Goal: Task Accomplishment & Management: Manage account settings

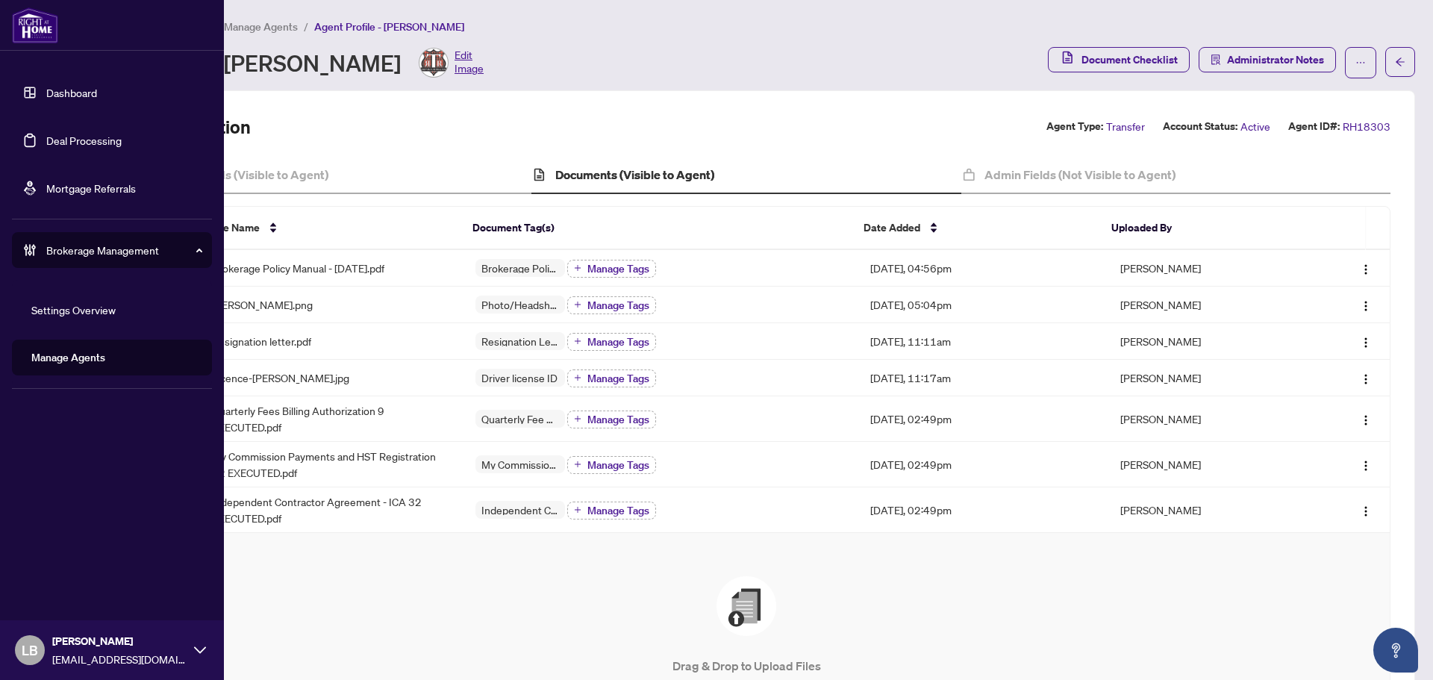
click at [52, 93] on link "Dashboard" at bounding box center [71, 92] width 51 height 13
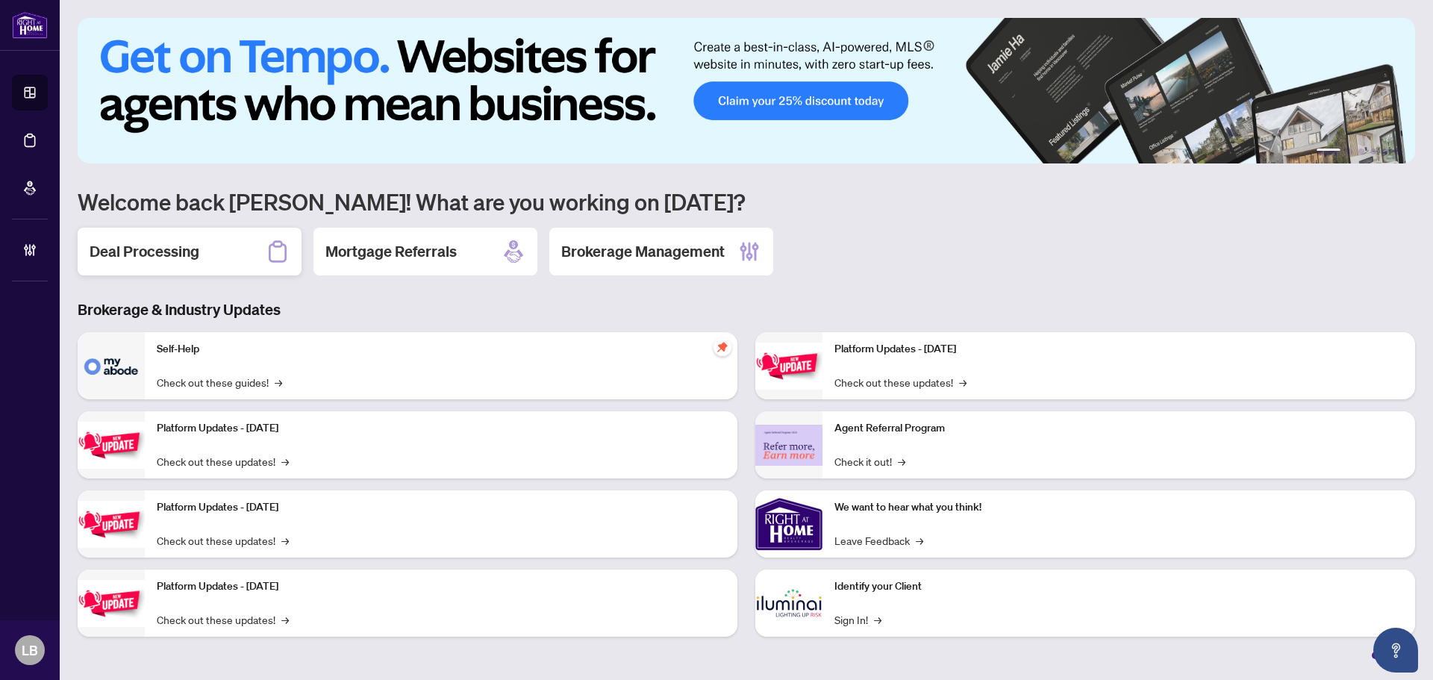
click at [204, 253] on div "Deal Processing" at bounding box center [190, 252] width 224 height 48
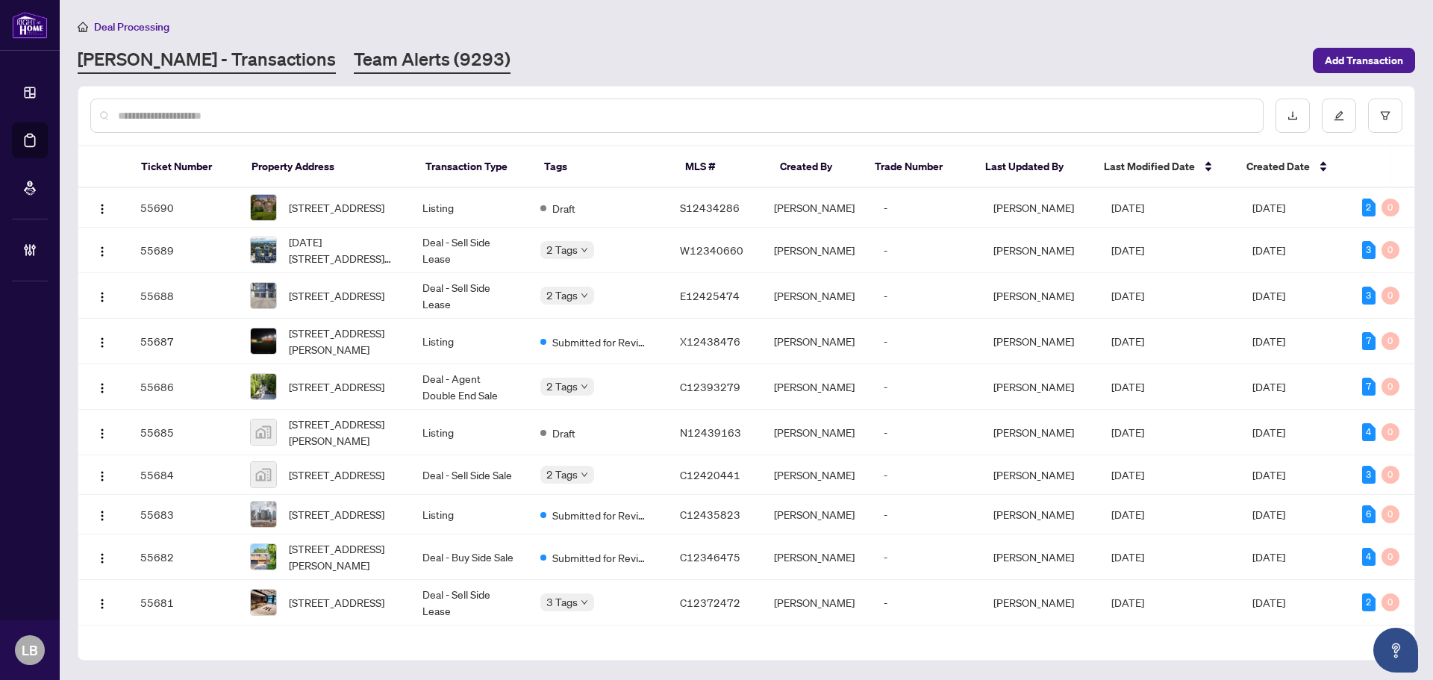
click at [354, 52] on link "Team Alerts (9293)" at bounding box center [432, 60] width 157 height 27
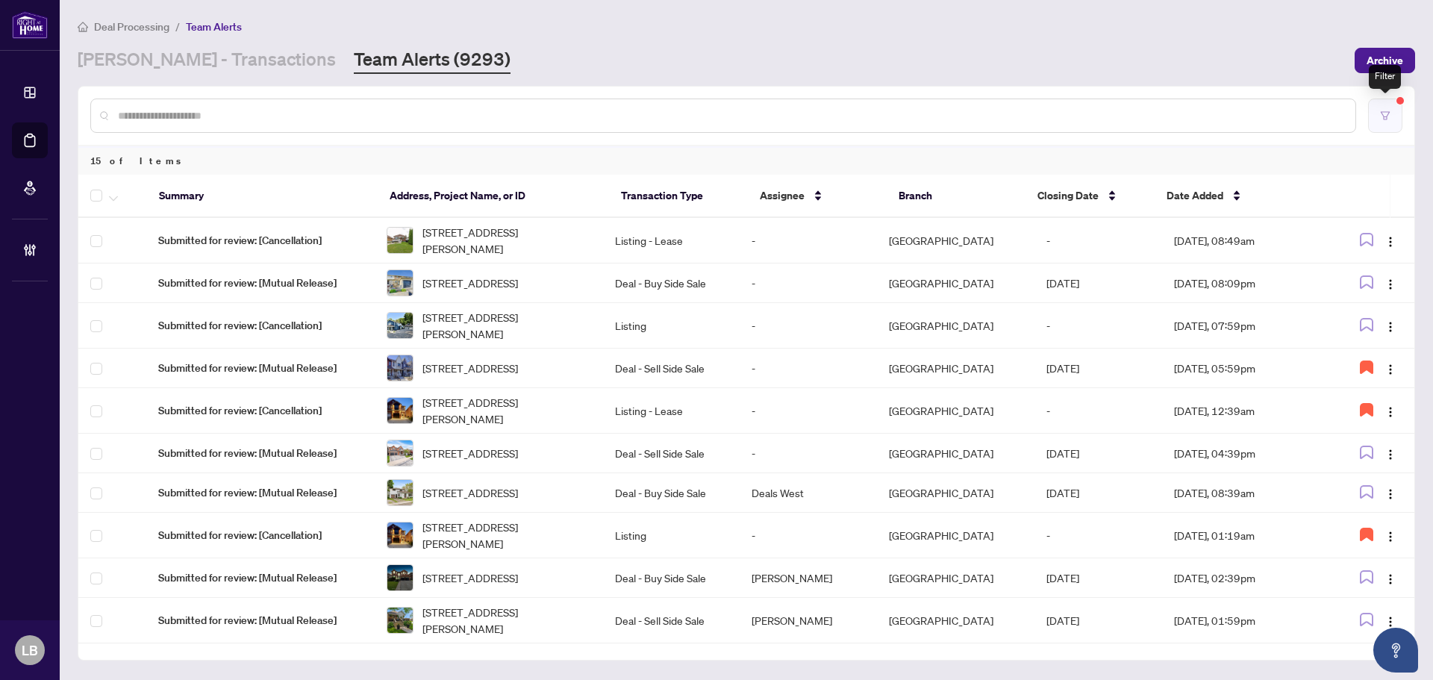
click at [1374, 119] on button "button" at bounding box center [1385, 115] width 34 height 34
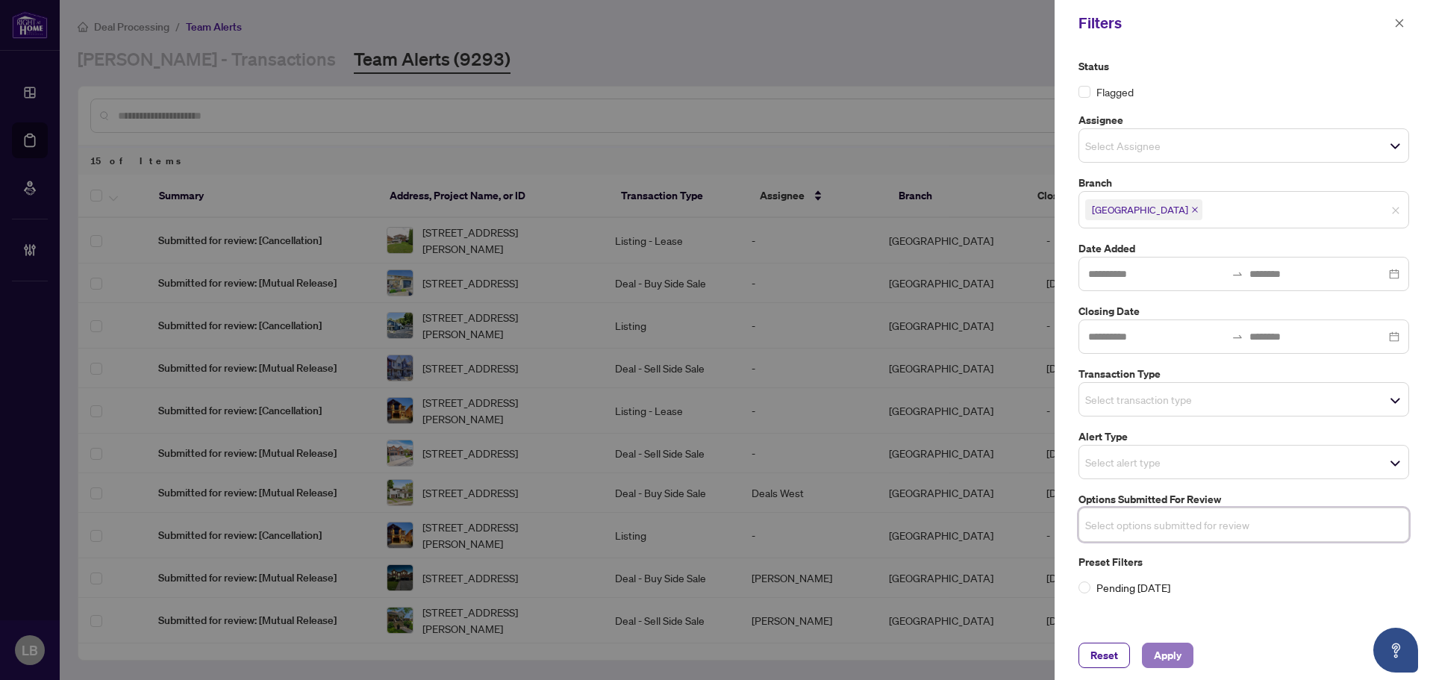
click at [1157, 656] on span "Apply" at bounding box center [1168, 655] width 28 height 24
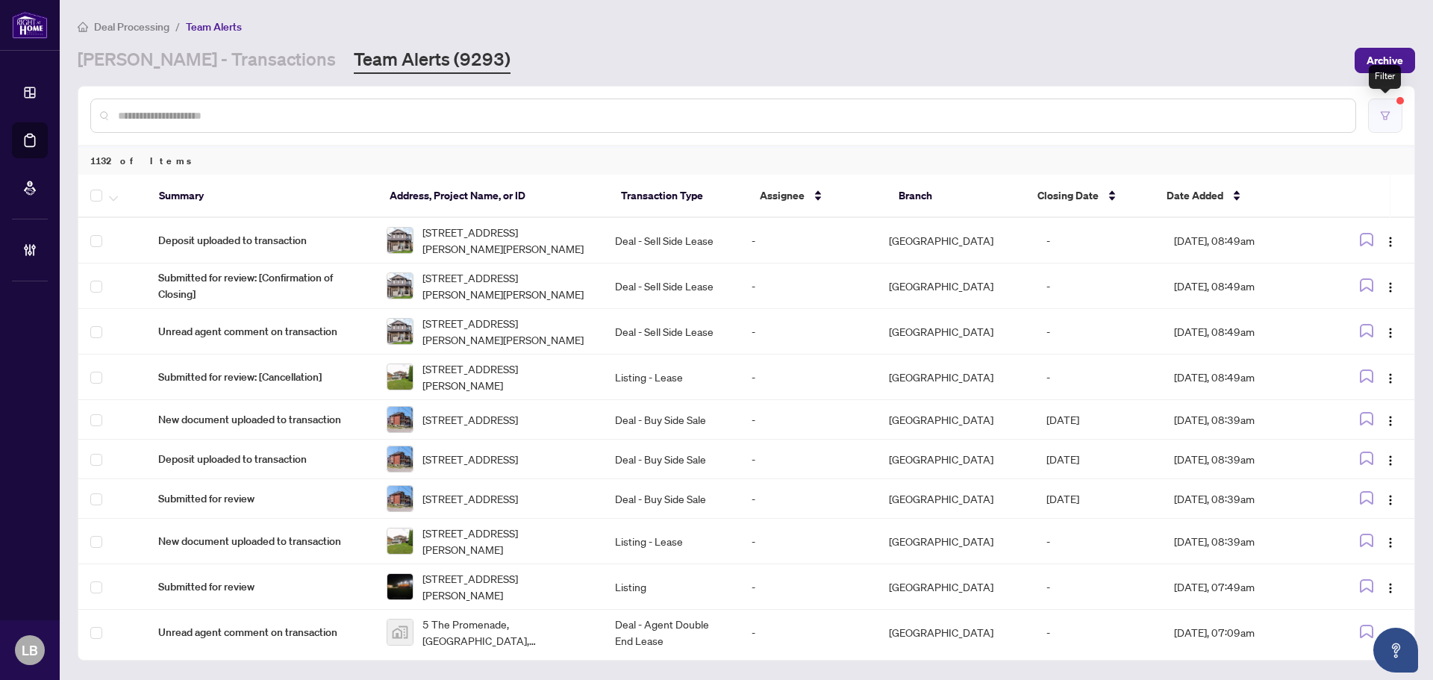
click at [1384, 102] on button "button" at bounding box center [1385, 115] width 34 height 34
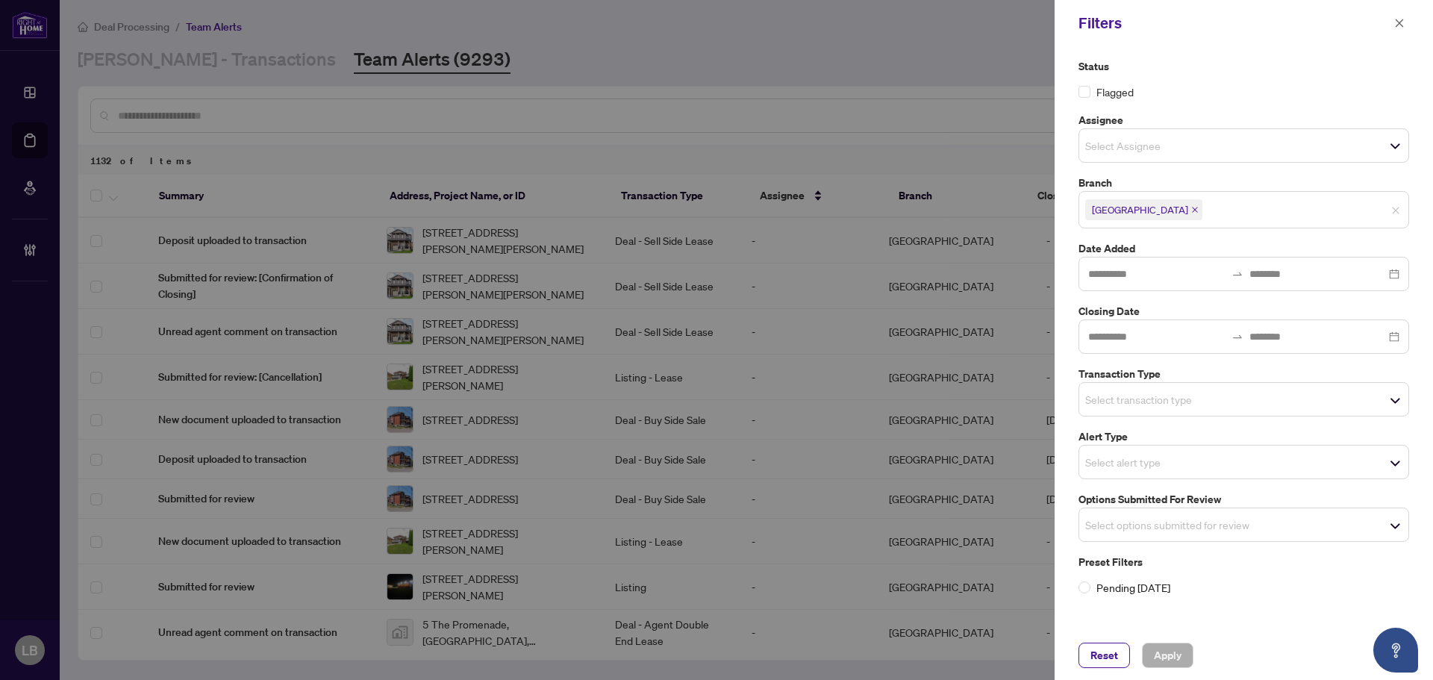
click at [1354, 528] on span "Select options submitted for review" at bounding box center [1243, 524] width 329 height 21
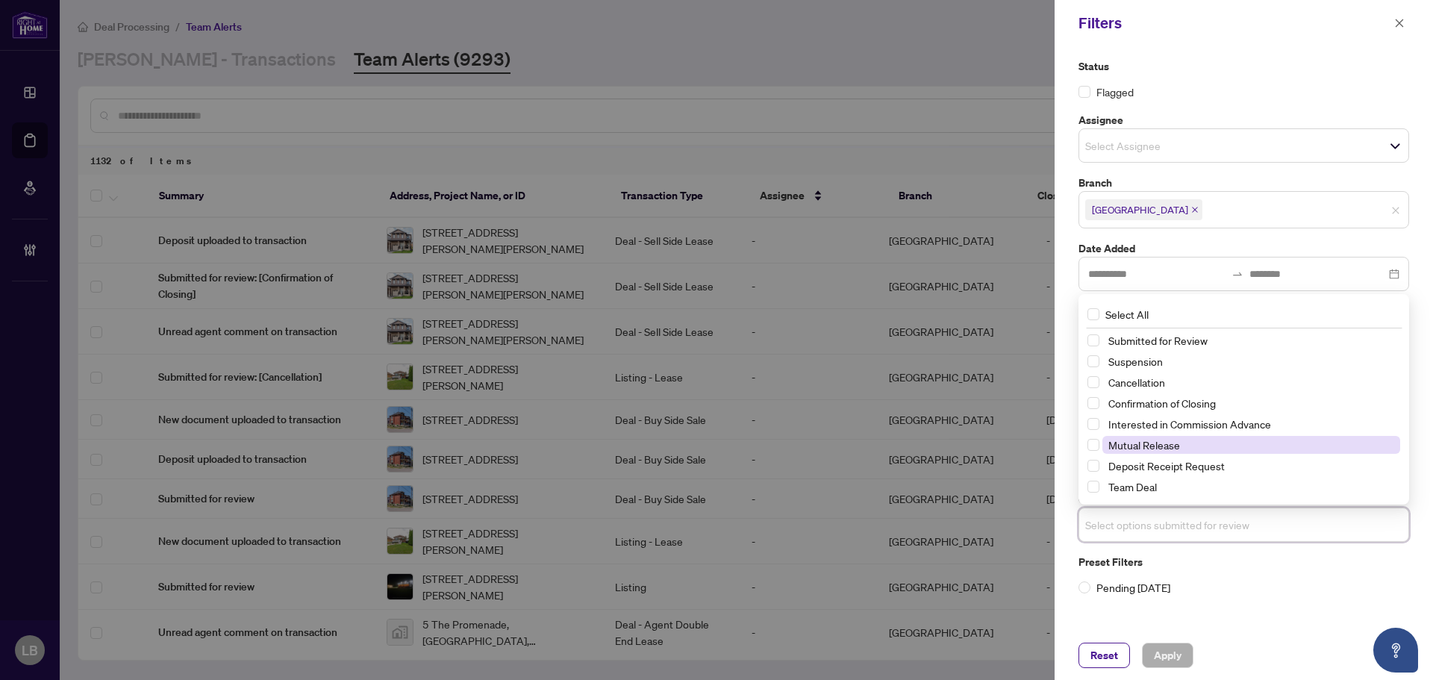
click at [1124, 445] on span "Mutual Release" at bounding box center [1144, 444] width 72 height 13
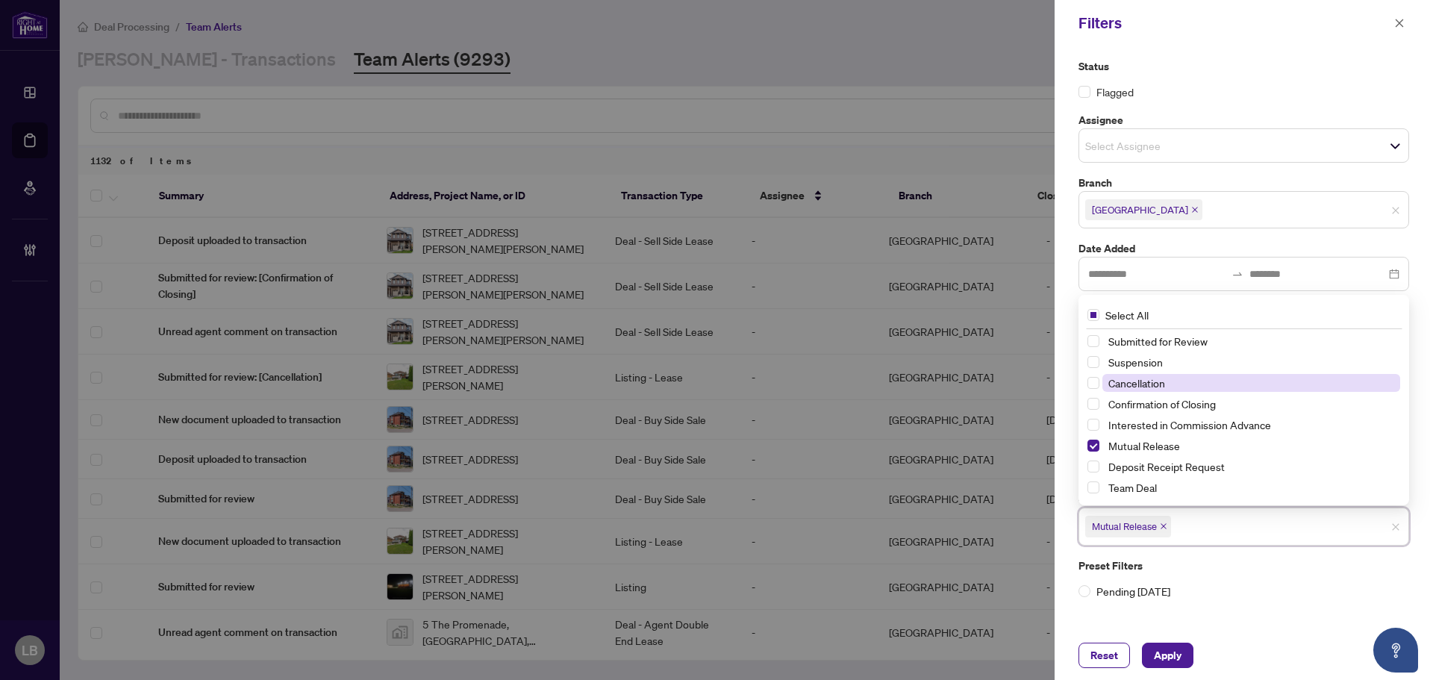
click at [1109, 383] on span "Cancellation" at bounding box center [1136, 382] width 57 height 13
click at [1106, 361] on span "Suspension" at bounding box center [1251, 362] width 298 height 18
click at [1178, 649] on span "Apply" at bounding box center [1168, 655] width 28 height 24
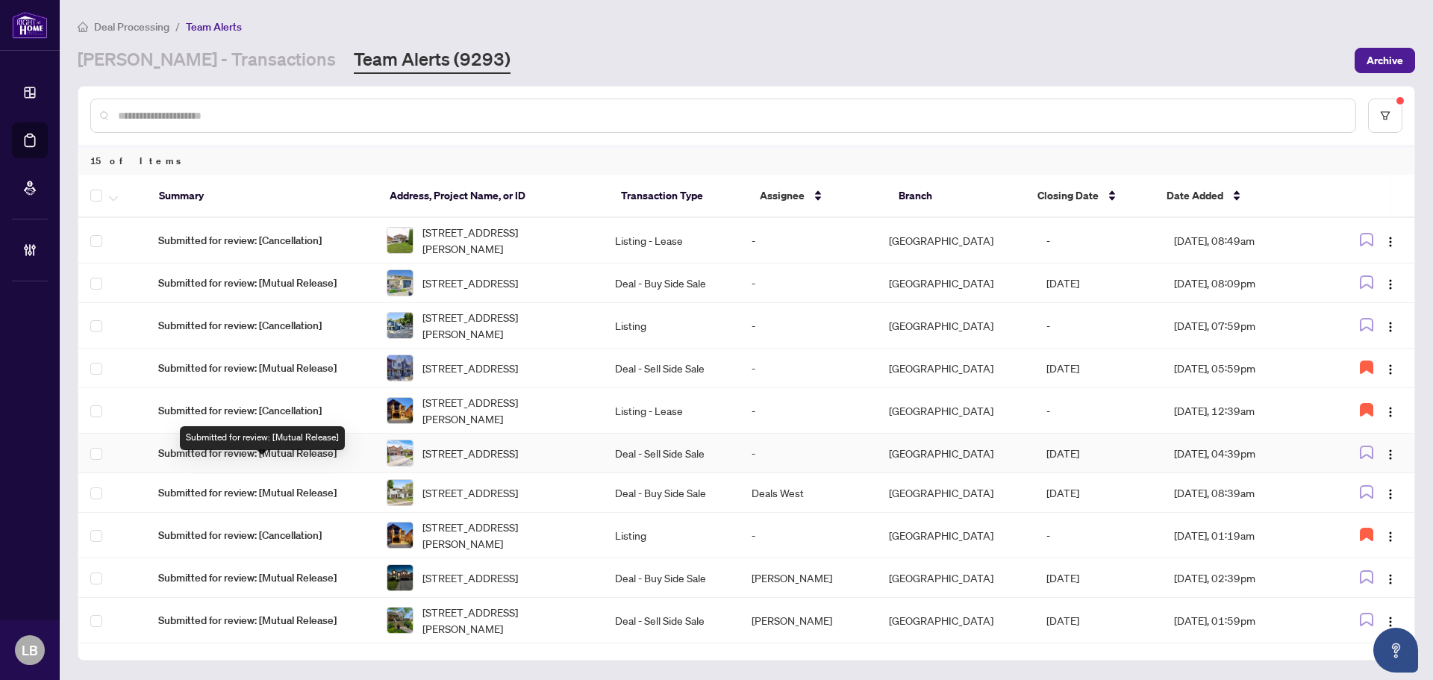
click at [295, 461] on span "Submitted for review: [Mutual Release]" at bounding box center [260, 453] width 204 height 16
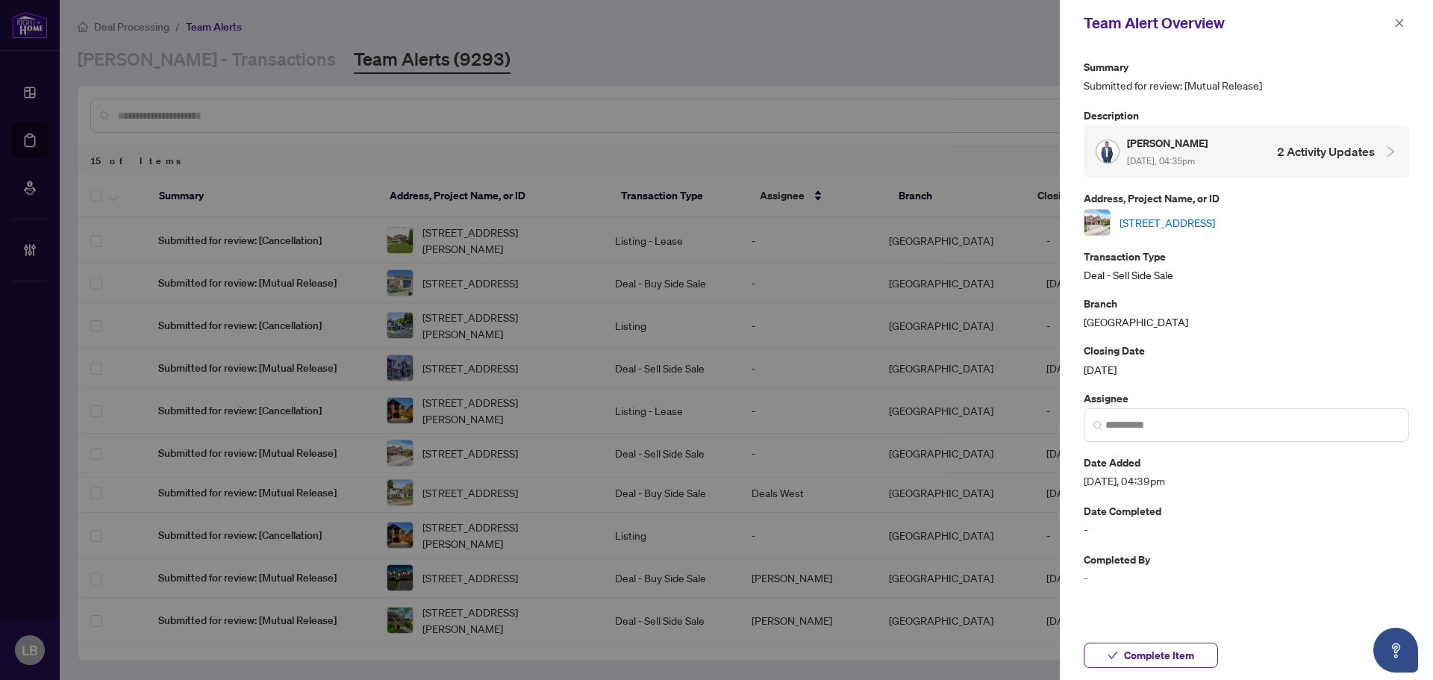
click at [1151, 218] on link "5467 Blue Spruce Ave, Burlington, Ontario L7L 7C6, Canada" at bounding box center [1167, 222] width 96 height 16
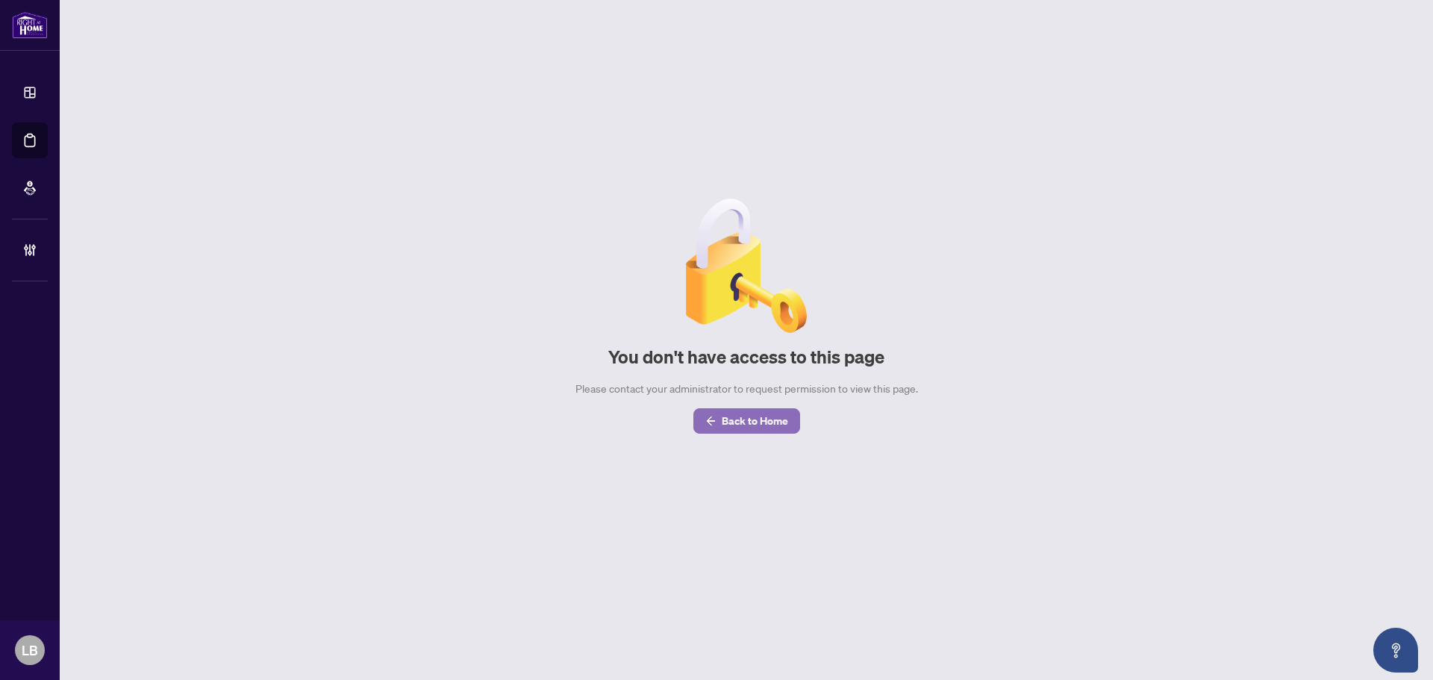
click at [752, 422] on span "Back to Home" at bounding box center [755, 421] width 66 height 24
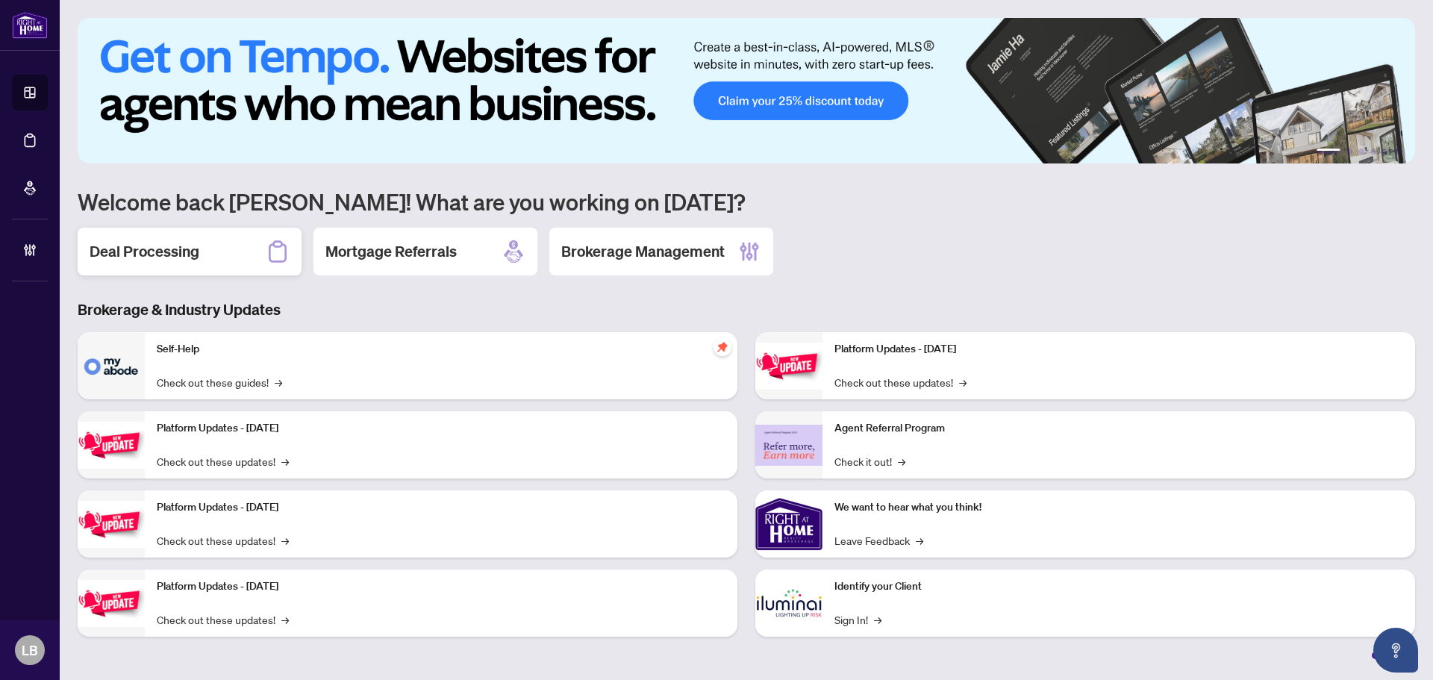
click at [151, 243] on h2 "Deal Processing" at bounding box center [145, 251] width 110 height 21
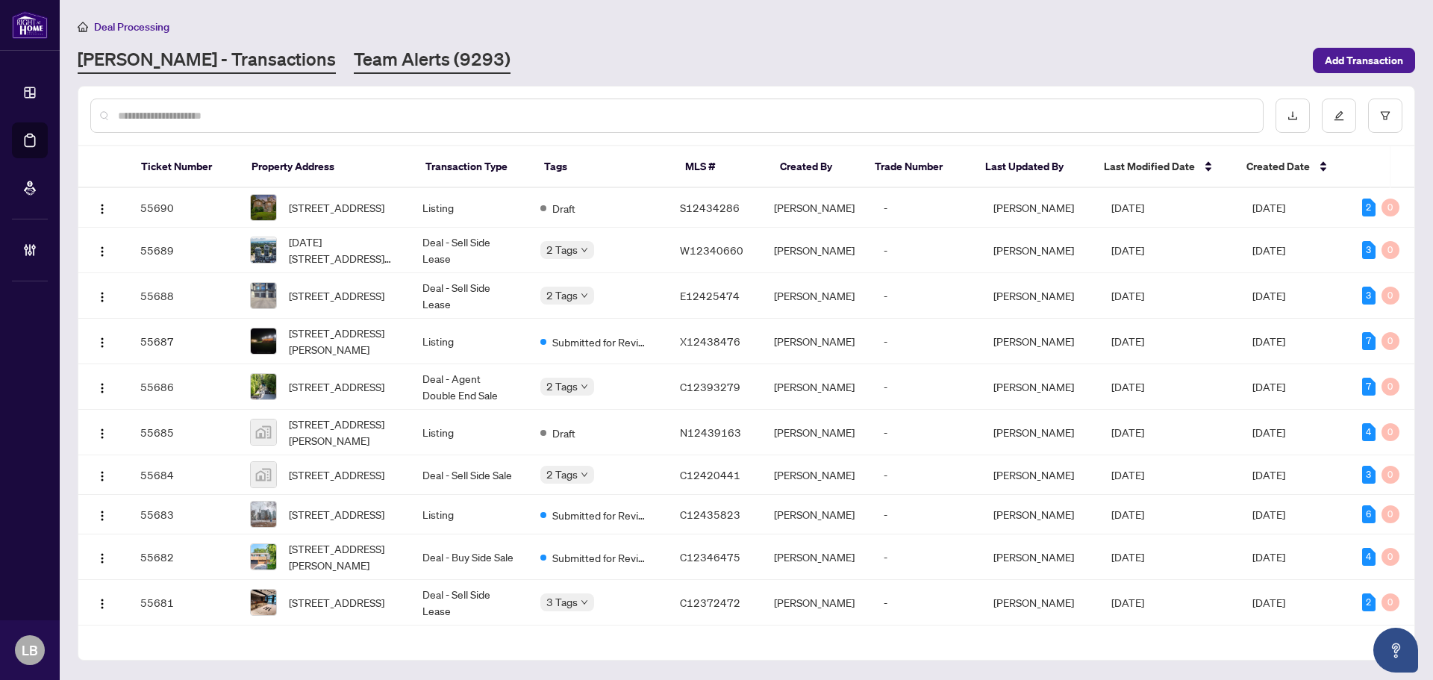
click at [354, 54] on link "Team Alerts (9293)" at bounding box center [432, 60] width 157 height 27
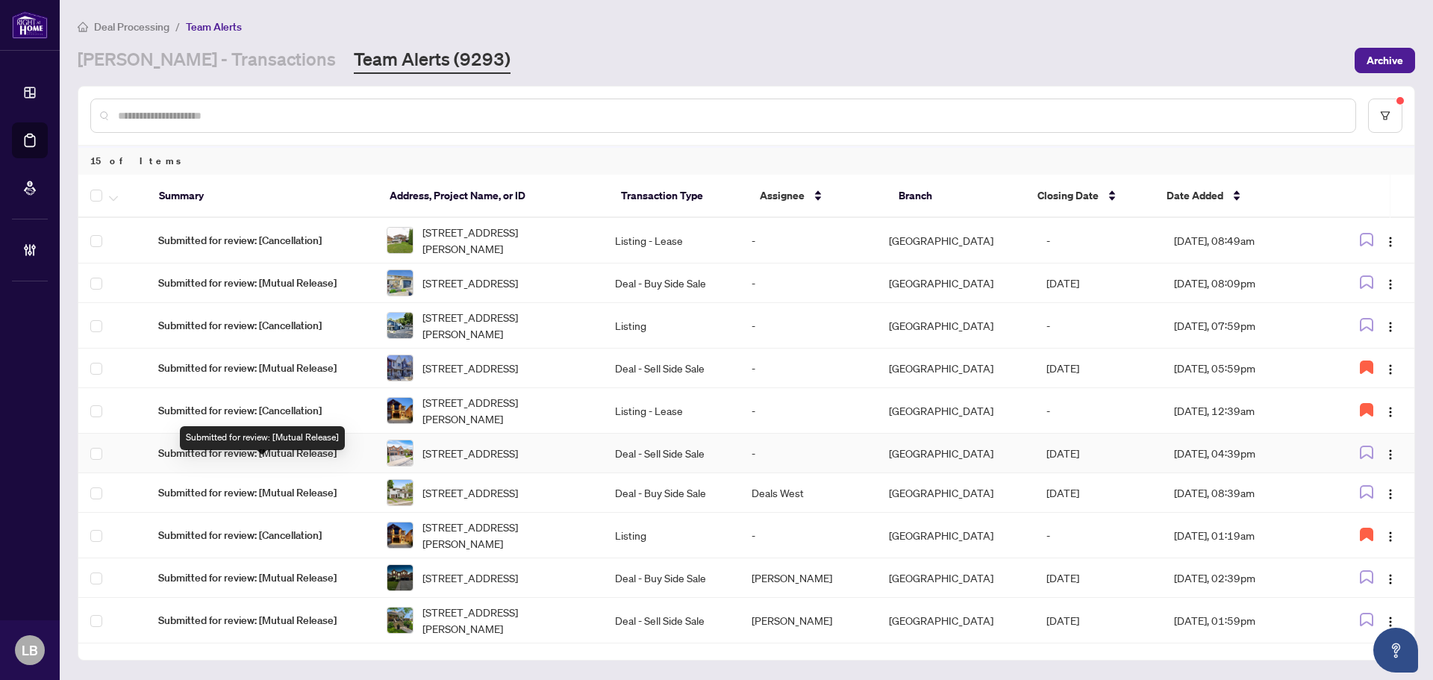
click at [296, 461] on span "Submitted for review: [Mutual Release]" at bounding box center [260, 453] width 204 height 16
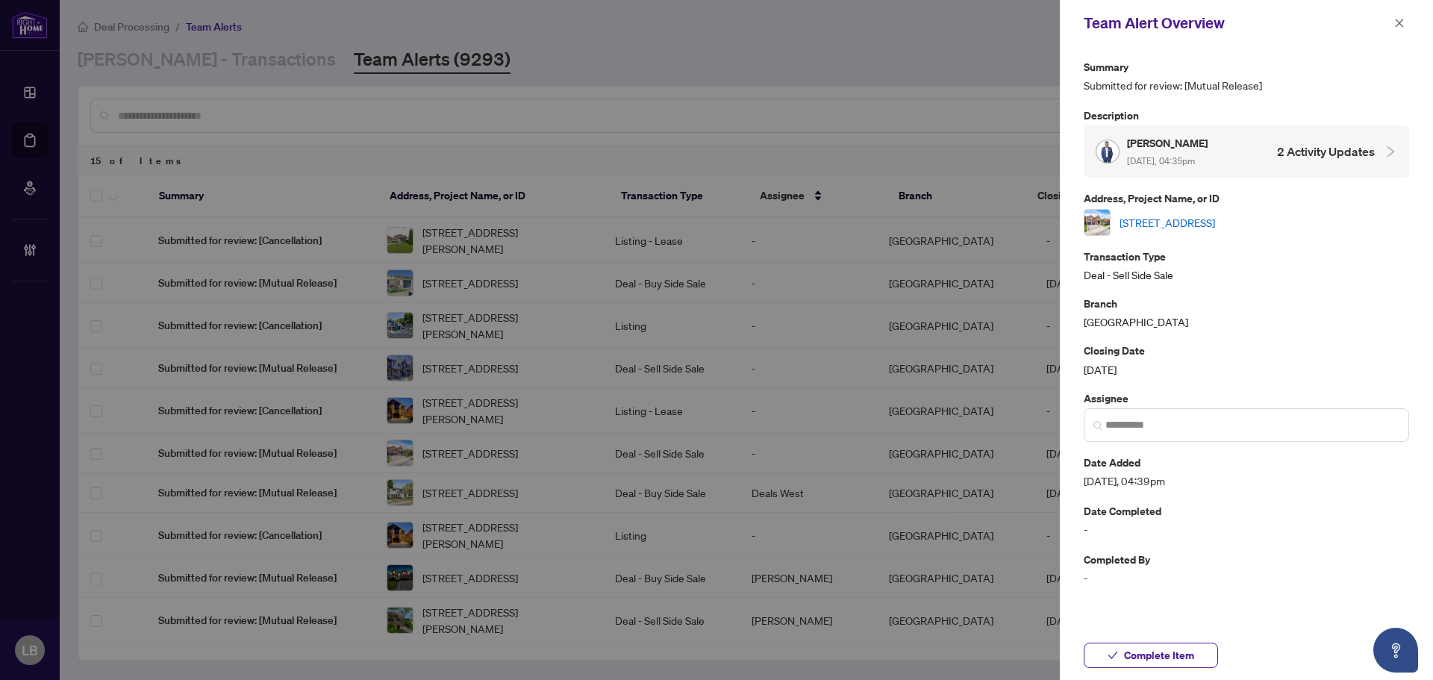
click at [1132, 219] on link "5467 Blue Spruce Ave, Burlington, Ontario L7L 7C6, Canada" at bounding box center [1167, 222] width 96 height 16
drag, startPoint x: 1398, startPoint y: 25, endPoint x: 1412, endPoint y: 30, distance: 15.1
click at [1398, 25] on icon "close" at bounding box center [1399, 23] width 8 height 8
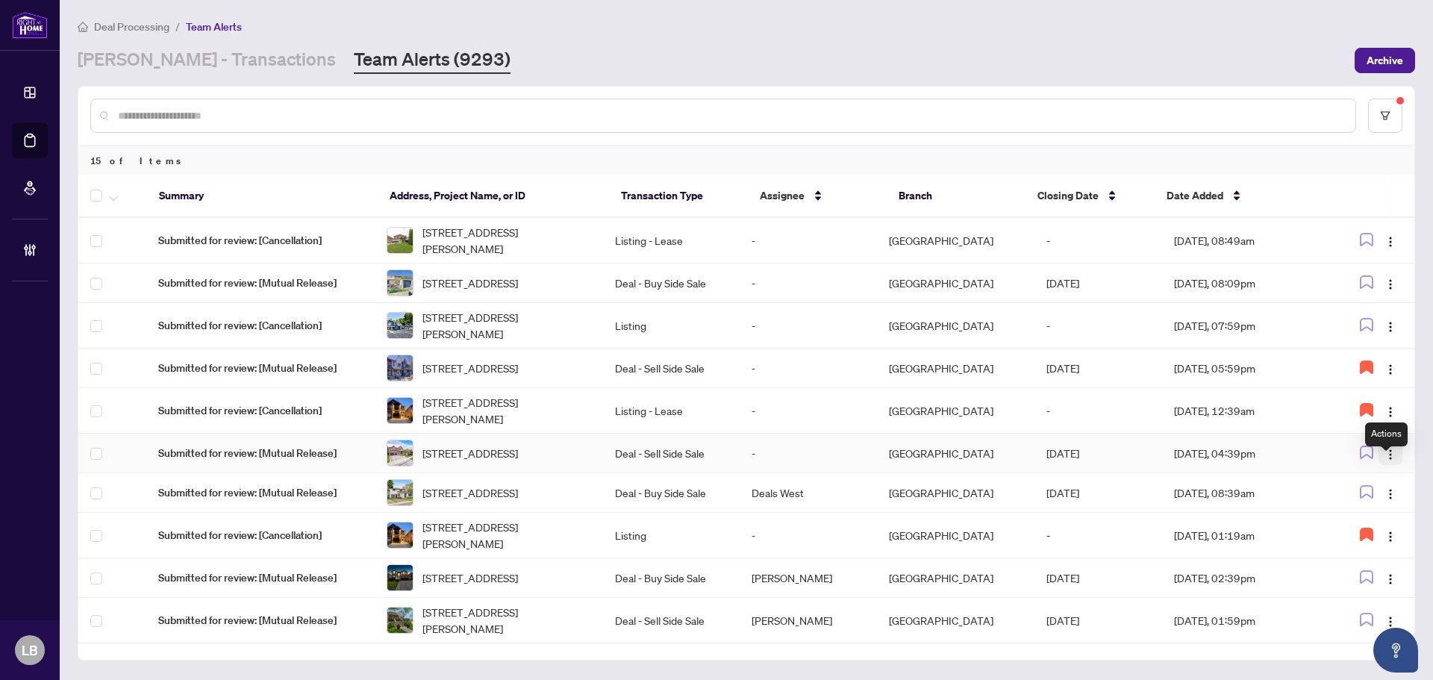
click at [1386, 460] on img "button" at bounding box center [1390, 454] width 12 height 12
click at [1363, 504] on span "Assign Myself" at bounding box center [1350, 497] width 69 height 16
click at [313, 284] on span "Submitted for review: [Mutual Release]" at bounding box center [260, 283] width 204 height 16
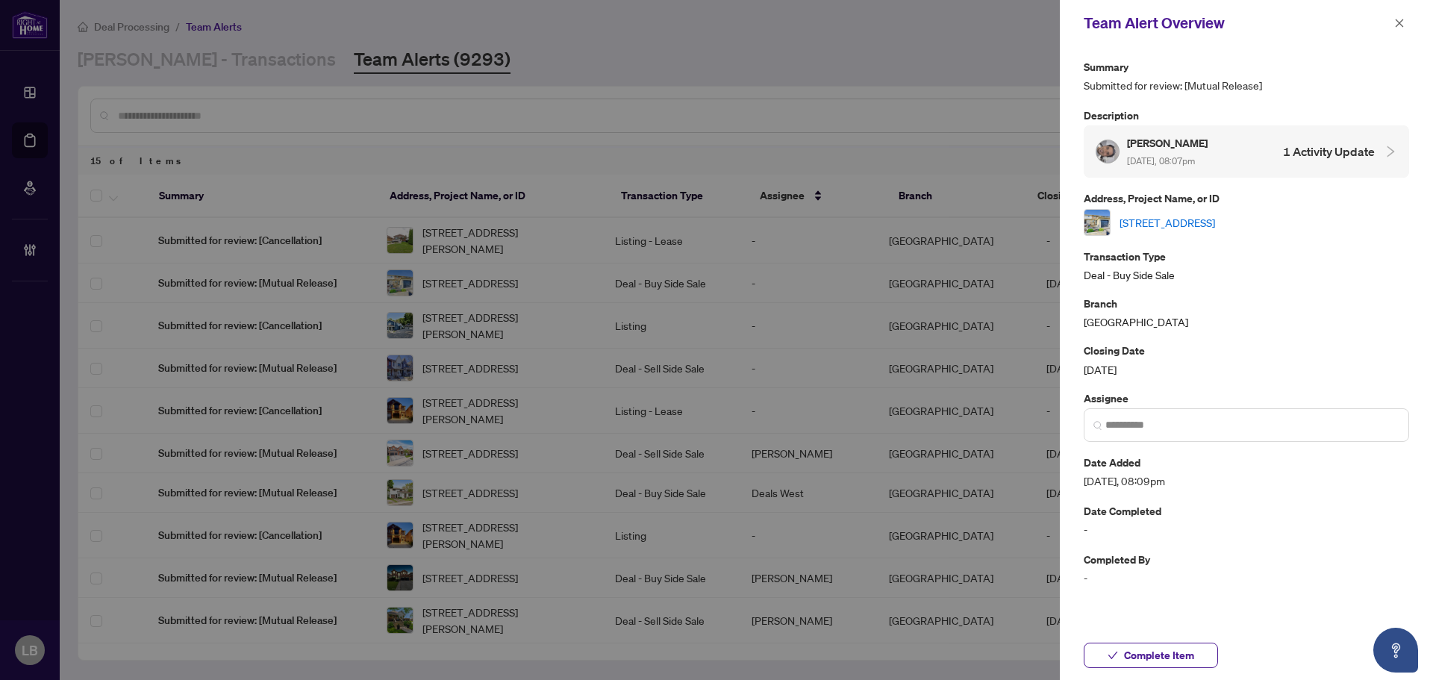
click at [1146, 223] on link "21 Romy Crescent, Thorold, ON L2V 4L1, Canada" at bounding box center [1167, 222] width 96 height 16
click at [1396, 22] on icon "close" at bounding box center [1399, 23] width 10 height 10
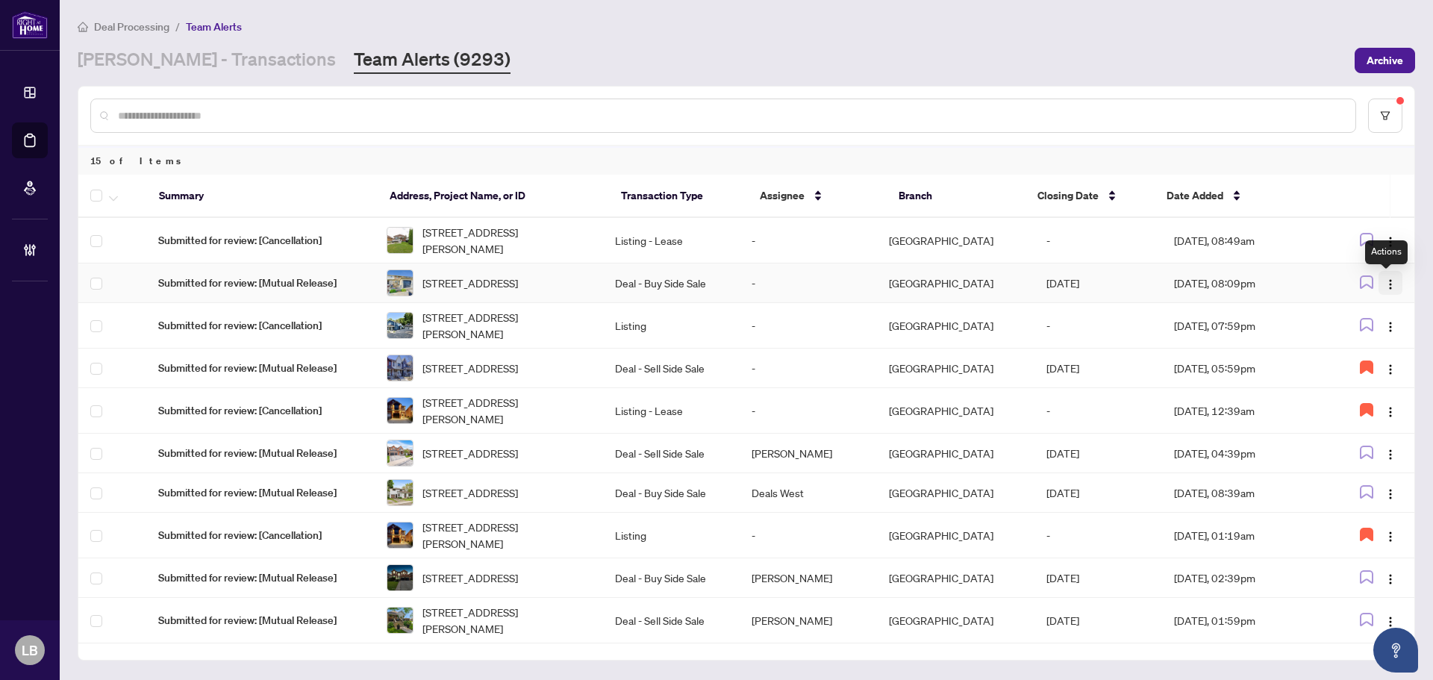
click at [1388, 288] on img "button" at bounding box center [1390, 284] width 12 height 12
click at [1343, 340] on span "Assign User" at bounding box center [1350, 339] width 69 height 16
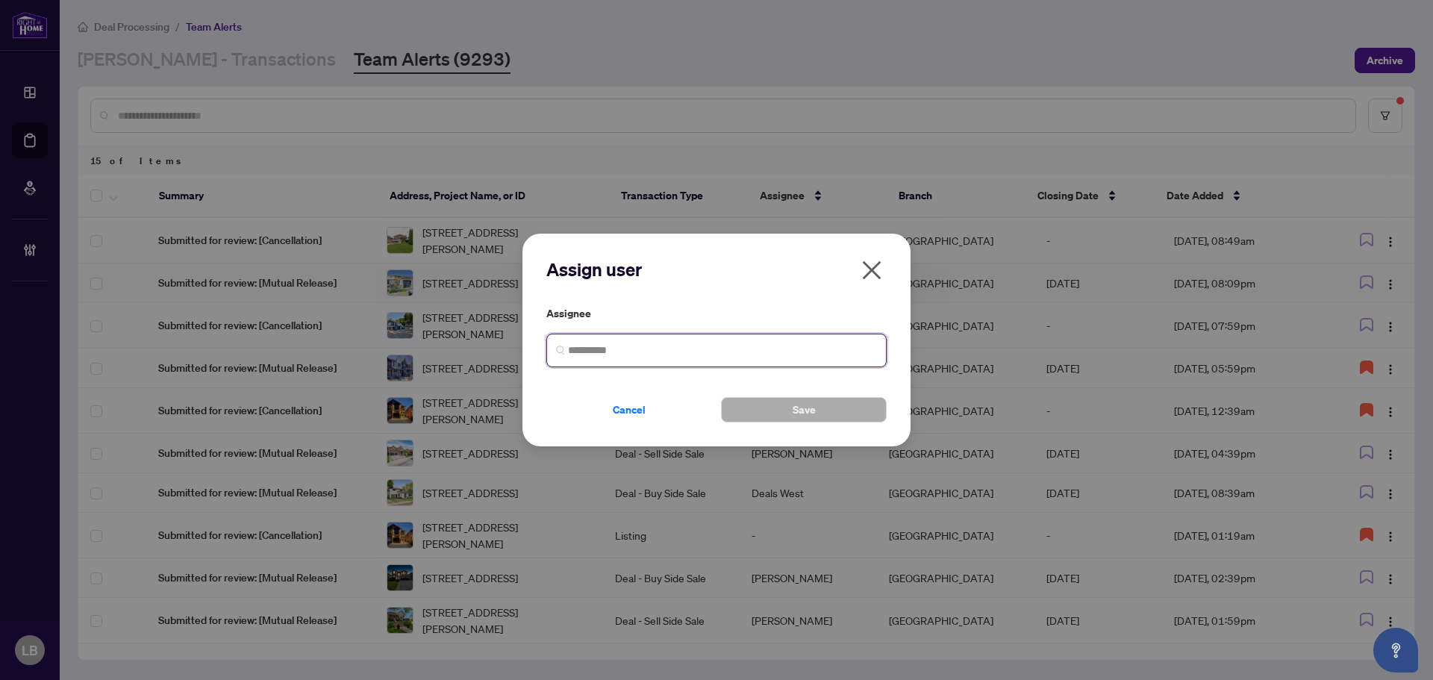
click at [580, 345] on input "search" at bounding box center [722, 350] width 309 height 16
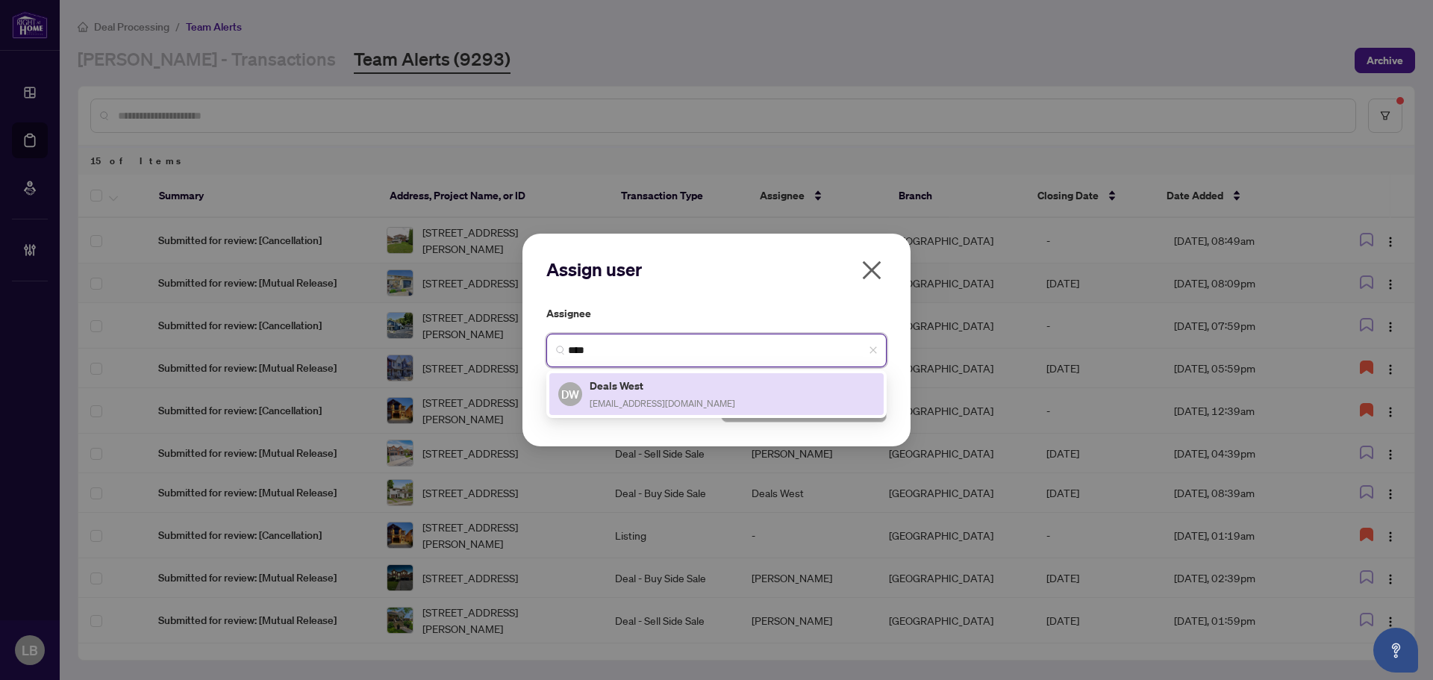
click at [617, 385] on h5 "Deals West" at bounding box center [662, 385] width 146 height 17
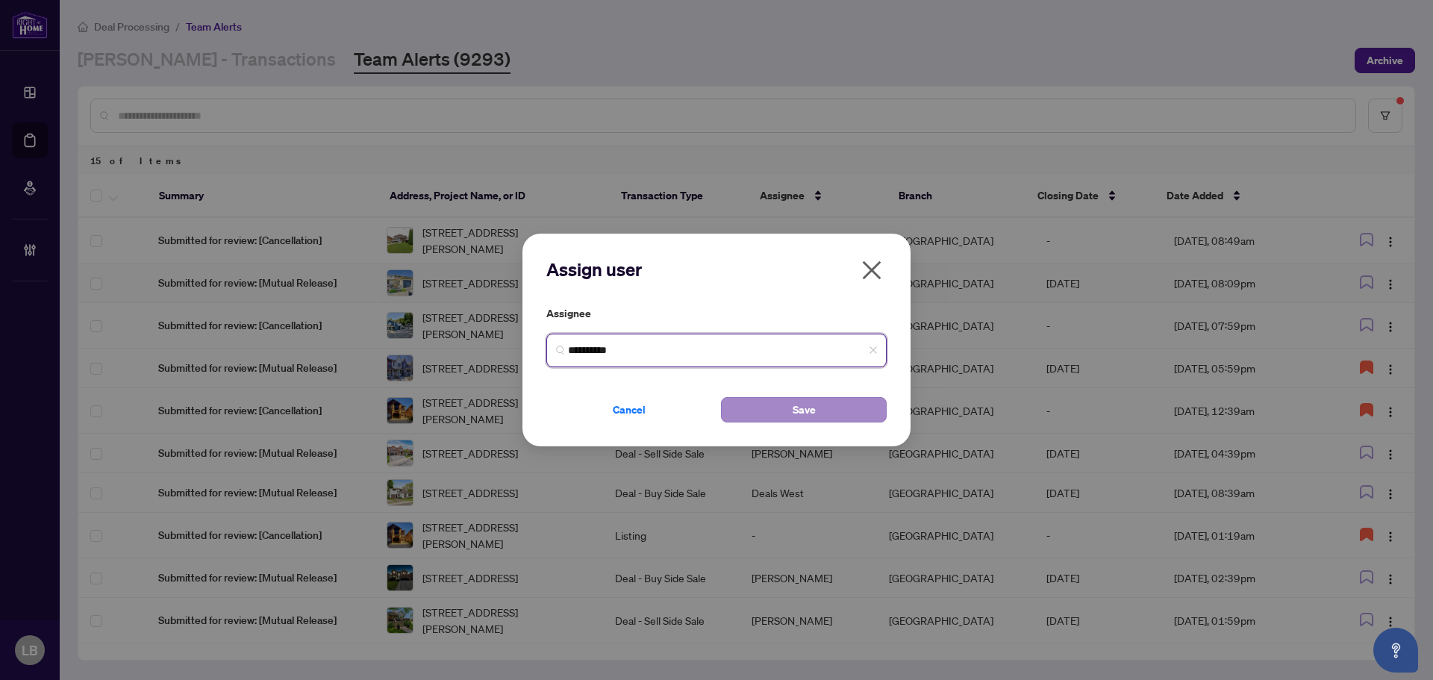
type input "**********"
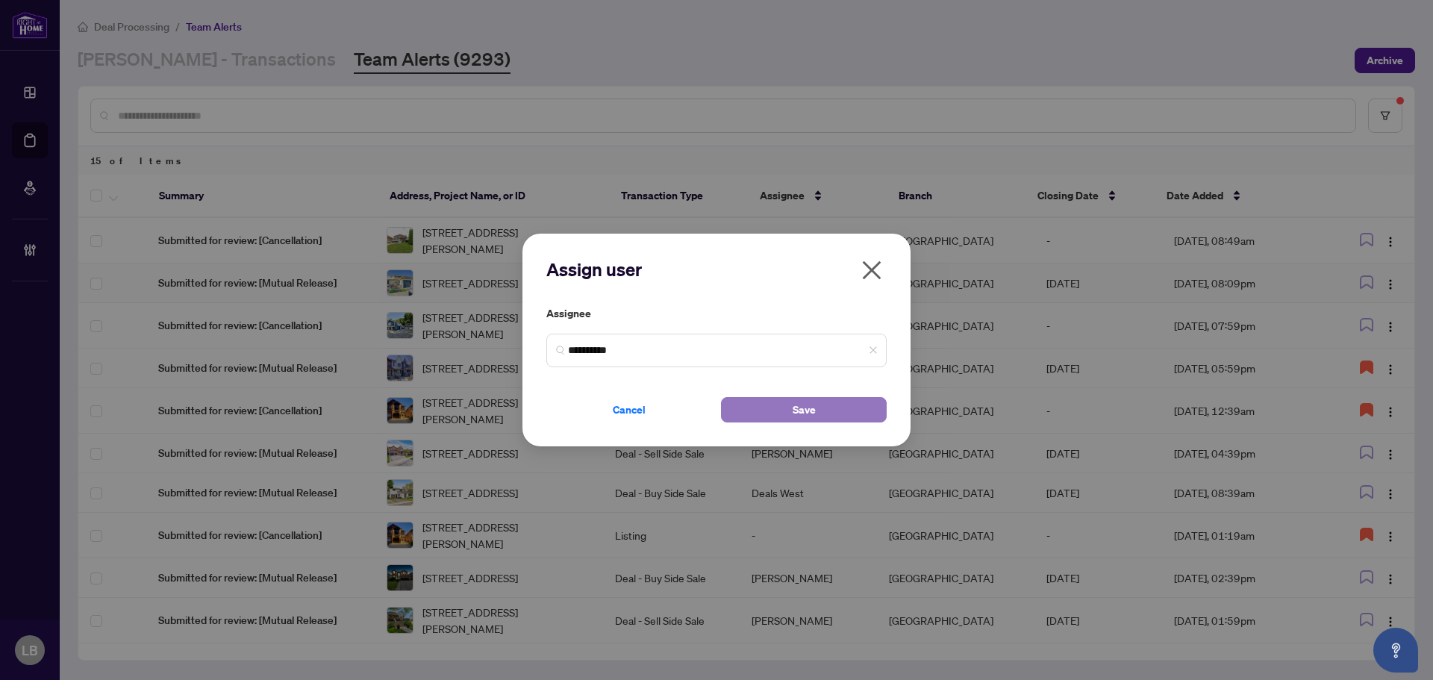
click at [782, 414] on button "Save" at bounding box center [804, 409] width 166 height 25
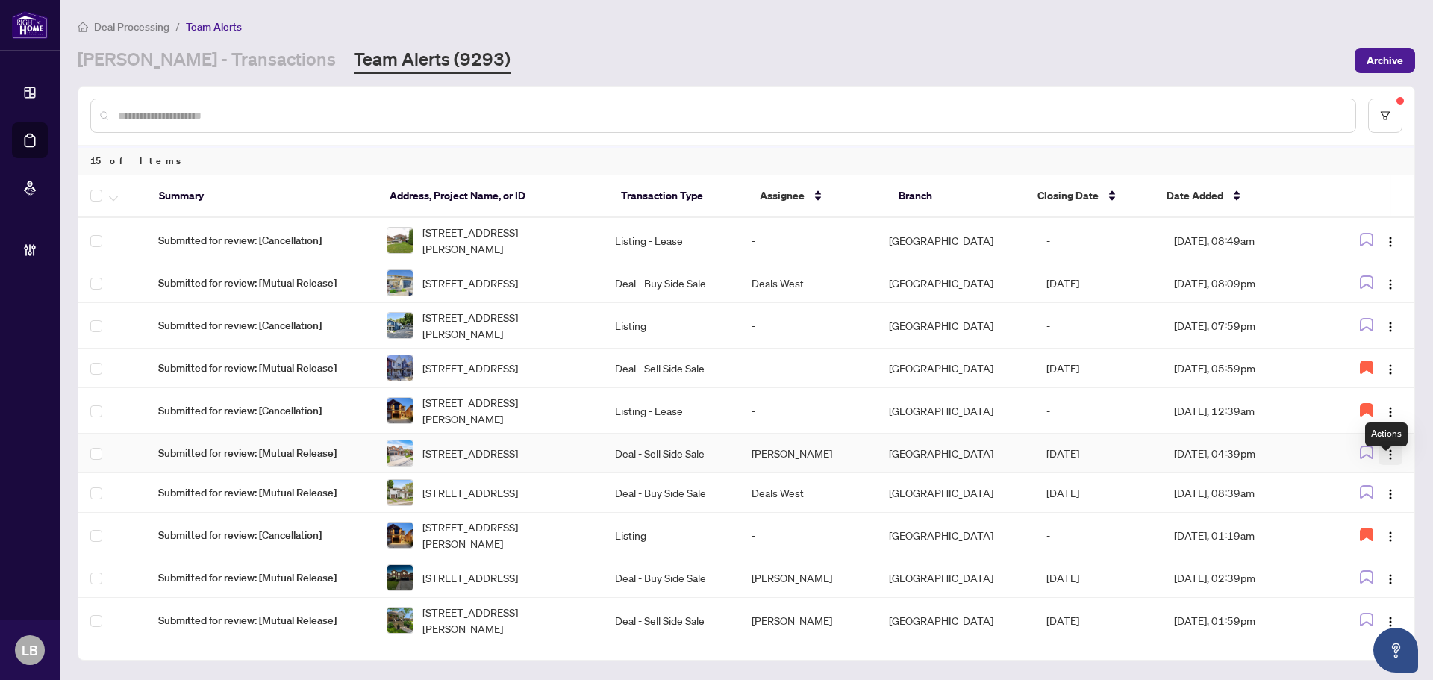
click at [1388, 460] on img "button" at bounding box center [1390, 454] width 12 height 12
click at [1345, 522] on span "Assign User" at bounding box center [1348, 521] width 76 height 16
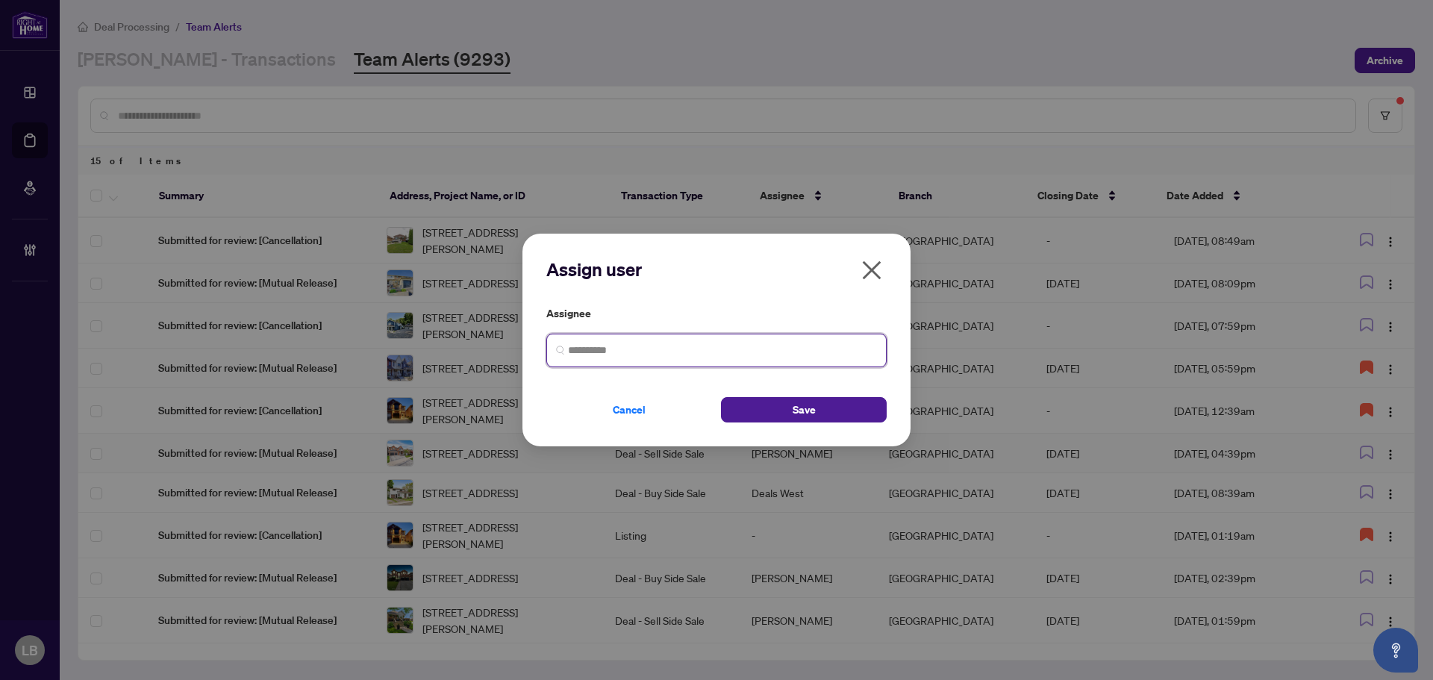
click at [686, 351] on input "search" at bounding box center [722, 350] width 309 height 16
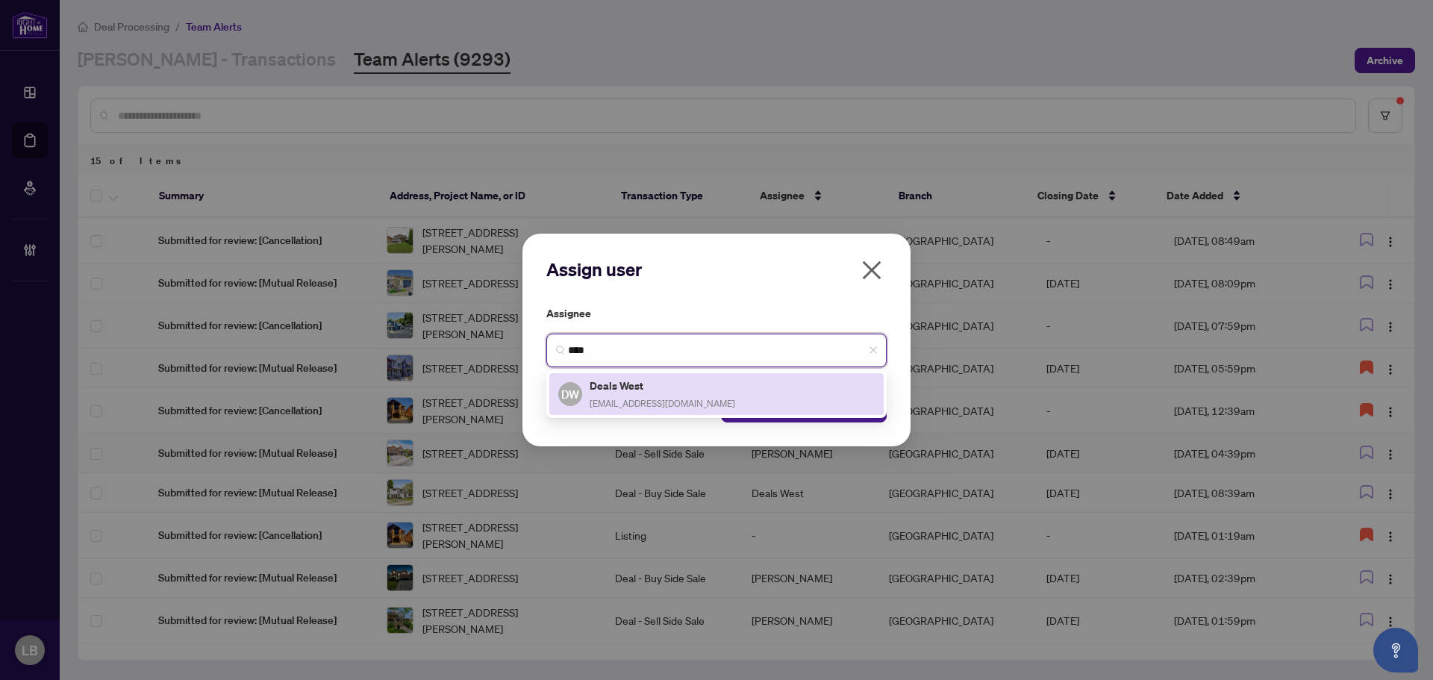
click at [646, 384] on h5 "Deals West" at bounding box center [662, 385] width 146 height 17
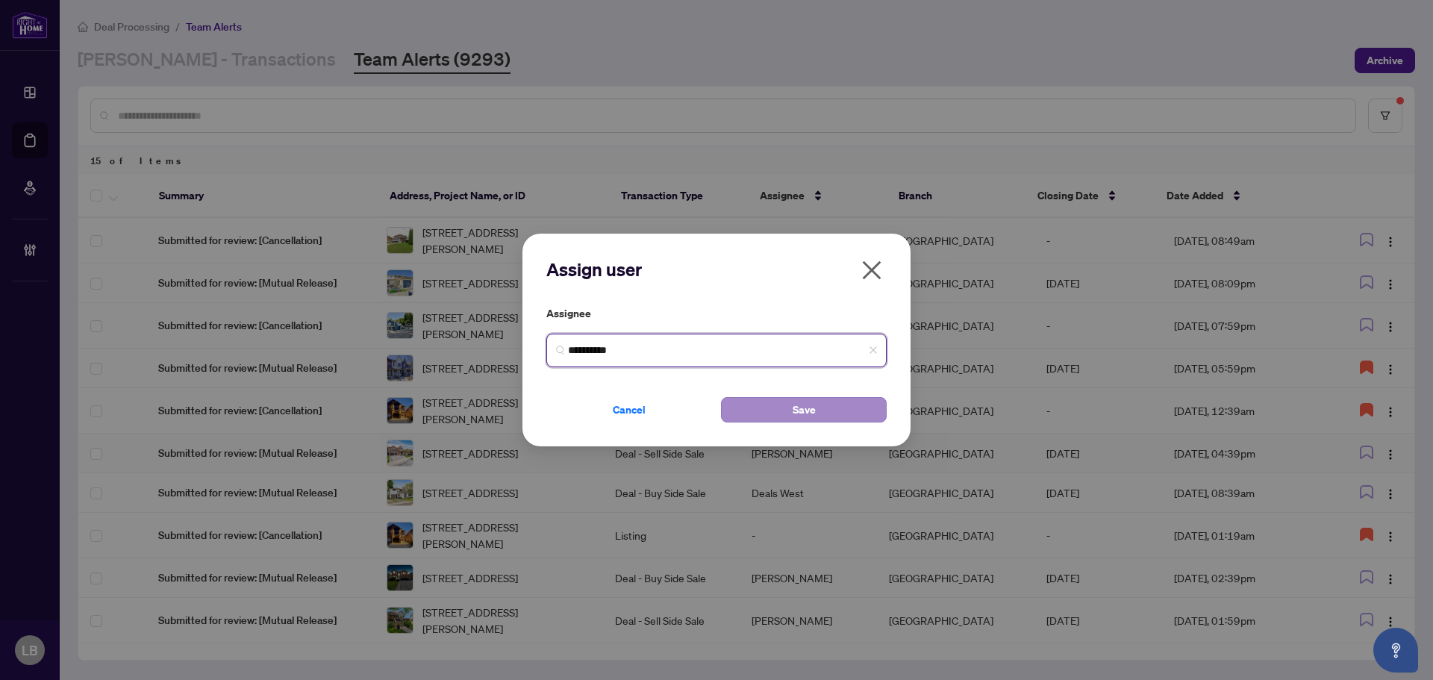
type input "**********"
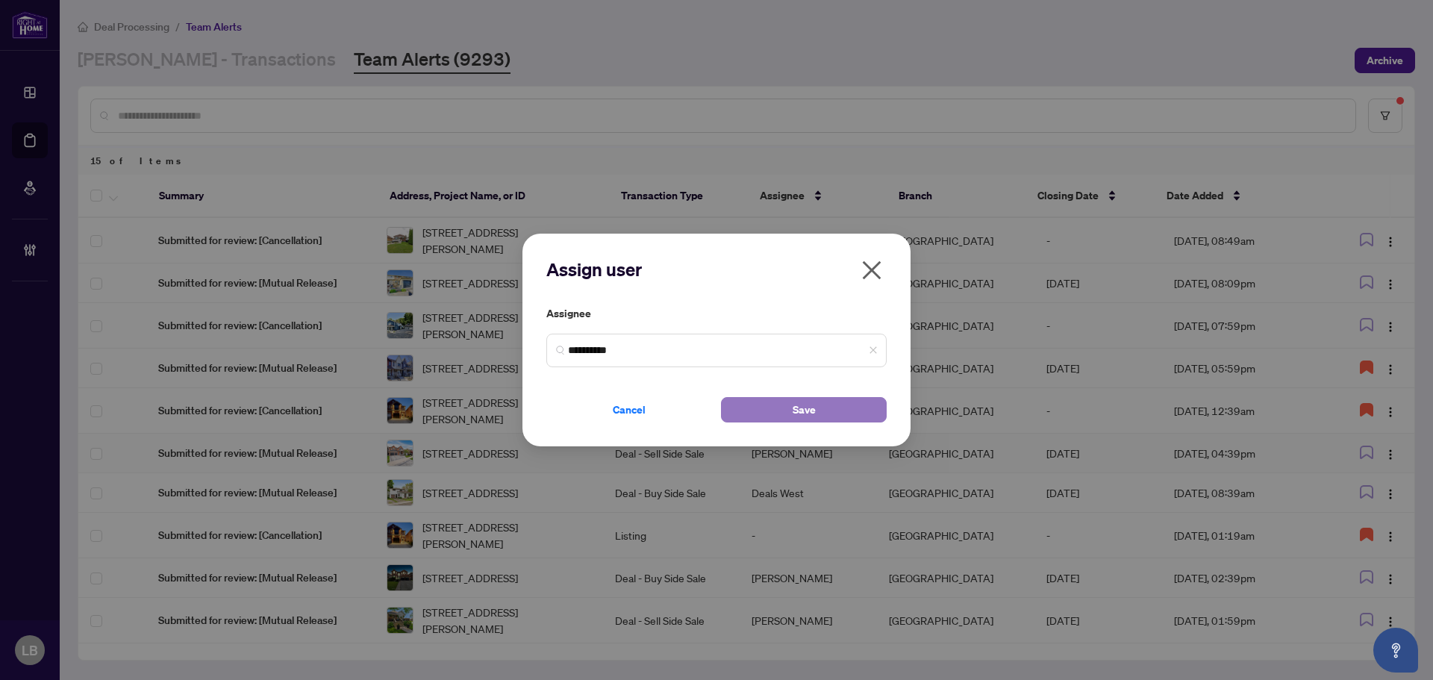
click at [779, 402] on button "Save" at bounding box center [804, 409] width 166 height 25
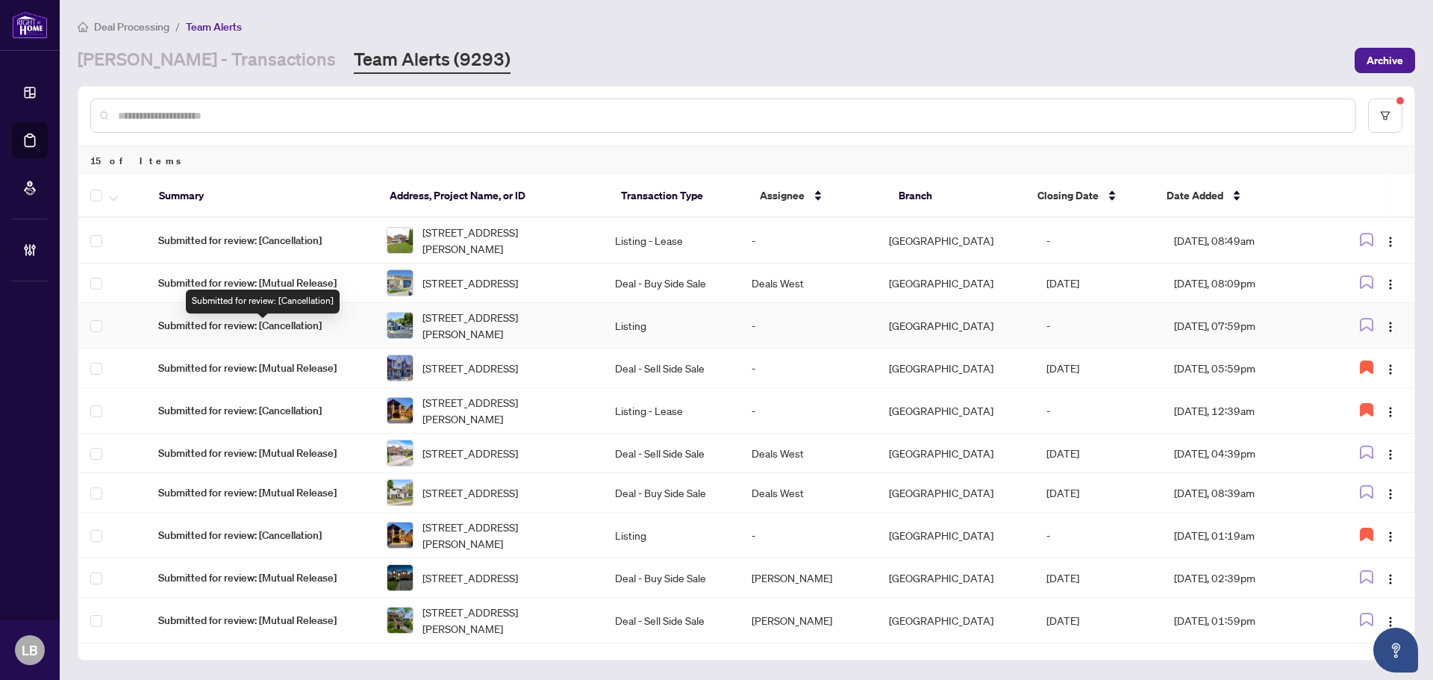
click at [303, 326] on span "Submitted for review: [Cancellation]" at bounding box center [260, 325] width 204 height 16
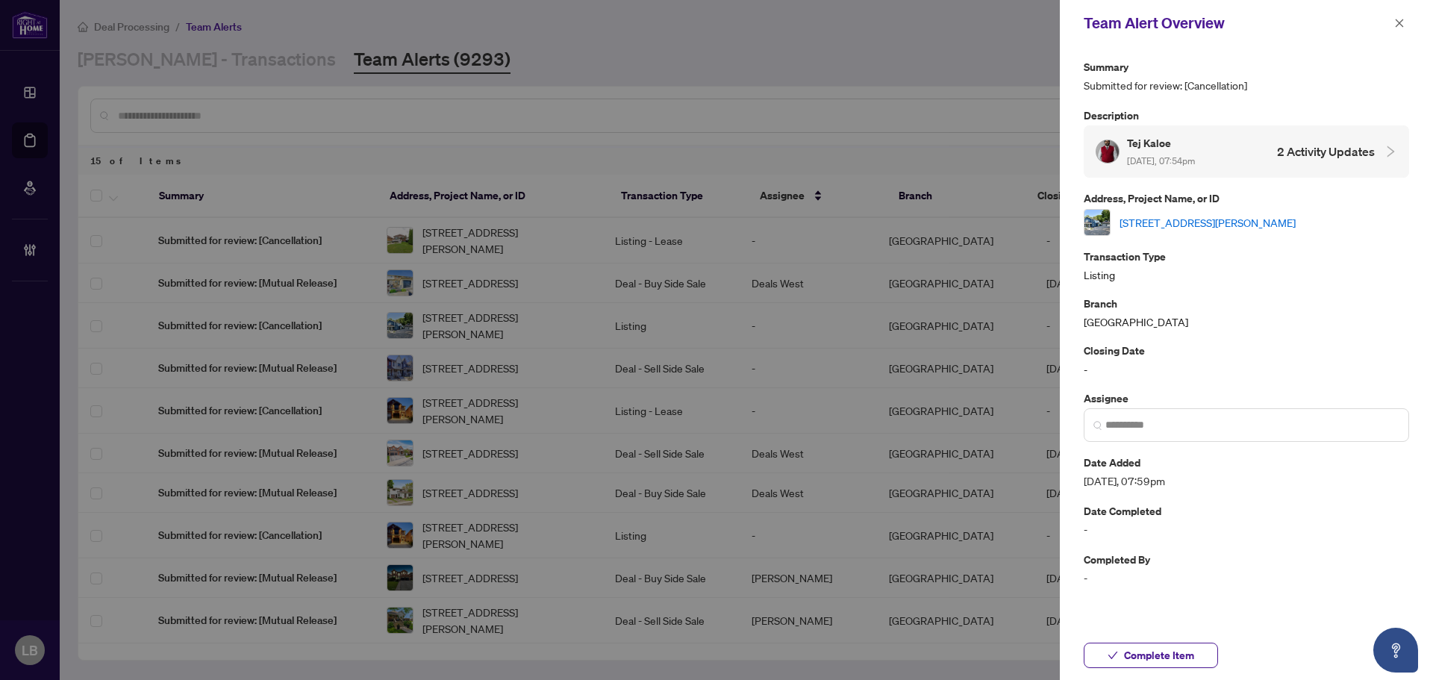
click at [1166, 218] on link "2030 Governors Rd, Hamilton, Ontario L0R 1J0, Canada" at bounding box center [1207, 222] width 176 height 16
click at [1402, 20] on icon "close" at bounding box center [1399, 23] width 8 height 8
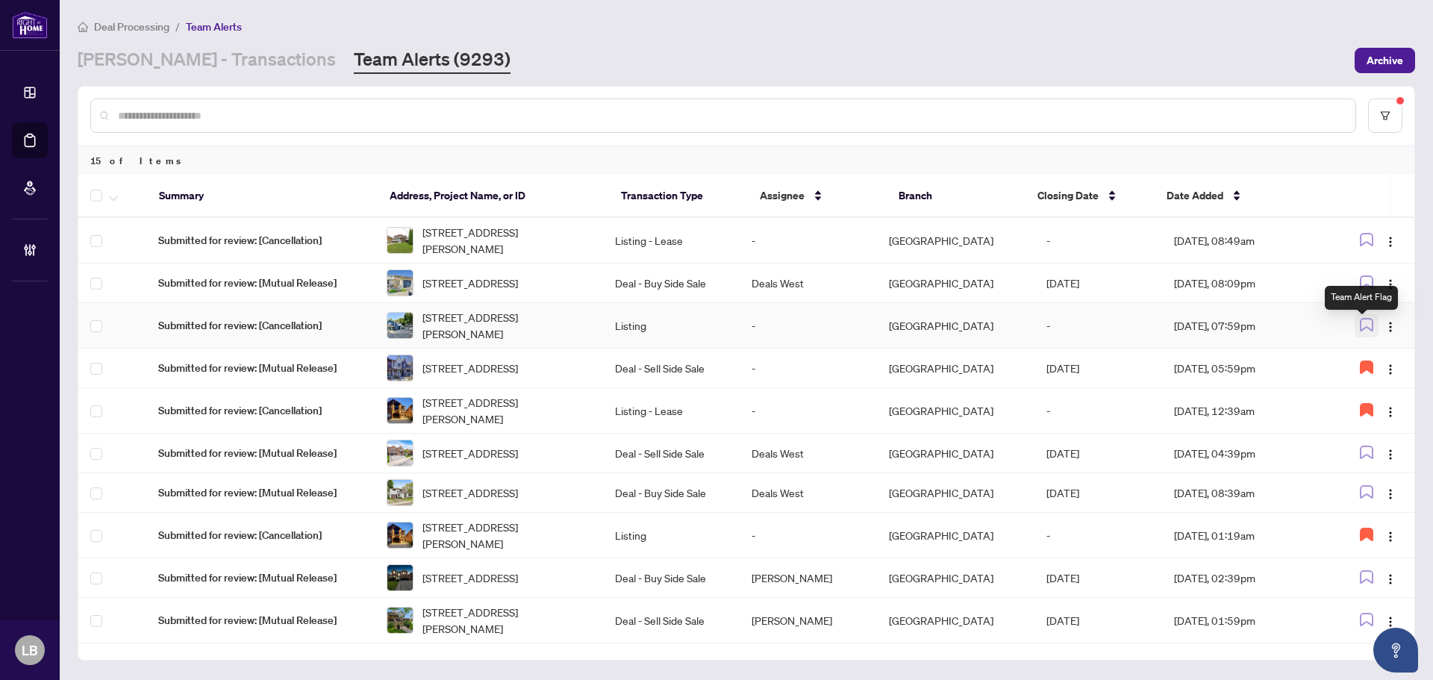
click at [1360, 327] on icon "button" at bounding box center [1366, 324] width 13 height 13
click at [1386, 326] on img "button" at bounding box center [1390, 327] width 12 height 12
click at [1355, 406] on span "Complete Item" at bounding box center [1350, 408] width 69 height 16
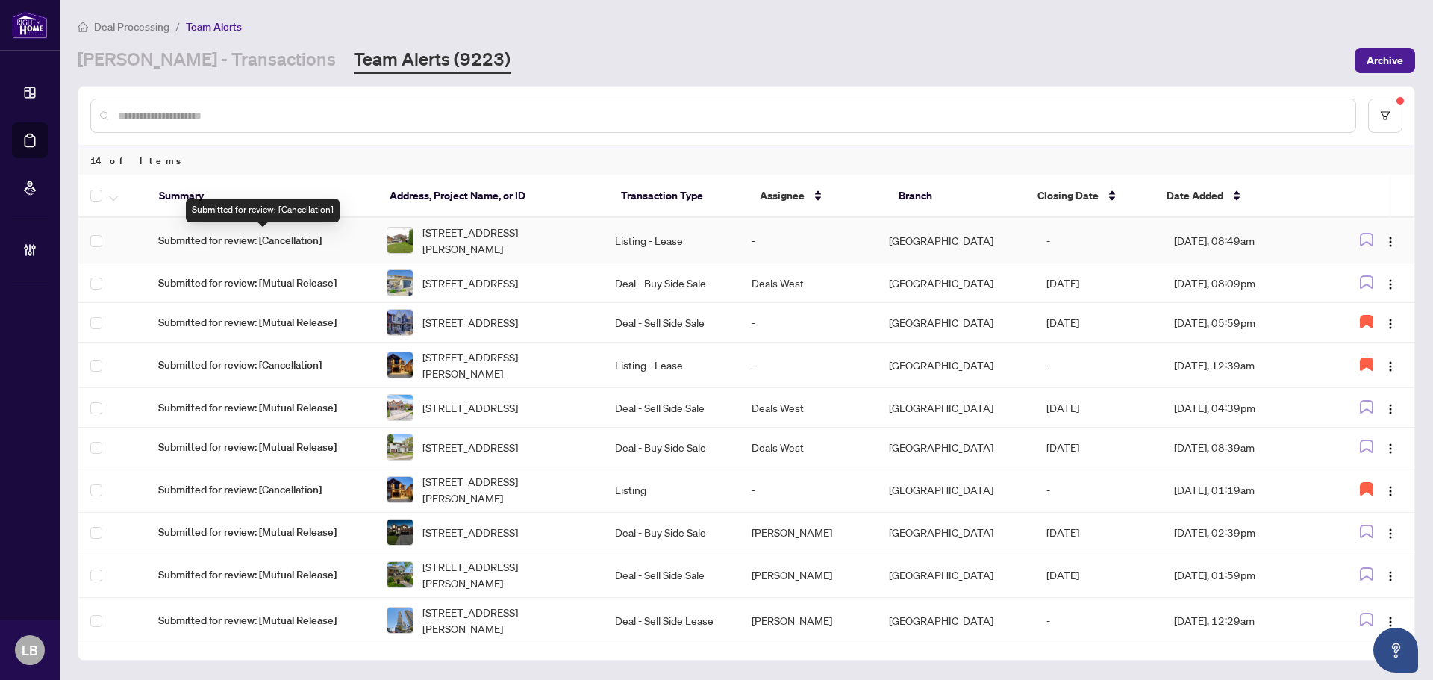
click at [246, 236] on span "Submitted for review: [Cancellation]" at bounding box center [260, 240] width 204 height 16
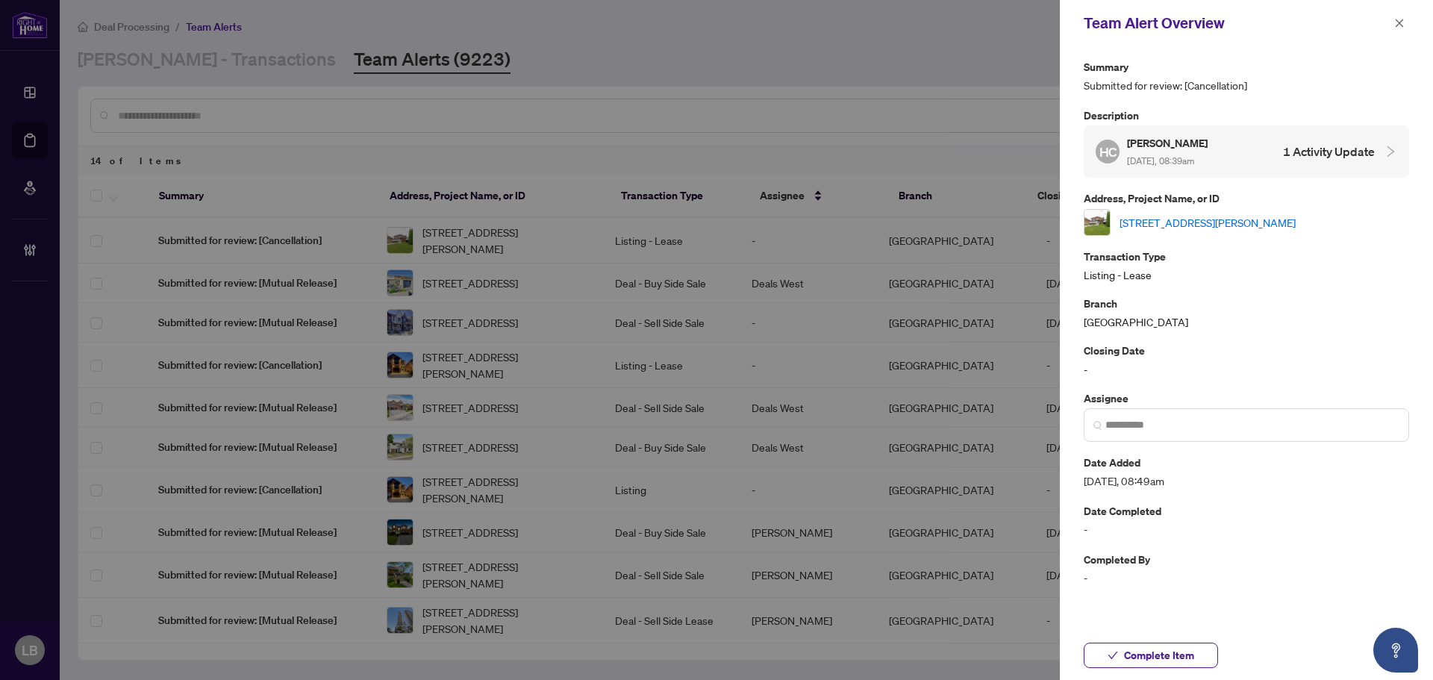
click at [1214, 218] on link "263 East 8th Street, Hamilton, ON L9A 3M1, Canada" at bounding box center [1207, 222] width 176 height 16
click at [1165, 652] on span "Complete Item" at bounding box center [1159, 655] width 70 height 24
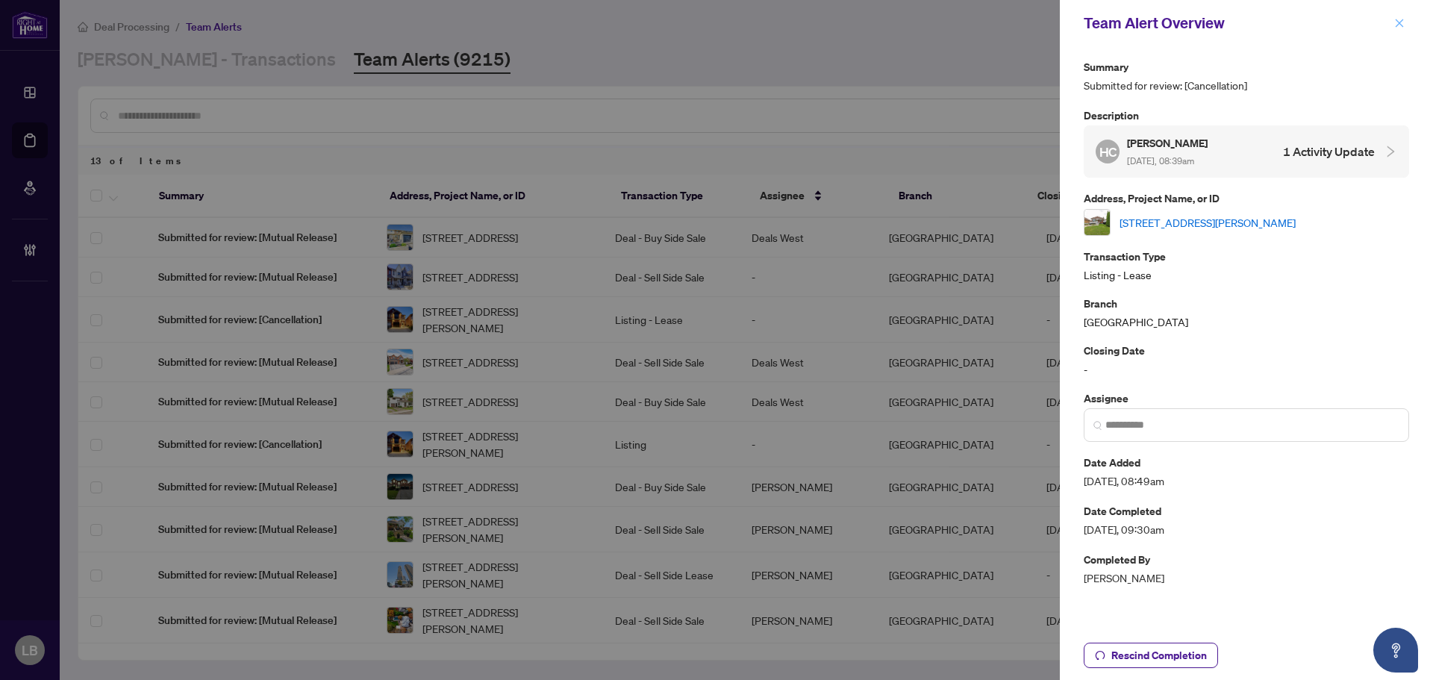
click at [1404, 22] on icon "close" at bounding box center [1399, 23] width 10 height 10
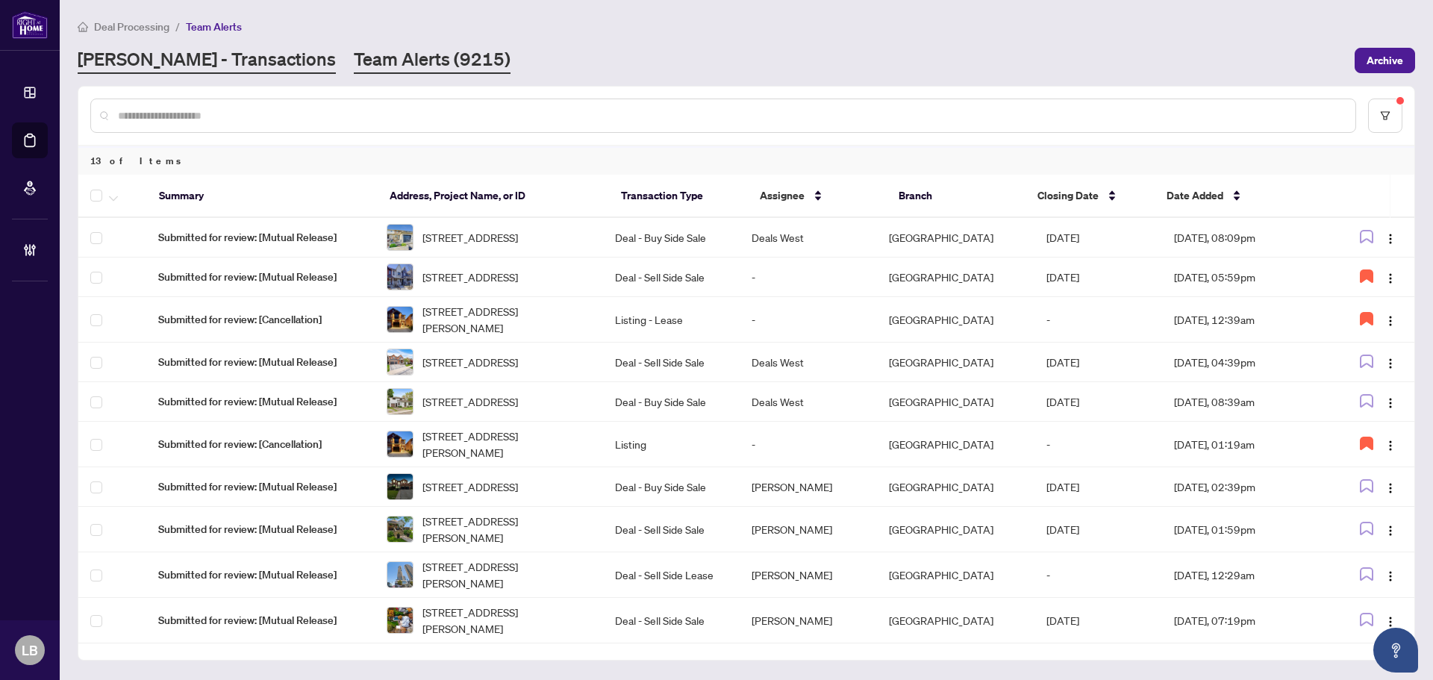
click at [204, 55] on link "RAHR - Transactions" at bounding box center [207, 60] width 258 height 27
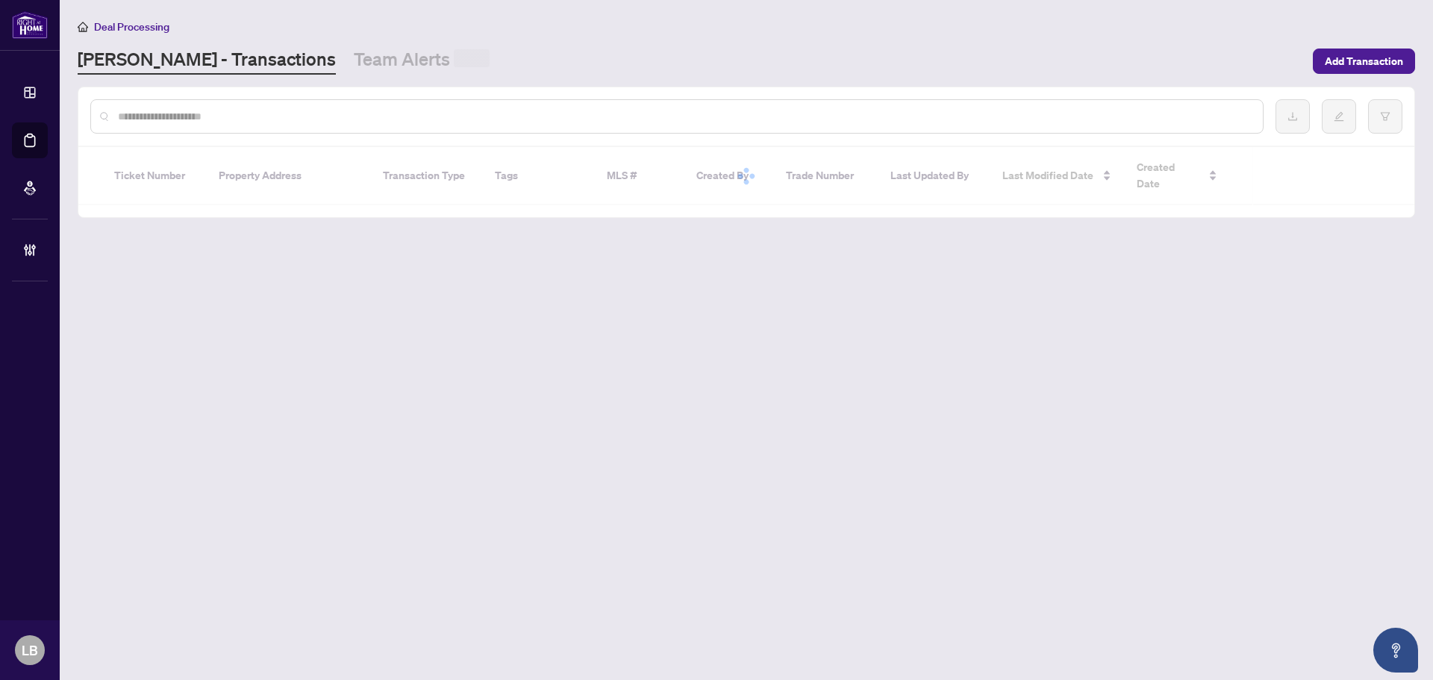
click at [210, 116] on input "text" at bounding box center [684, 116] width 1133 height 16
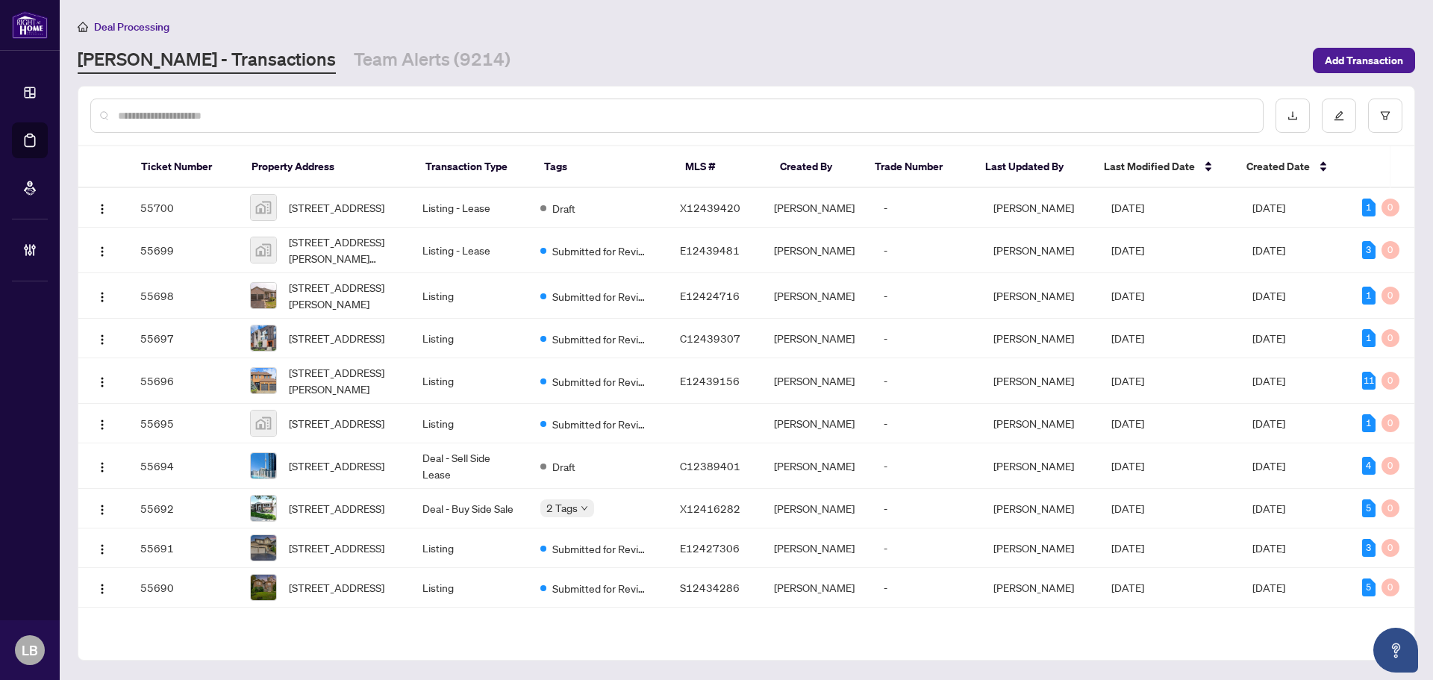
click at [430, 116] on input "text" at bounding box center [684, 115] width 1133 height 16
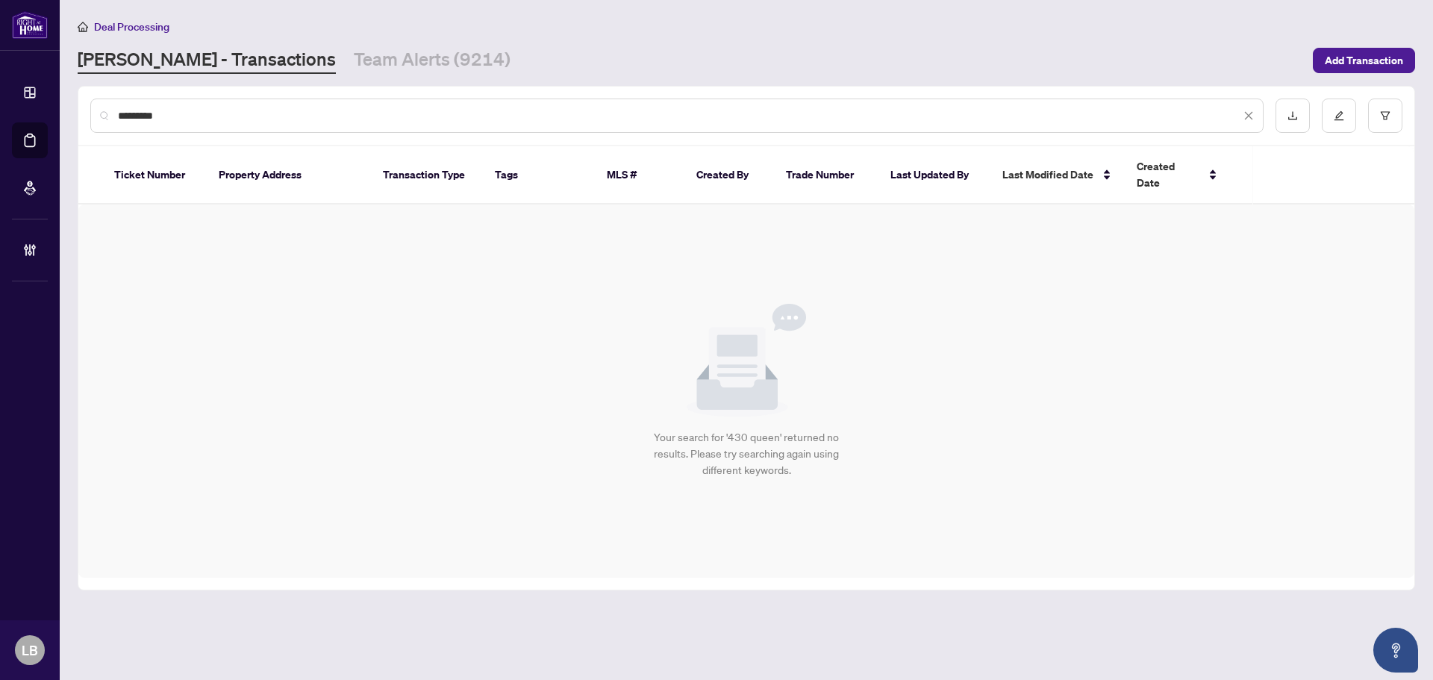
type input "*********"
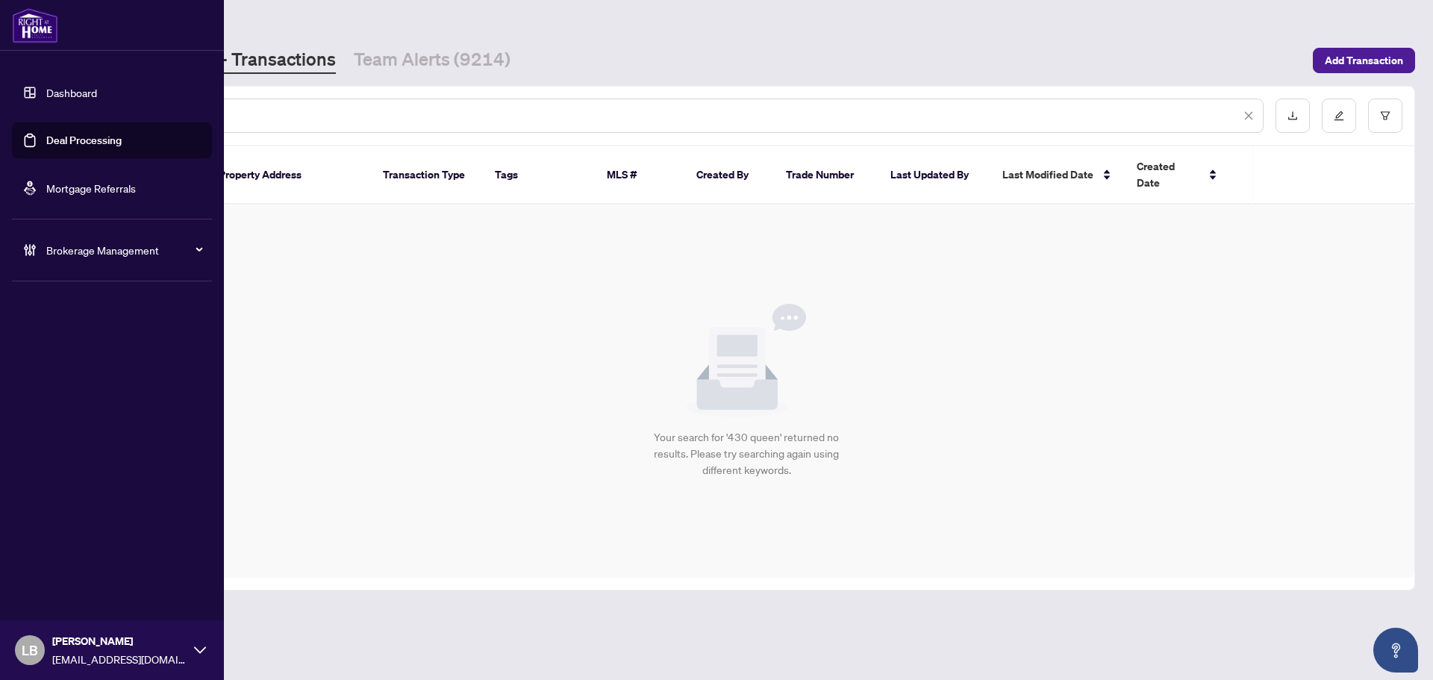
click at [46, 91] on link "Dashboard" at bounding box center [71, 92] width 51 height 13
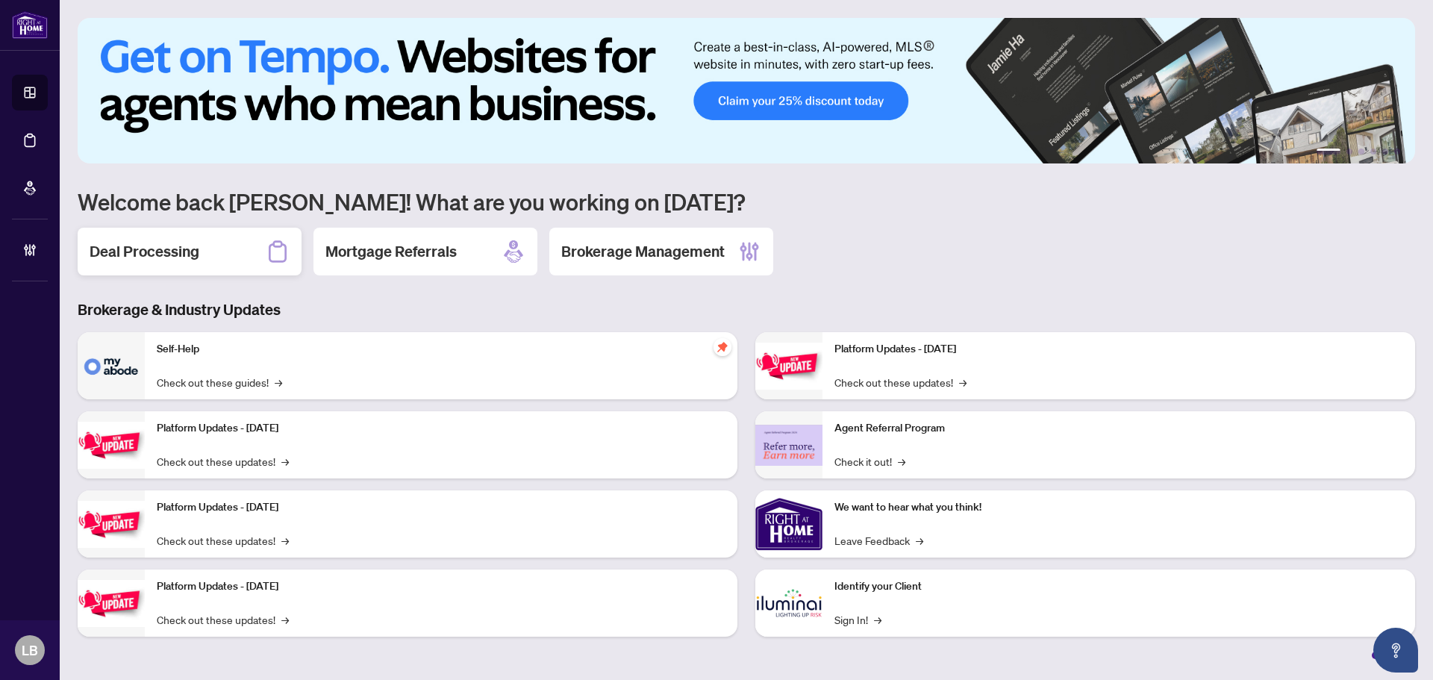
click at [138, 243] on h2 "Deal Processing" at bounding box center [145, 251] width 110 height 21
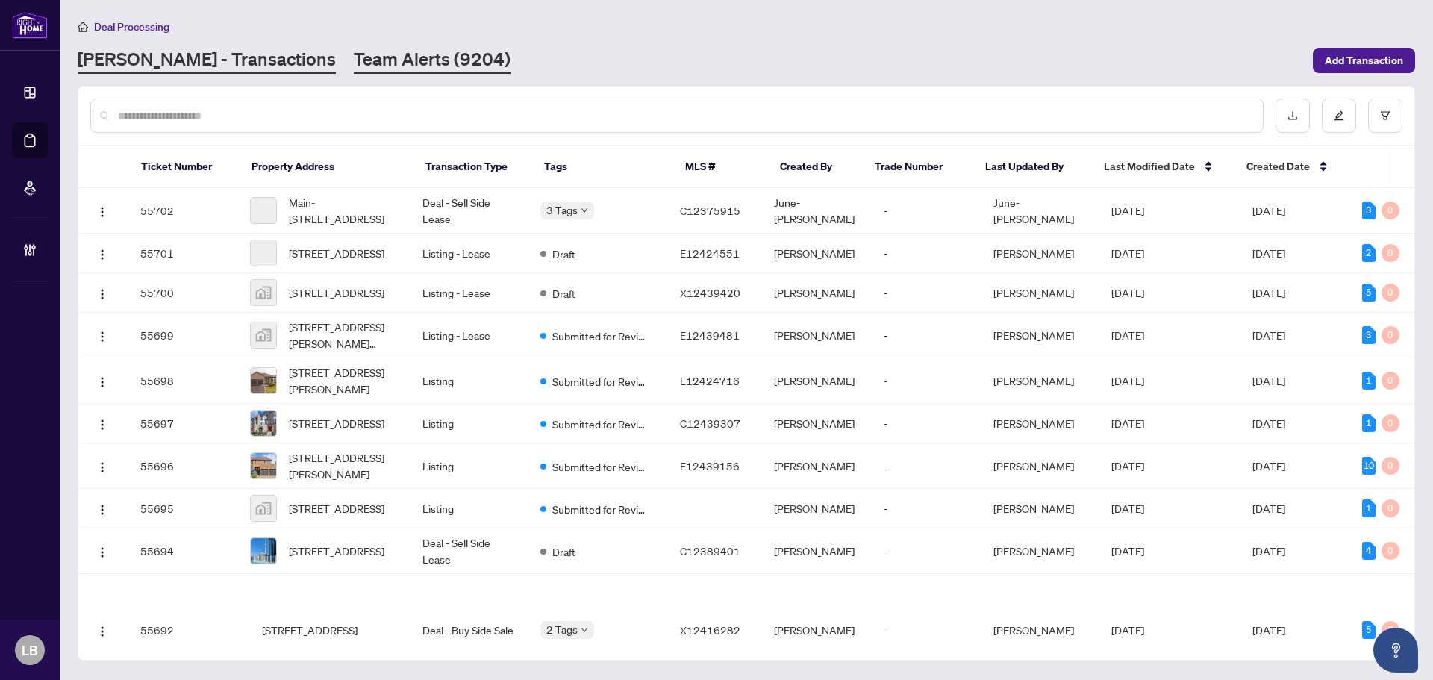
click at [354, 57] on link "Team Alerts (9204)" at bounding box center [432, 60] width 157 height 27
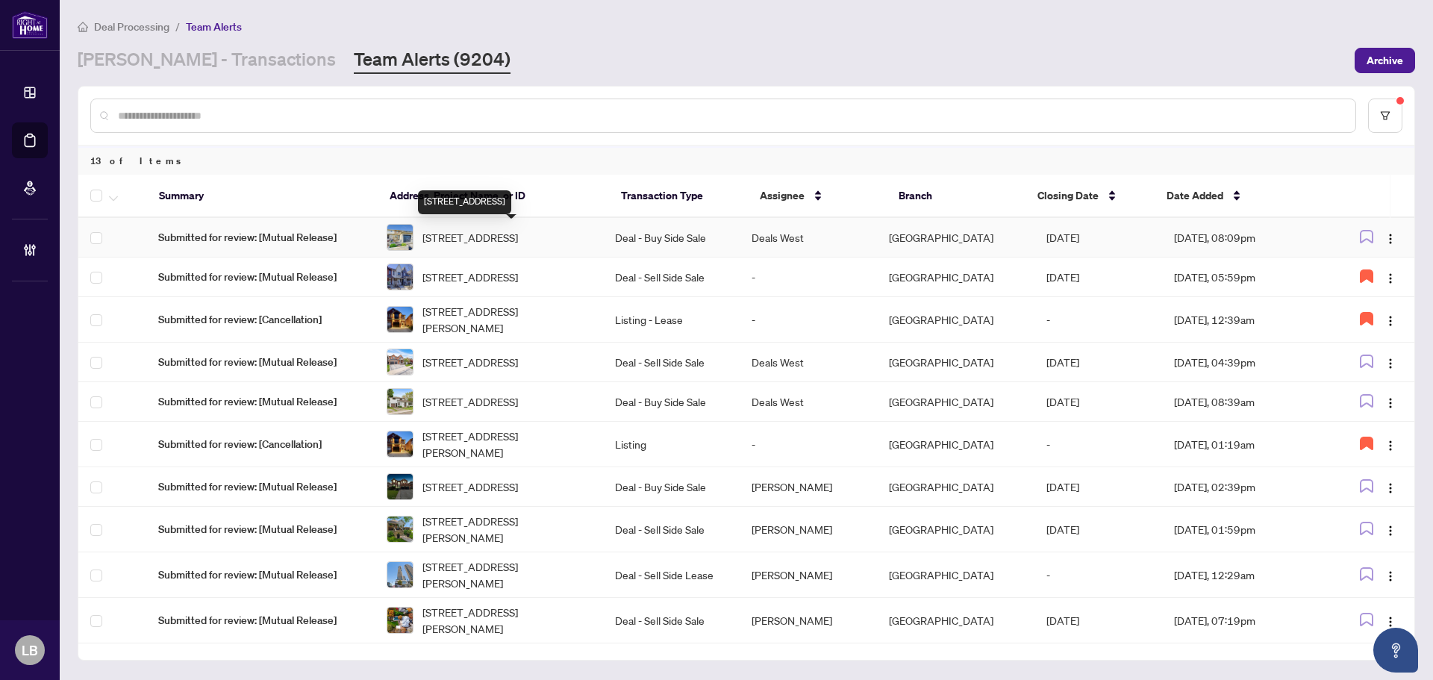
click at [518, 238] on span "21 Romy Crescent, Thorold, ON L2V 4L1, Canada" at bounding box center [470, 237] width 96 height 16
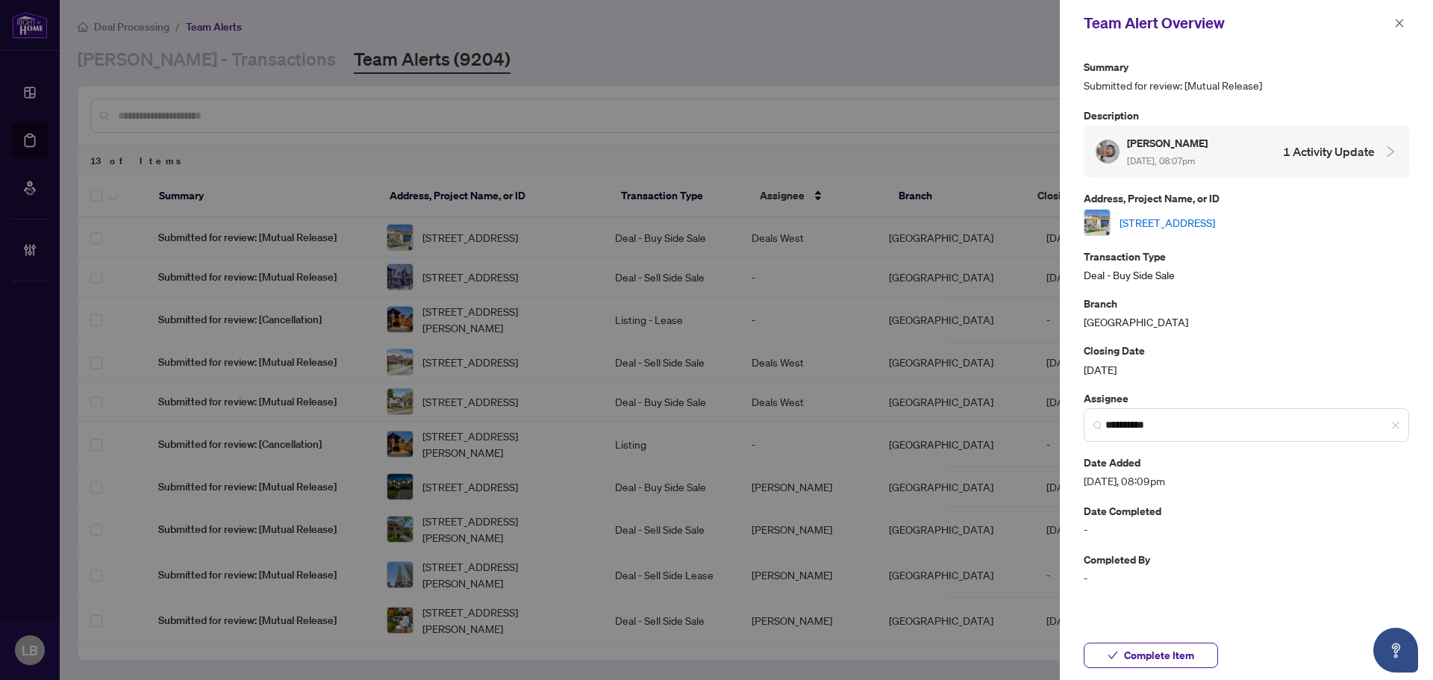
click at [1154, 219] on link "21 Romy Crescent, Thorold, ON L2V 4L1, Canada" at bounding box center [1167, 222] width 96 height 16
click at [1398, 21] on icon "close" at bounding box center [1399, 23] width 10 height 10
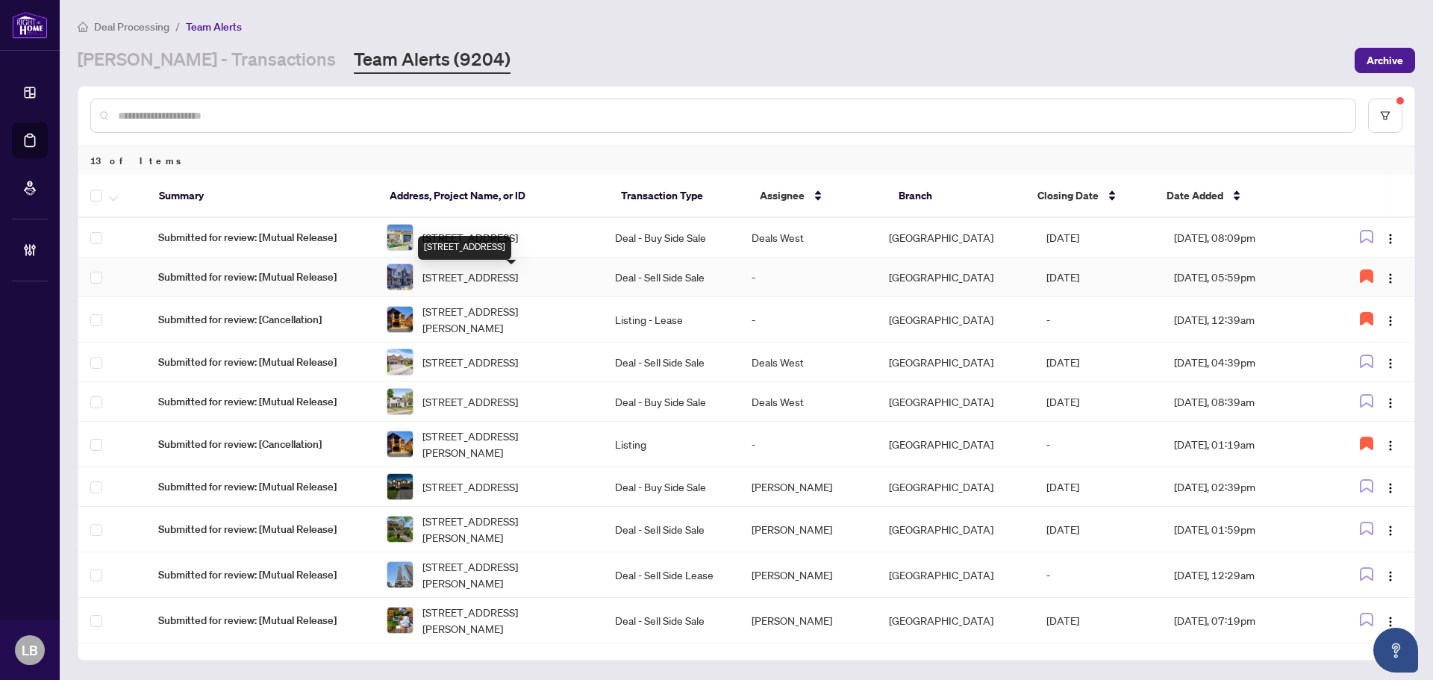
click at [459, 277] on span "82 Uxbridge Ave, Toronto, Ontario M6N 2Y2, Canada" at bounding box center [470, 277] width 96 height 16
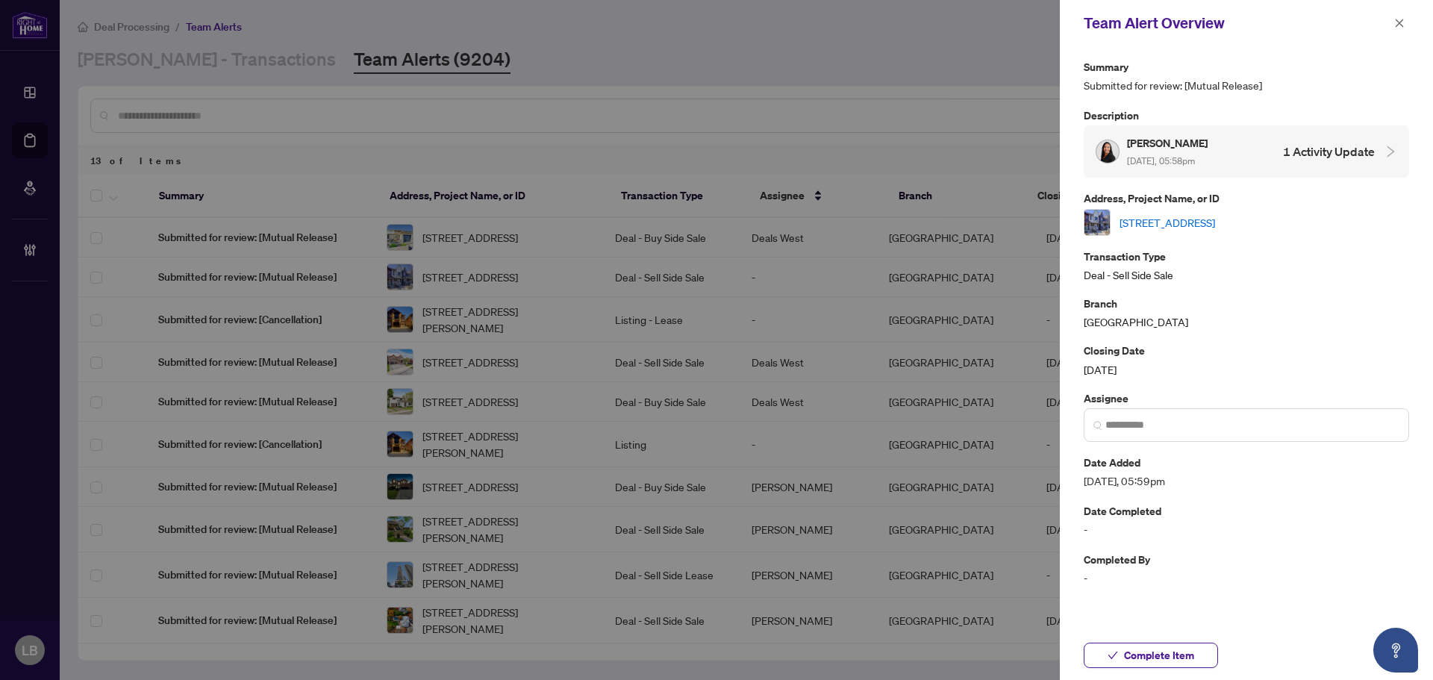
click at [1168, 220] on link "82 Uxbridge Ave, Toronto, Ontario M6N 2Y2, Canada" at bounding box center [1167, 222] width 96 height 16
click at [1142, 657] on span "Complete Item" at bounding box center [1159, 655] width 70 height 24
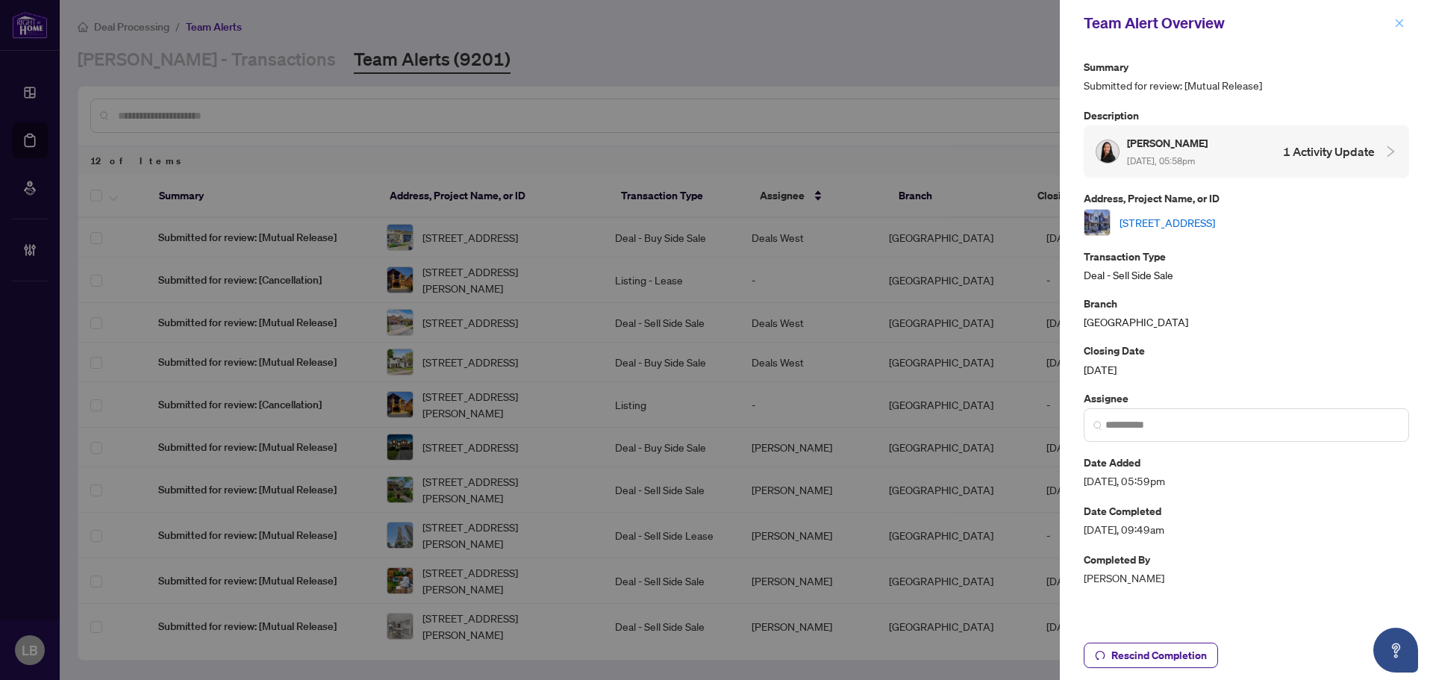
click at [1401, 23] on icon "close" at bounding box center [1399, 23] width 10 height 10
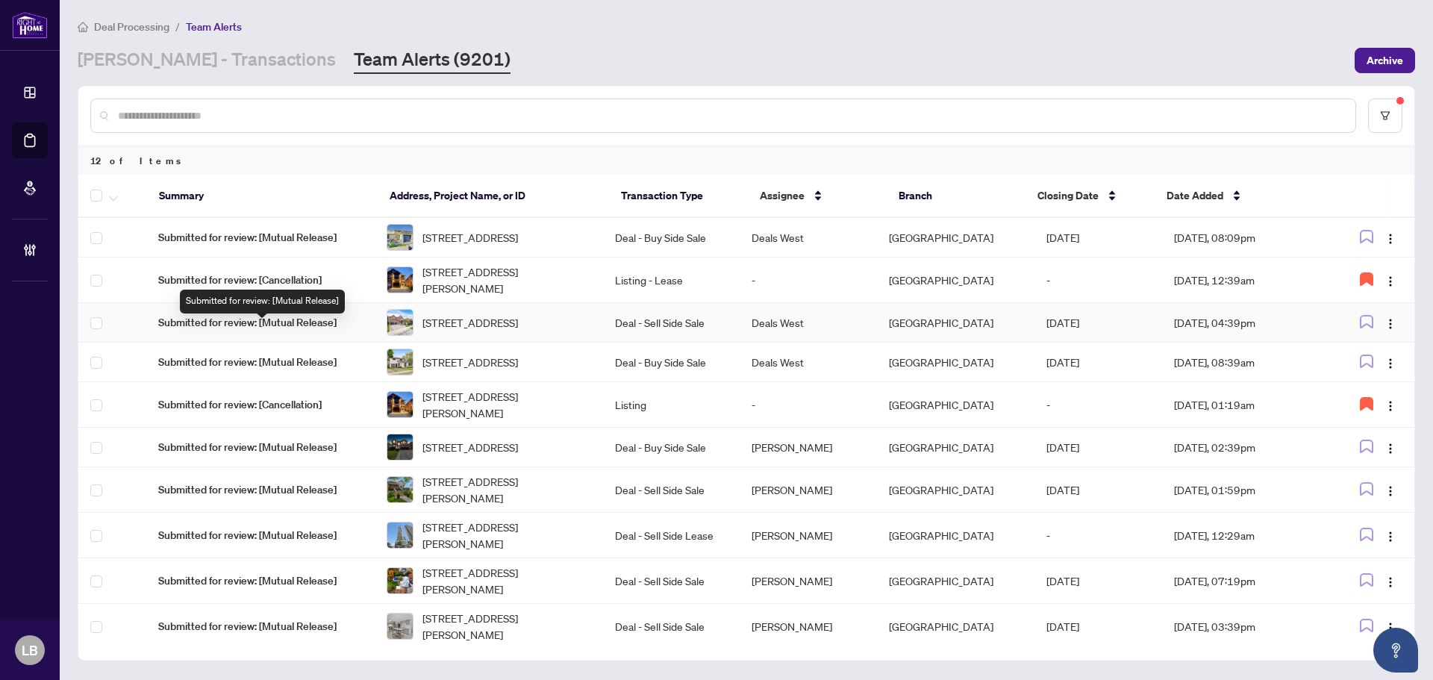
click at [301, 327] on span "Submitted for review: [Mutual Release]" at bounding box center [260, 322] width 204 height 16
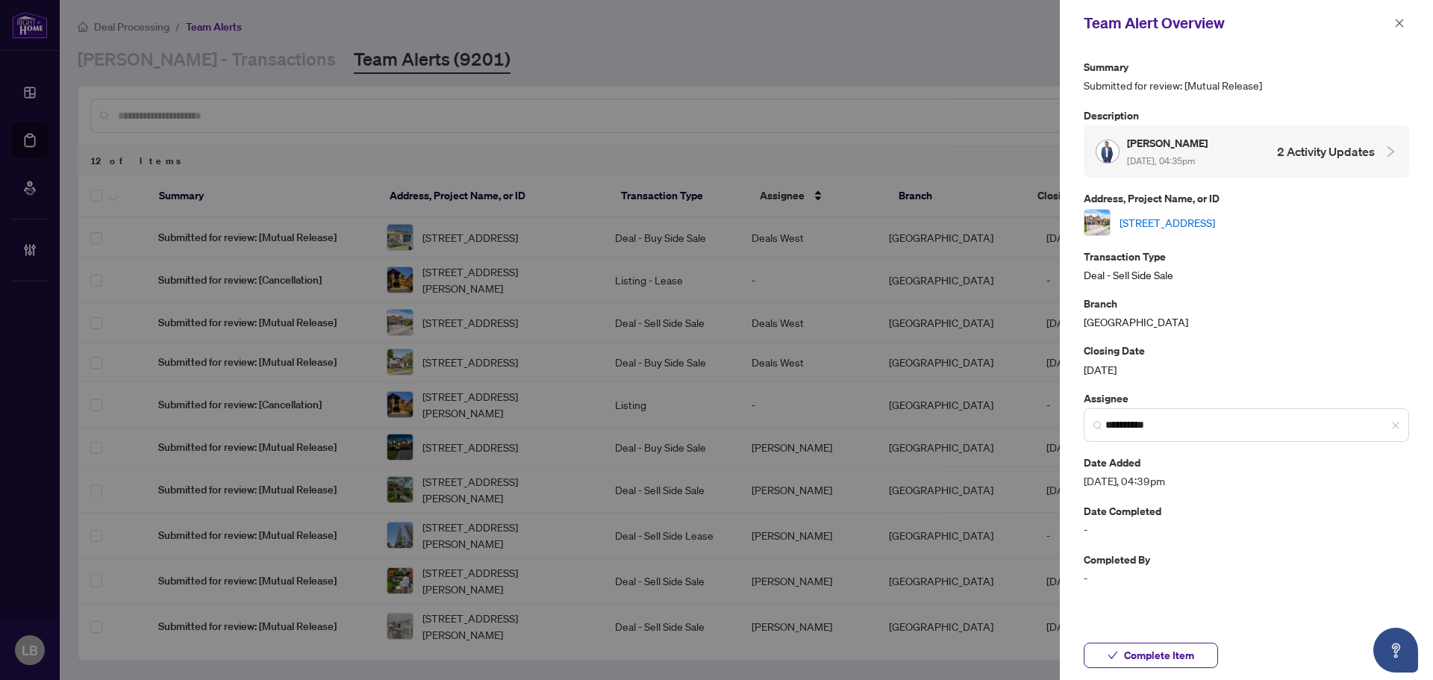
click at [1202, 219] on link "5467 Blue Spruce Ave, Burlington, Ontario L7L 7C6, Canada" at bounding box center [1167, 222] width 96 height 16
click at [1403, 22] on icon "close" at bounding box center [1399, 23] width 10 height 10
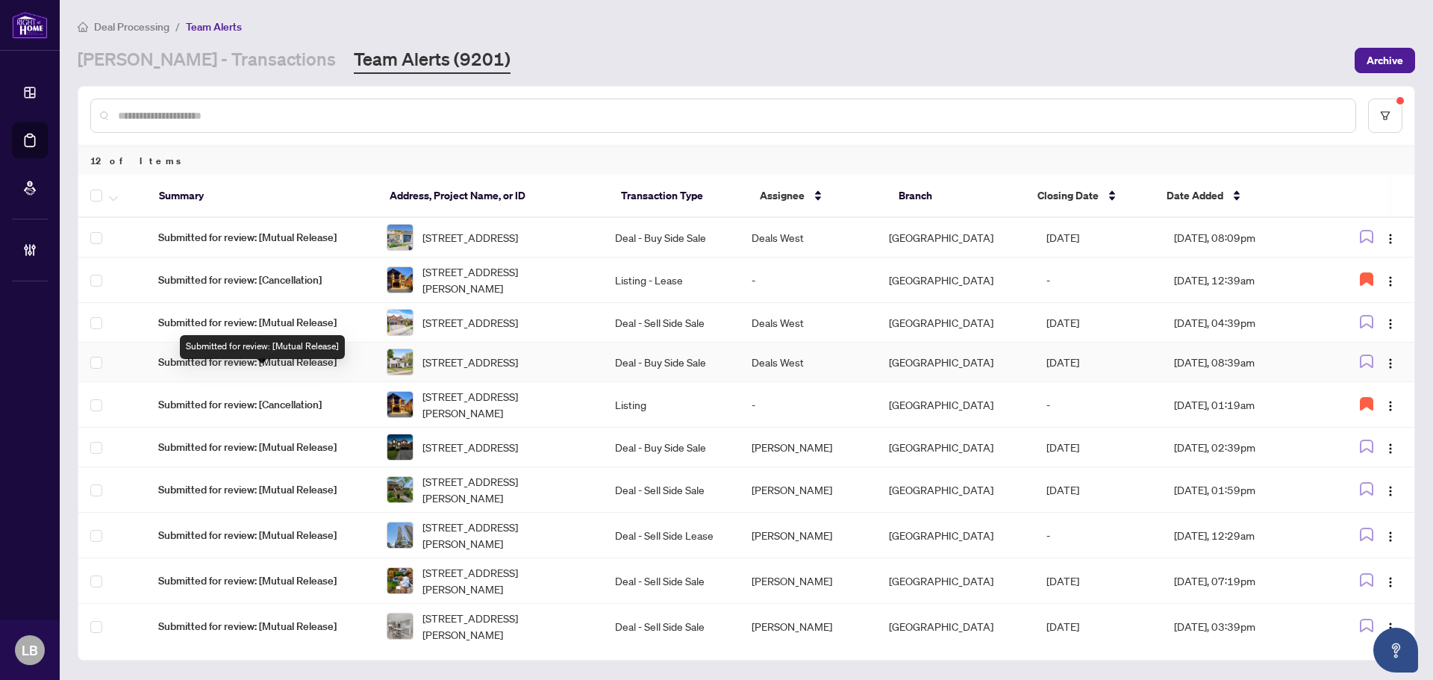
click at [280, 370] on span "Submitted for review: [Mutual Release]" at bounding box center [260, 362] width 204 height 16
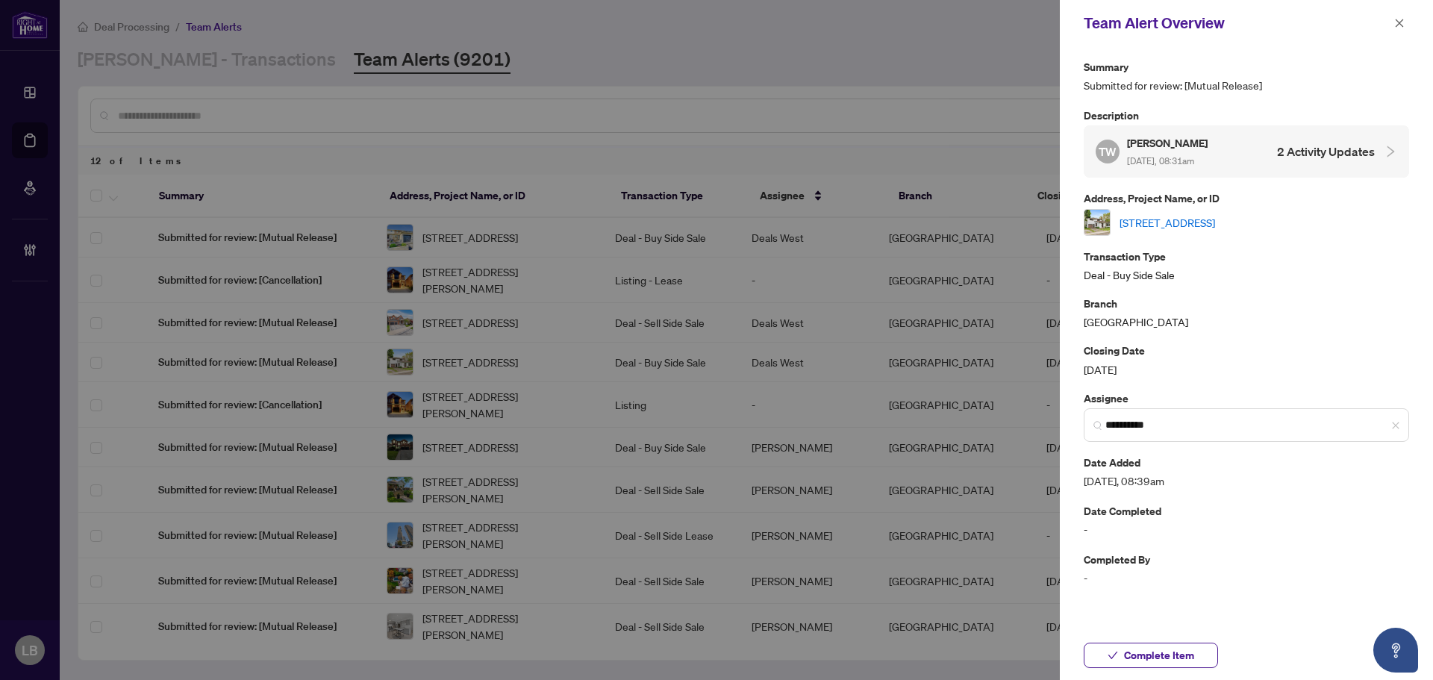
click at [1170, 221] on link "[STREET_ADDRESS]" at bounding box center [1167, 222] width 96 height 16
click at [1397, 18] on icon "close" at bounding box center [1399, 23] width 10 height 10
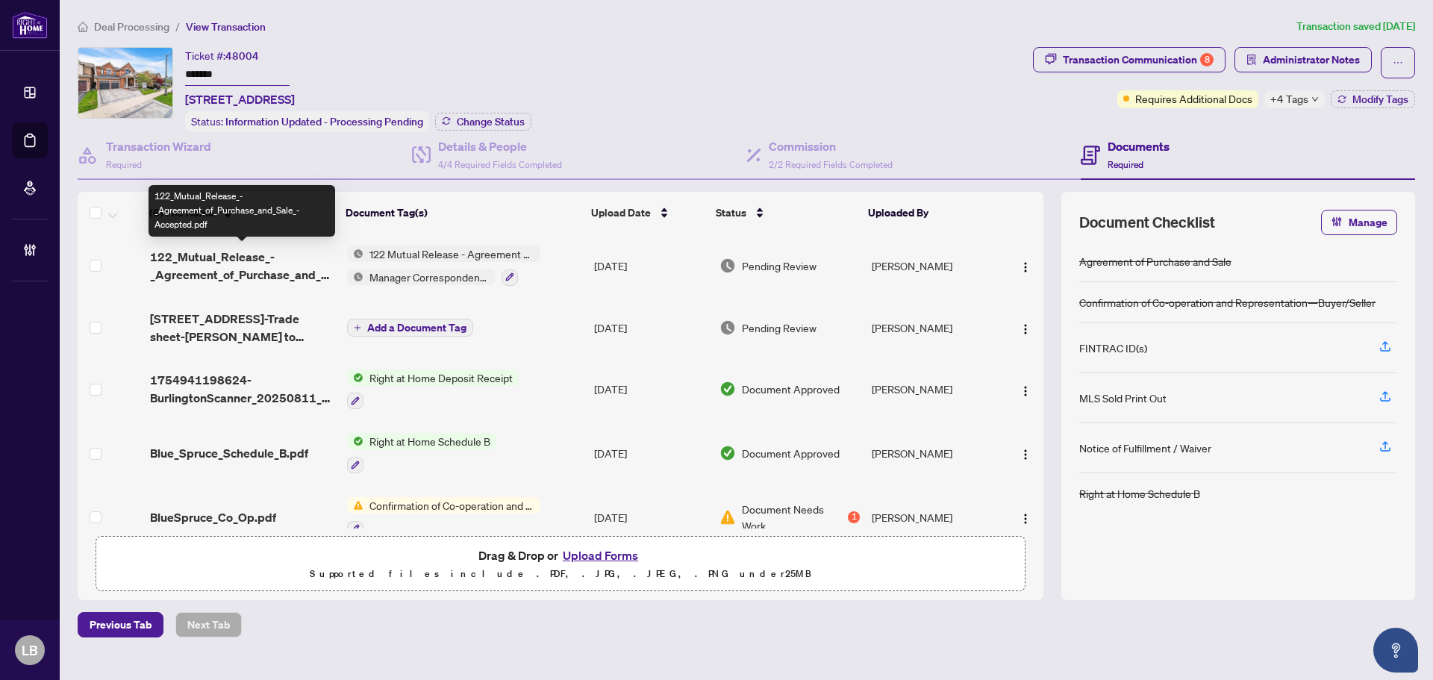
click at [237, 258] on span "122_Mutual_Release_-_Agreement_of_Purchase_and_Sale_-Accepted.pdf" at bounding box center [242, 266] width 185 height 36
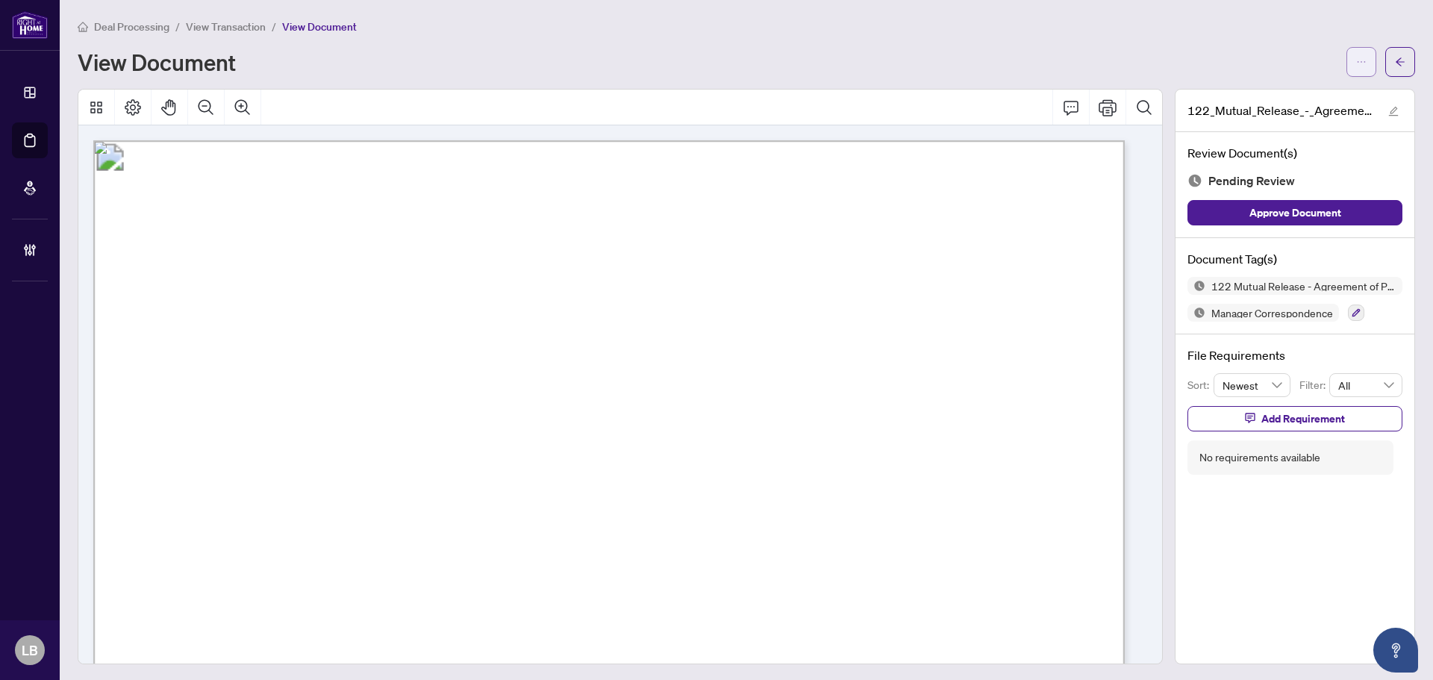
click at [1356, 58] on icon "ellipsis" at bounding box center [1361, 62] width 10 height 10
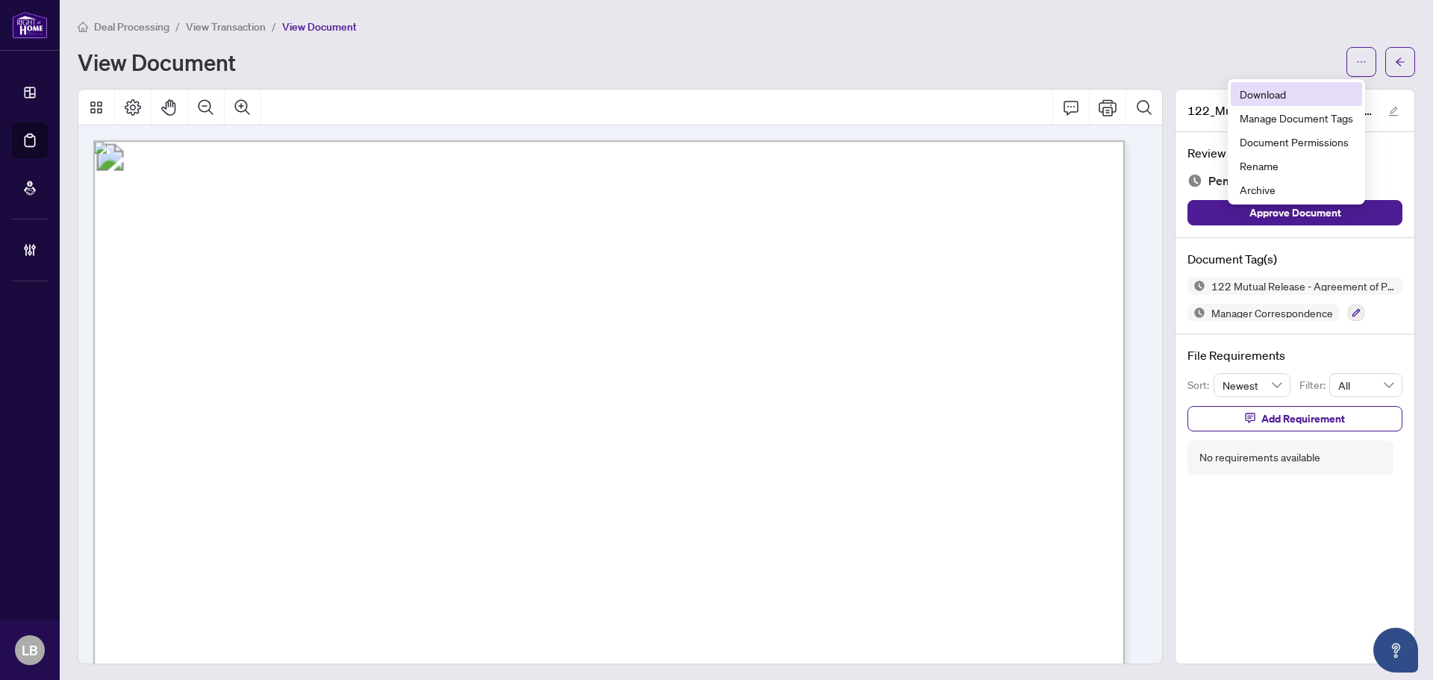
click at [1289, 99] on span "Download" at bounding box center [1295, 94] width 113 height 16
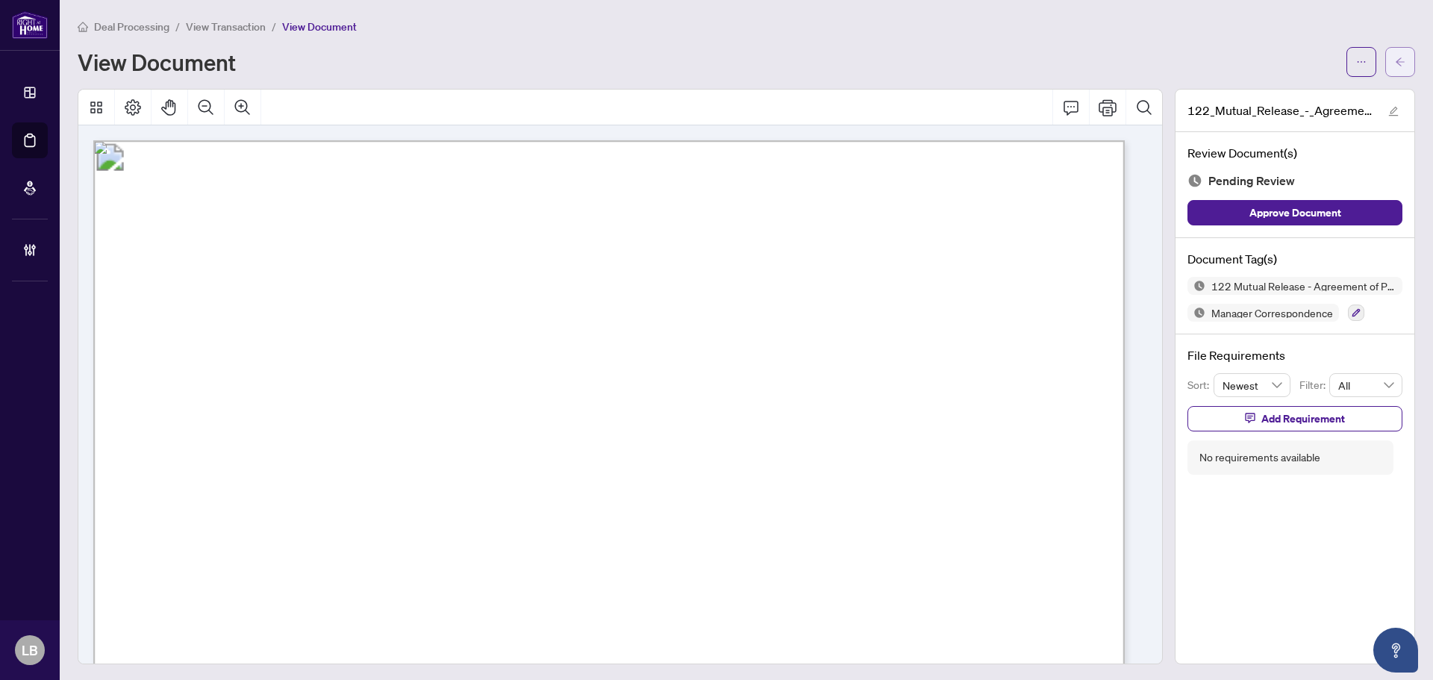
click at [1395, 54] on span "button" at bounding box center [1400, 62] width 10 height 24
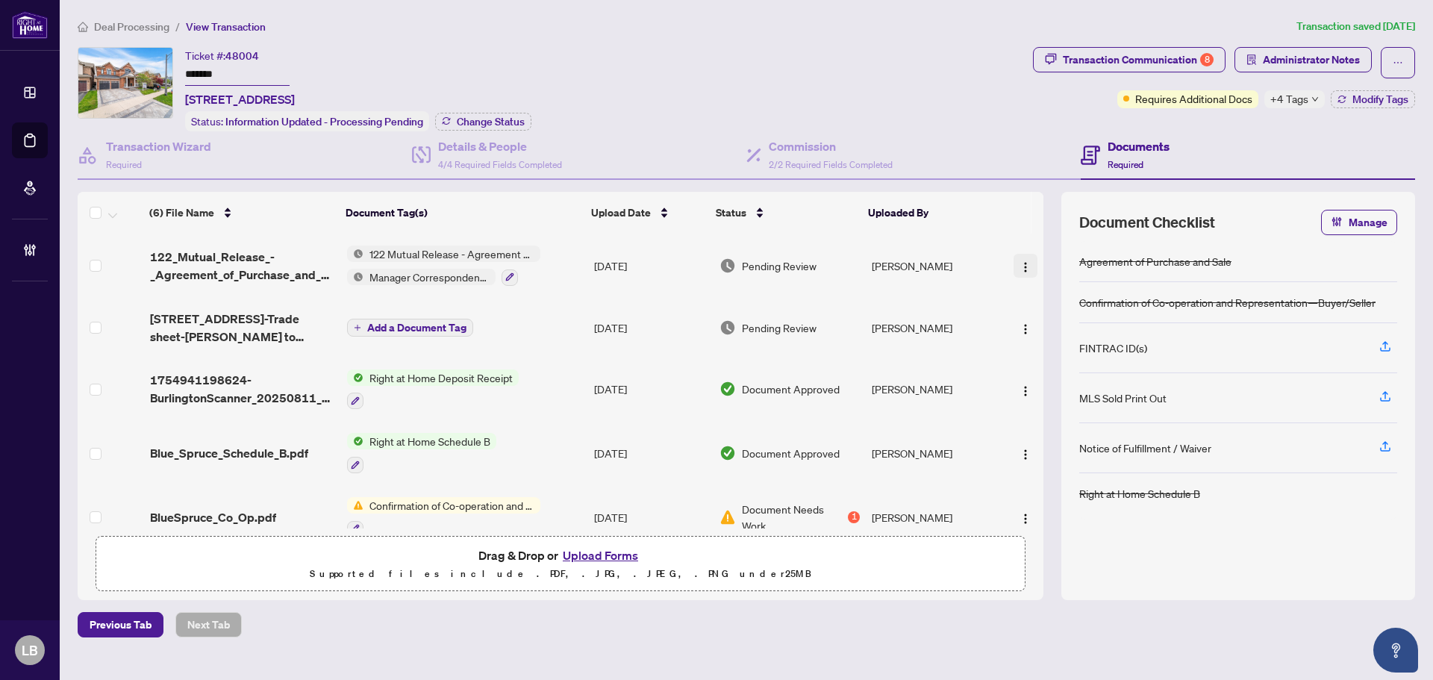
click at [1021, 261] on img "button" at bounding box center [1025, 267] width 12 height 12
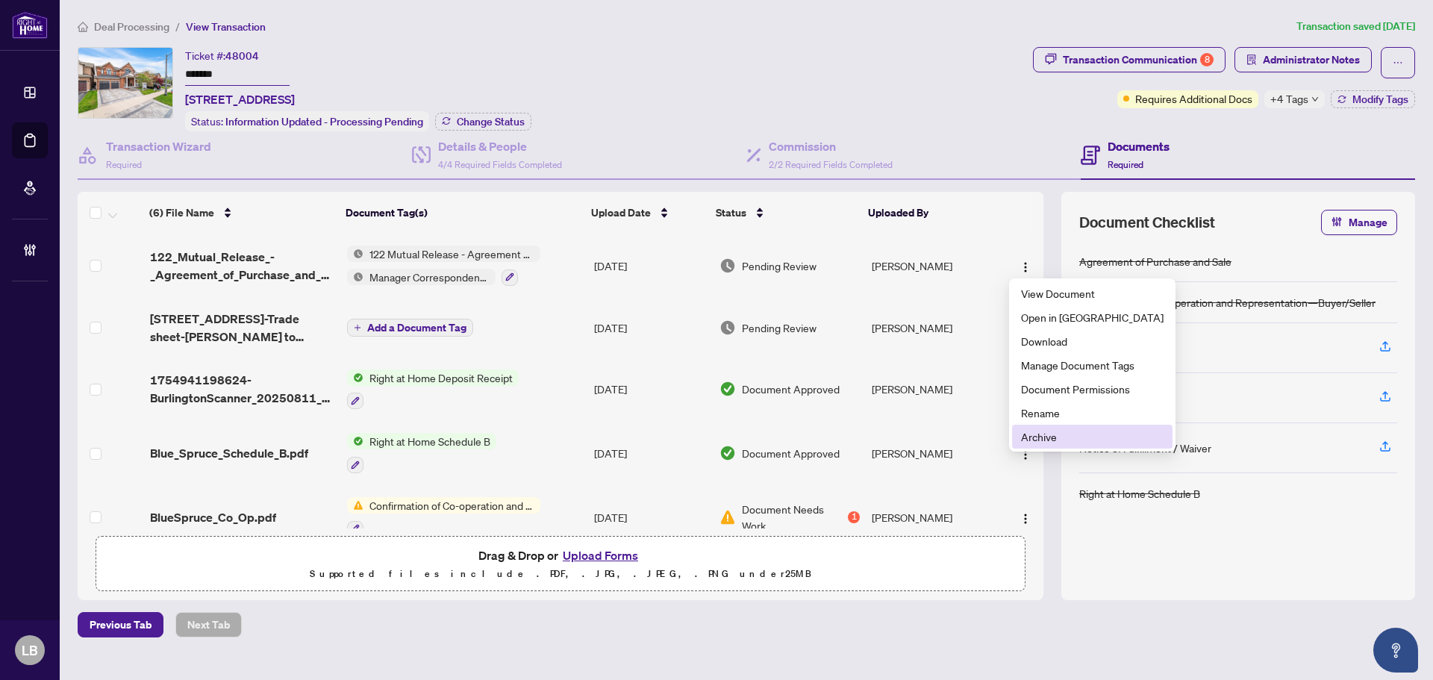
click at [1022, 434] on span "Archive" at bounding box center [1092, 436] width 143 height 16
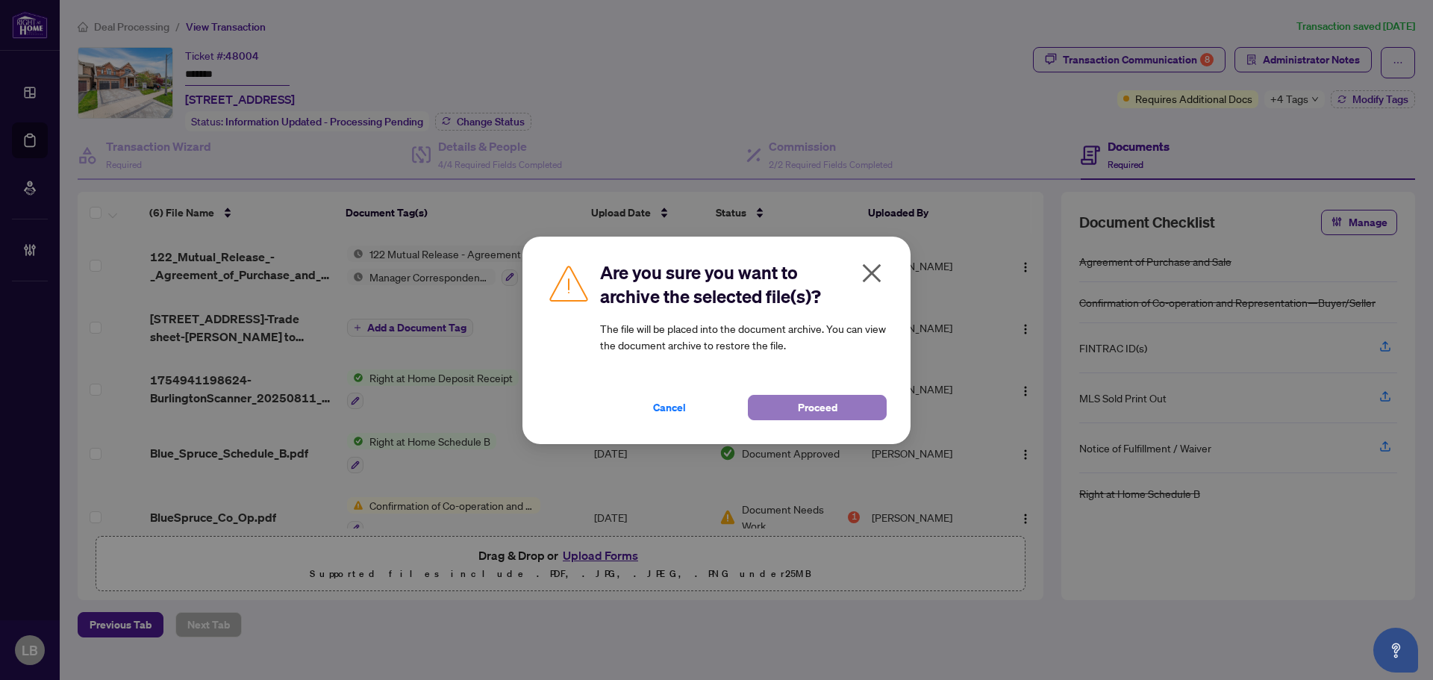
click at [798, 407] on span "Proceed" at bounding box center [818, 407] width 40 height 24
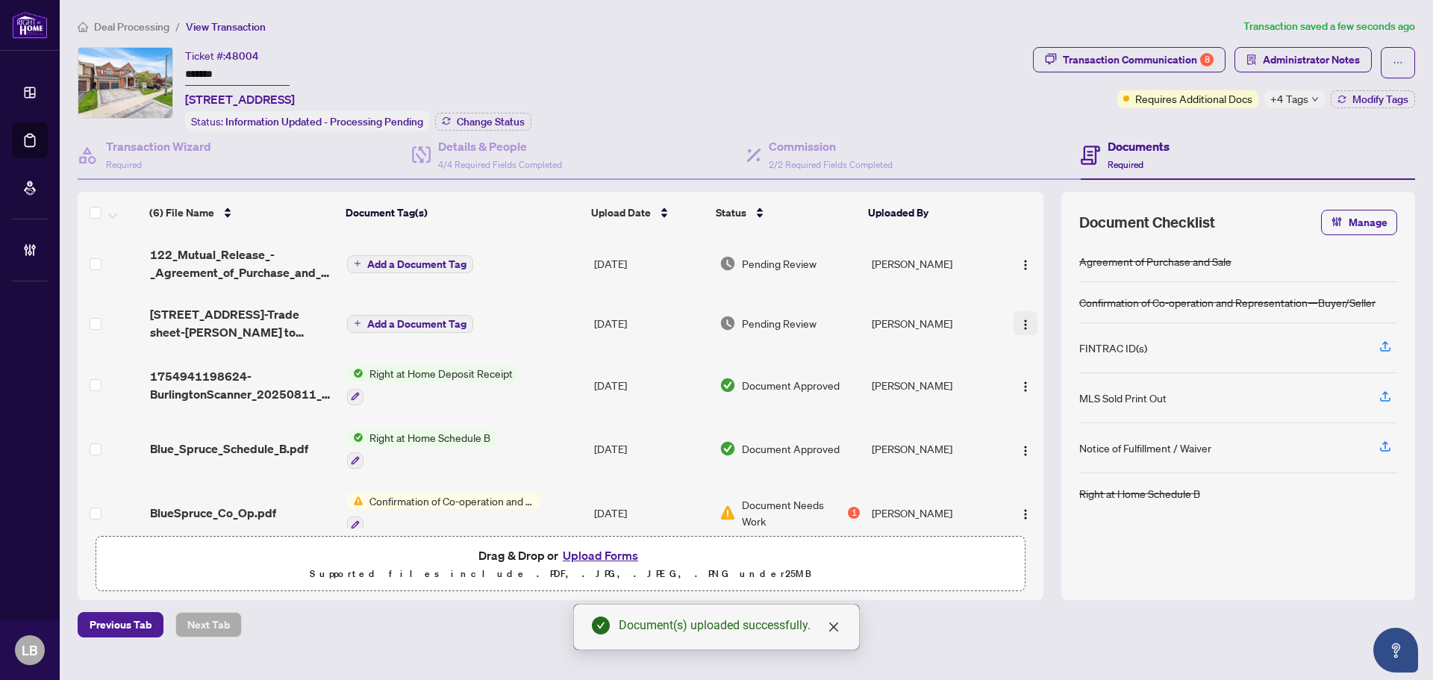
click at [1019, 320] on img "button" at bounding box center [1025, 325] width 12 height 12
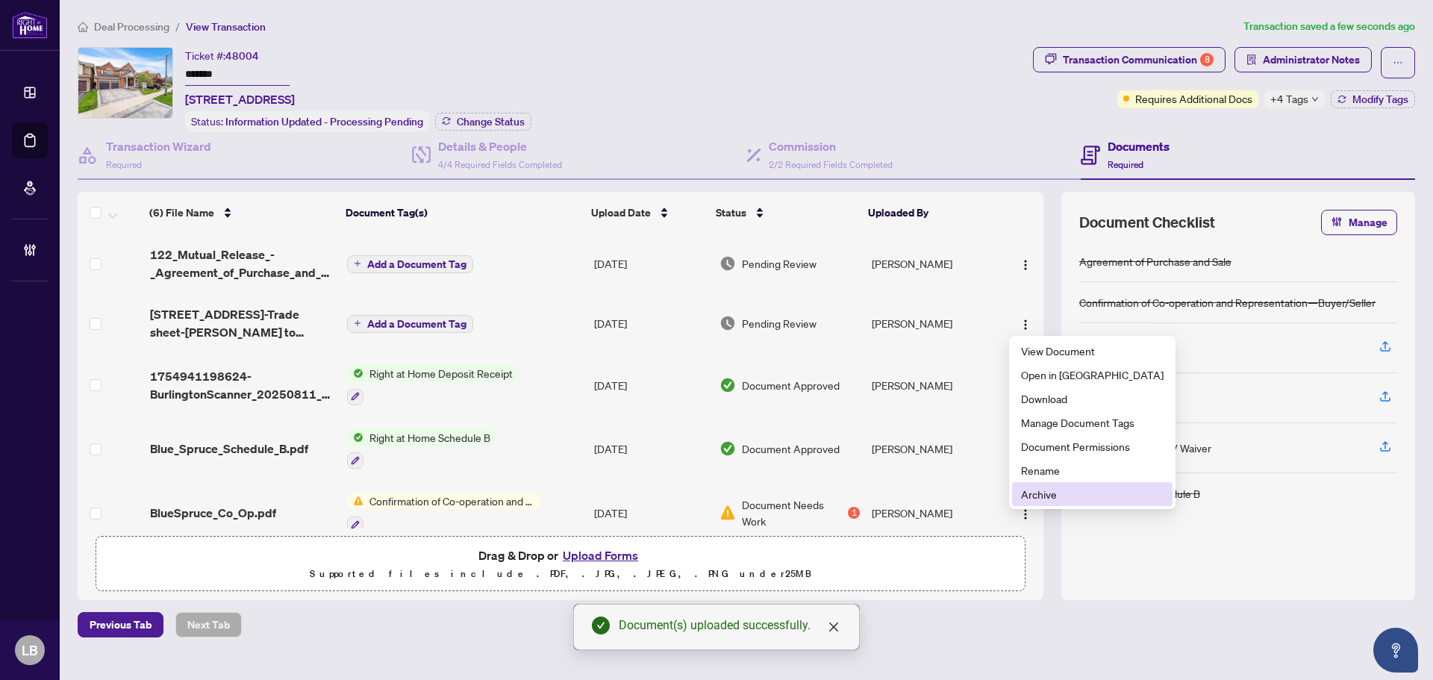
click at [1037, 496] on span "Archive" at bounding box center [1092, 494] width 143 height 16
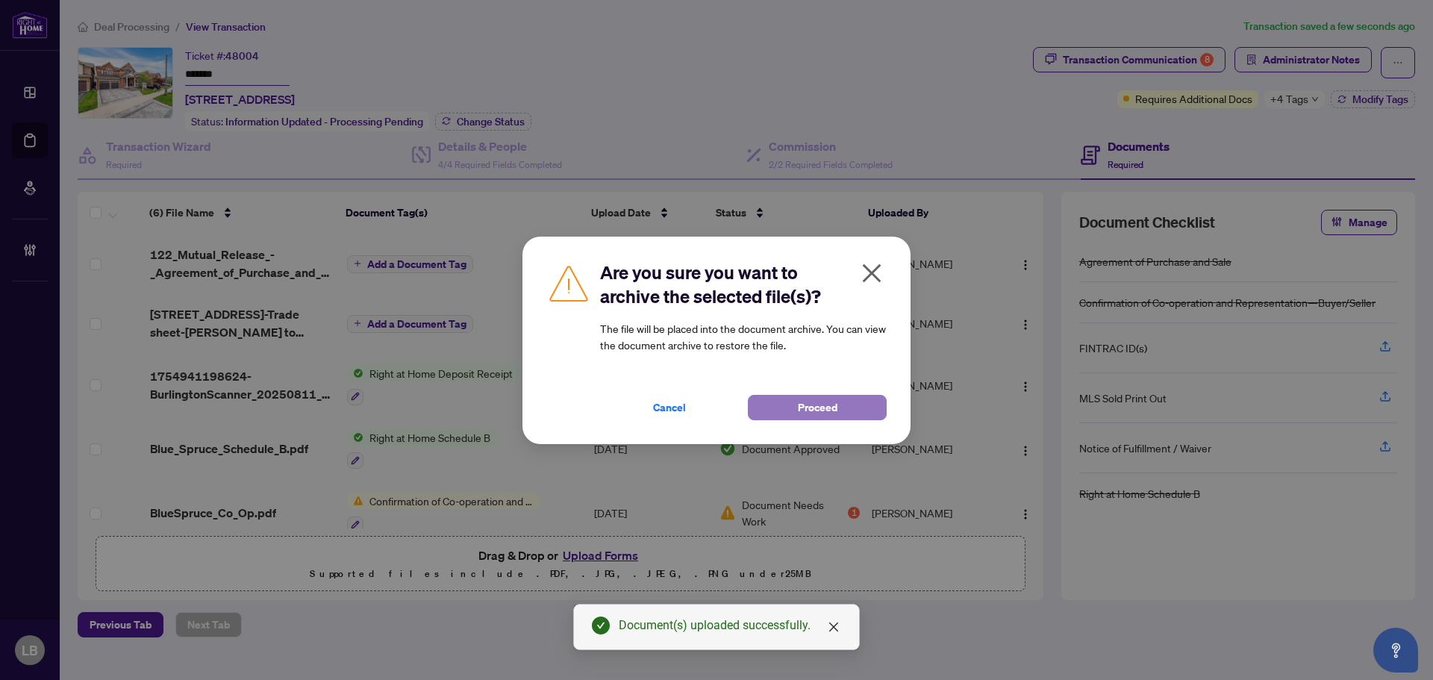
click at [784, 401] on button "Proceed" at bounding box center [817, 407] width 139 height 25
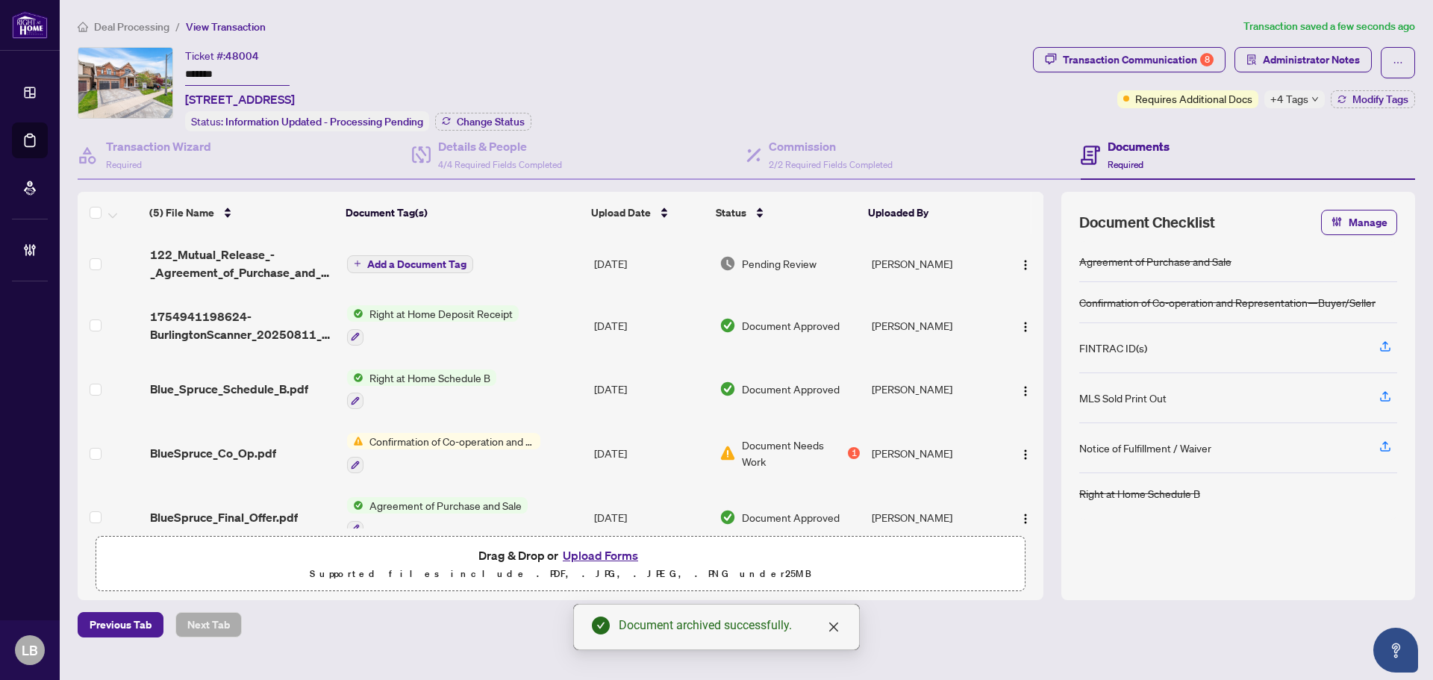
click at [405, 259] on span "Add a Document Tag" at bounding box center [416, 264] width 99 height 10
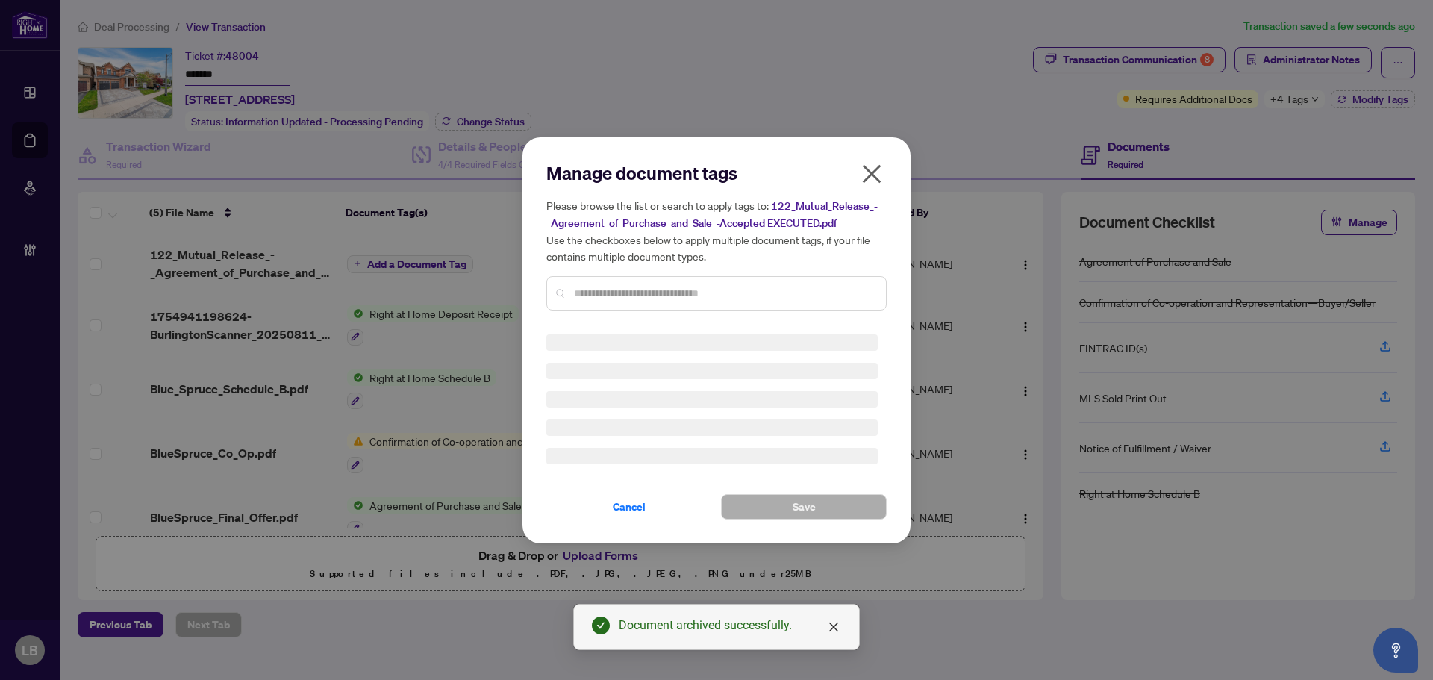
click at [662, 292] on div "Manage document tags Please browse the list or search to apply tags to: 122_Mut…" at bounding box center [716, 241] width 340 height 161
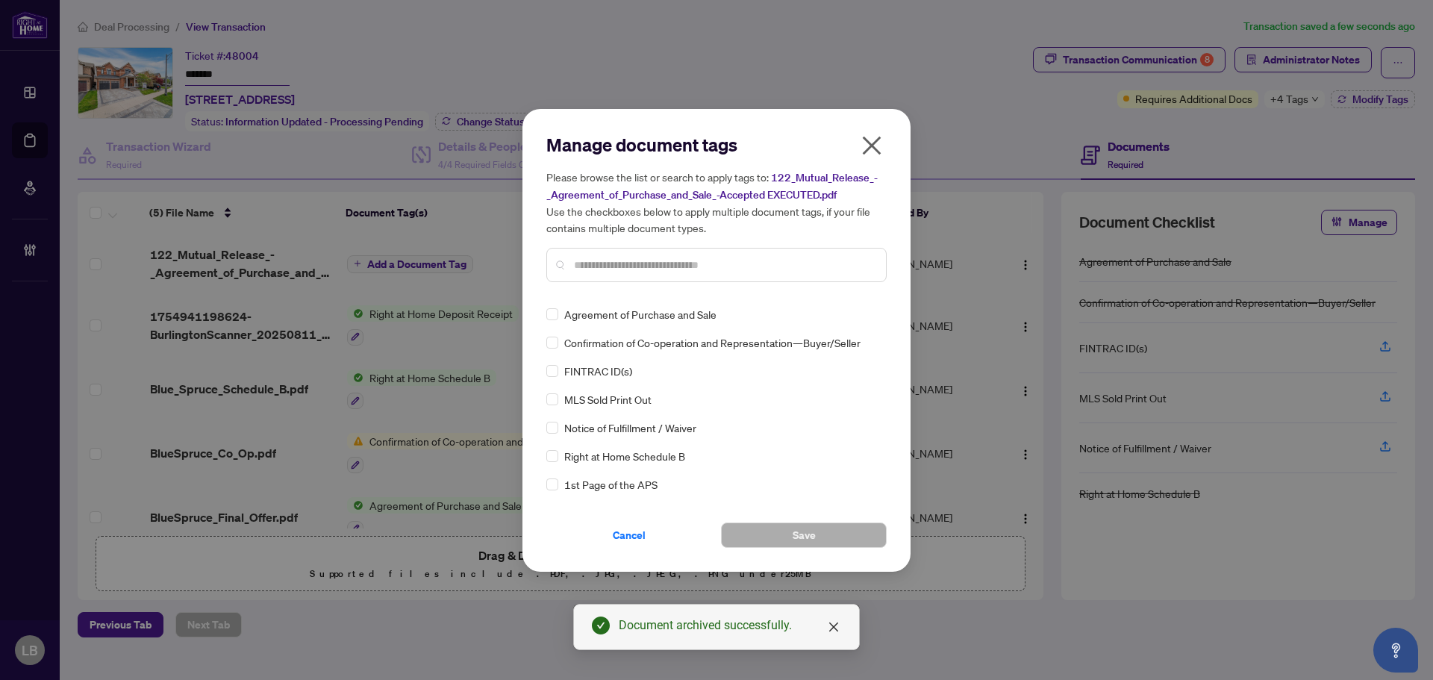
click at [651, 265] on input "text" at bounding box center [724, 265] width 300 height 16
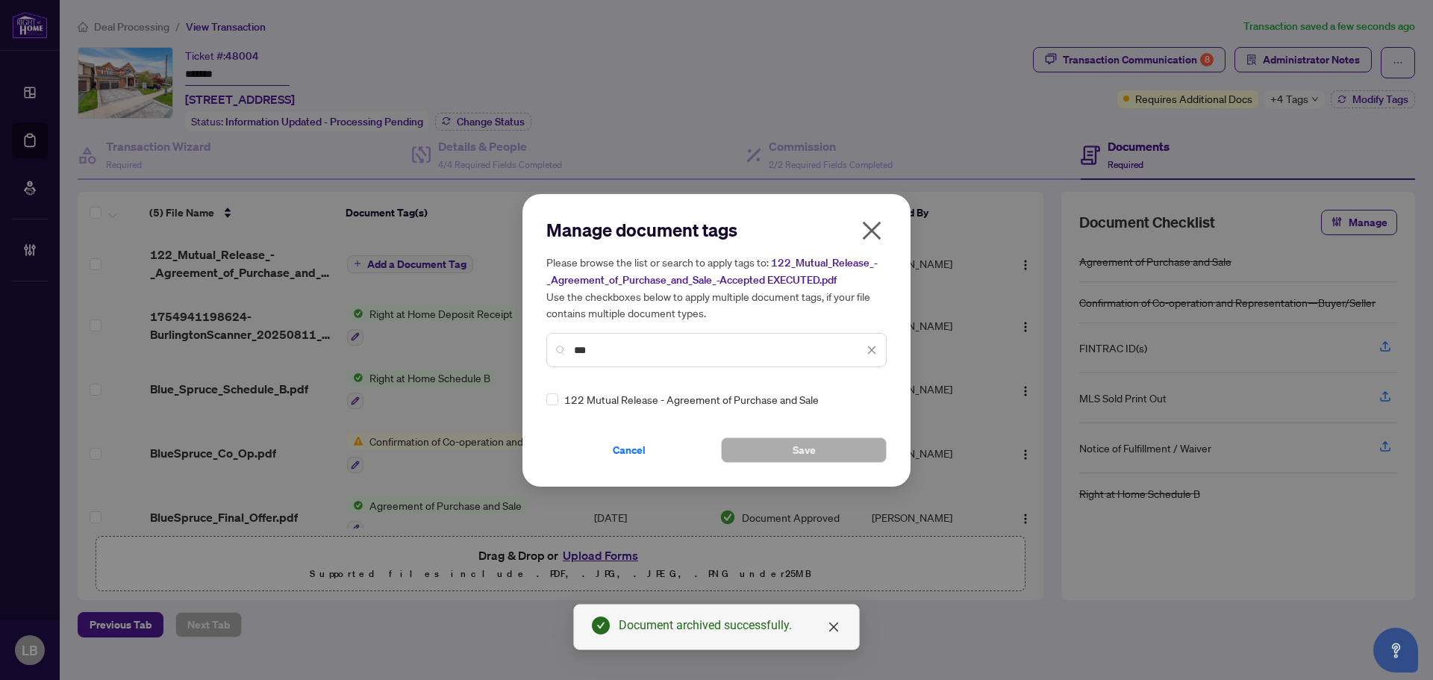
type input "***"
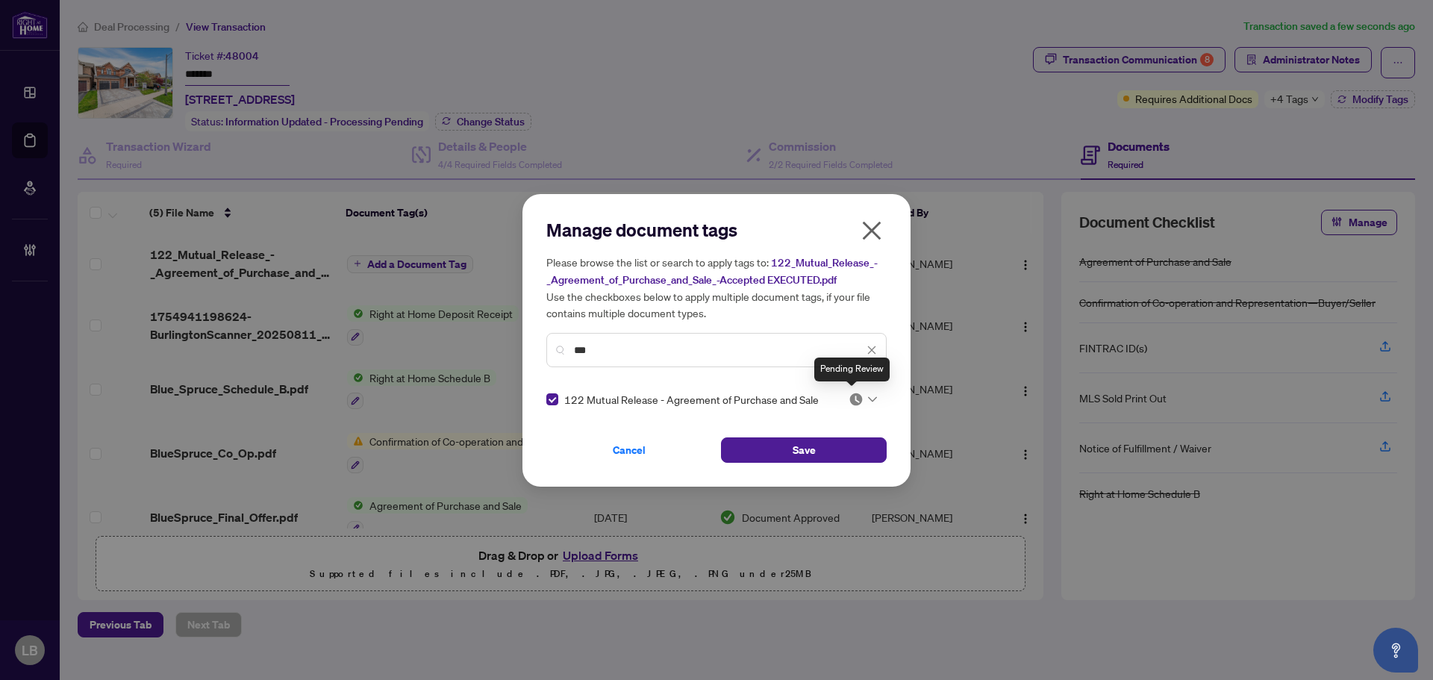
click at [863, 399] on div at bounding box center [862, 399] width 28 height 15
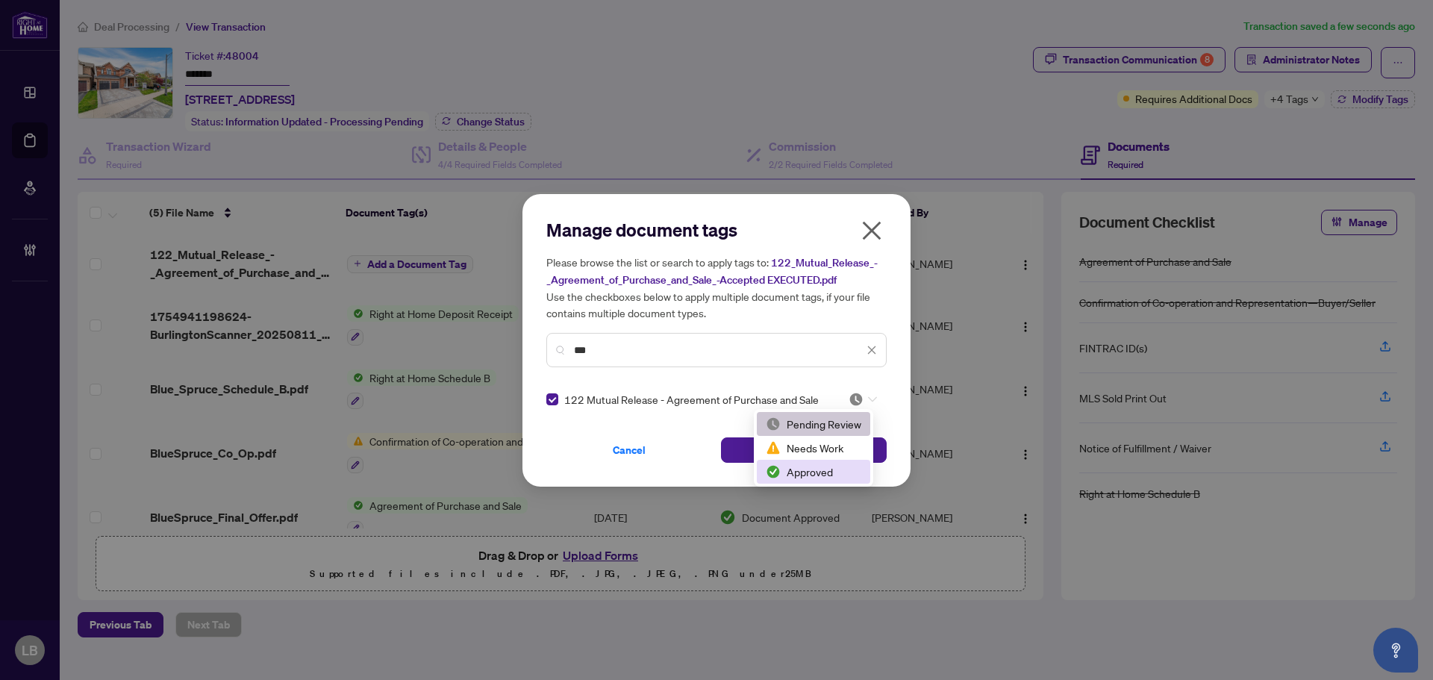
click at [822, 469] on div "Approved" at bounding box center [814, 471] width 96 height 16
click at [751, 445] on button "Save" at bounding box center [804, 449] width 166 height 25
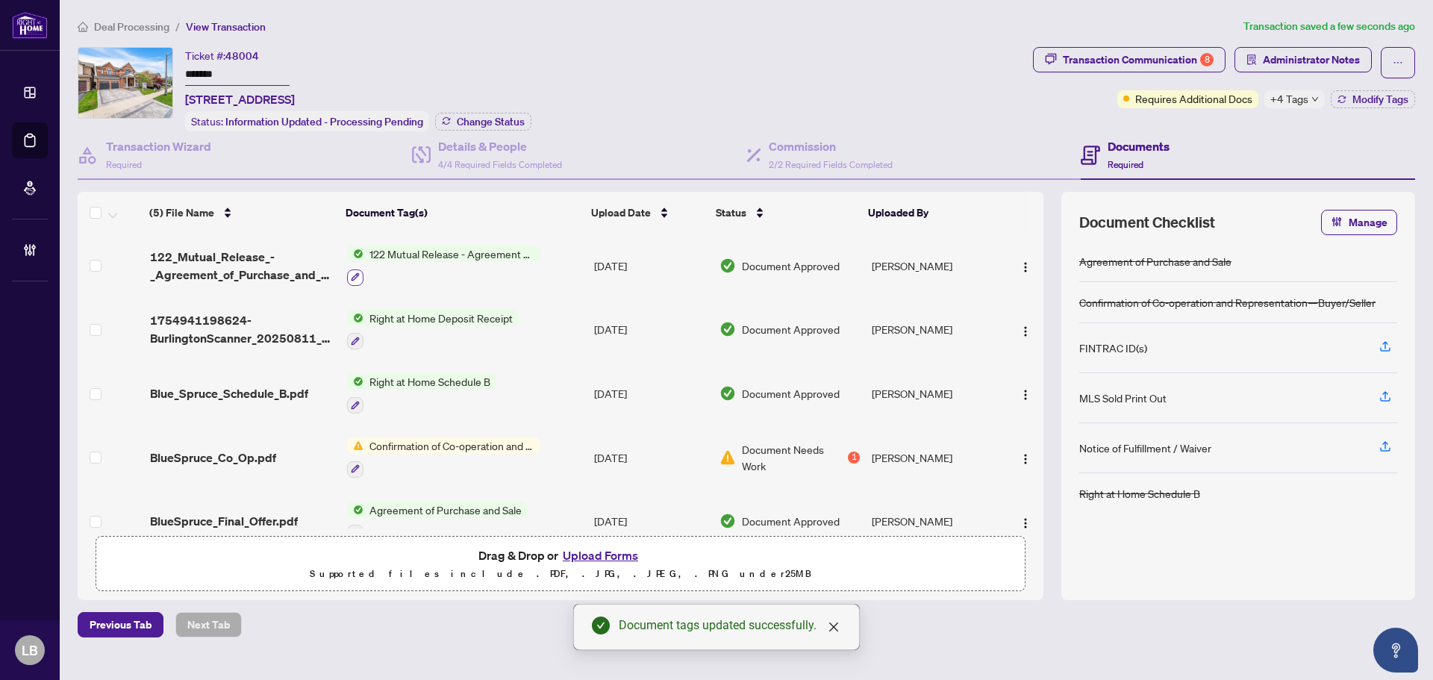
click at [354, 272] on icon "button" at bounding box center [355, 276] width 9 height 9
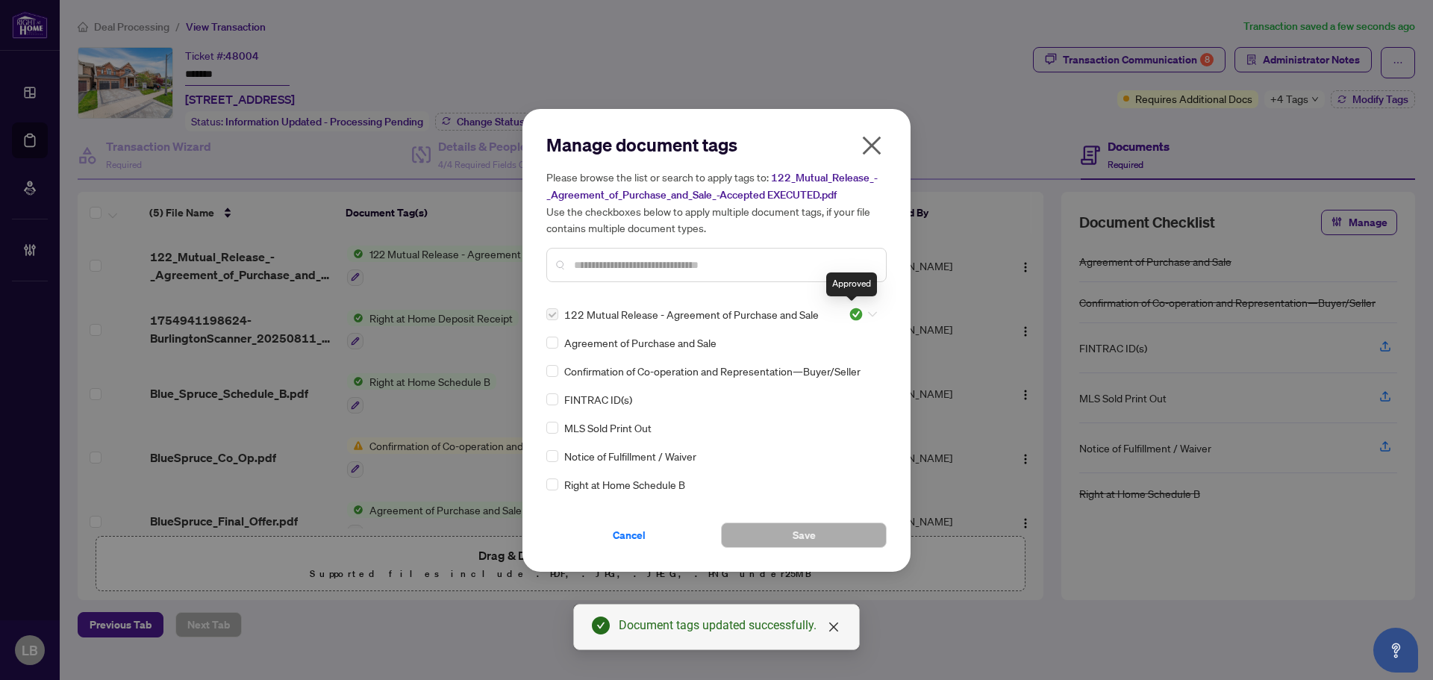
click at [854, 316] on img at bounding box center [855, 314] width 15 height 15
click at [820, 340] on div "Pending Review" at bounding box center [814, 339] width 96 height 16
click at [782, 518] on div "Cancel Save" at bounding box center [716, 525] width 340 height 43
click at [778, 528] on button "Save" at bounding box center [804, 534] width 166 height 25
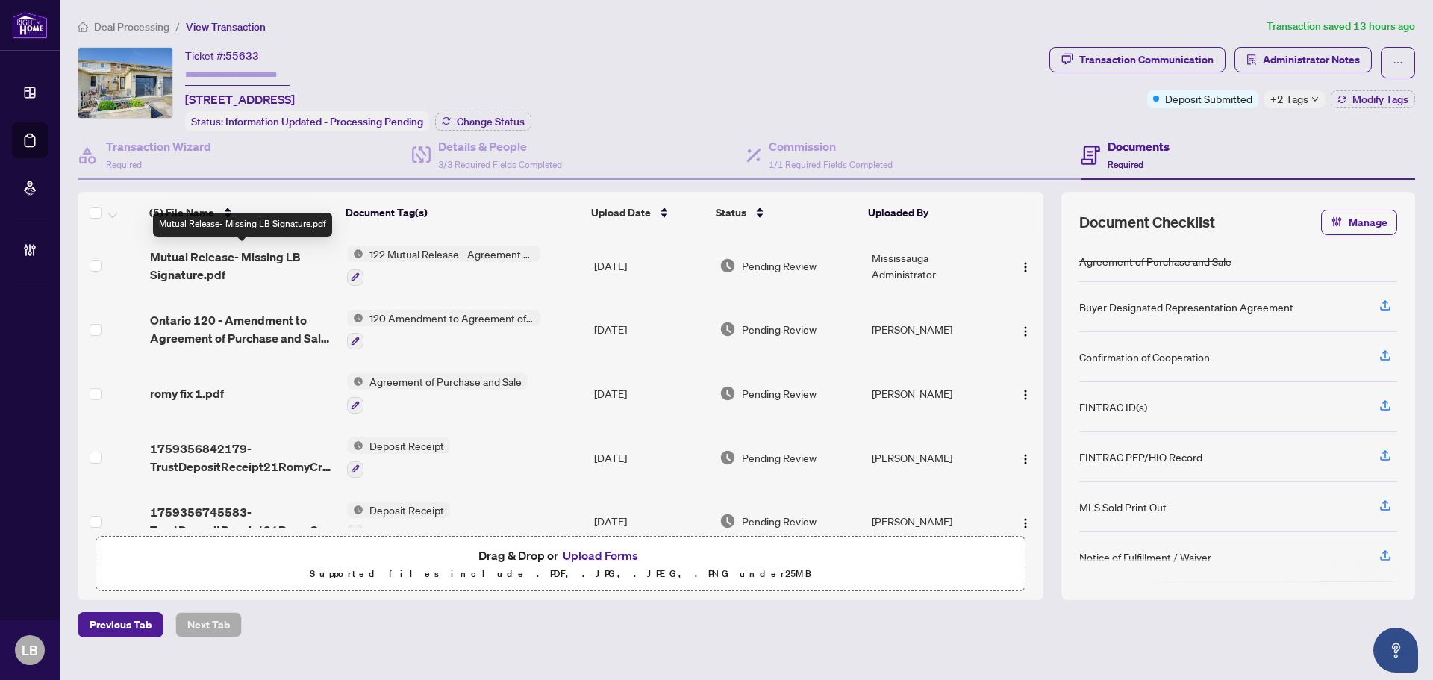
click at [236, 259] on span "Mutual Release- Missing LB Signature.pdf" at bounding box center [242, 266] width 185 height 36
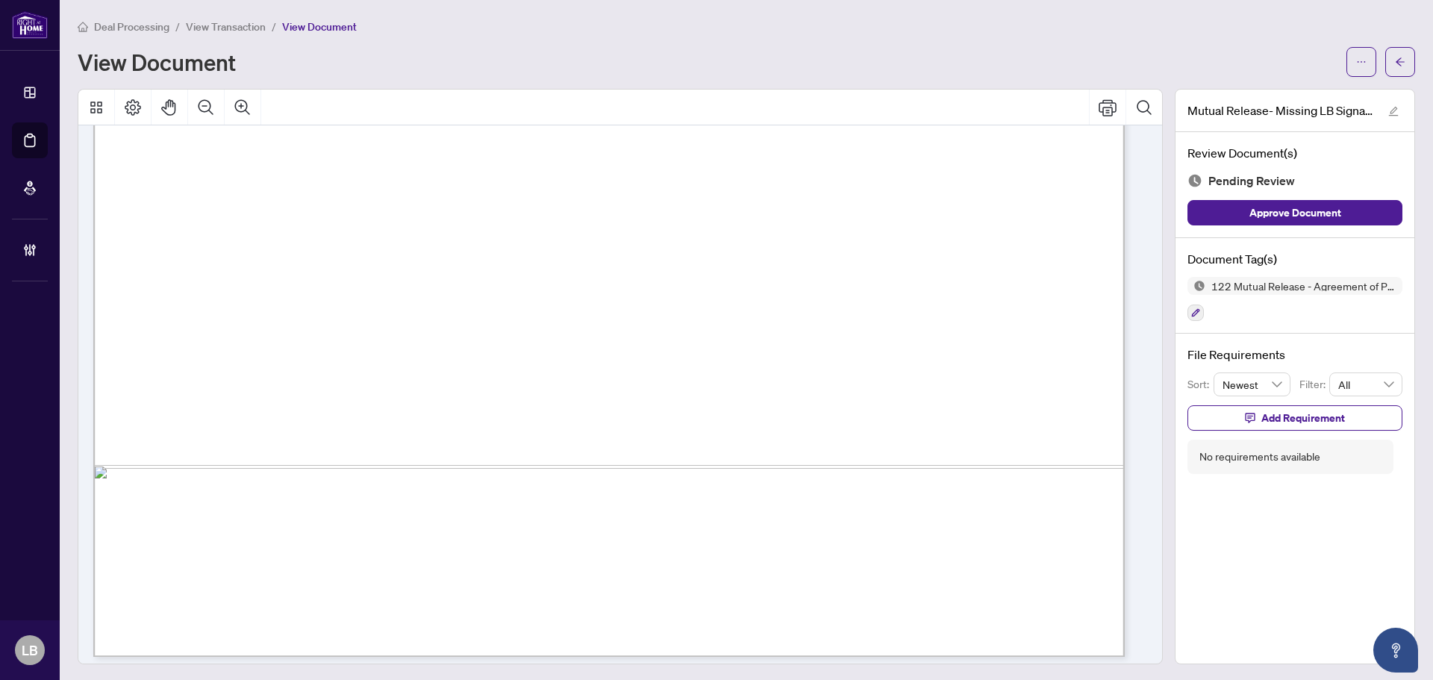
scroll to position [826, 0]
click at [1395, 51] on button "button" at bounding box center [1400, 62] width 30 height 30
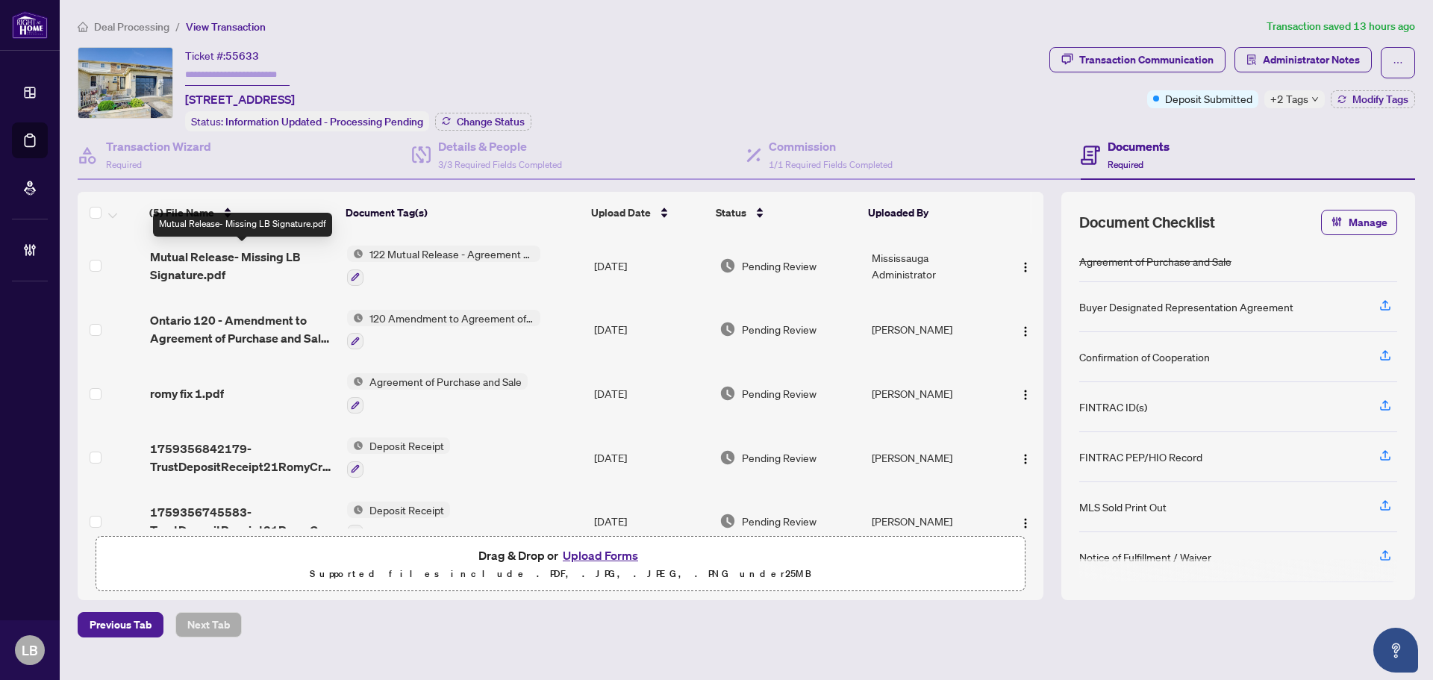
click at [219, 263] on span "Mutual Release- Missing LB Signature.pdf" at bounding box center [242, 266] width 185 height 36
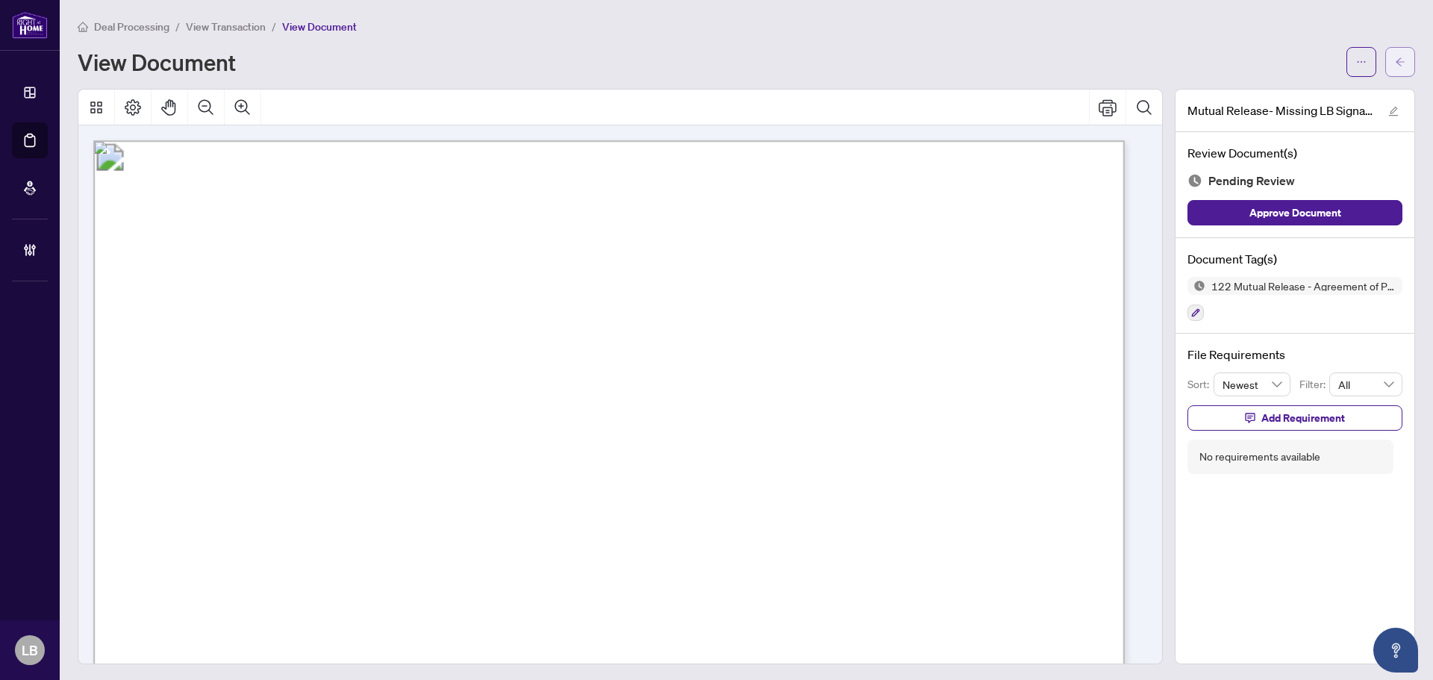
click at [1395, 57] on icon "arrow-left" at bounding box center [1400, 62] width 10 height 10
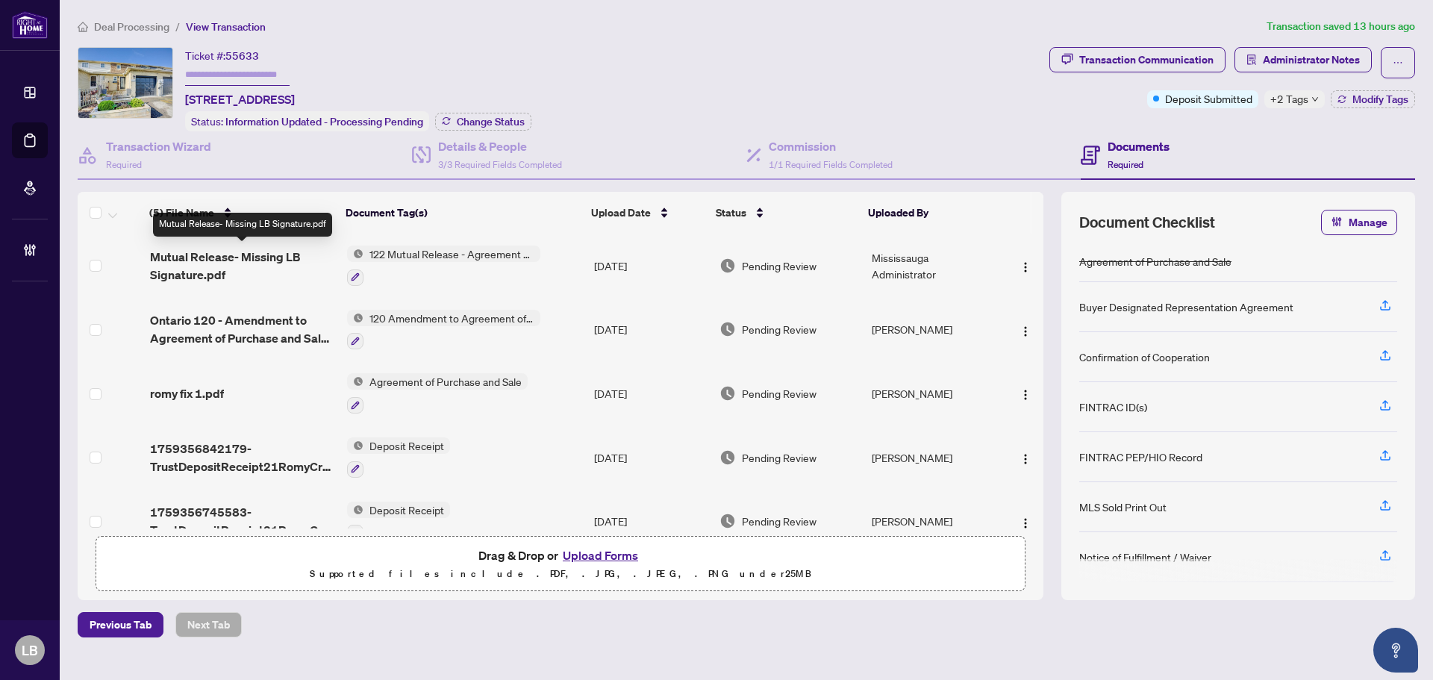
click at [253, 257] on span "Mutual Release- Missing LB Signature.pdf" at bounding box center [242, 266] width 185 height 36
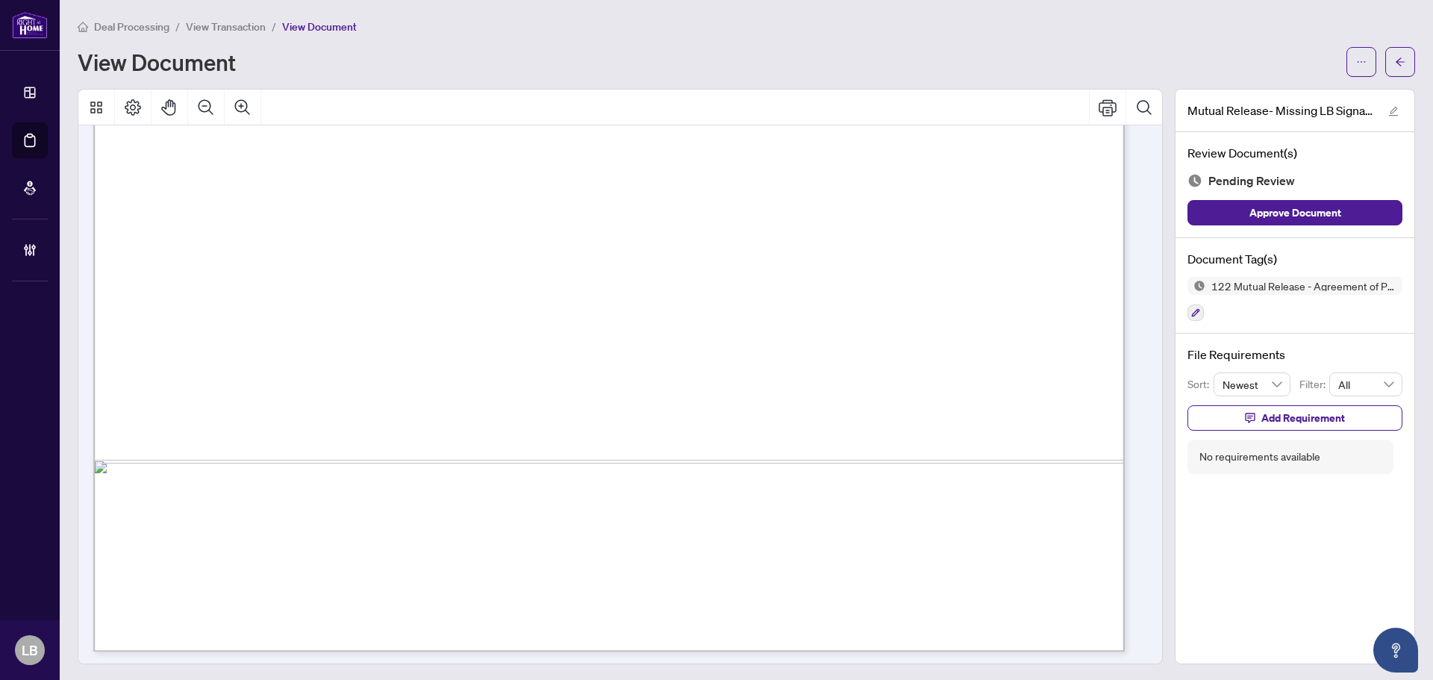
scroll to position [826, 0]
click at [1395, 66] on icon "arrow-left" at bounding box center [1400, 62] width 10 height 10
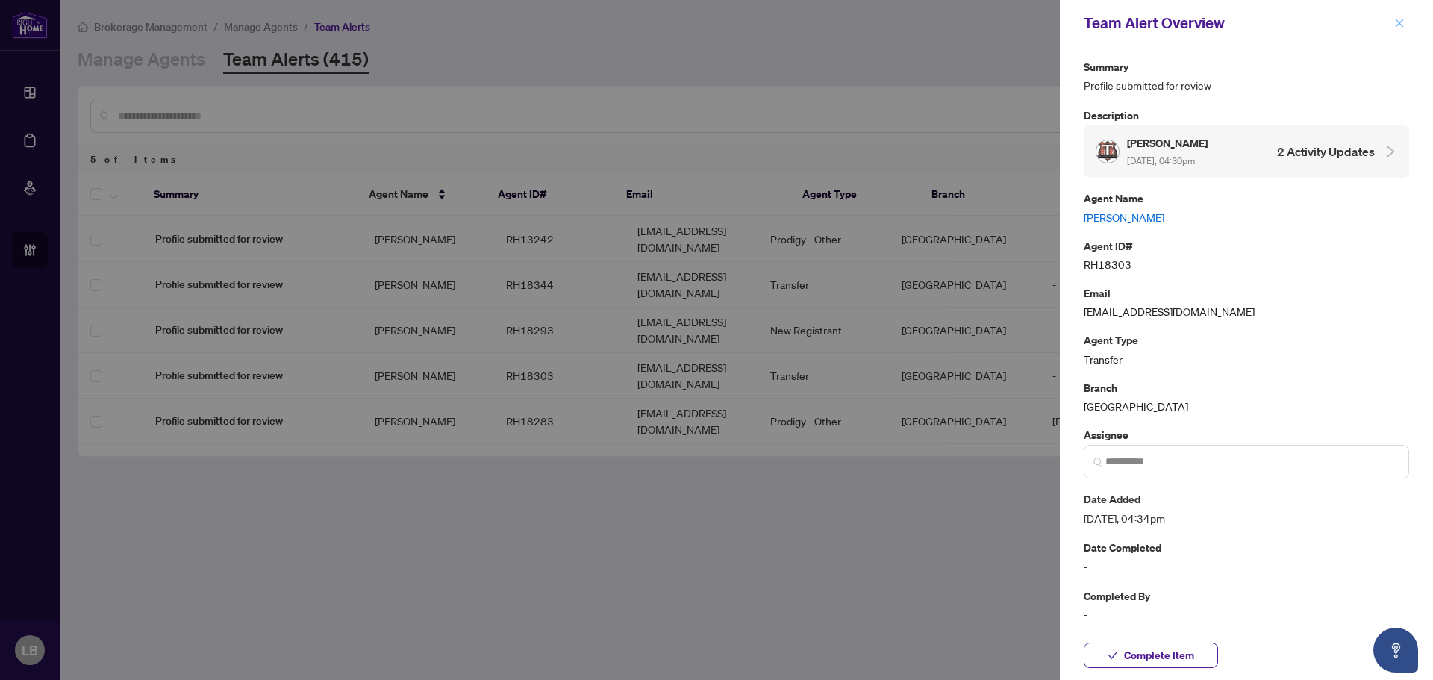
click at [1401, 22] on icon "close" at bounding box center [1399, 23] width 8 height 8
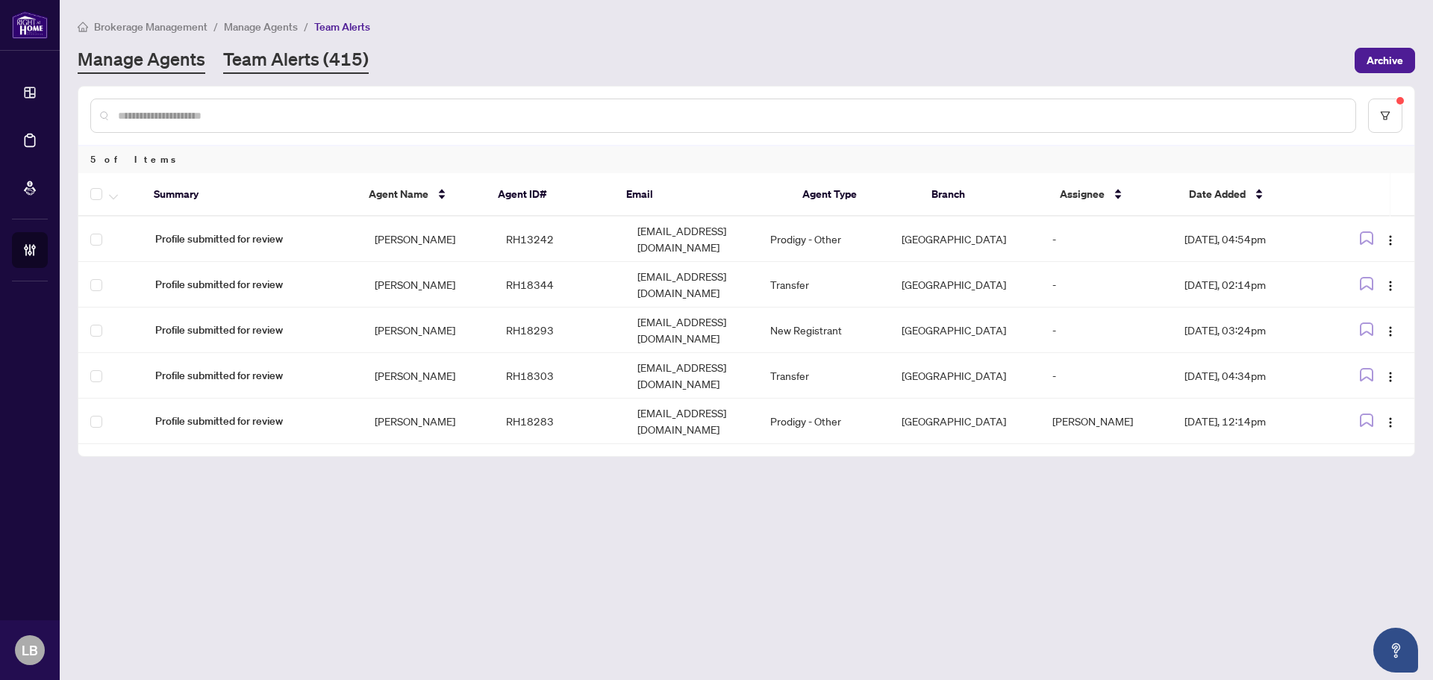
click at [127, 58] on link "Manage Agents" at bounding box center [142, 60] width 128 height 27
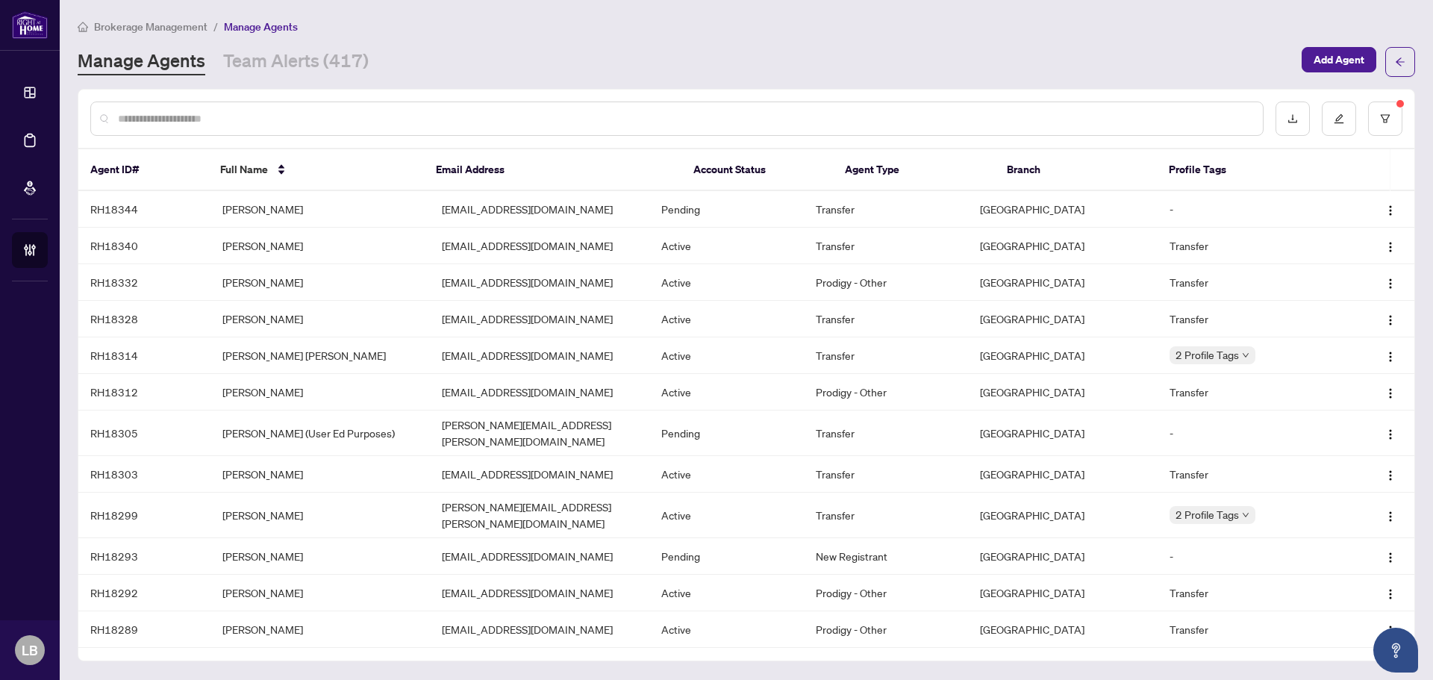
click at [154, 119] on input "text" at bounding box center [684, 118] width 1133 height 16
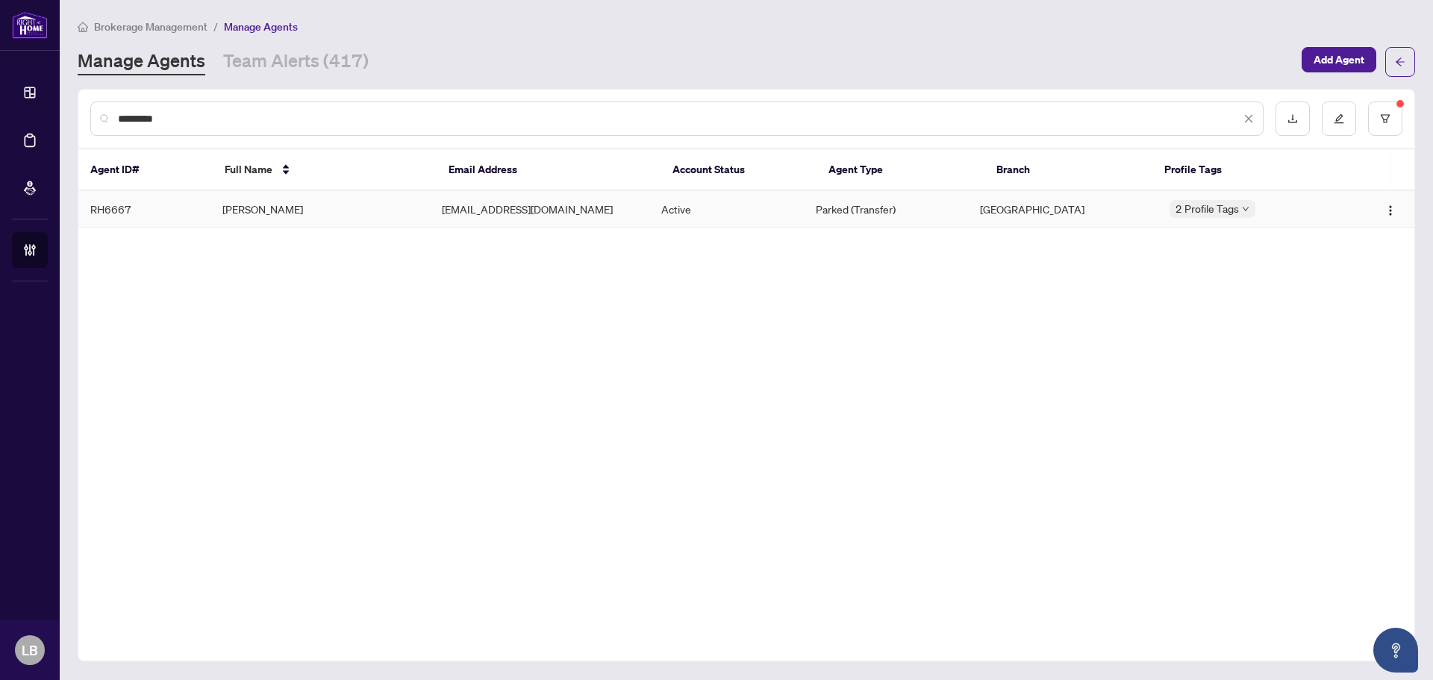
type input "*********"
click at [239, 209] on td "[PERSON_NAME]" at bounding box center [319, 209] width 219 height 37
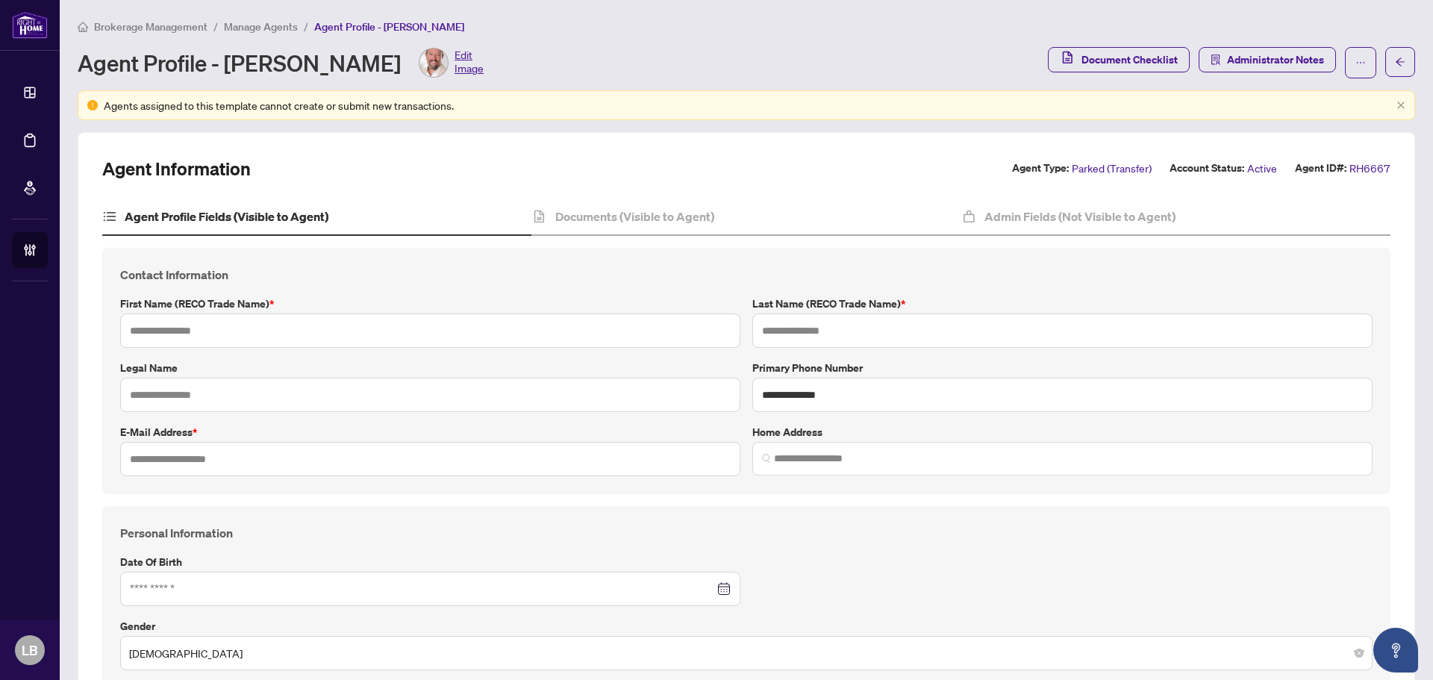
type input "****"
type input "******"
type input "**********"
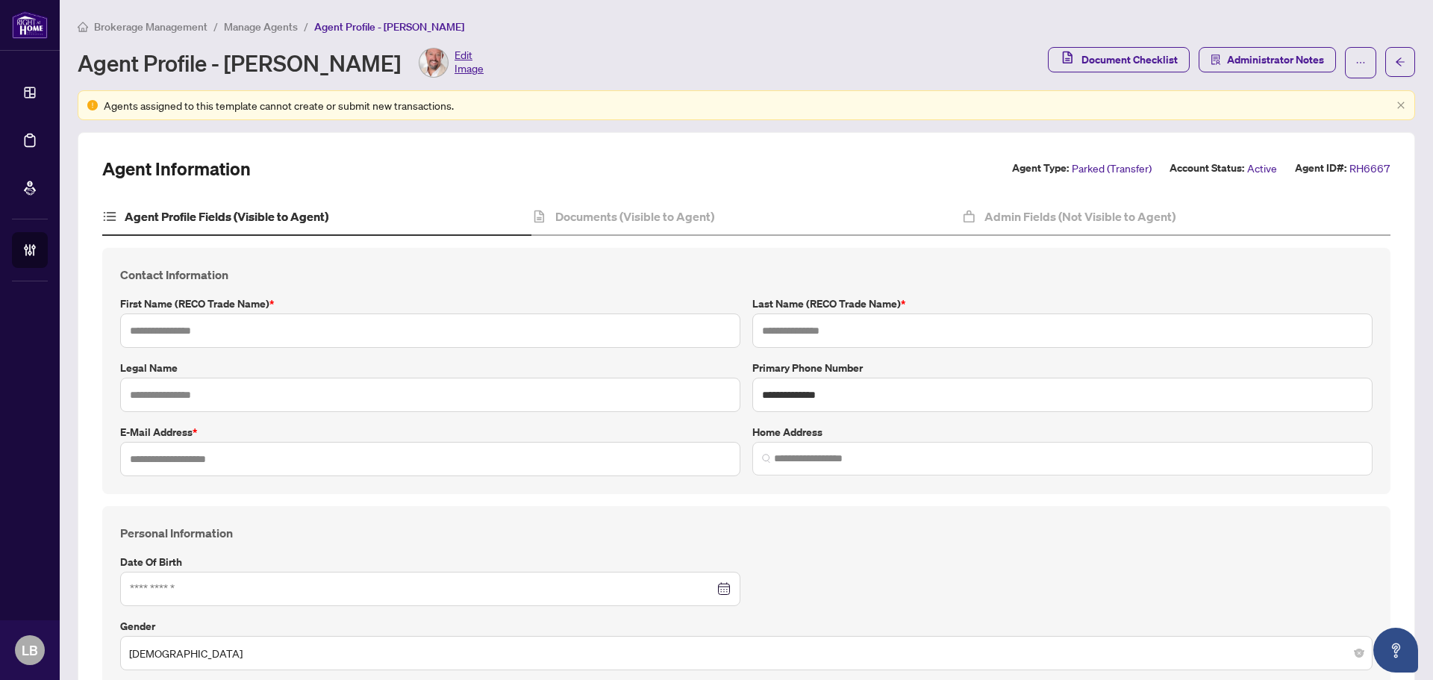
type input "*********"
type input "**********"
type input "*"
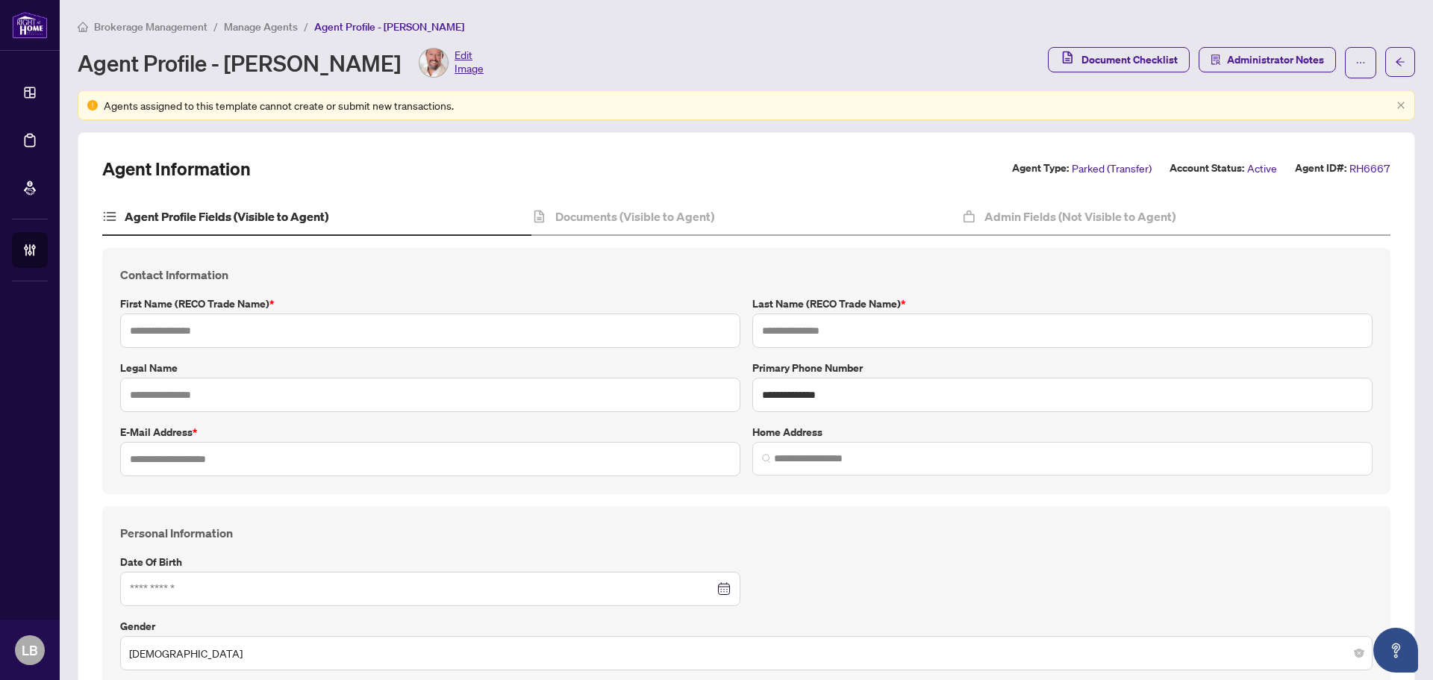
type input "*******"
type input "**********"
type input "****"
type input "**********"
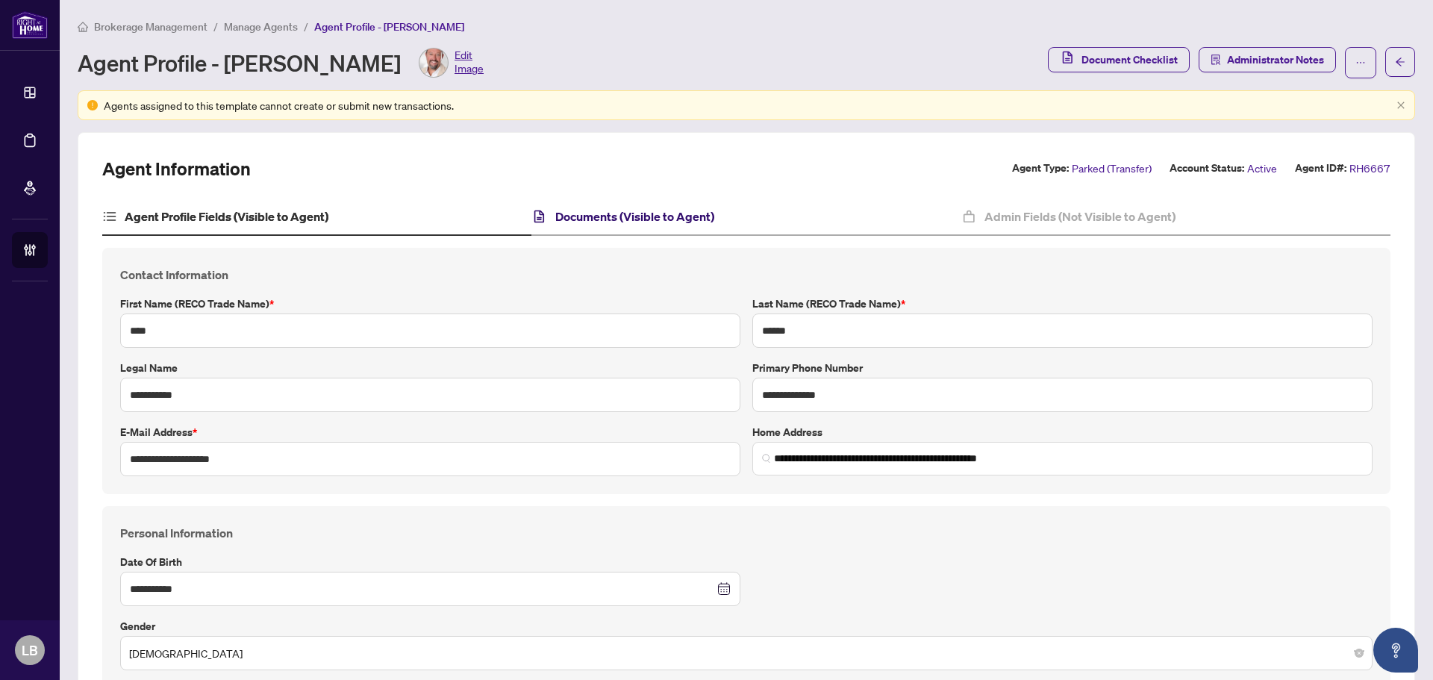
click at [599, 210] on h4 "Documents (Visible to Agent)" at bounding box center [634, 216] width 159 height 18
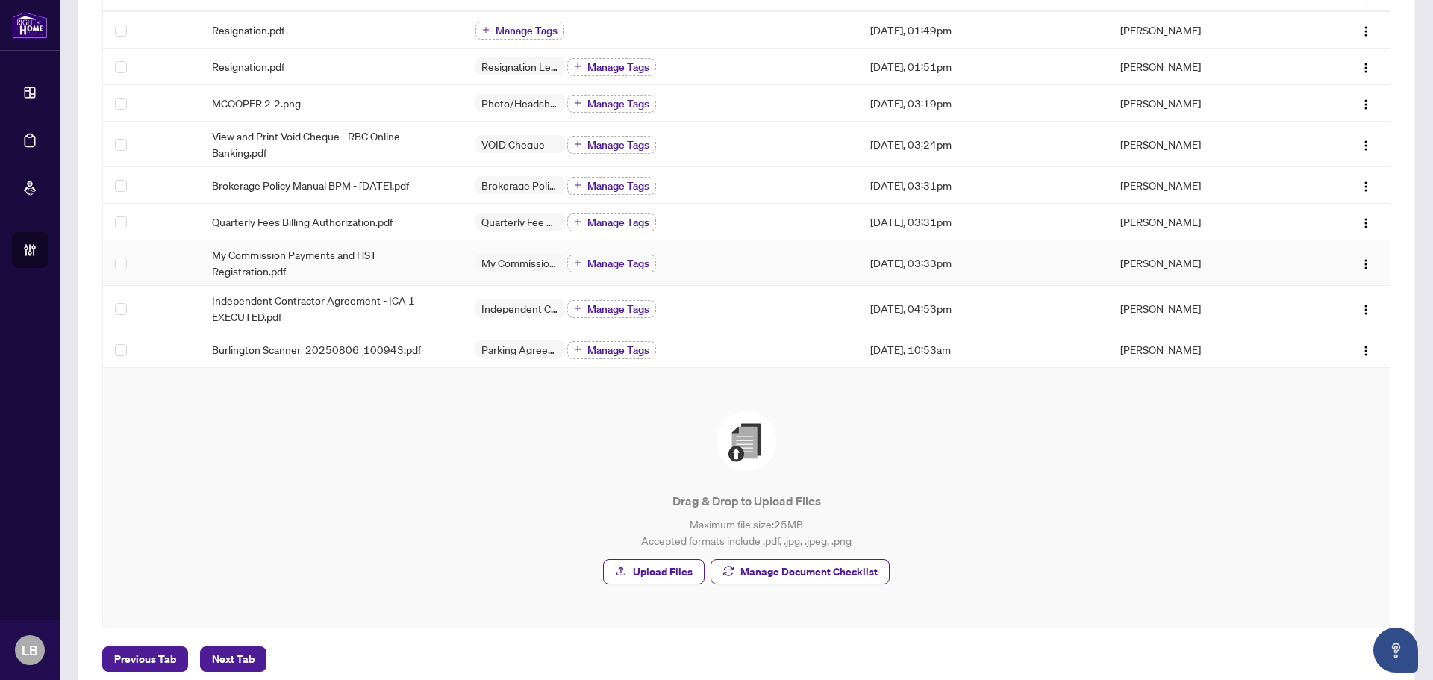
scroll to position [313, 0]
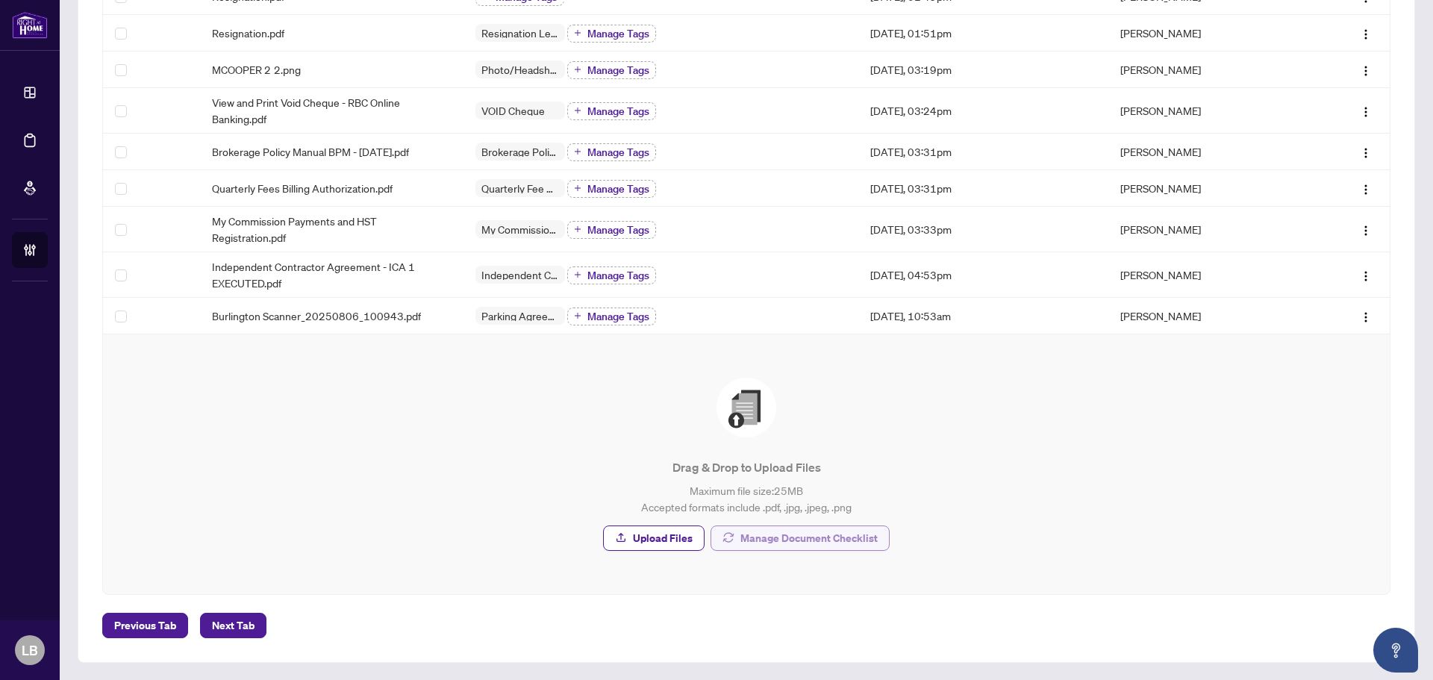
click at [763, 536] on span "Manage Document Checklist" at bounding box center [808, 538] width 137 height 24
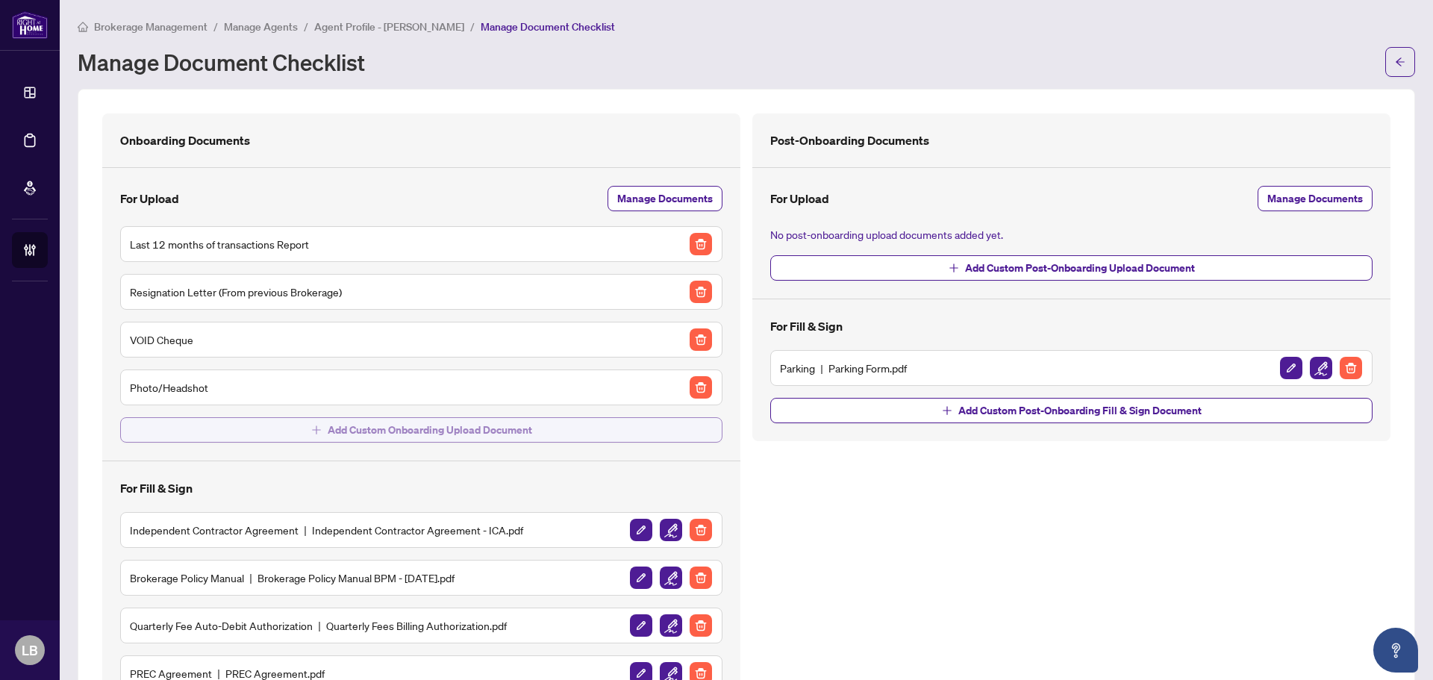
click at [518, 431] on span "Add Custom Onboarding Upload Document" at bounding box center [430, 430] width 204 height 24
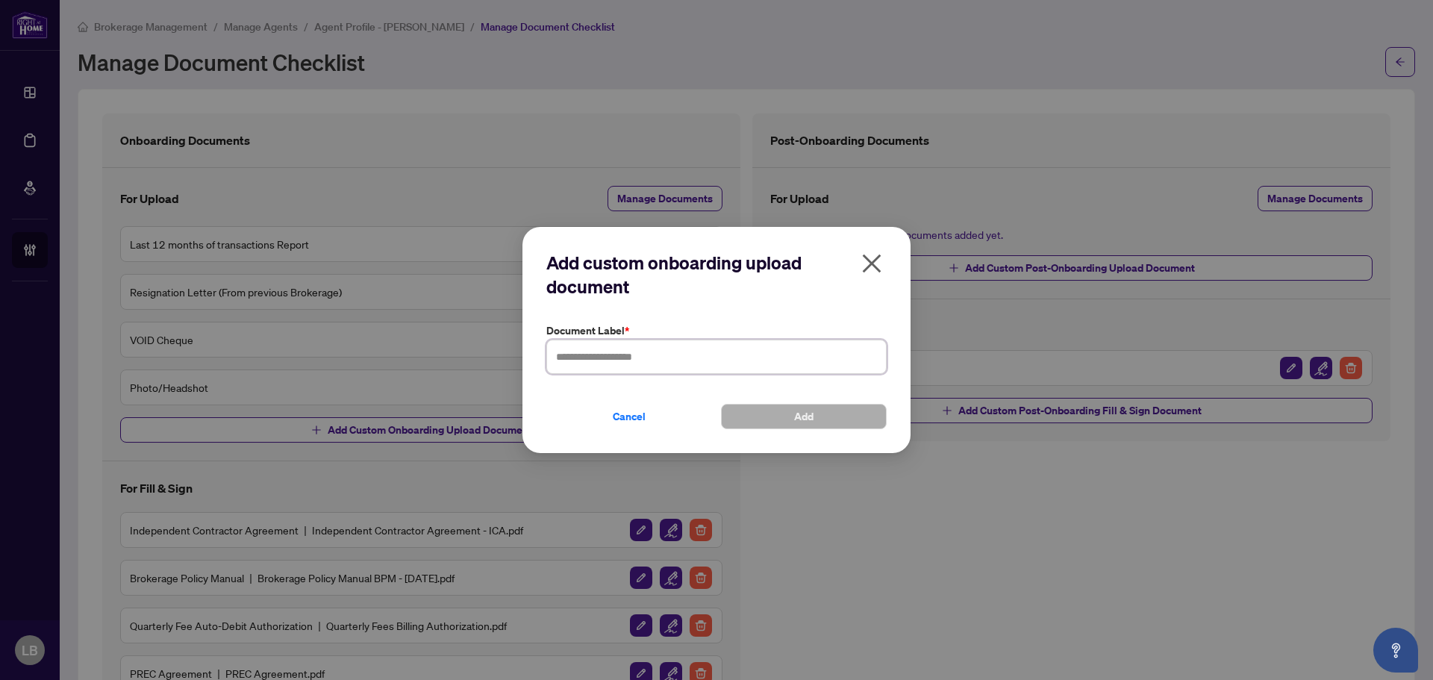
click at [686, 356] on input "text" at bounding box center [716, 357] width 340 height 34
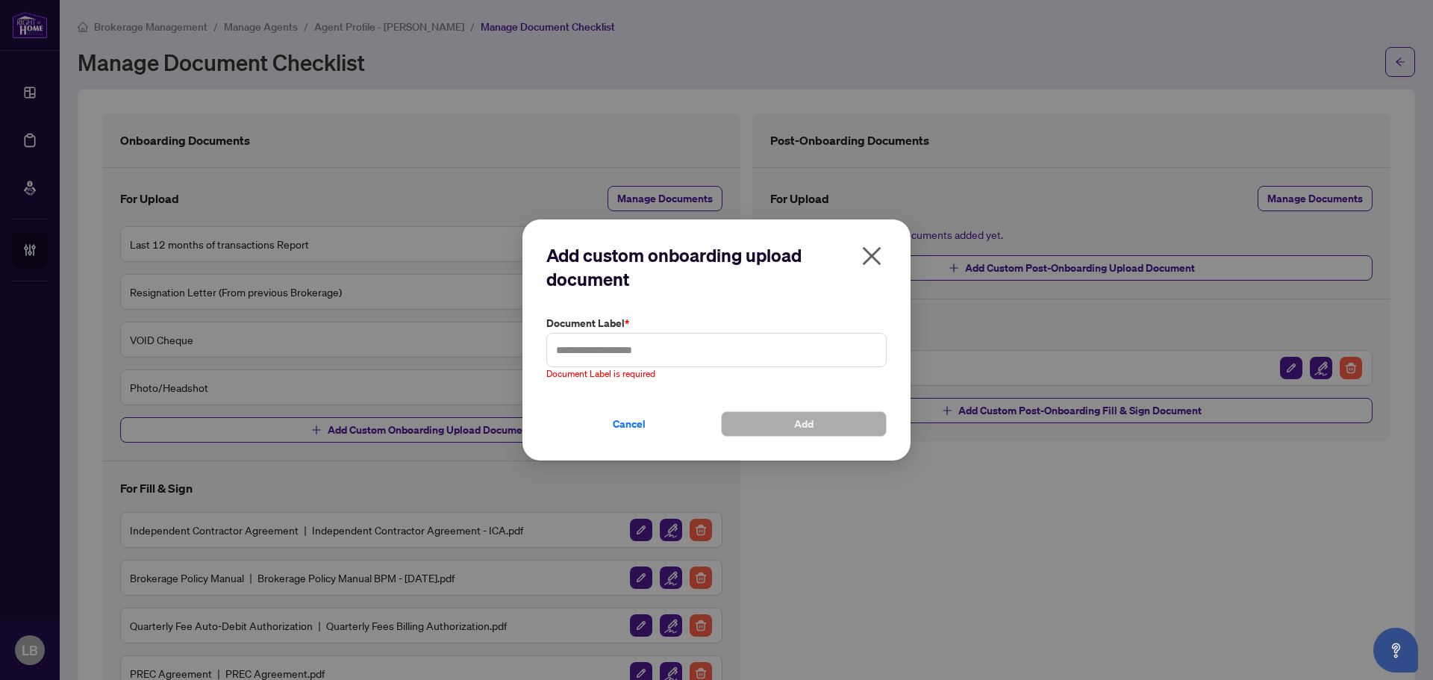
click at [876, 263] on icon "close" at bounding box center [872, 256] width 24 height 24
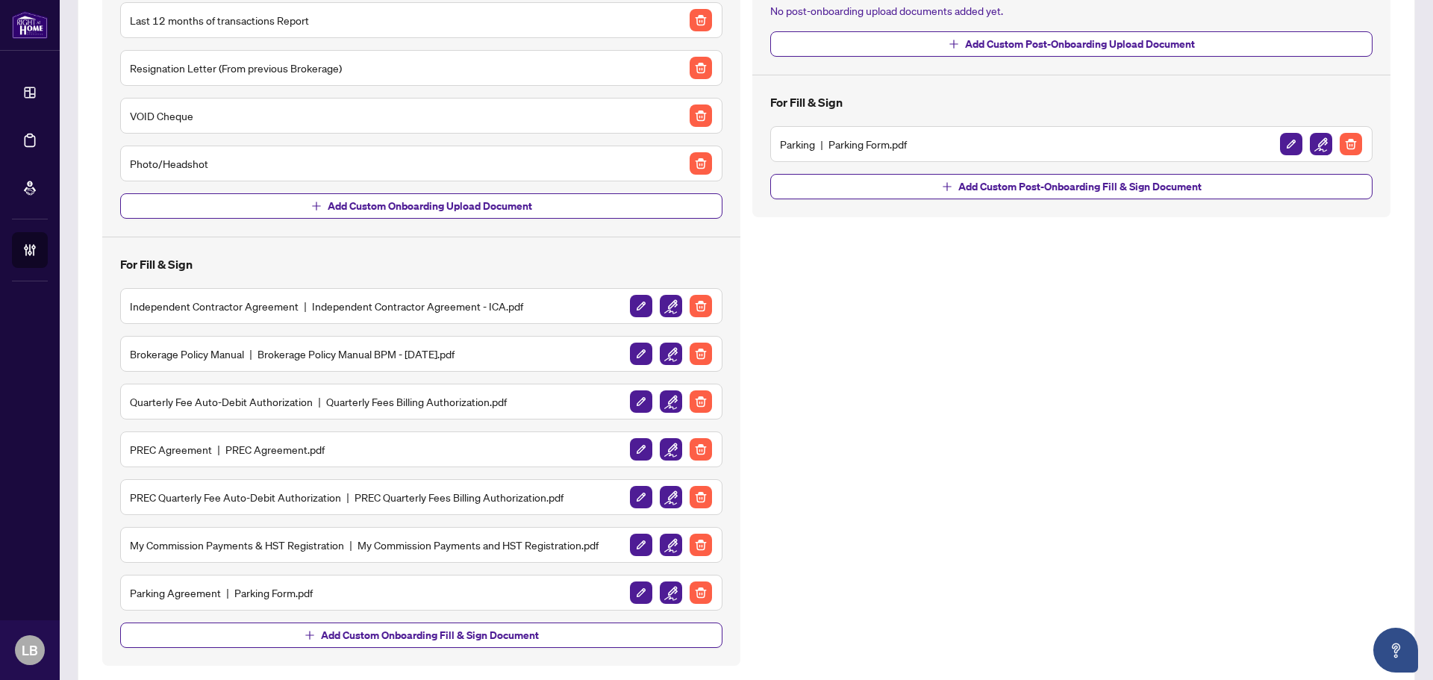
scroll to position [251, 0]
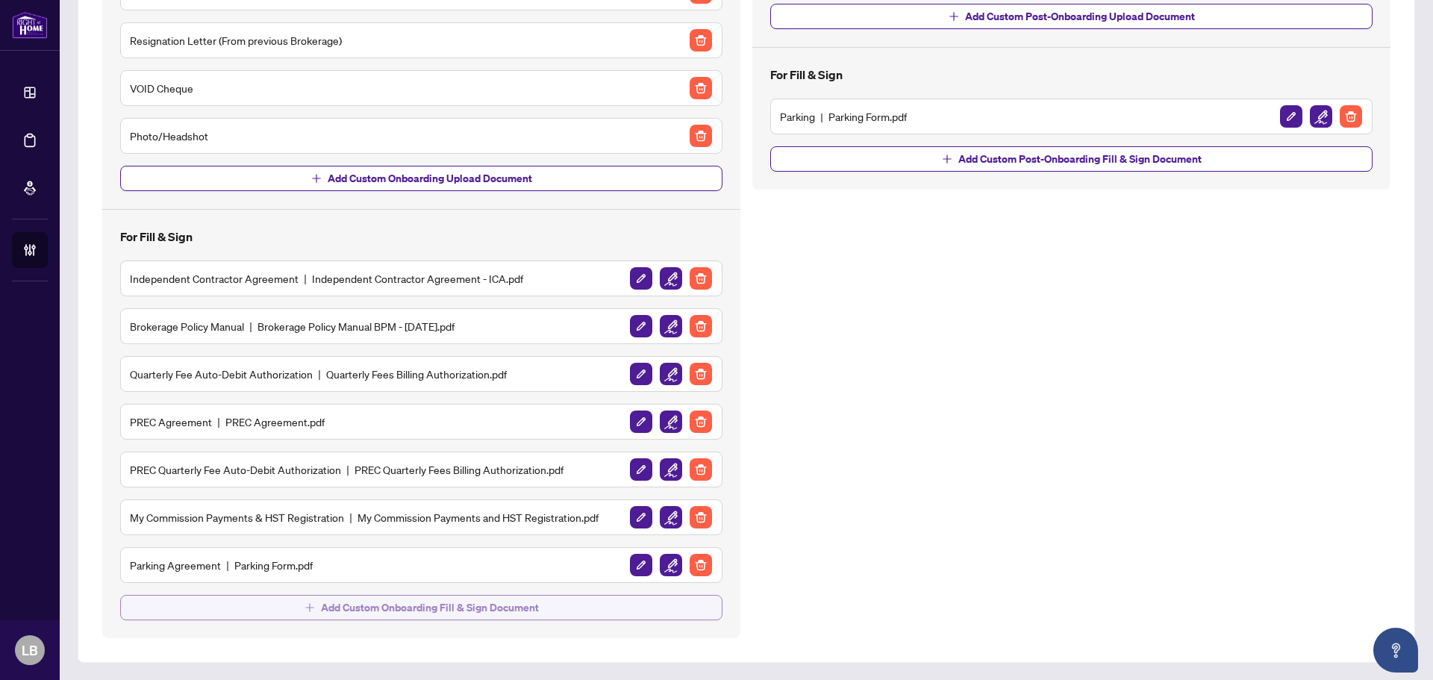
click at [512, 613] on span "Add Custom Onboarding Fill & Sign Document" at bounding box center [430, 607] width 218 height 24
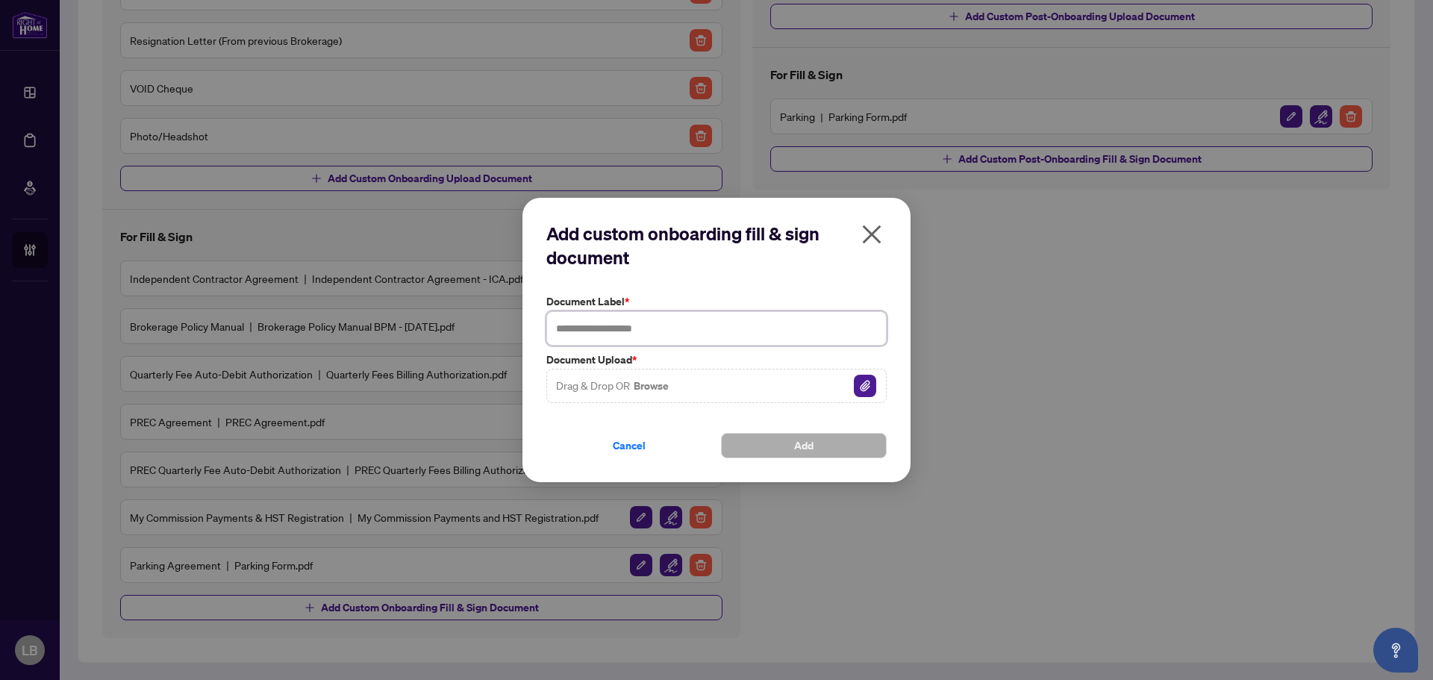
click at [645, 329] on input "text" at bounding box center [716, 328] width 340 height 34
click at [622, 330] on input "text" at bounding box center [716, 328] width 340 height 34
type input "**********"
click at [823, 289] on div "**********" at bounding box center [716, 340] width 340 height 237
click at [686, 381] on div "Drag & Drop OR Browse" at bounding box center [716, 386] width 340 height 34
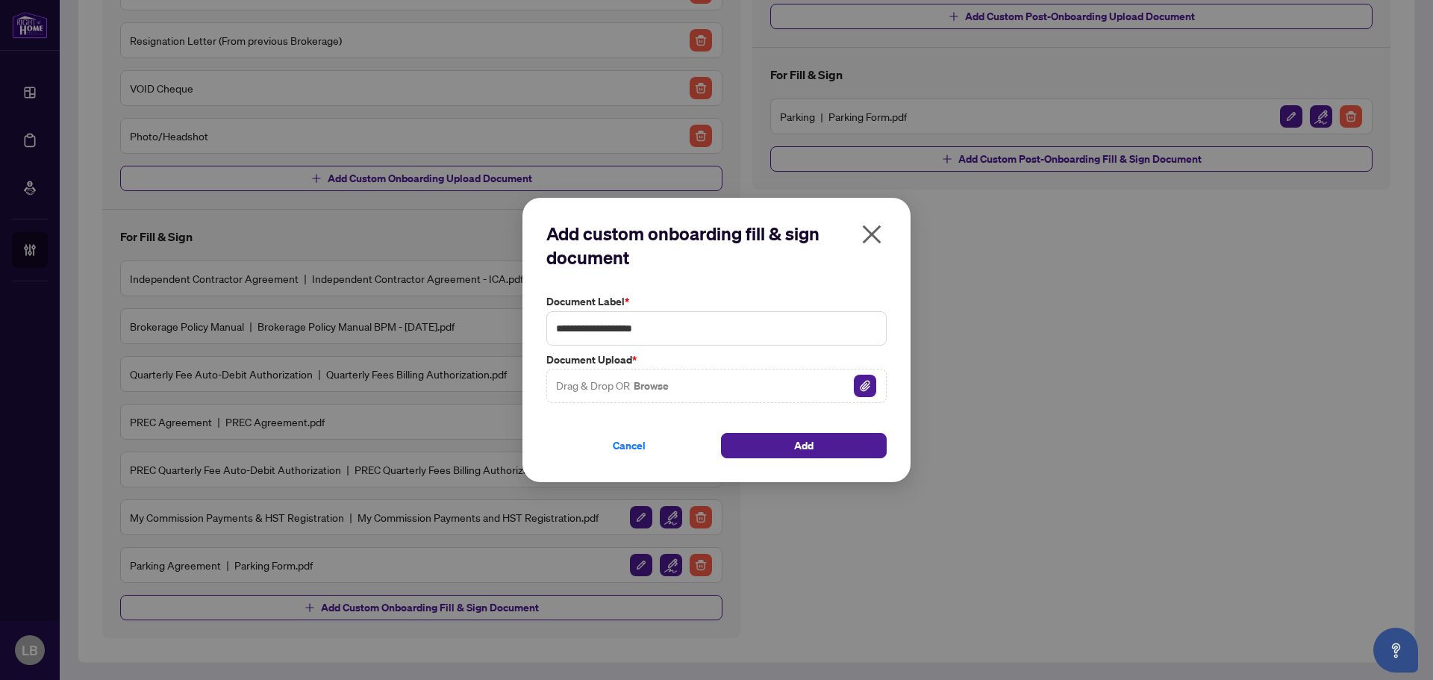
click at [865, 381] on img "button" at bounding box center [865, 386] width 22 height 22
click at [795, 447] on span "Add" at bounding box center [803, 446] width 19 height 24
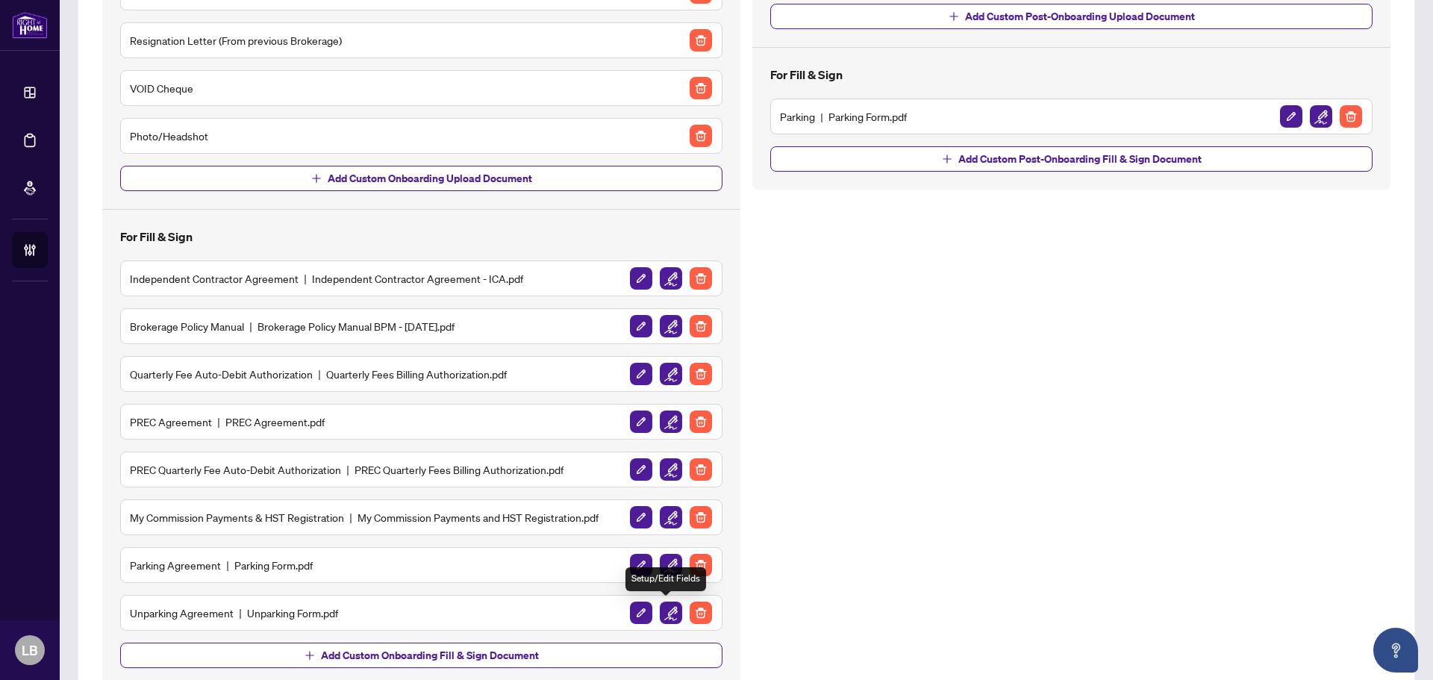
click at [668, 611] on img "button" at bounding box center [671, 612] width 22 height 22
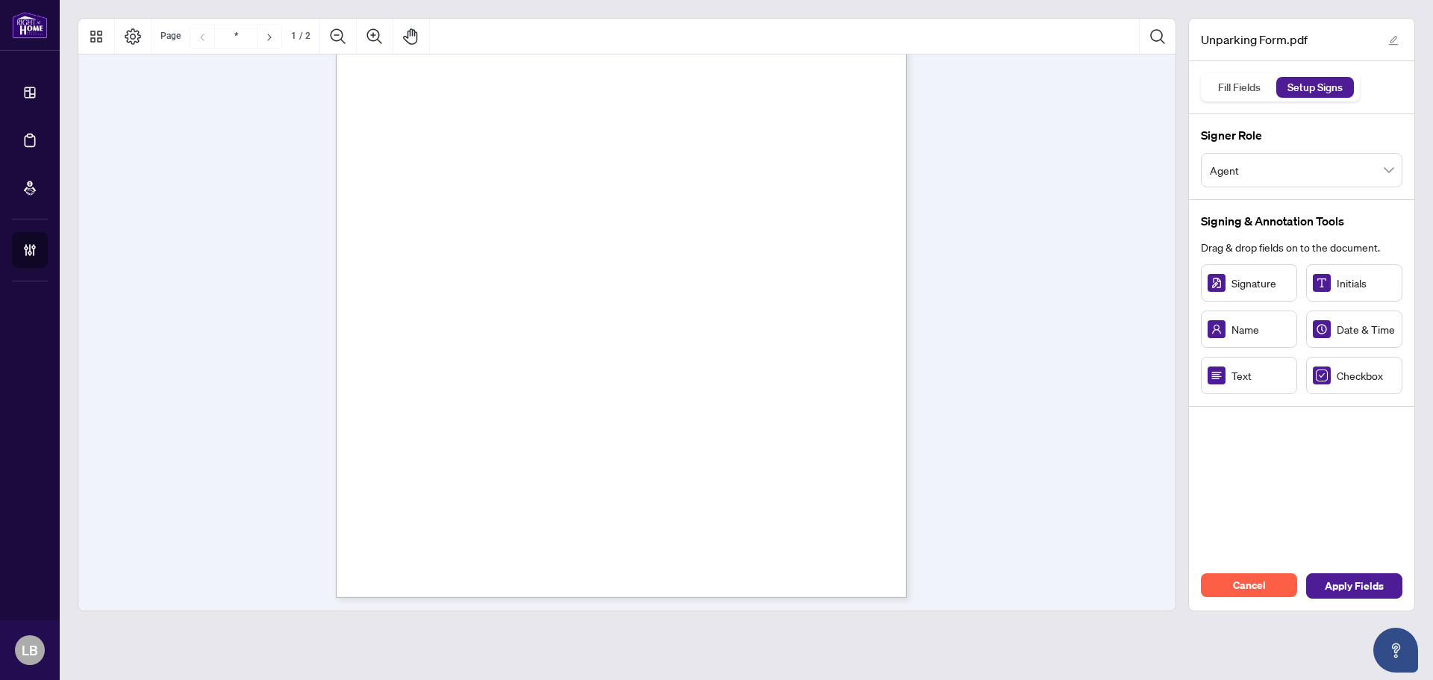
scroll to position [224, 0]
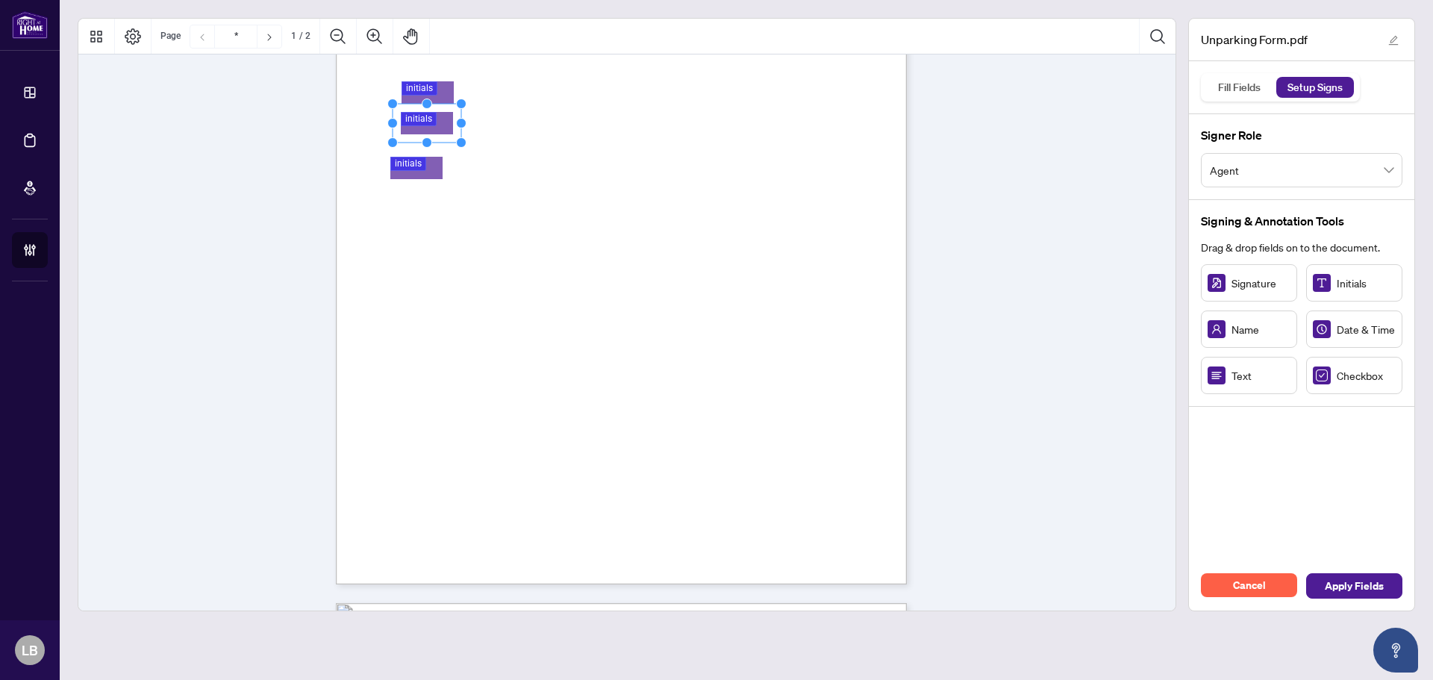
drag, startPoint x: 418, startPoint y: 130, endPoint x: 418, endPoint y: 119, distance: 10.4
drag, startPoint x: 1352, startPoint y: 292, endPoint x: 430, endPoint y: 206, distance: 926.3
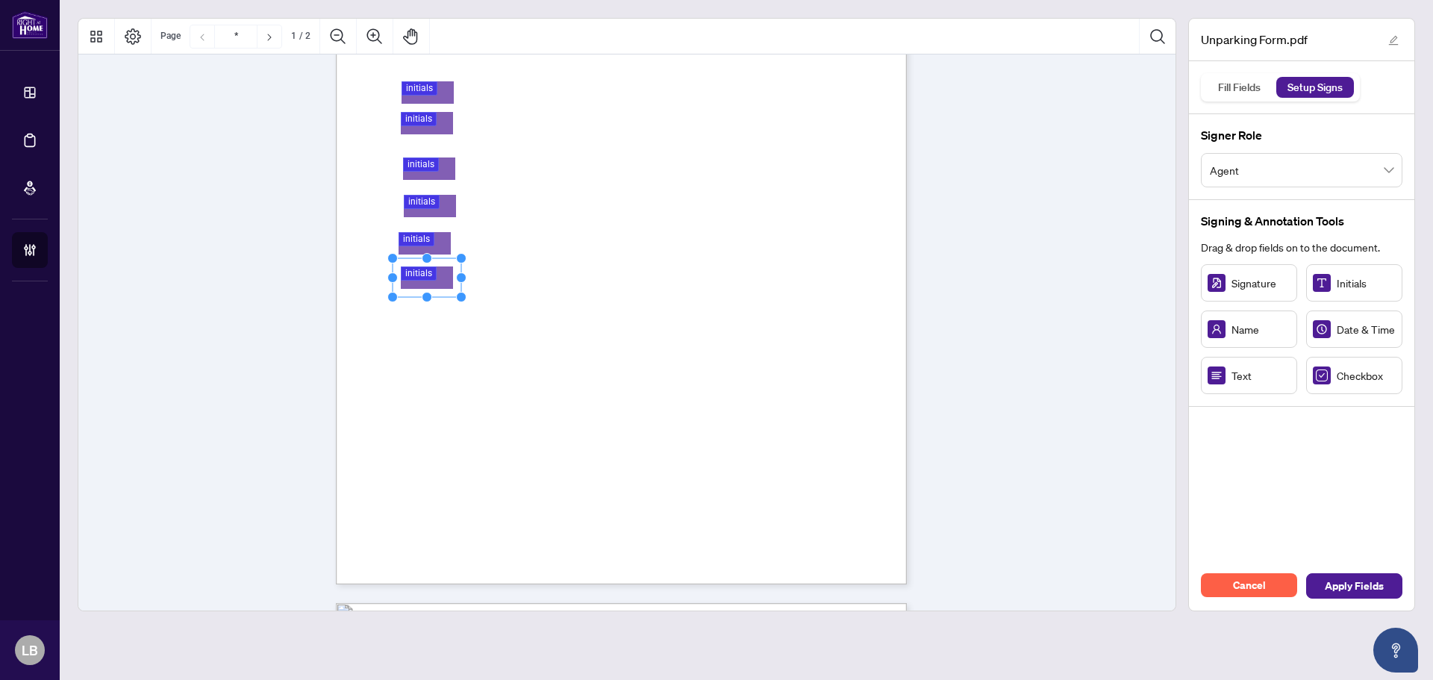
drag, startPoint x: 1354, startPoint y: 282, endPoint x: 427, endPoint y: 278, distance: 926.8
drag, startPoint x: 1352, startPoint y: 295, endPoint x: 416, endPoint y: 316, distance: 935.9
drag, startPoint x: 416, startPoint y: 316, endPoint x: 426, endPoint y: 316, distance: 10.4
click at [426, 316] on rect "Page 1" at bounding box center [426, 316] width 69 height 39
drag, startPoint x: 1339, startPoint y: 292, endPoint x: 428, endPoint y: 364, distance: 914.6
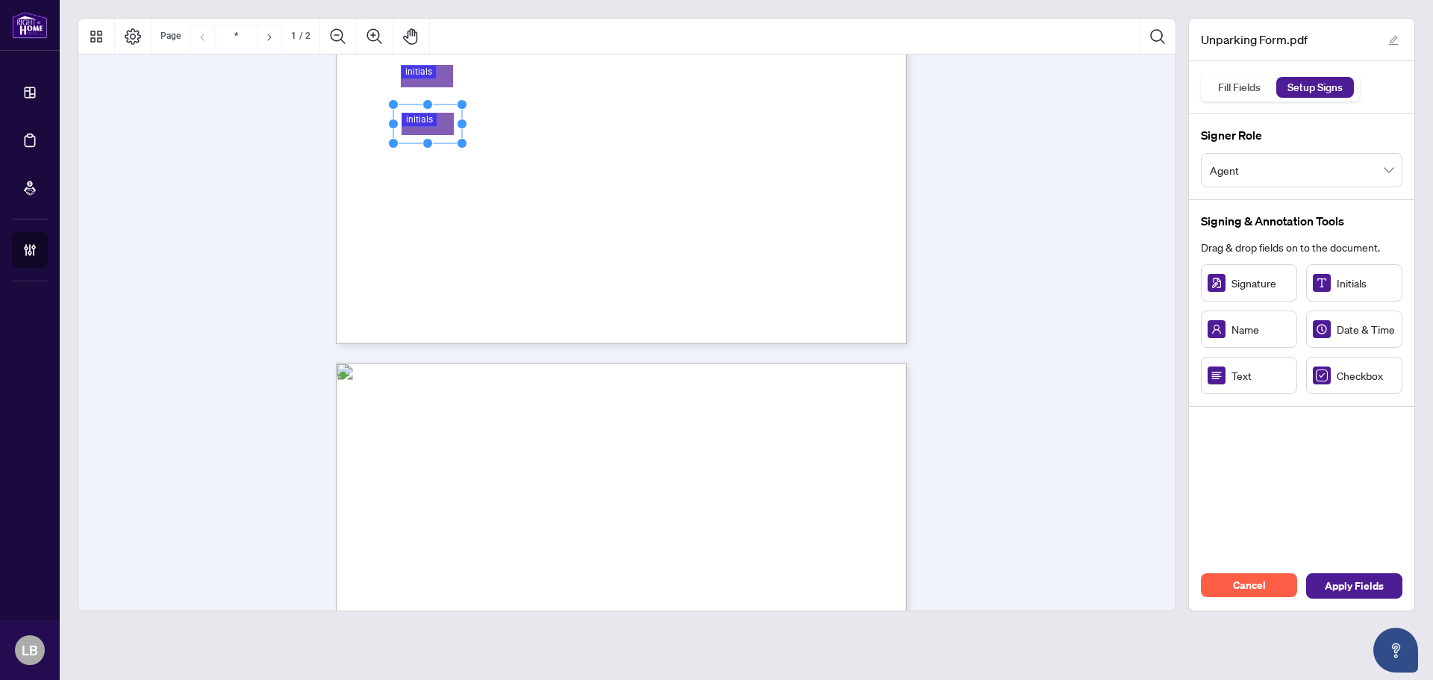
type input "*"
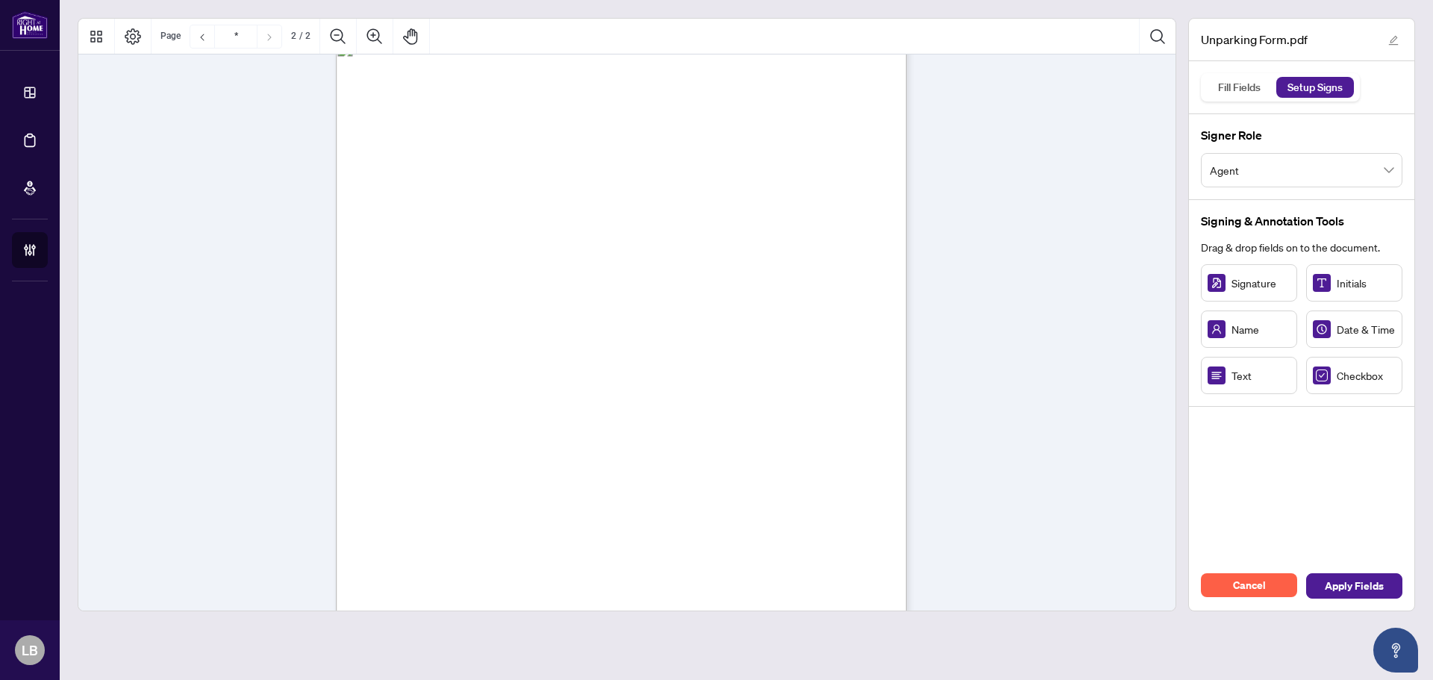
scroll to position [821, 0]
drag, startPoint x: 1238, startPoint y: 386, endPoint x: 524, endPoint y: 269, distance: 723.6
drag, startPoint x: 631, startPoint y: 354, endPoint x: 622, endPoint y: 353, distance: 9.7
drag, startPoint x: 695, startPoint y: 368, endPoint x: 681, endPoint y: 378, distance: 17.2
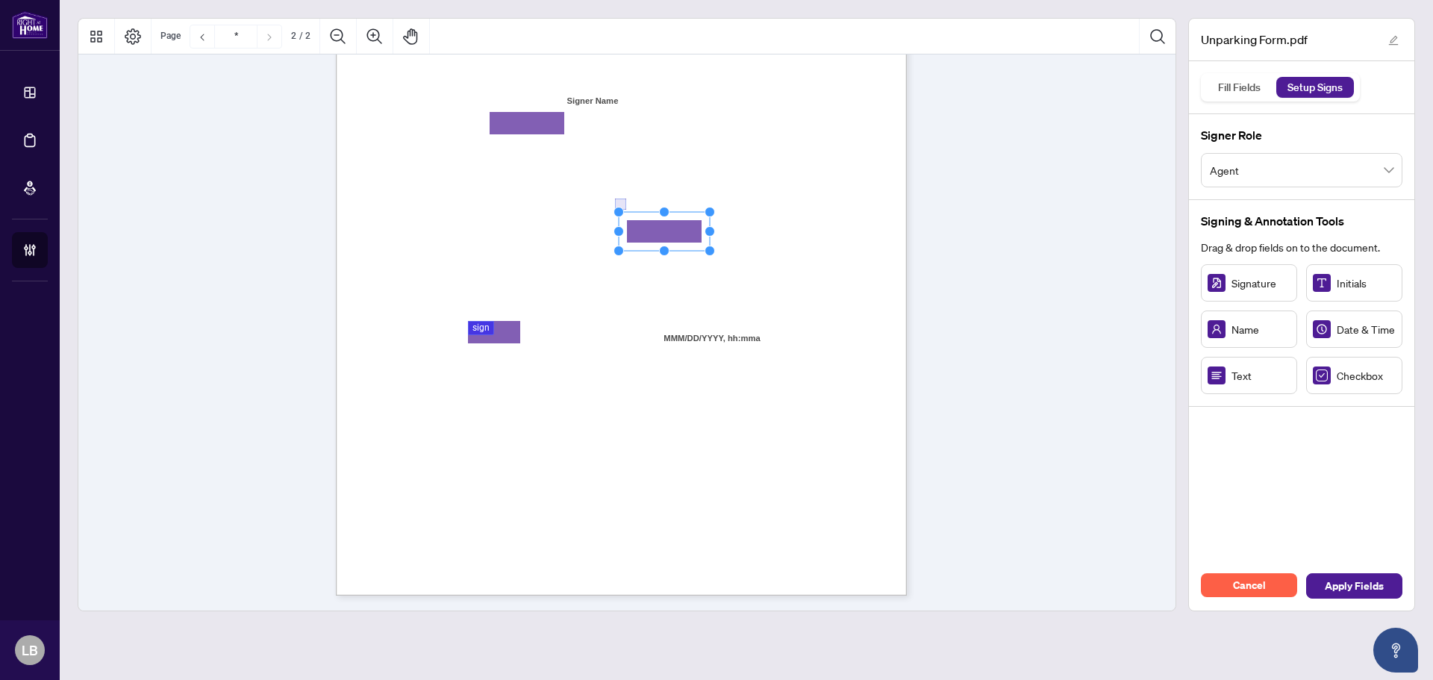
click at [1308, 158] on span "Agent" at bounding box center [1302, 170] width 184 height 28
click at [1334, 584] on span "Apply Fields" at bounding box center [1353, 586] width 59 height 24
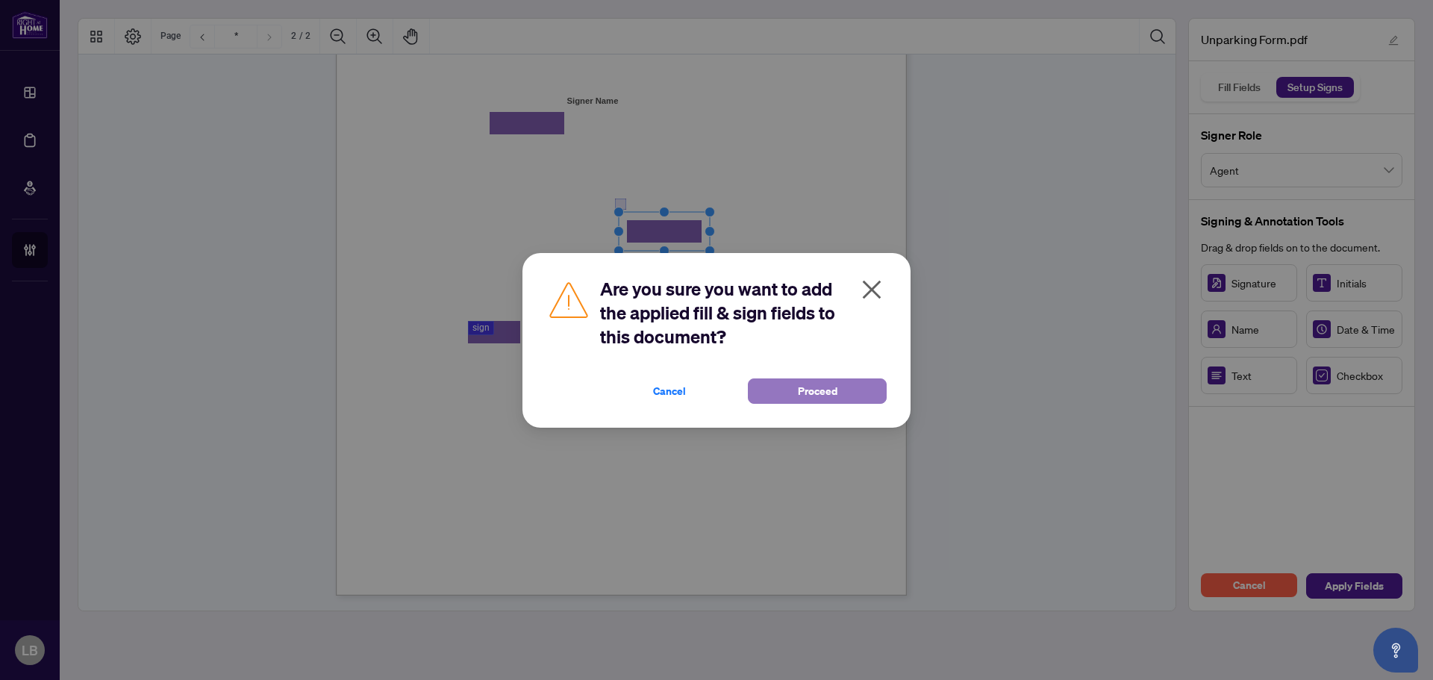
click at [814, 391] on span "Proceed" at bounding box center [818, 391] width 40 height 24
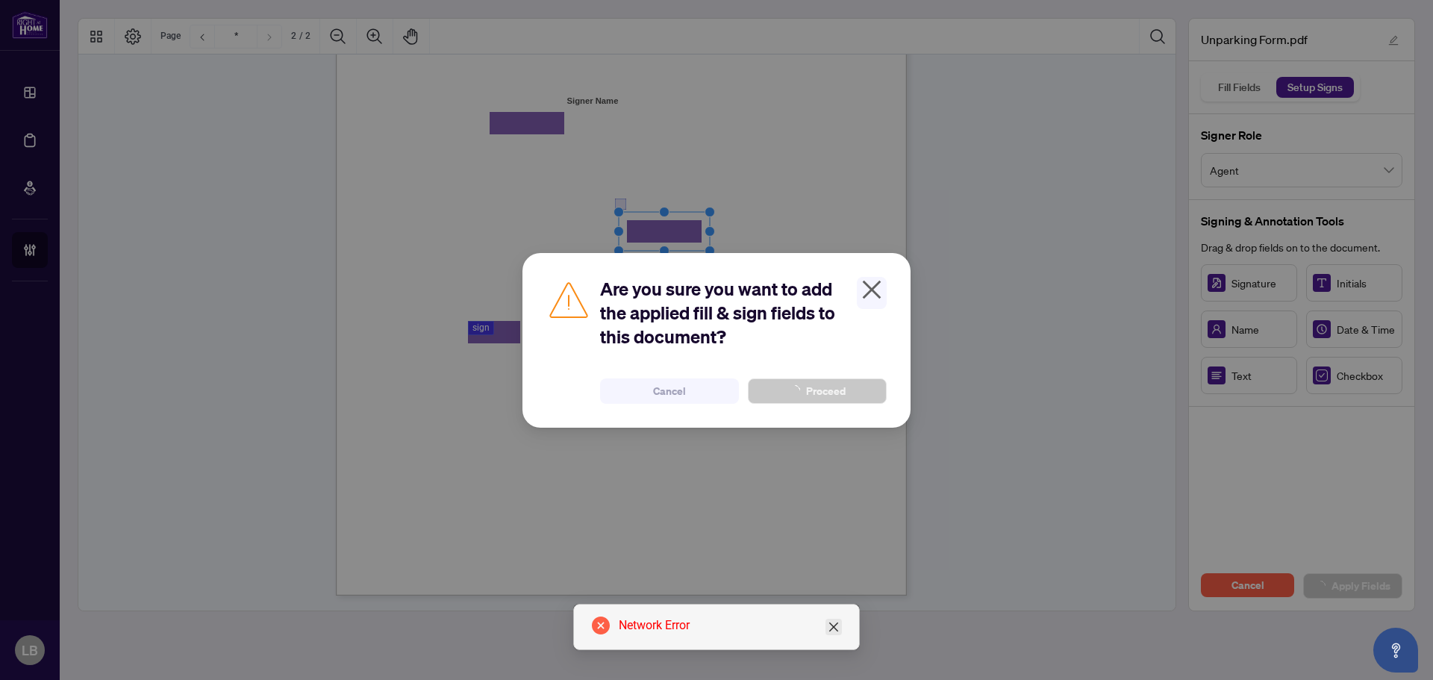
click at [827, 628] on link "Close" at bounding box center [833, 627] width 16 height 16
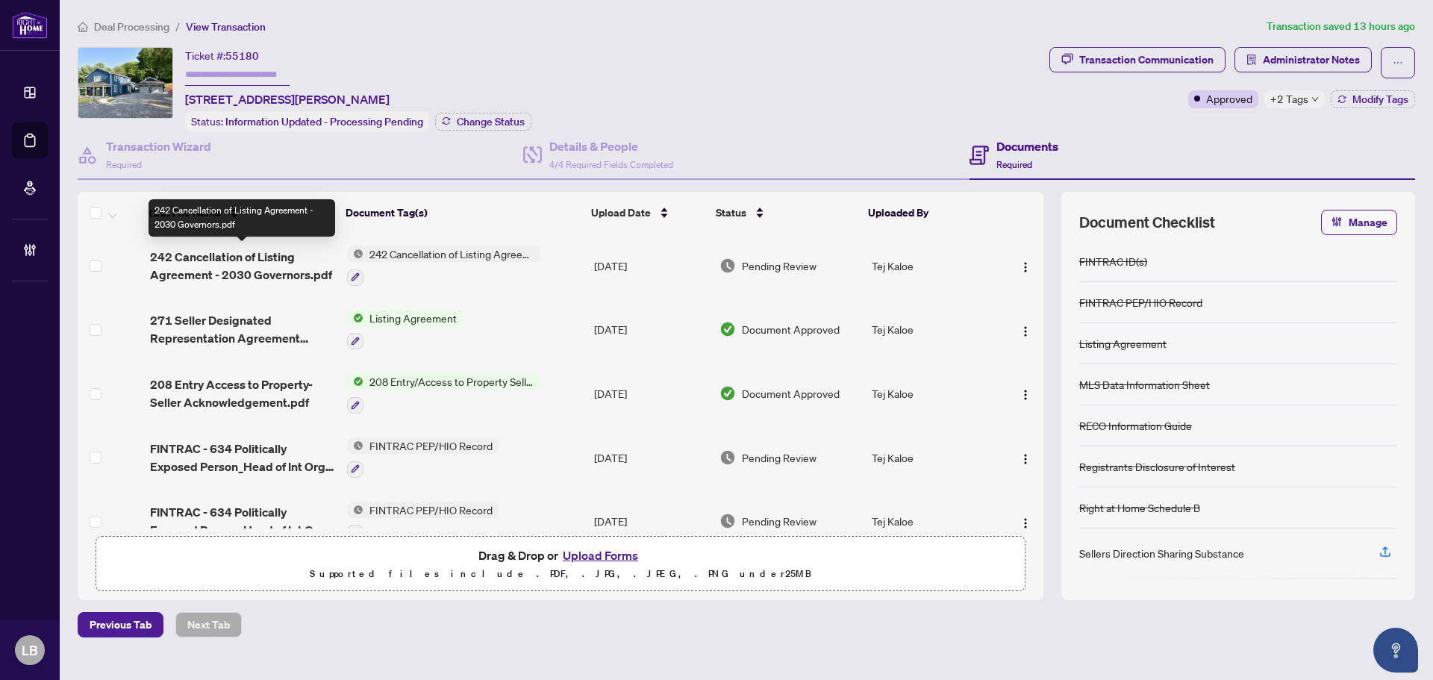
click at [240, 253] on span "242 Cancellation of Listing Agreement - 2030 Governors.pdf" at bounding box center [242, 266] width 185 height 36
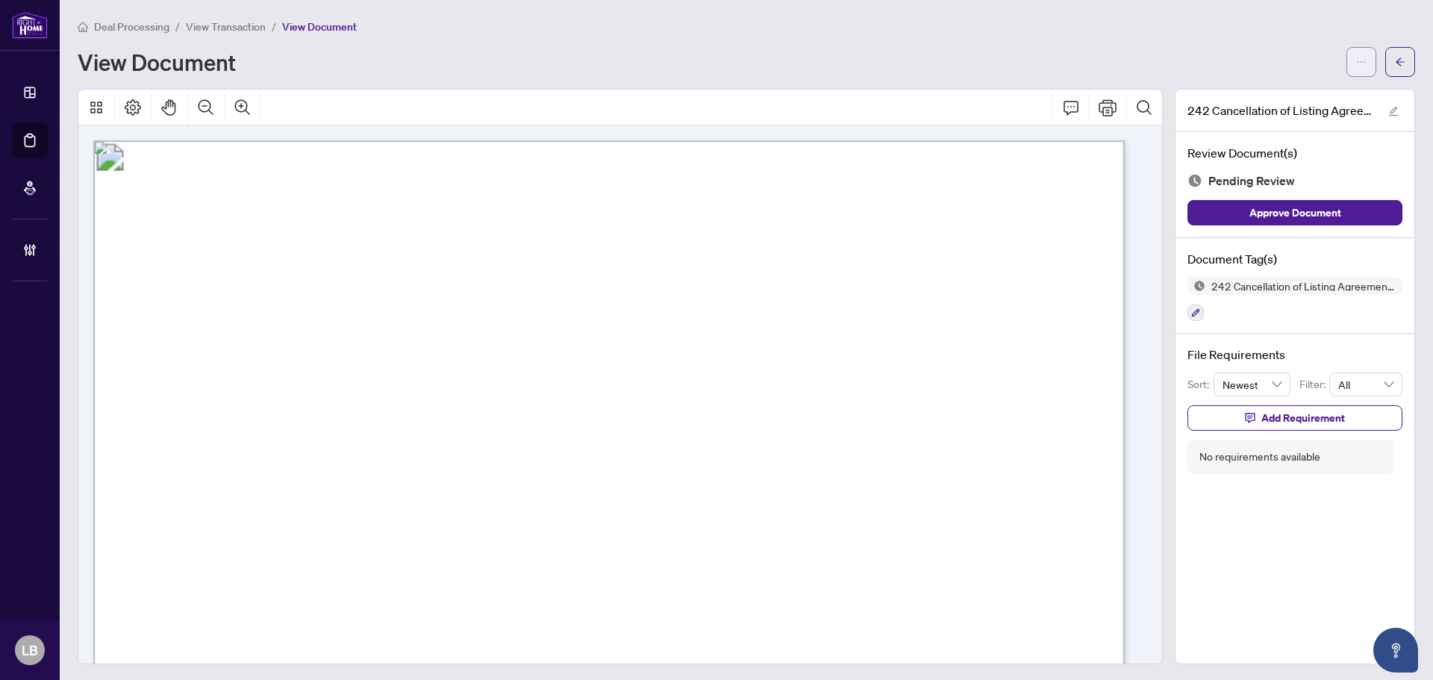
click at [1356, 60] on icon "ellipsis" at bounding box center [1361, 62] width 10 height 10
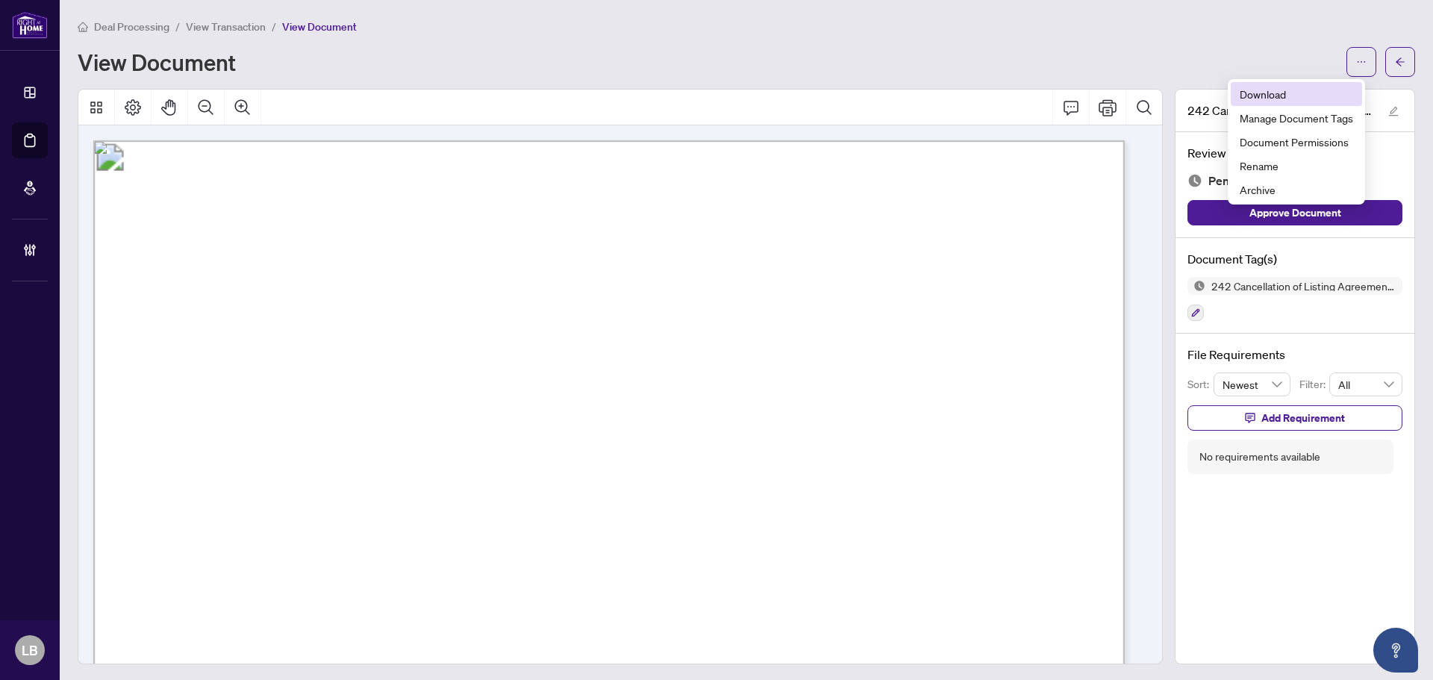
click at [1281, 100] on span "Download" at bounding box center [1295, 94] width 113 height 16
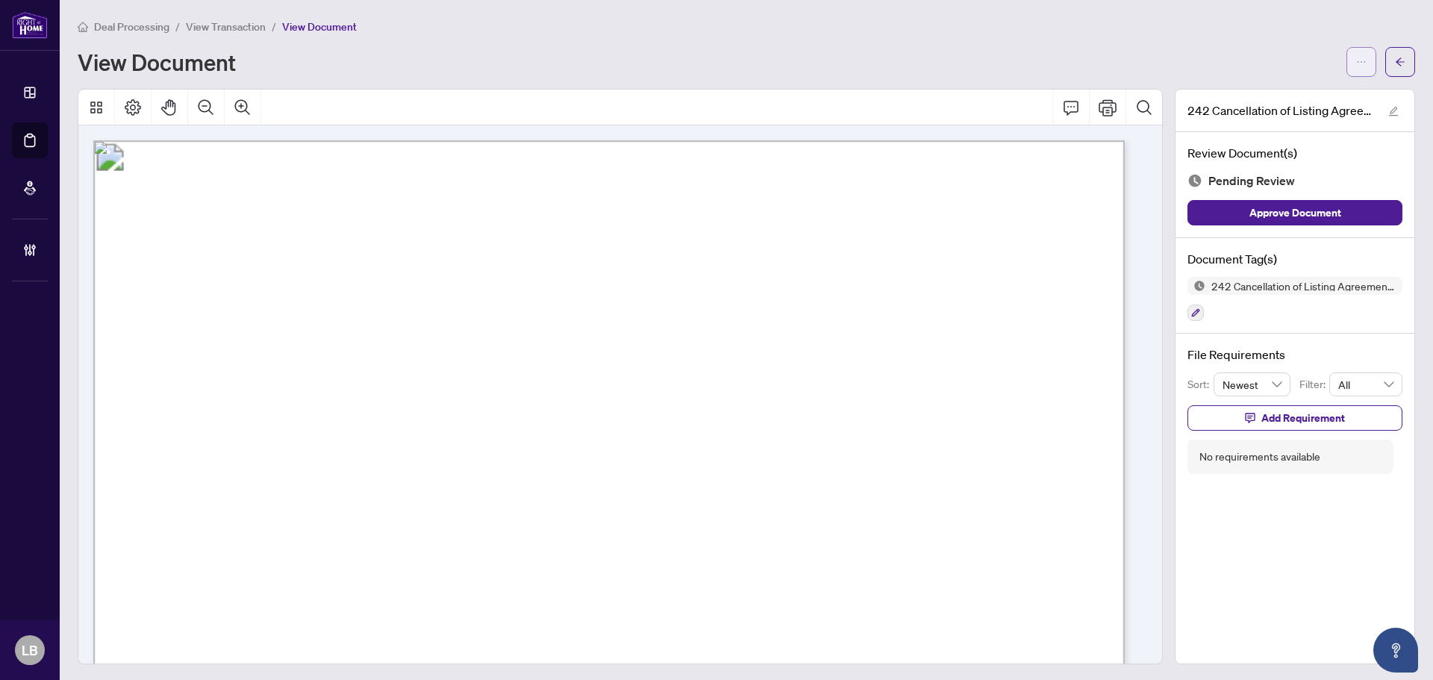
click at [1356, 57] on icon "ellipsis" at bounding box center [1361, 62] width 10 height 10
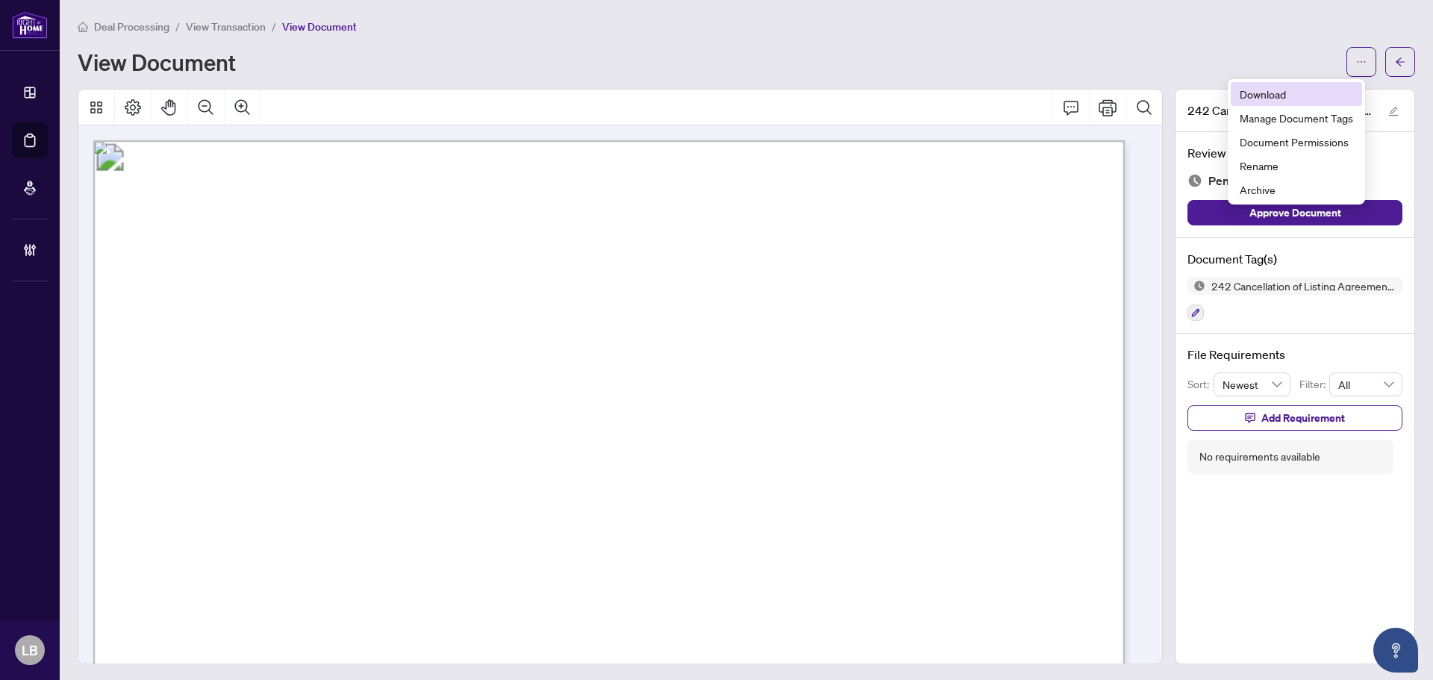
click at [1274, 95] on span "Download" at bounding box center [1295, 94] width 113 height 16
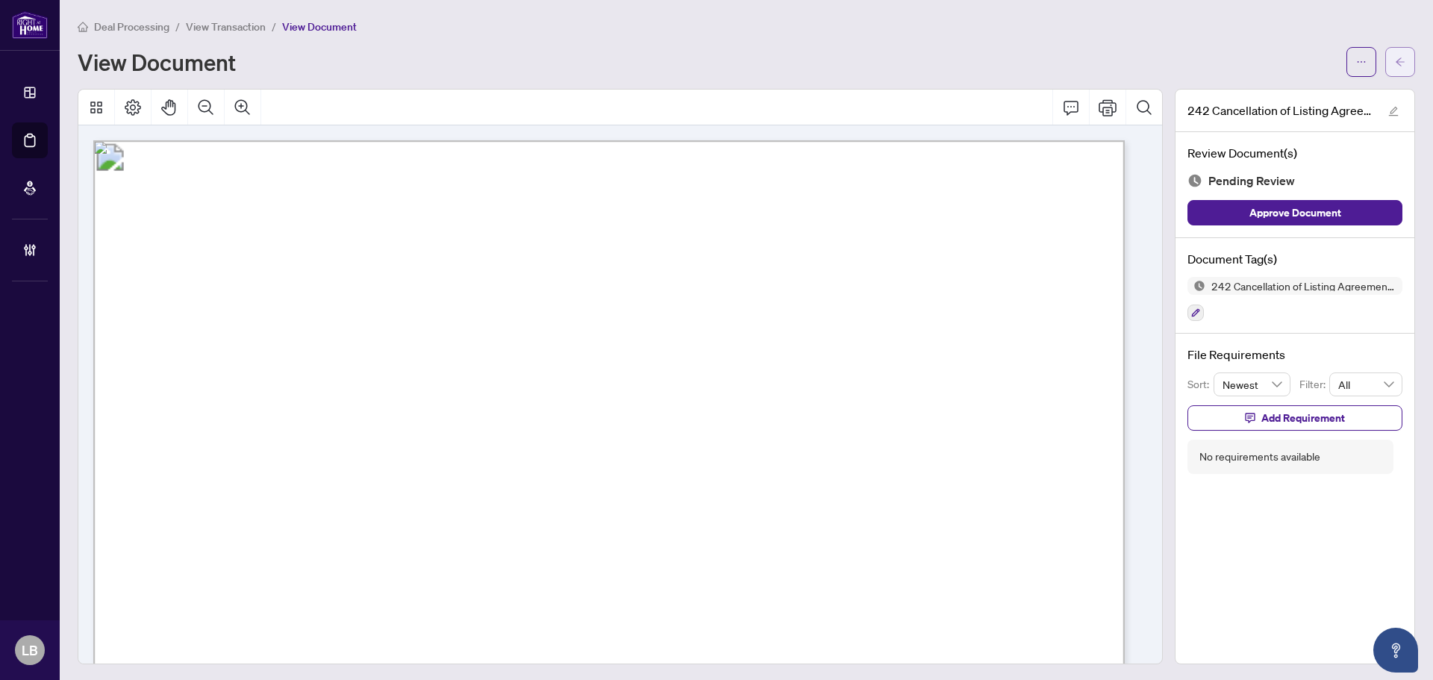
click at [1395, 60] on icon "arrow-left" at bounding box center [1400, 62] width 10 height 10
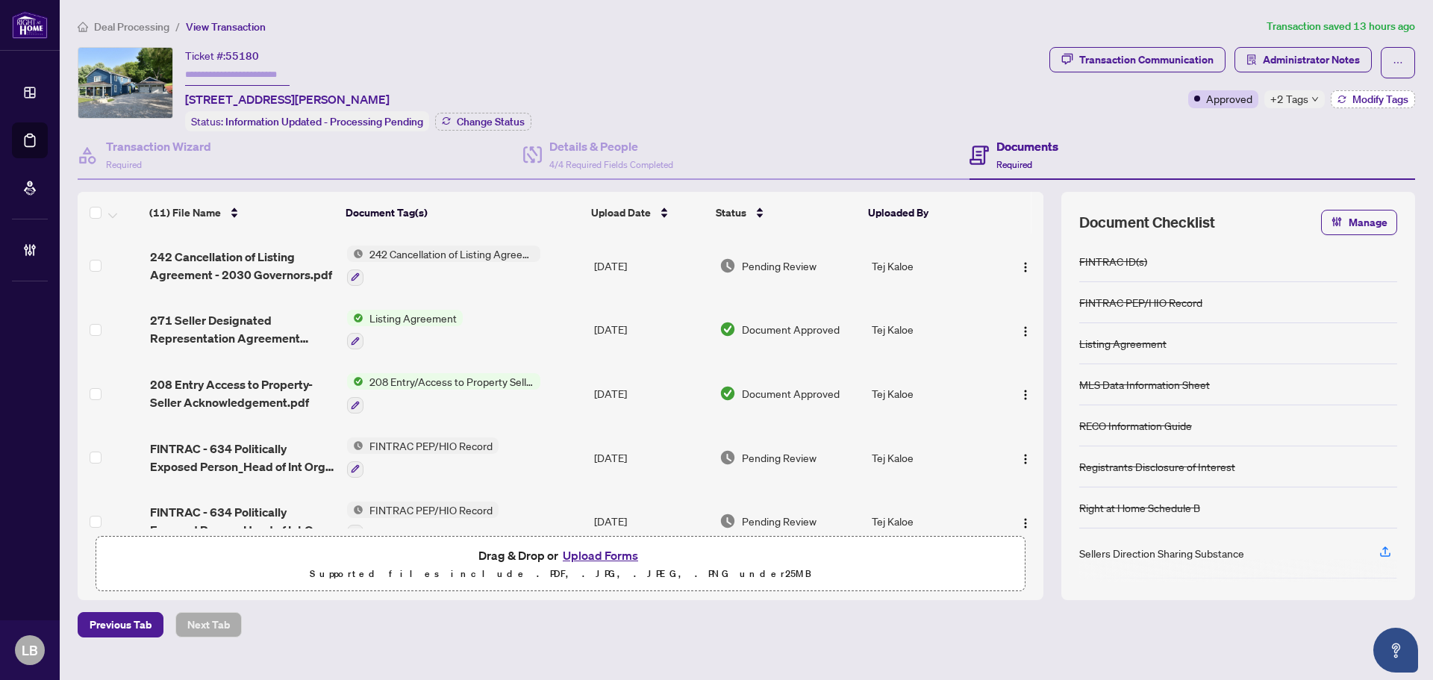
click at [1354, 94] on span "Modify Tags" at bounding box center [1380, 99] width 56 height 10
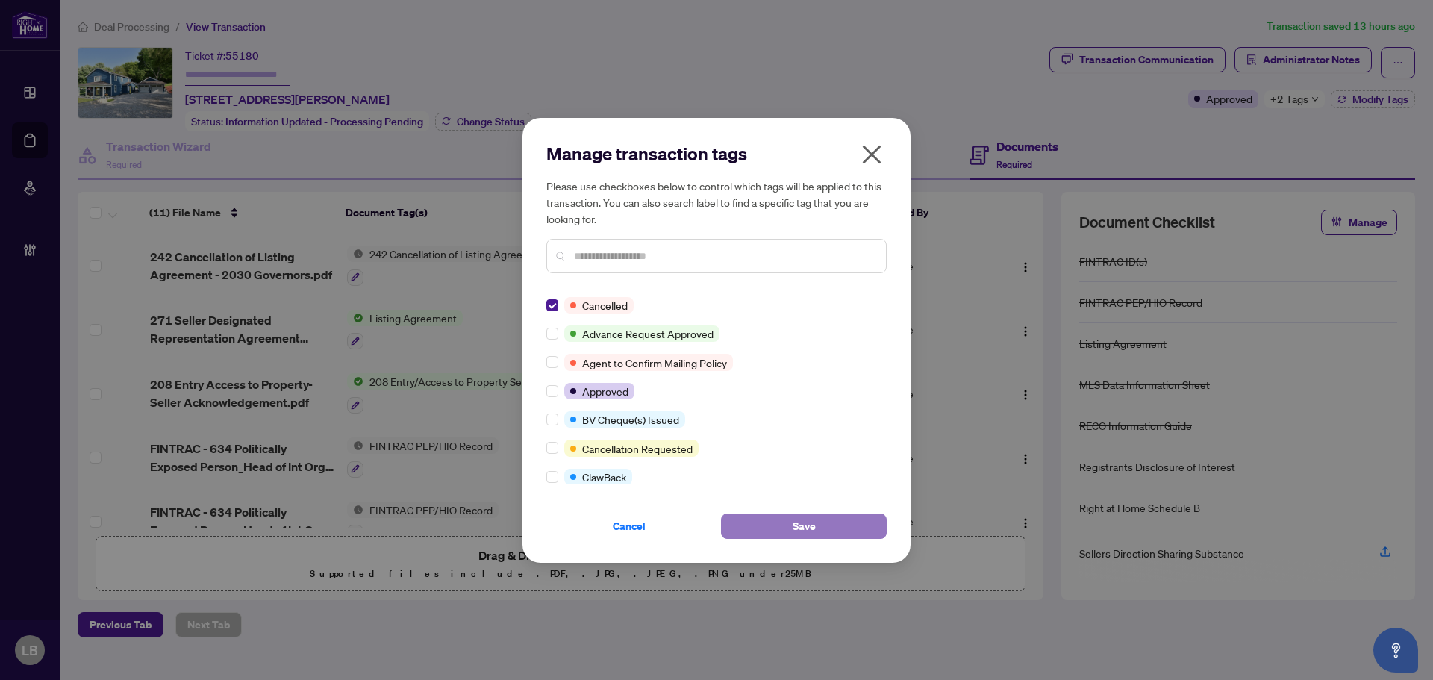
click at [773, 521] on button "Save" at bounding box center [804, 525] width 166 height 25
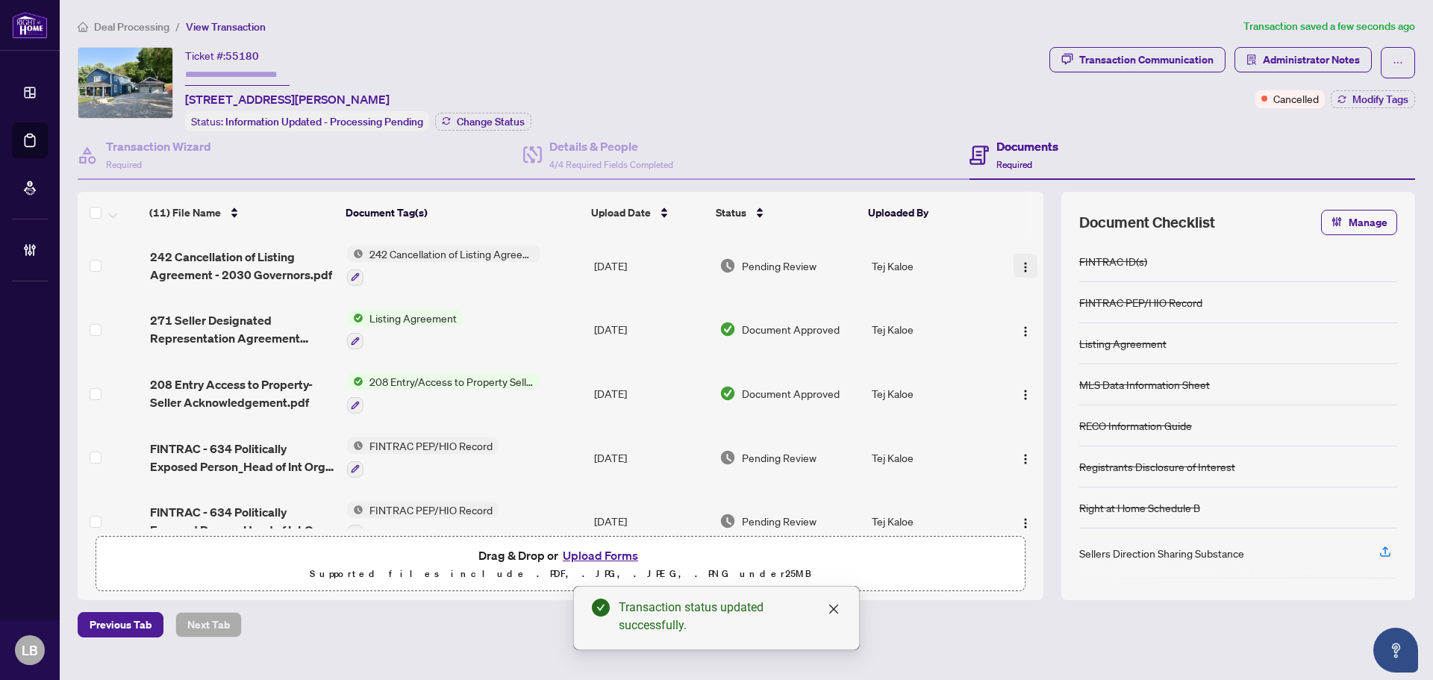
click at [1025, 265] on img "button" at bounding box center [1025, 267] width 12 height 12
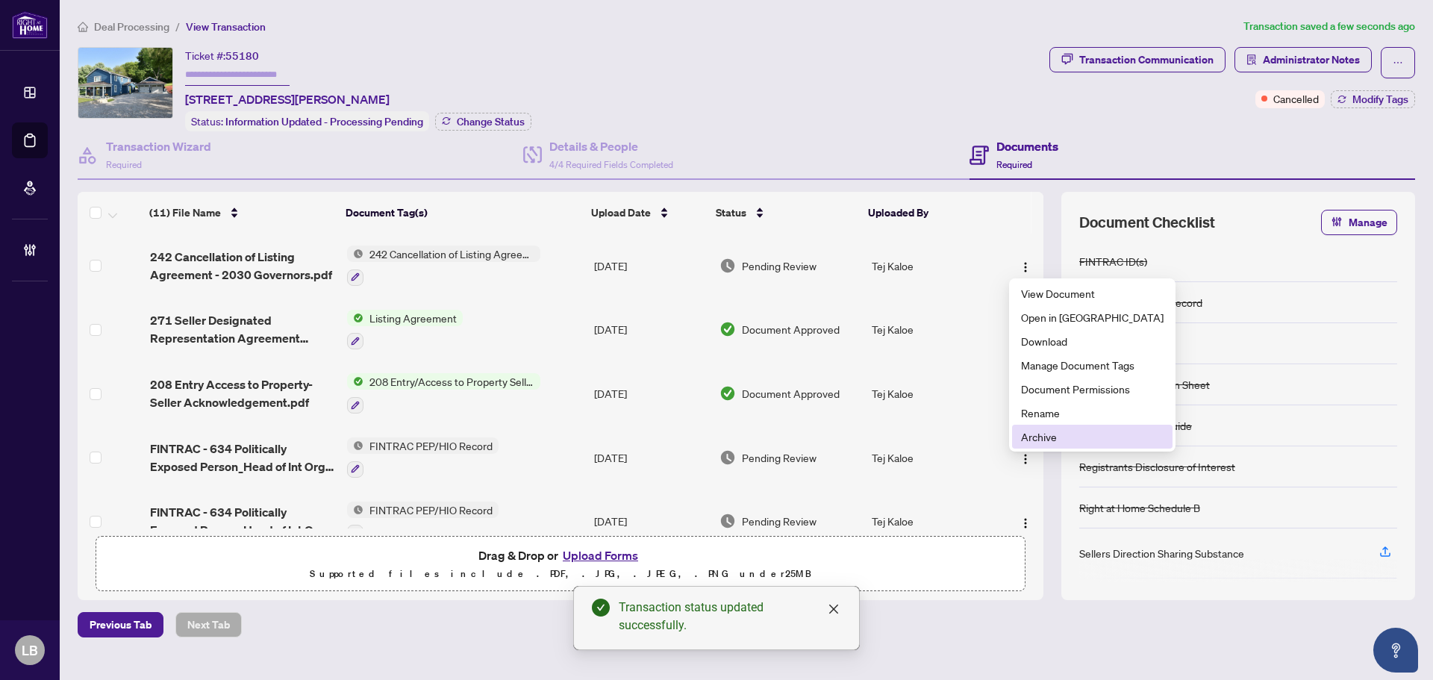
click at [1036, 440] on span "Archive" at bounding box center [1092, 436] width 143 height 16
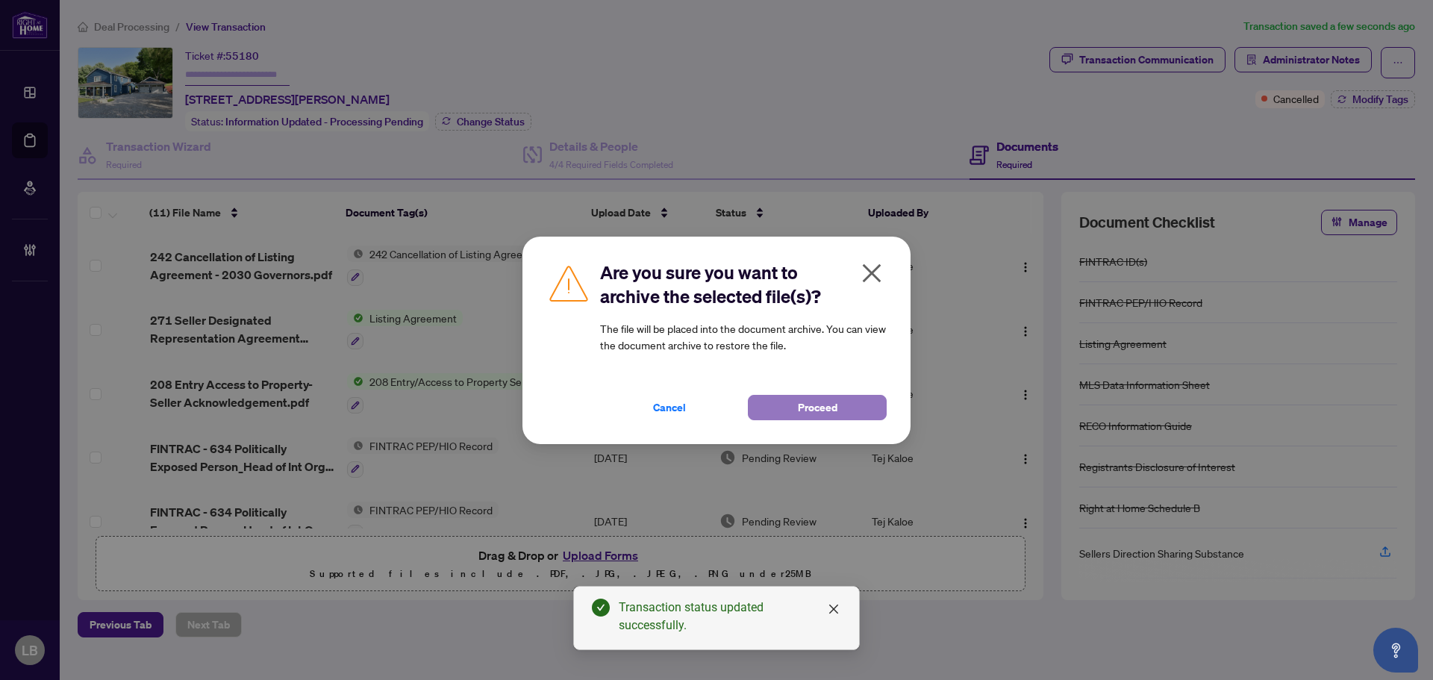
click at [807, 402] on span "Proceed" at bounding box center [818, 407] width 40 height 24
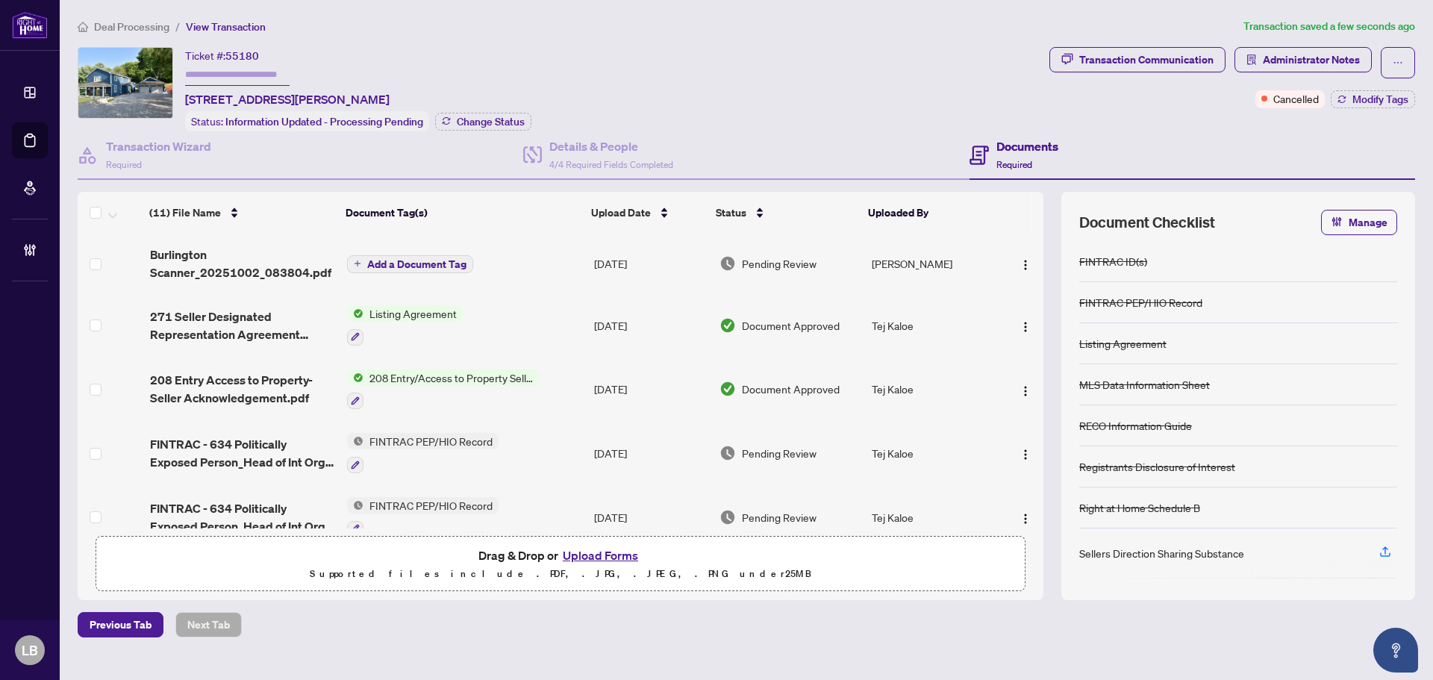
click at [406, 262] on span "Add a Document Tag" at bounding box center [416, 264] width 99 height 10
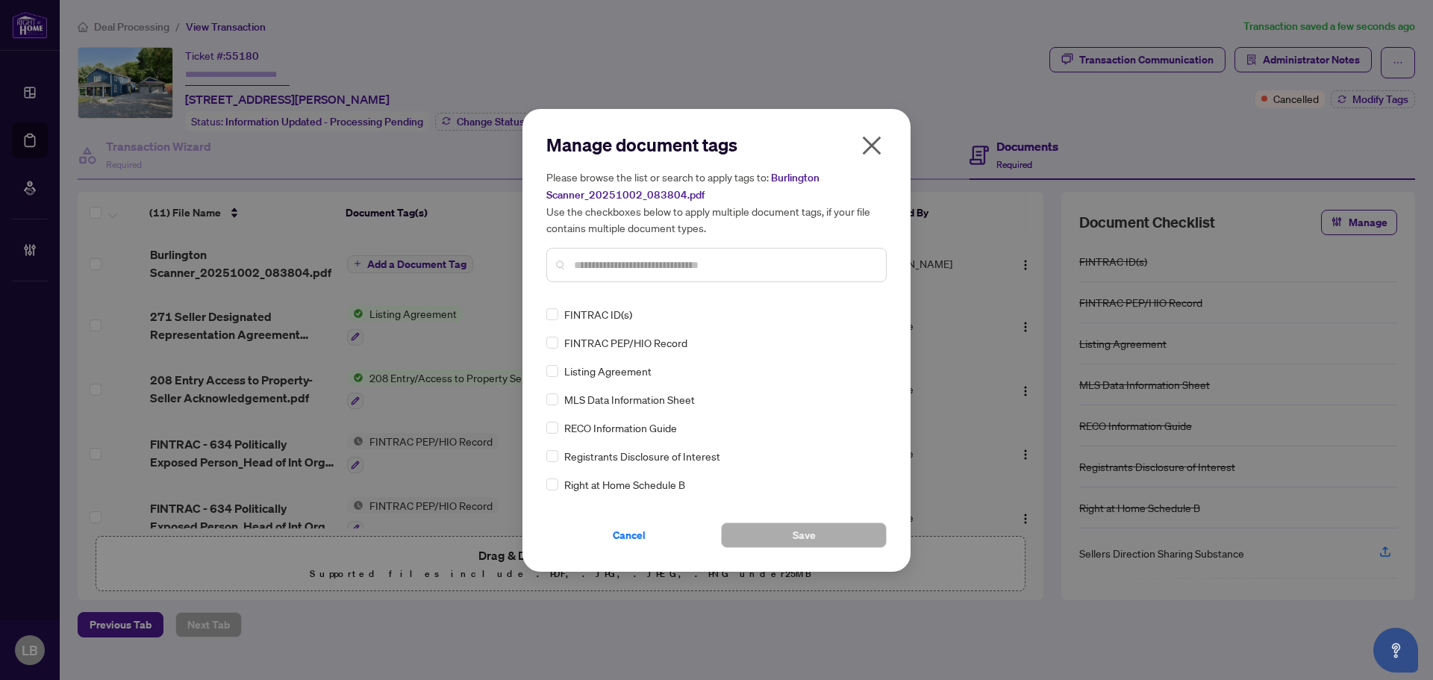
click at [578, 262] on input "text" at bounding box center [724, 265] width 300 height 16
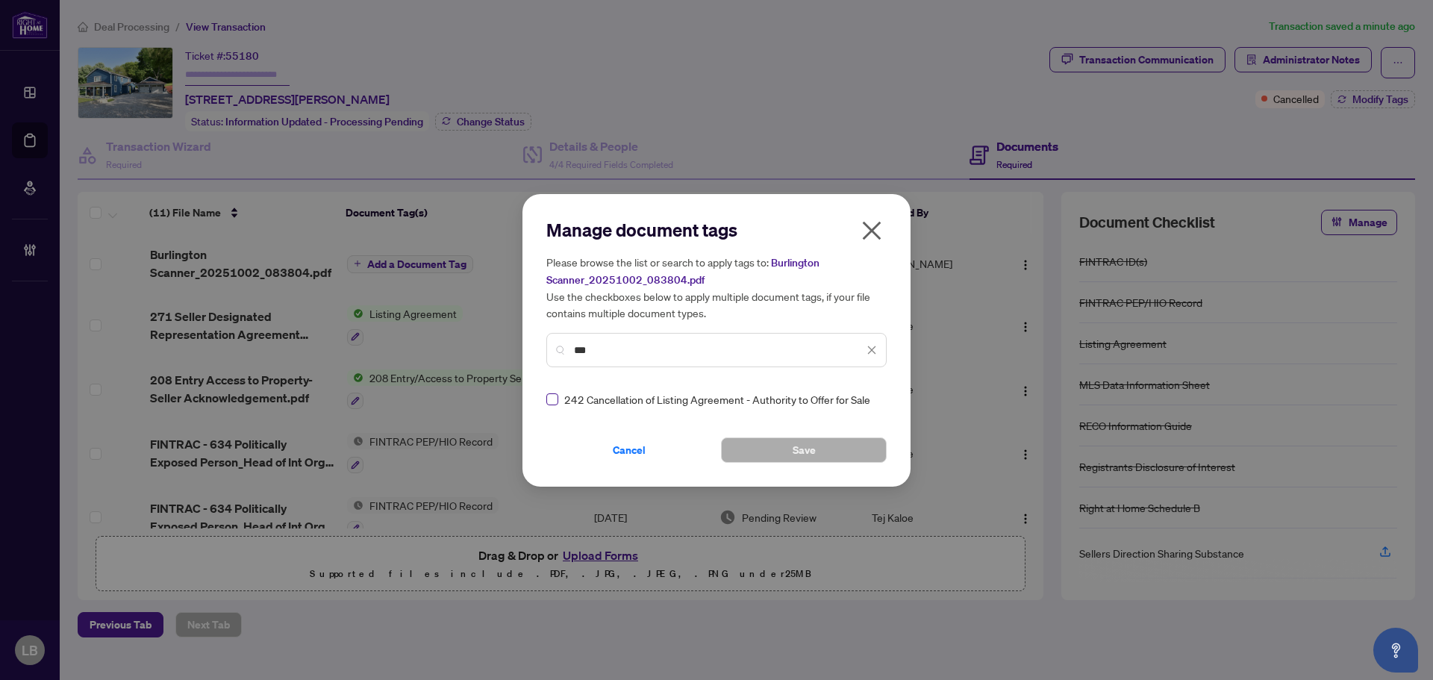
type input "***"
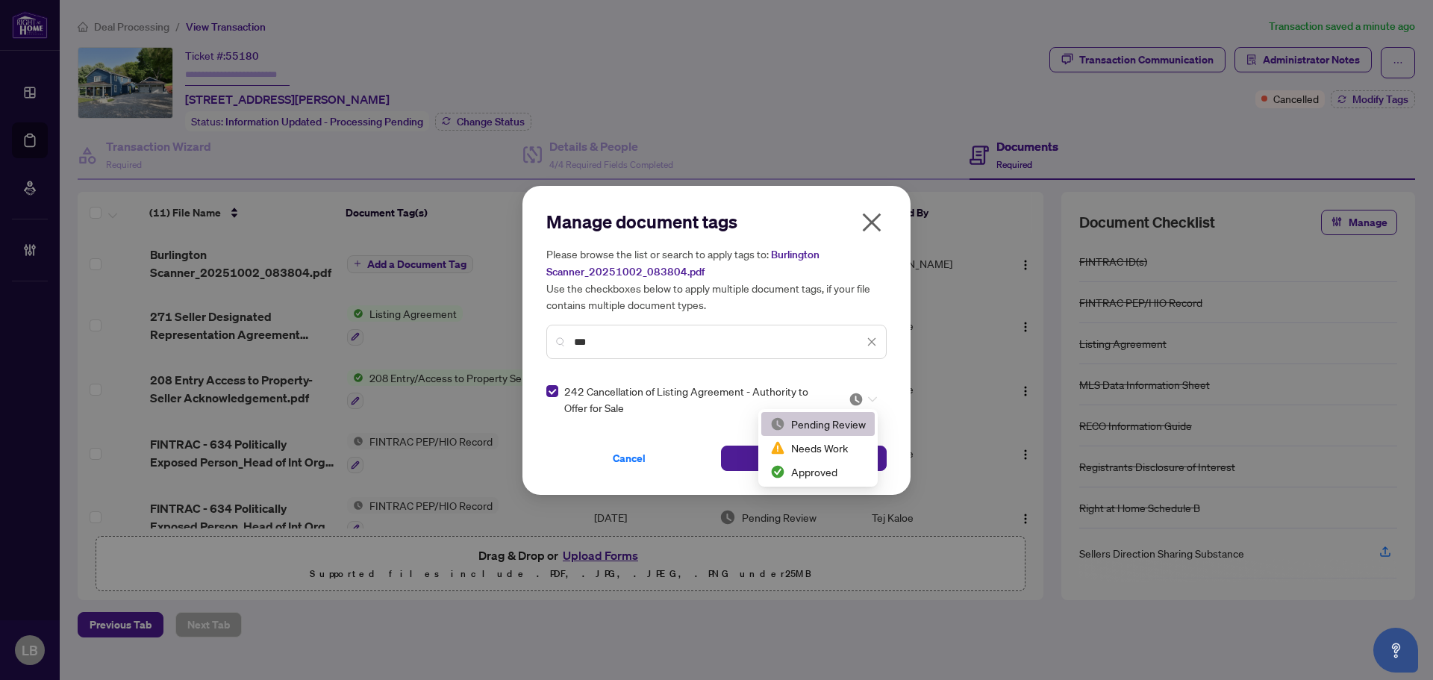
click at [863, 404] on div at bounding box center [862, 399] width 28 height 15
click at [816, 465] on div "Approved" at bounding box center [818, 471] width 96 height 16
click at [753, 451] on button "Save" at bounding box center [804, 457] width 166 height 25
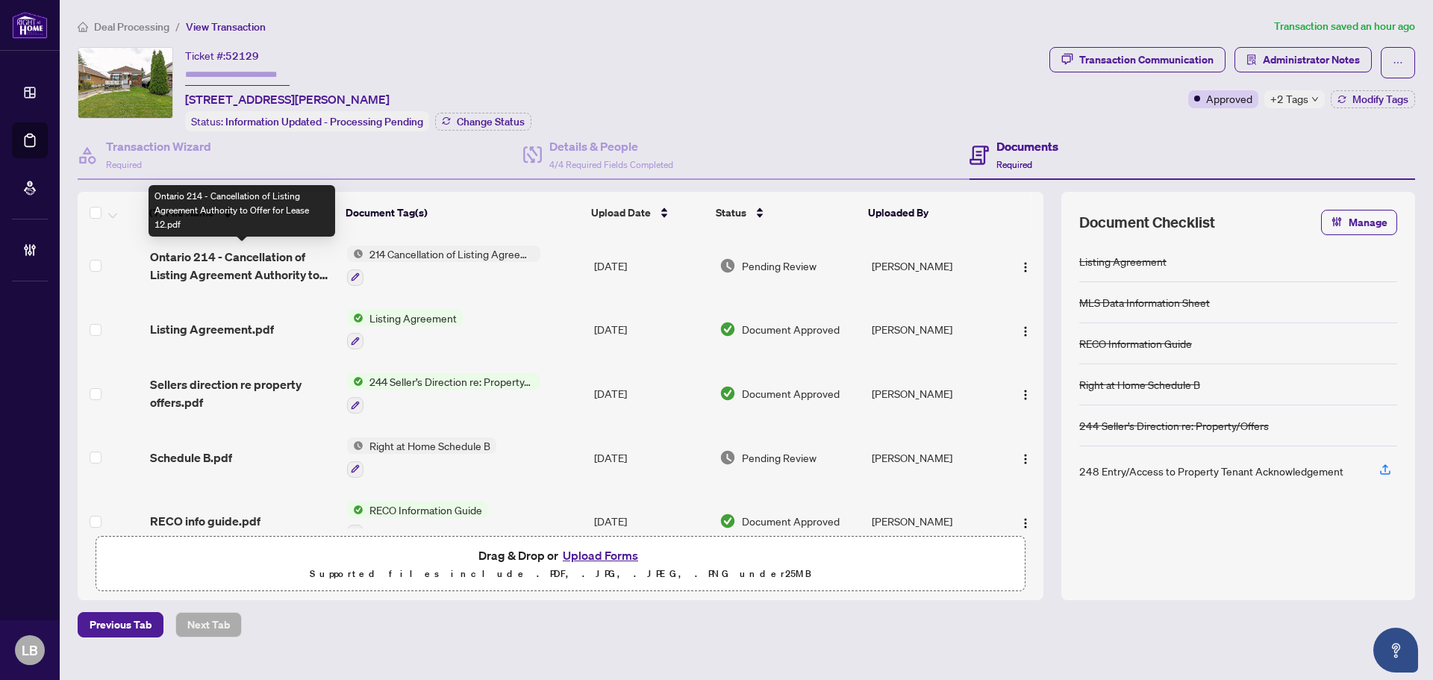
click at [216, 259] on span "Ontario 214 - Cancellation of Listing Agreement Authority to Offer for Lease 12…" at bounding box center [242, 266] width 185 height 36
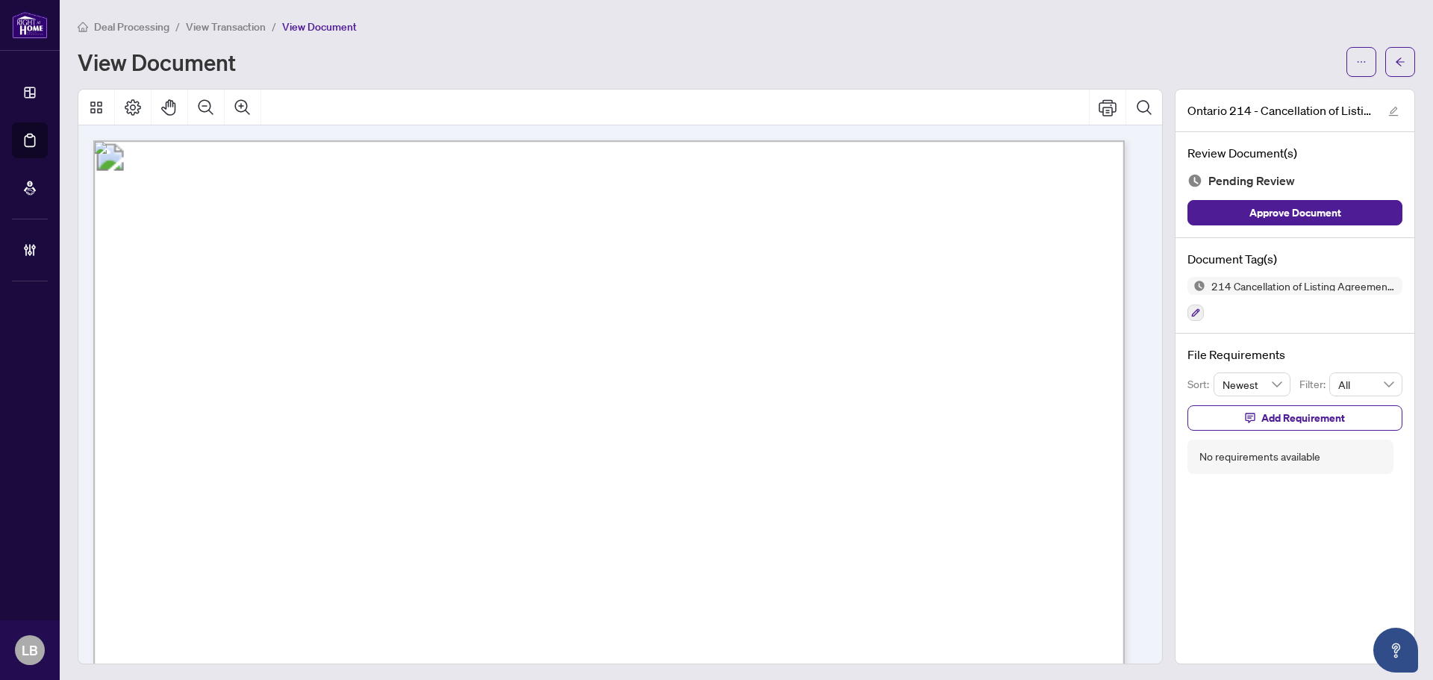
click at [1356, 61] on icon "ellipsis" at bounding box center [1361, 62] width 10 height 10
click at [1267, 90] on span "Download" at bounding box center [1295, 94] width 113 height 16
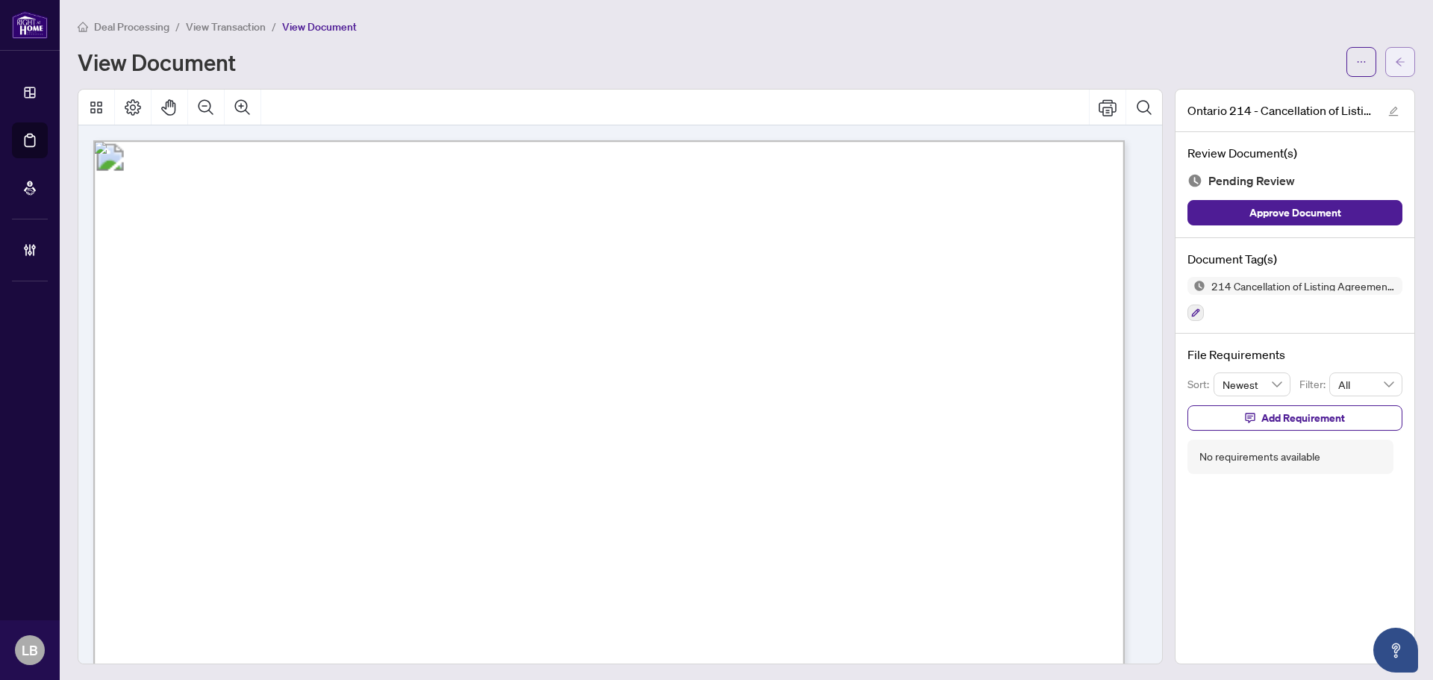
click at [1397, 64] on button "button" at bounding box center [1400, 62] width 30 height 30
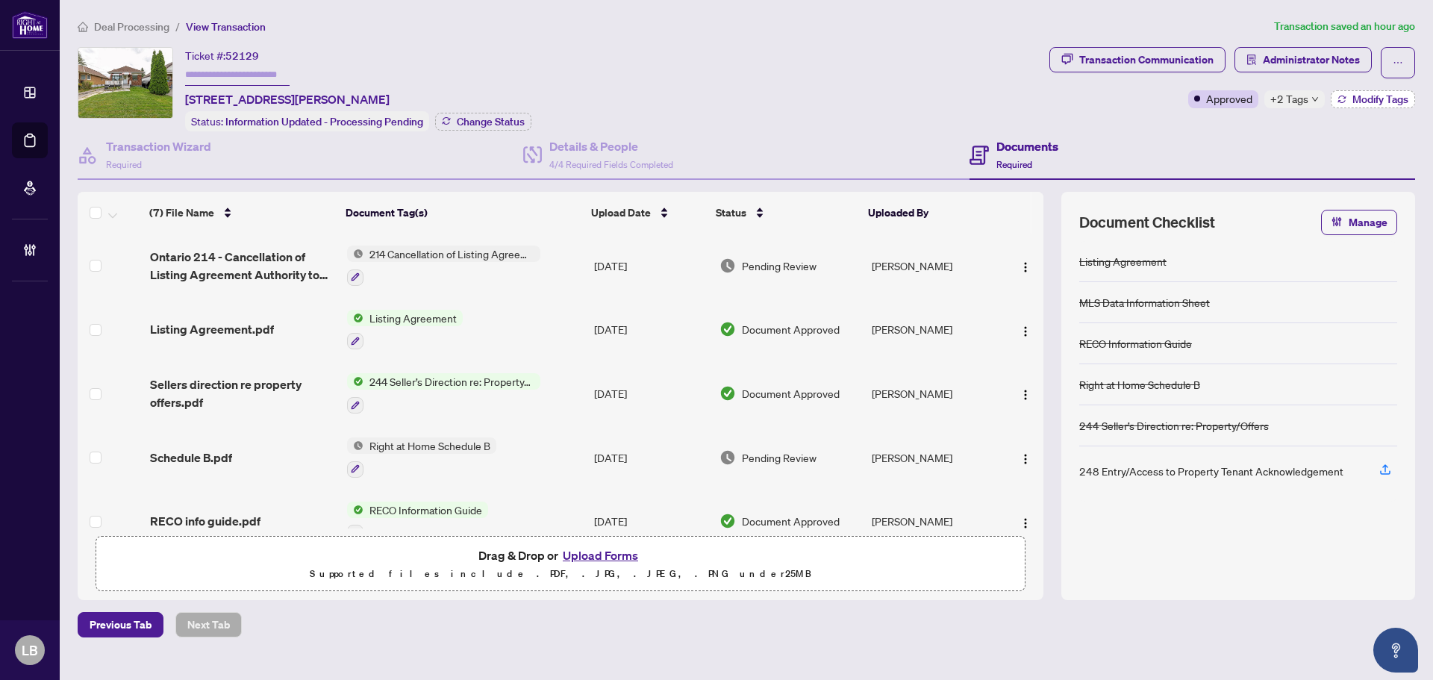
click at [1359, 98] on span "Modify Tags" at bounding box center [1380, 99] width 56 height 10
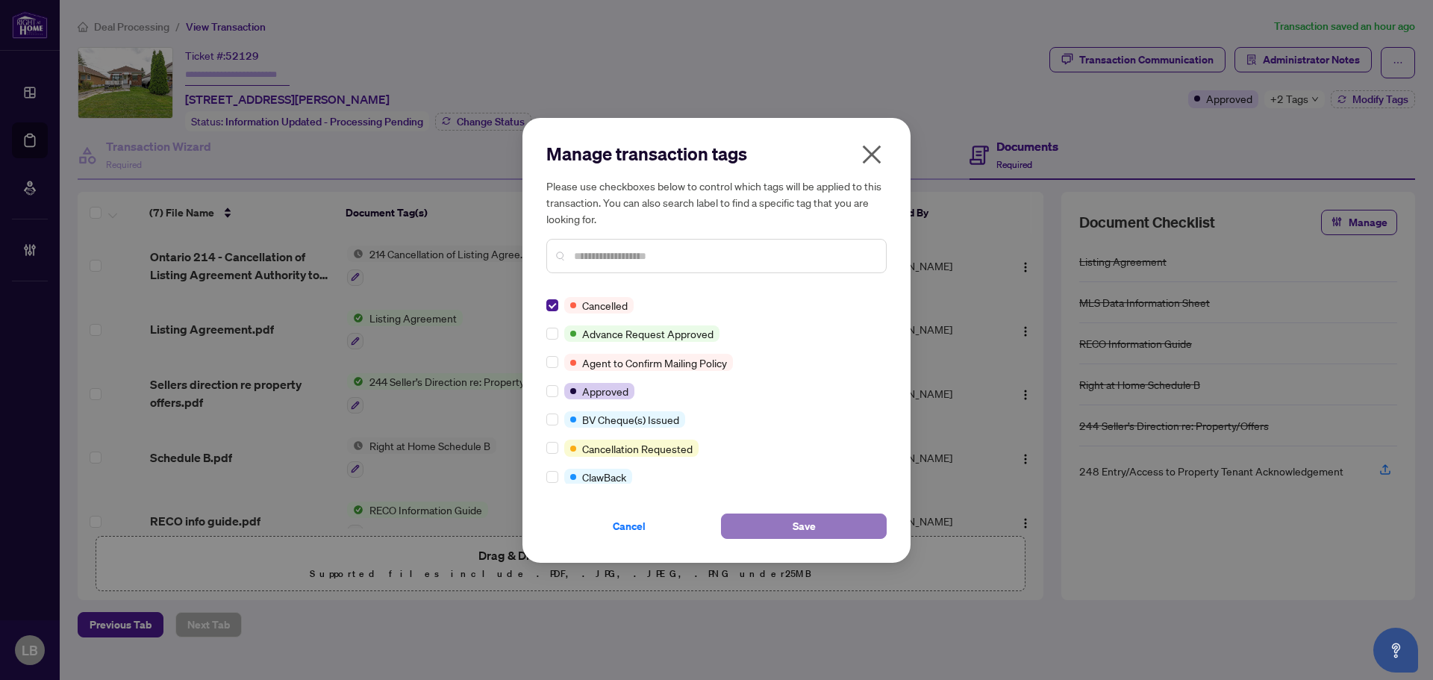
click at [798, 522] on span "Save" at bounding box center [803, 526] width 23 height 24
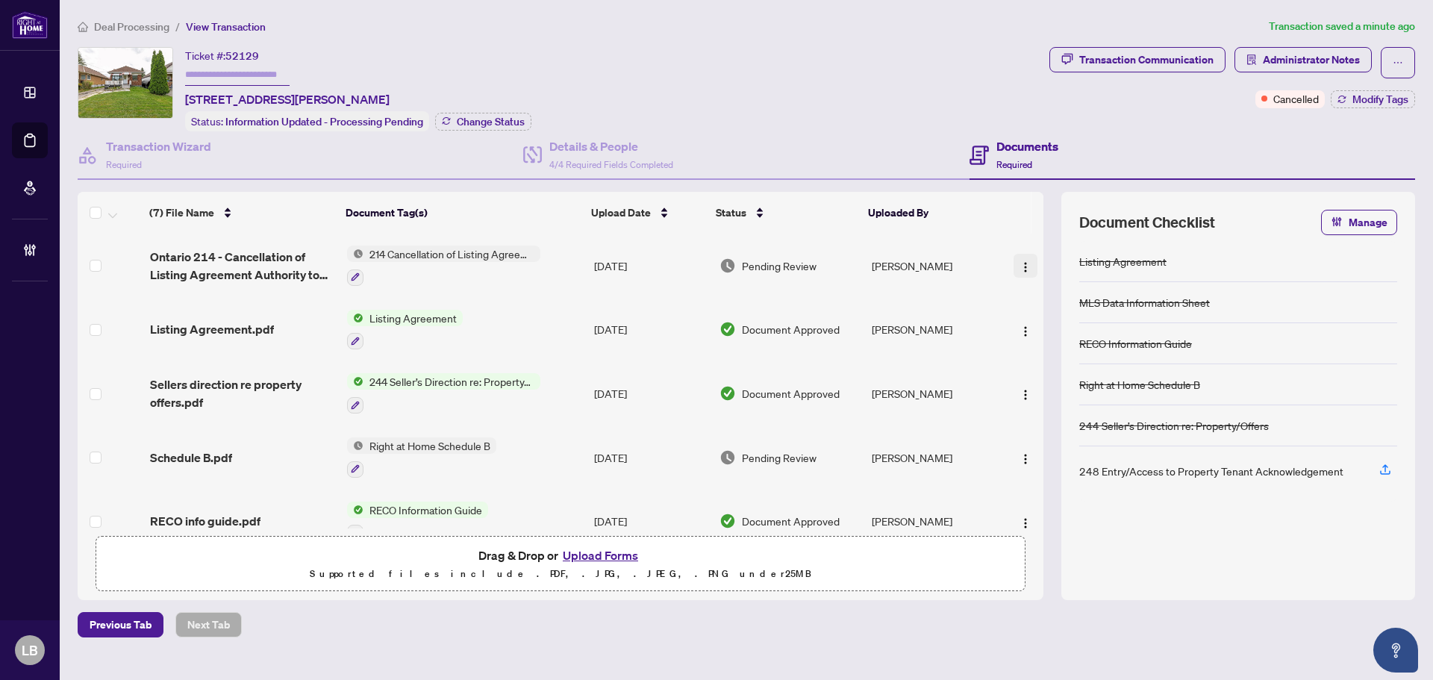
click at [1019, 267] on img "button" at bounding box center [1025, 267] width 12 height 12
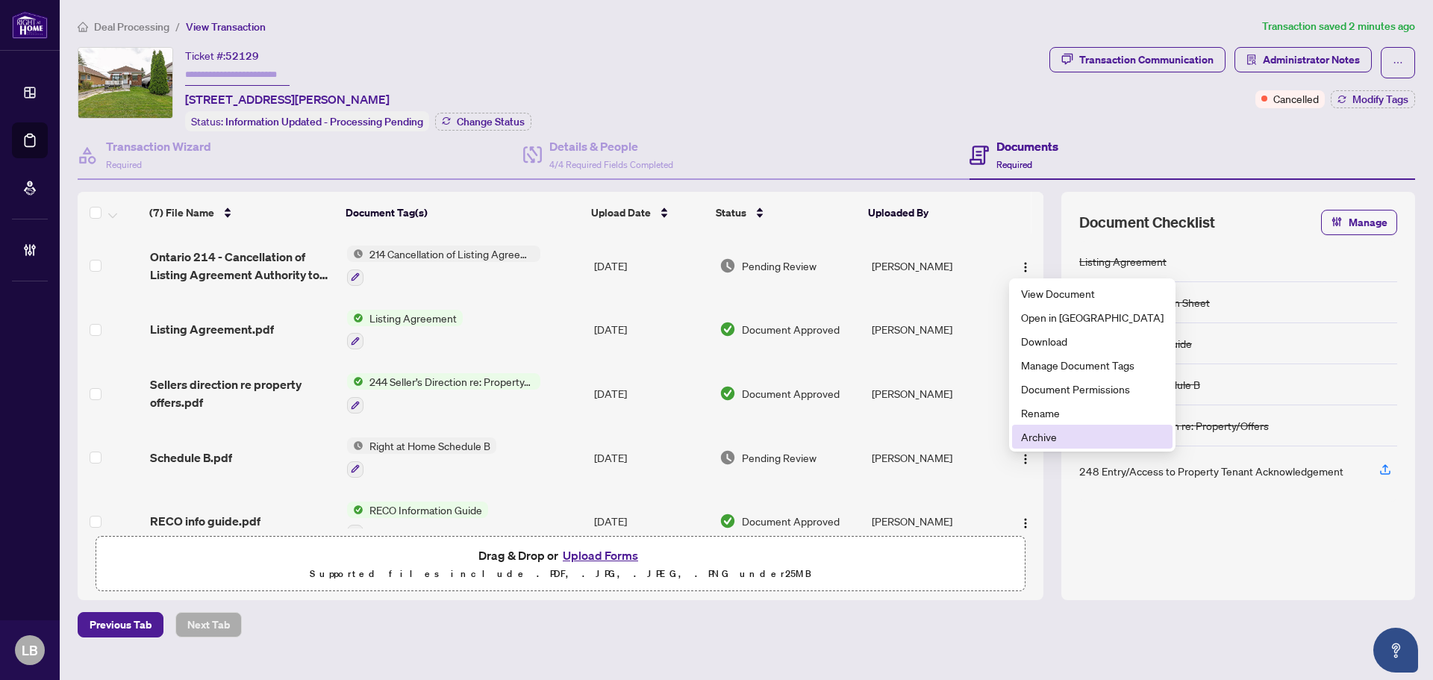
click at [1033, 439] on span "Archive" at bounding box center [1092, 436] width 143 height 16
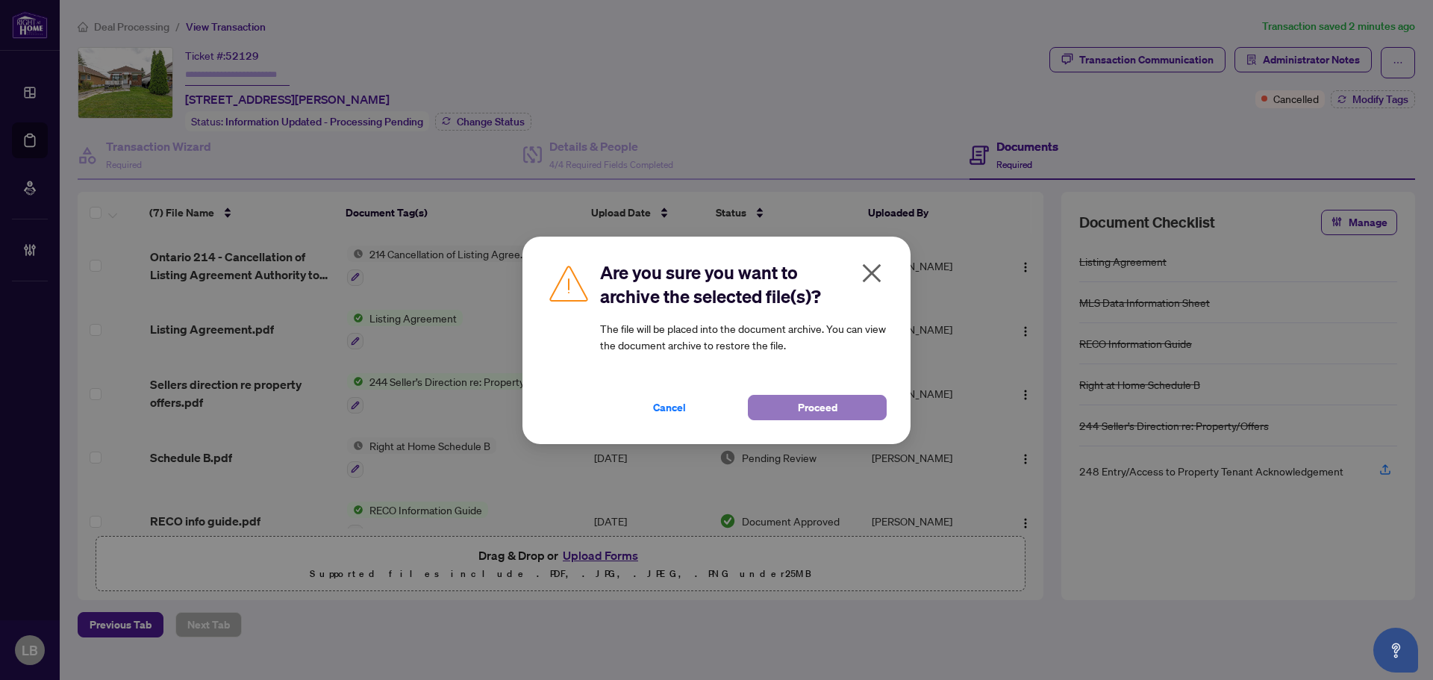
click at [837, 407] on button "Proceed" at bounding box center [817, 407] width 139 height 25
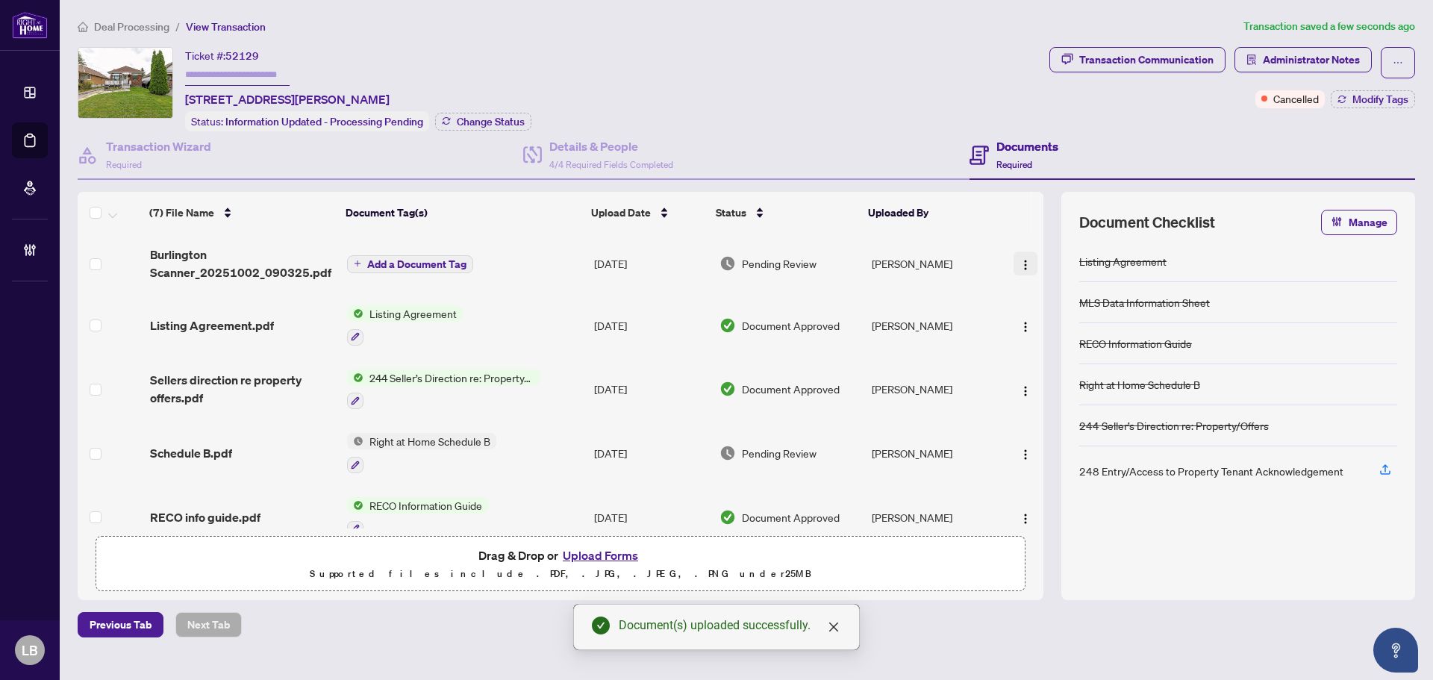
click at [1020, 259] on img "button" at bounding box center [1025, 265] width 12 height 12
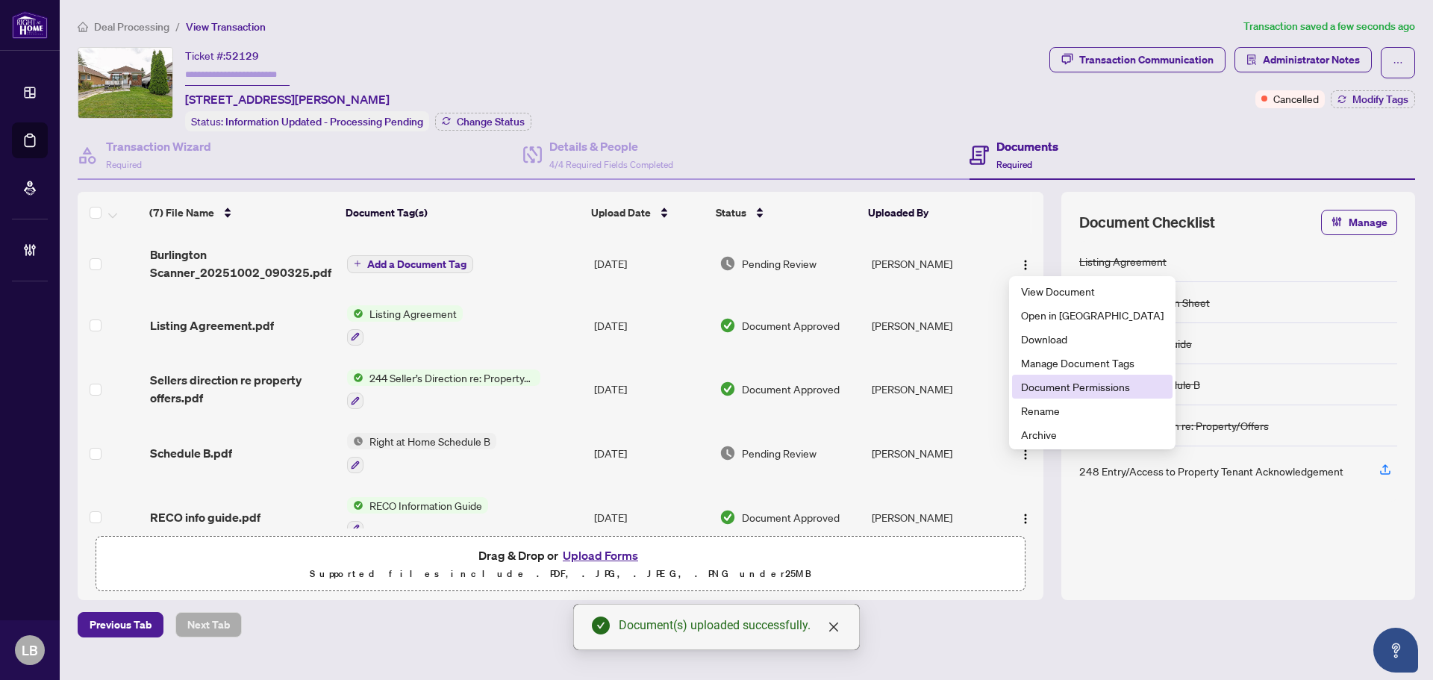
click at [1034, 384] on span "Document Permissions" at bounding box center [1092, 386] width 143 height 16
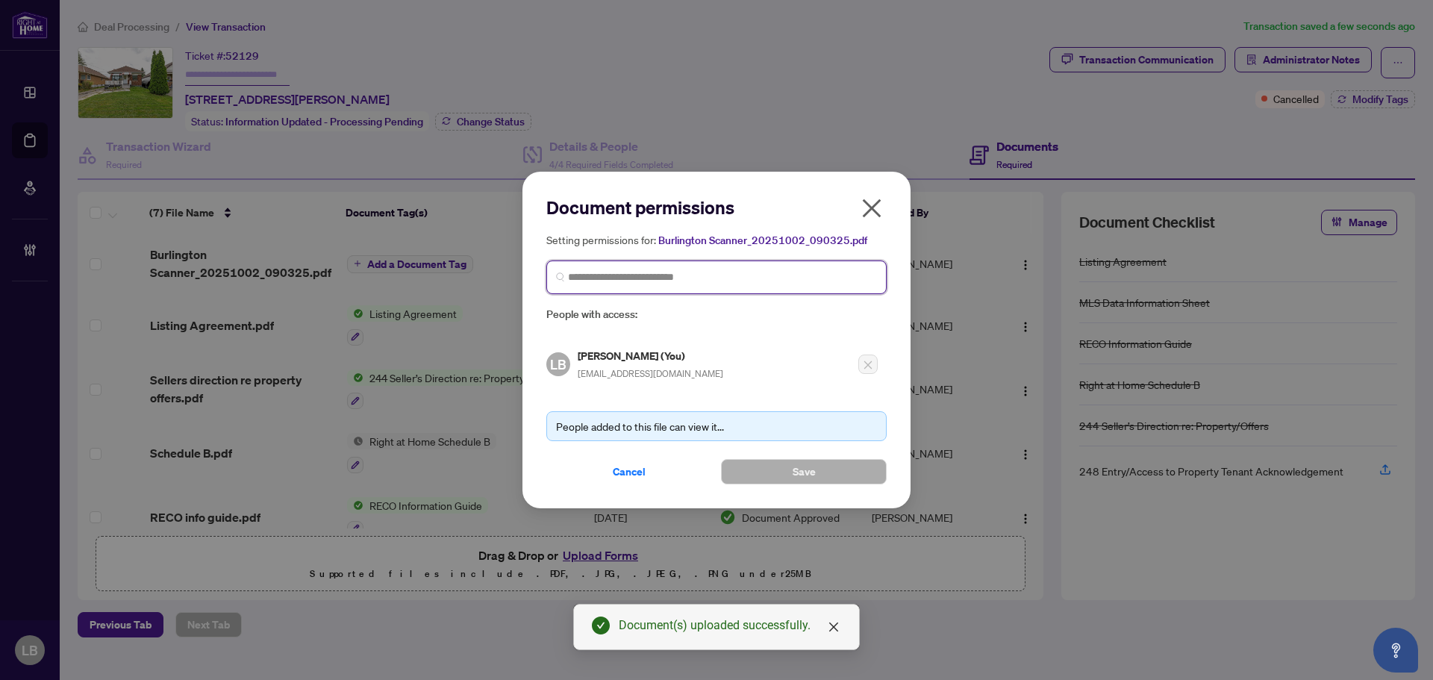
click at [602, 276] on input "search" at bounding box center [722, 277] width 309 height 16
type input "*****"
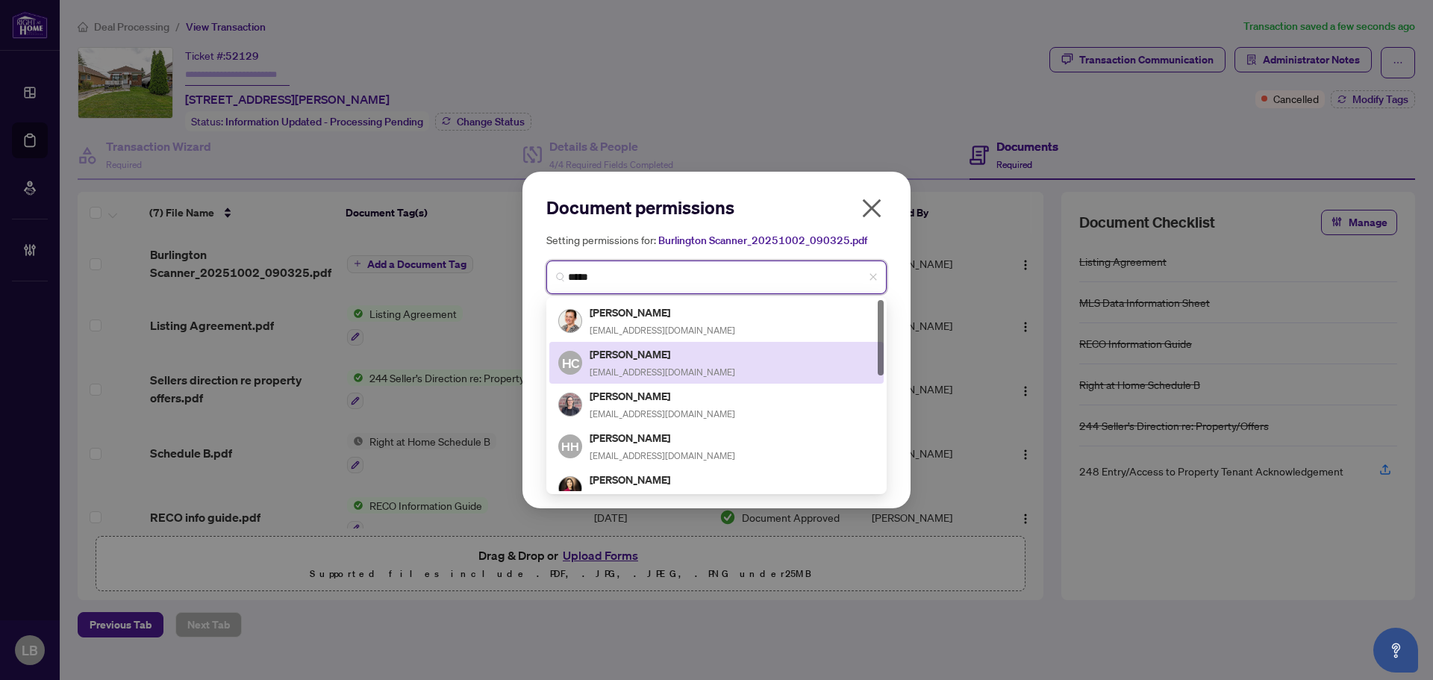
click at [628, 358] on h5 "[PERSON_NAME]" at bounding box center [662, 353] width 146 height 17
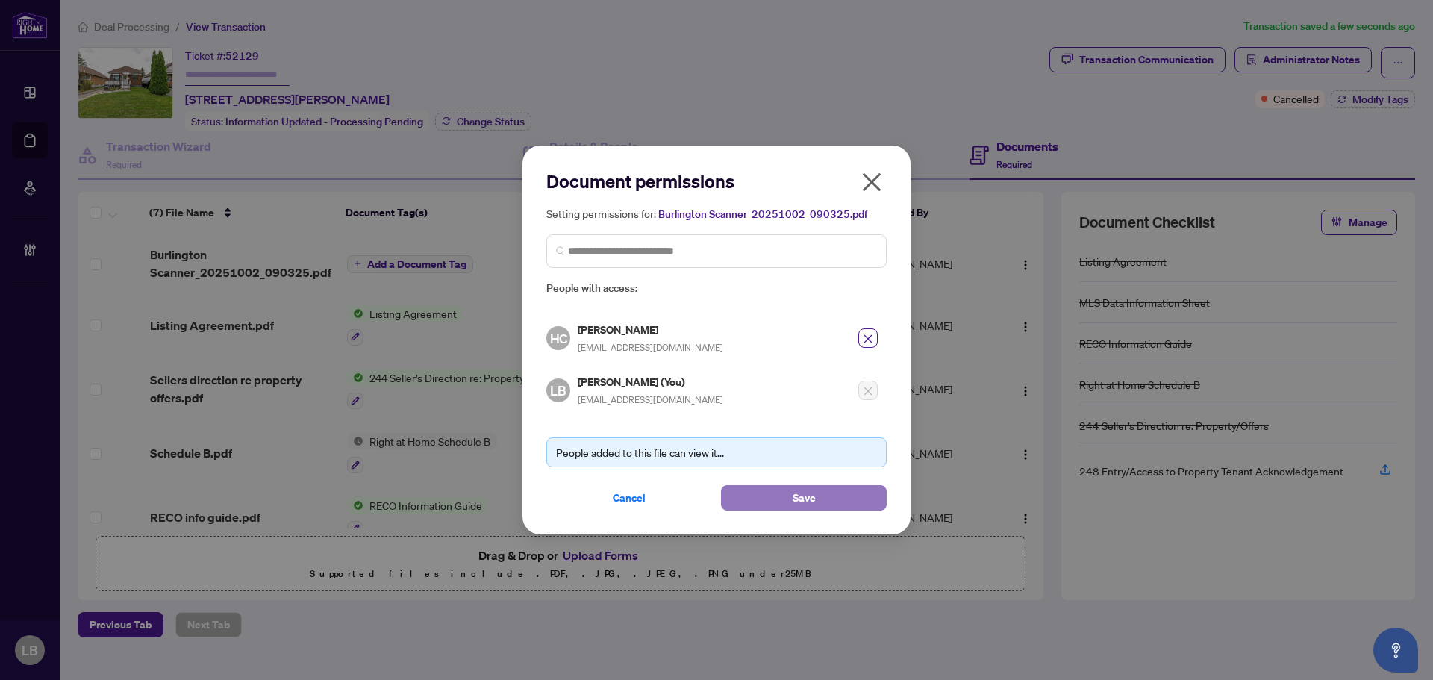
click at [795, 504] on span "Save" at bounding box center [803, 498] width 23 height 24
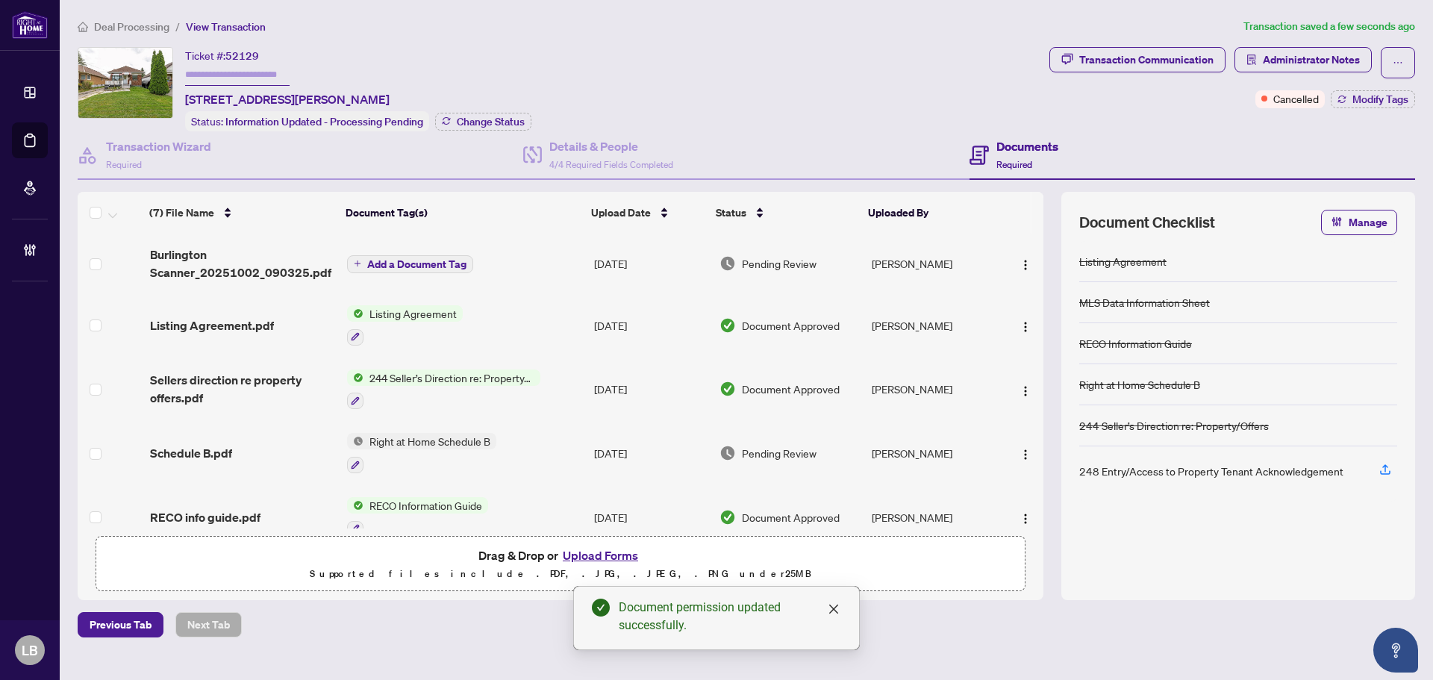
click at [417, 259] on span "Add a Document Tag" at bounding box center [416, 264] width 99 height 10
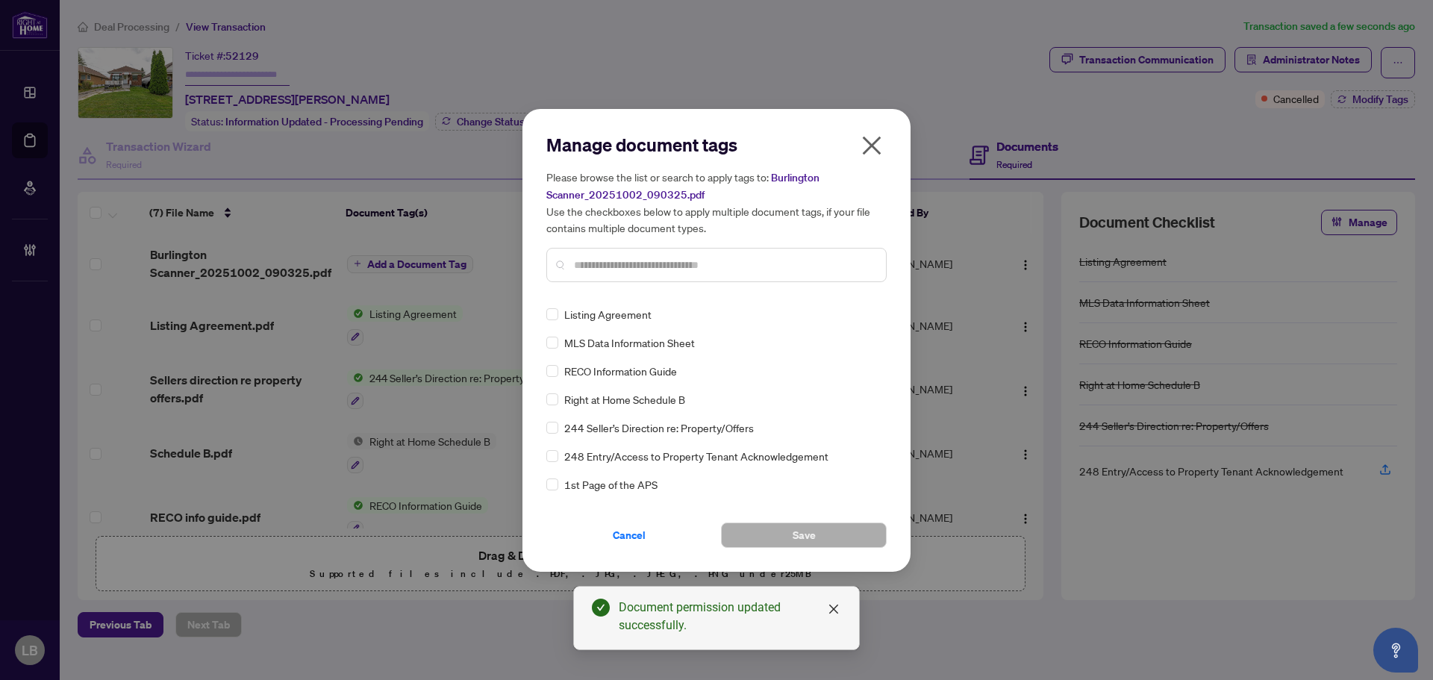
click at [610, 264] on input "text" at bounding box center [724, 265] width 300 height 16
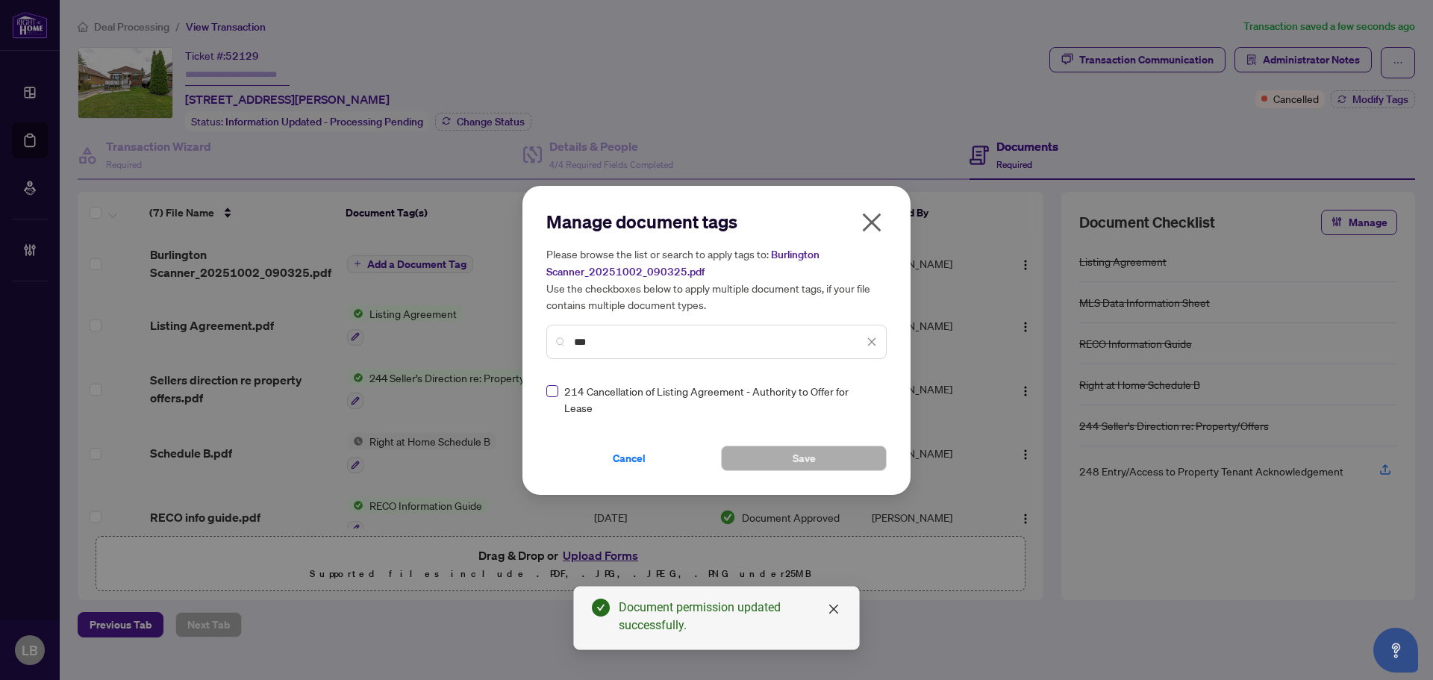
type input "***"
click at [854, 398] on img at bounding box center [855, 399] width 15 height 15
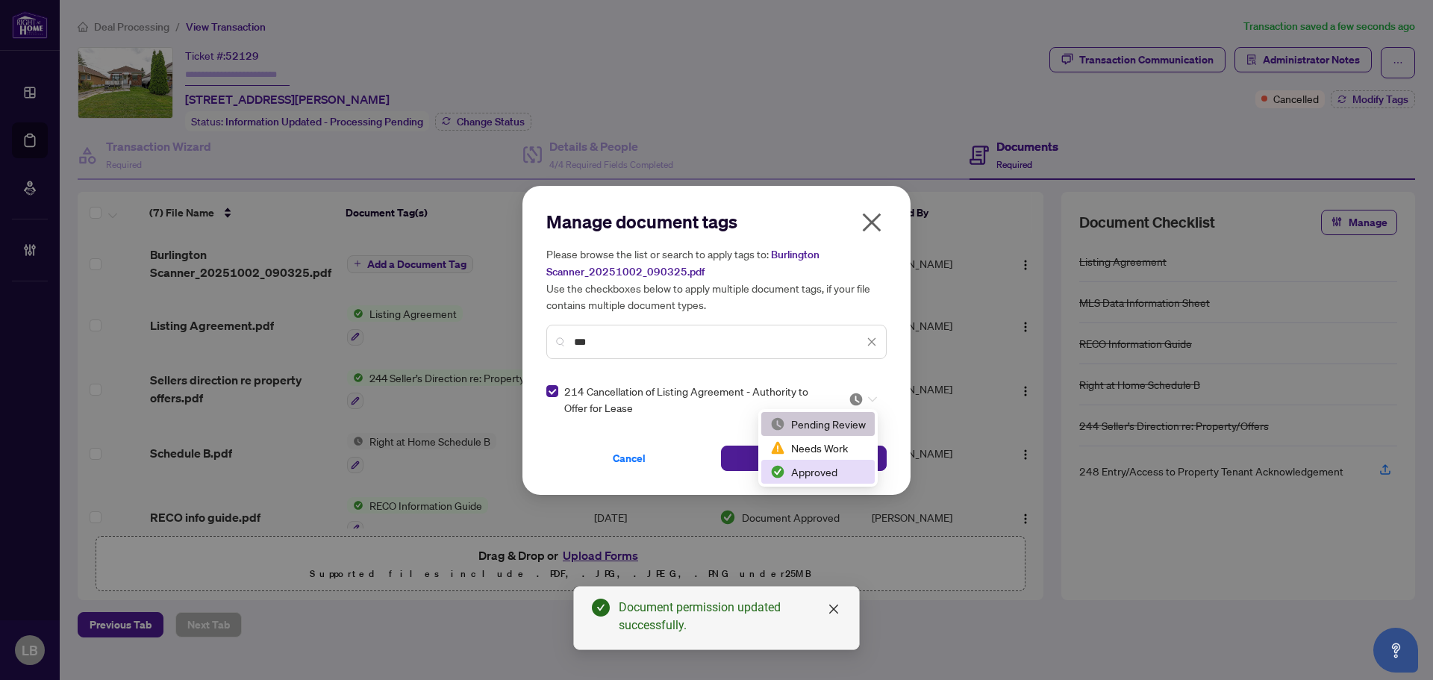
click at [811, 472] on div "Approved" at bounding box center [818, 471] width 96 height 16
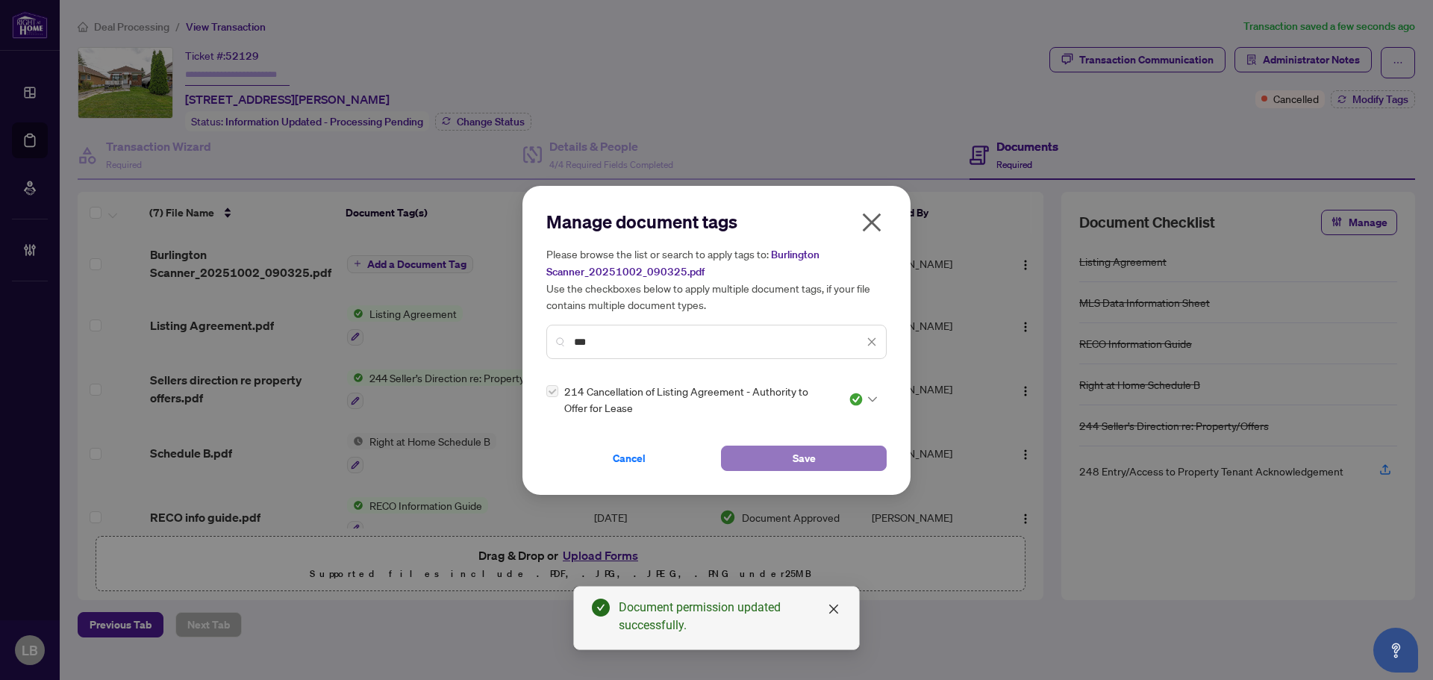
click at [737, 456] on button "Save" at bounding box center [804, 457] width 166 height 25
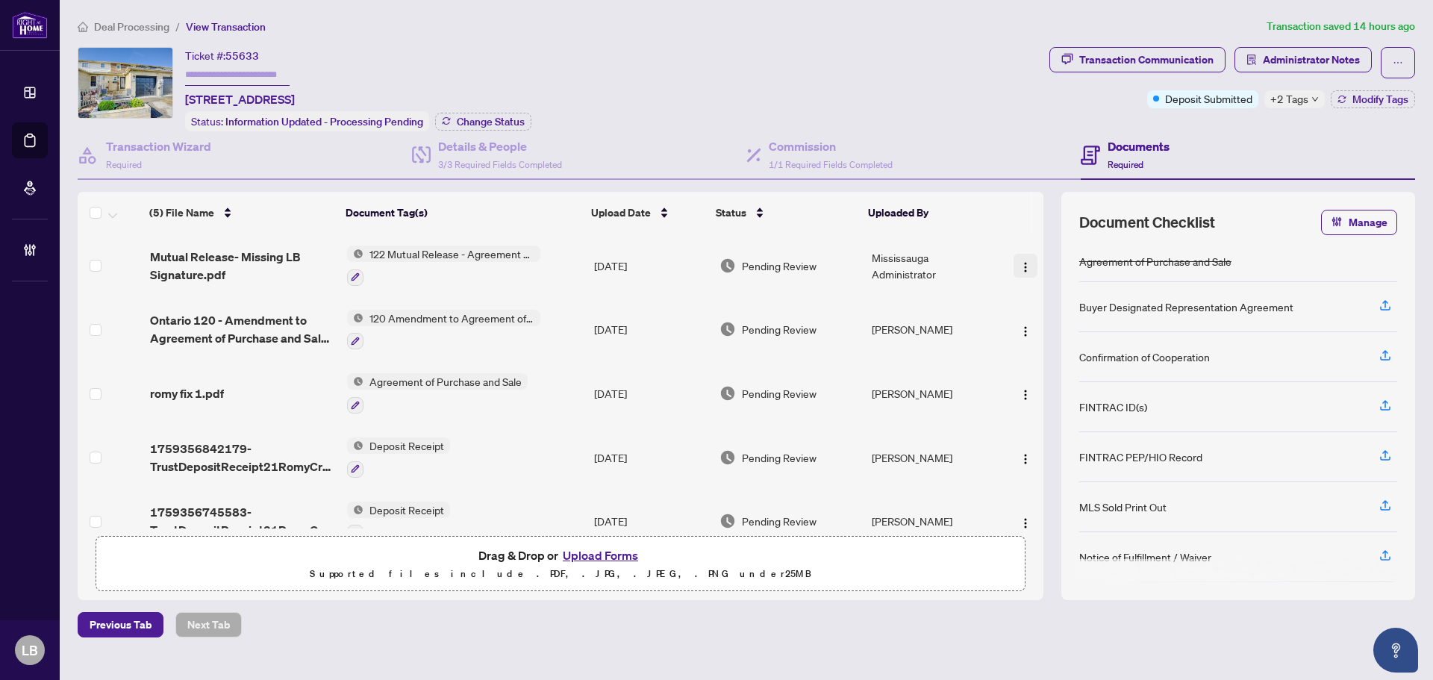
click at [1020, 264] on img "button" at bounding box center [1025, 267] width 12 height 12
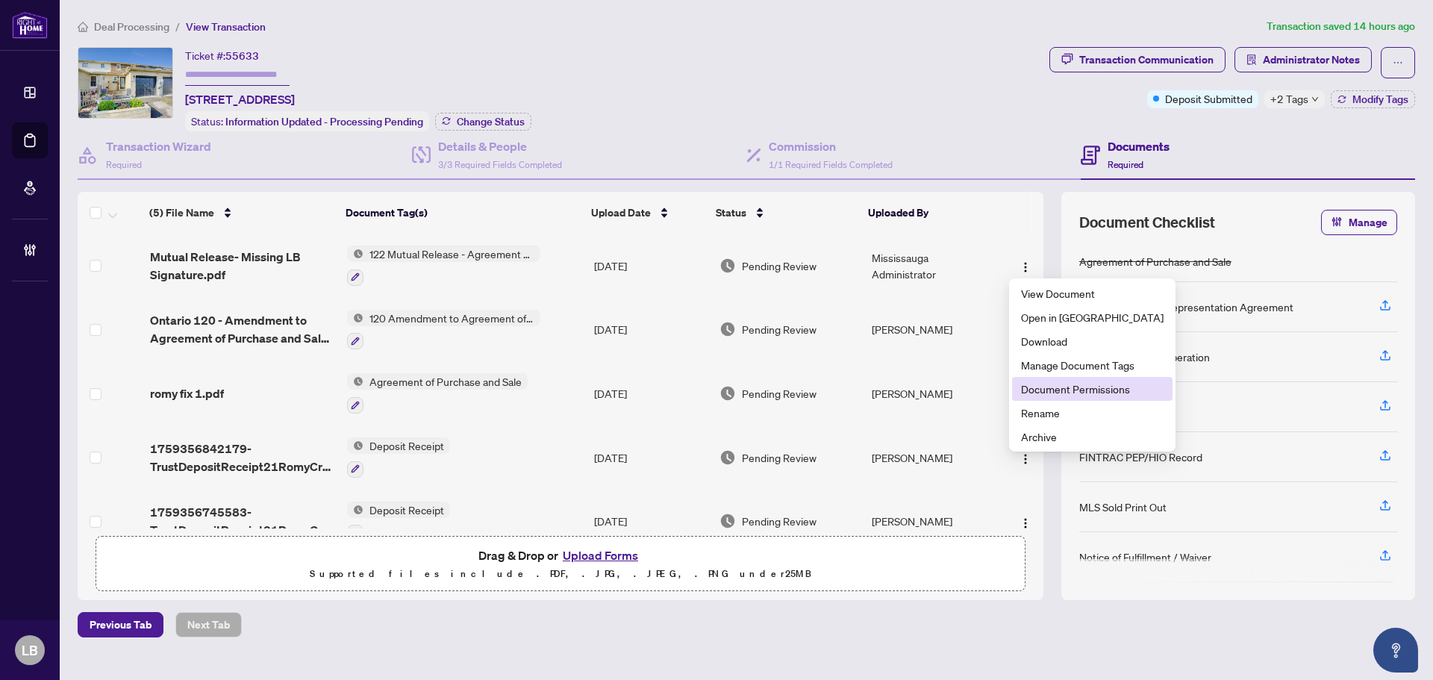
click at [1031, 386] on span "Document Permissions" at bounding box center [1092, 389] width 143 height 16
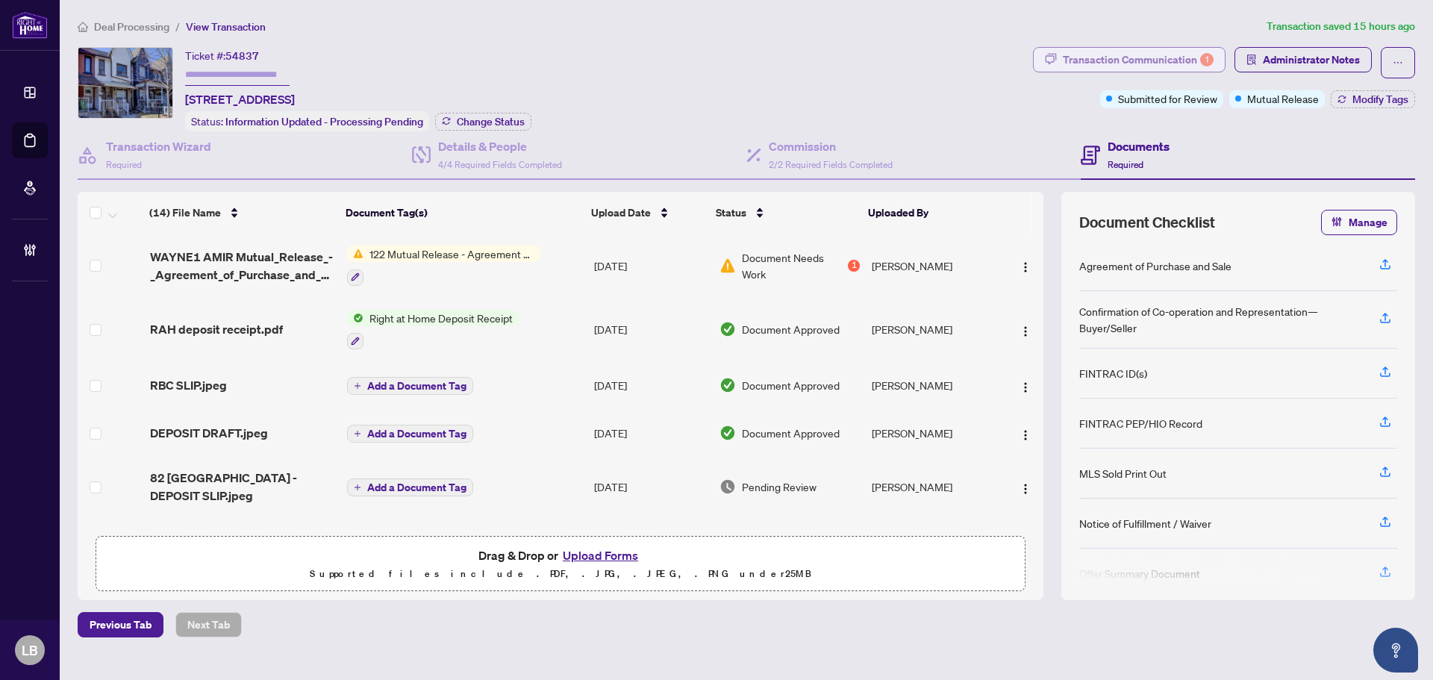
click at [1147, 59] on div "Transaction Communication 1" at bounding box center [1138, 60] width 151 height 24
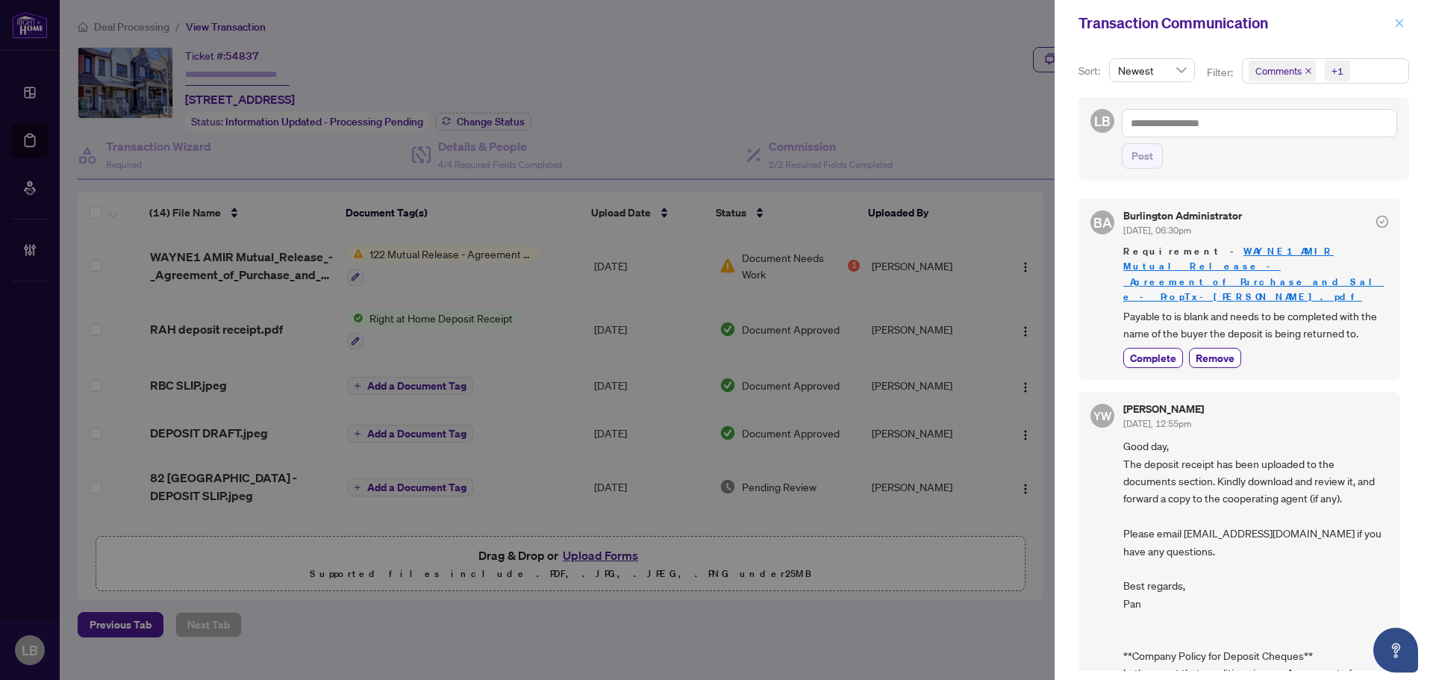
click at [1397, 19] on icon "close" at bounding box center [1399, 23] width 10 height 10
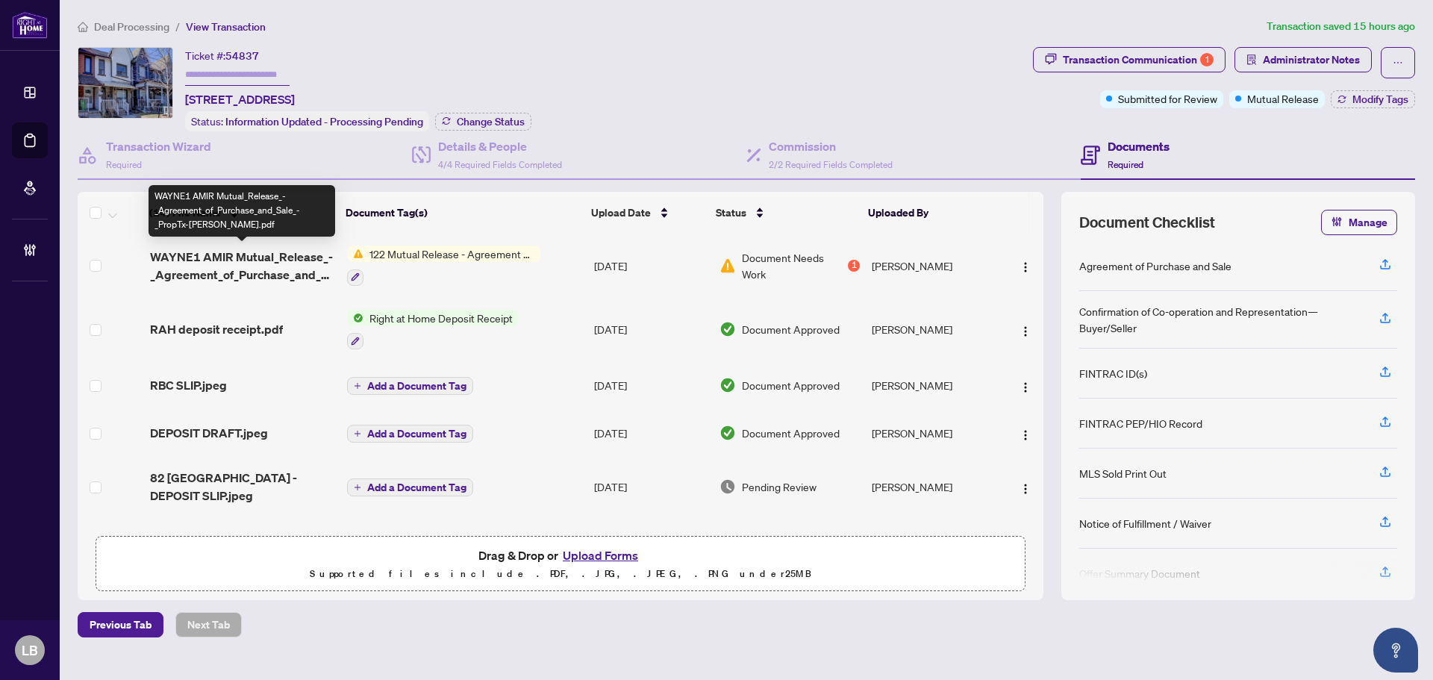
click at [216, 265] on span "WAYNE1 AMIR Mutual_Release_-_Agreement_of_Purchase_and_Sale_-_PropTx-OREA.pdf" at bounding box center [242, 266] width 185 height 36
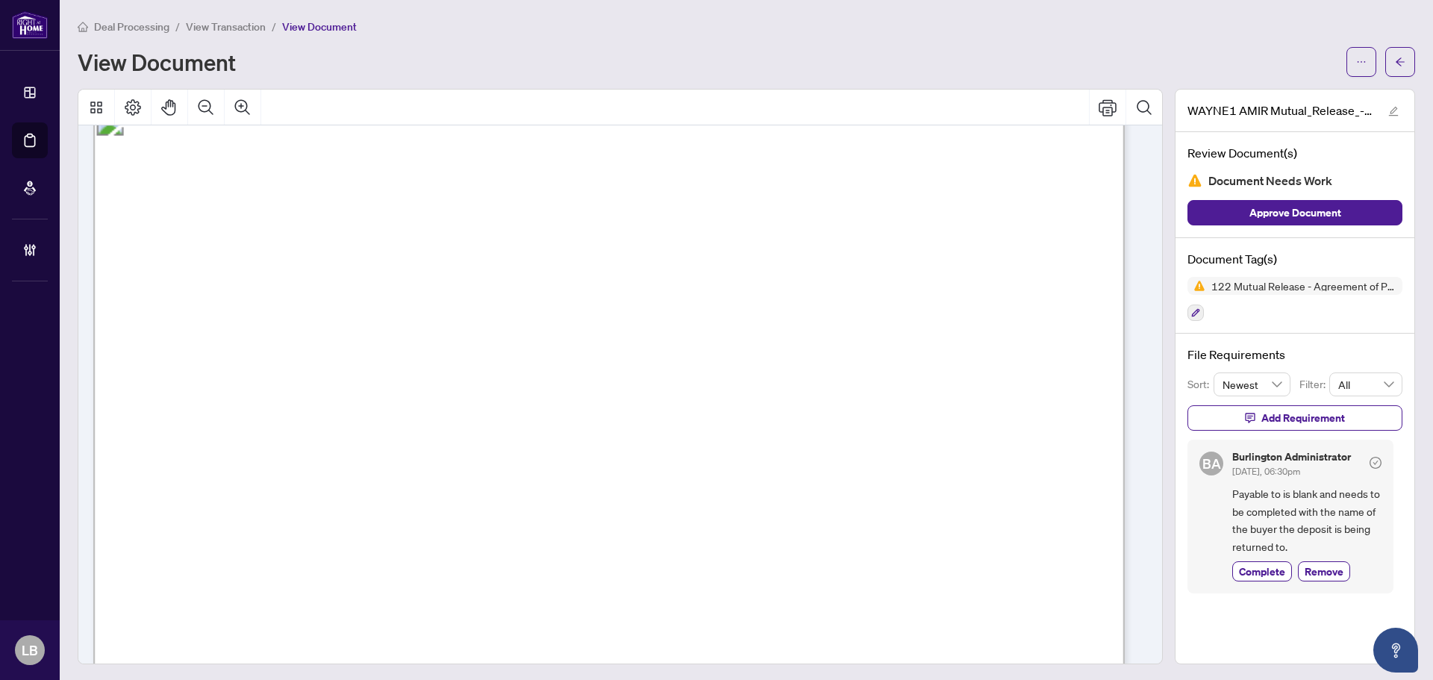
scroll to position [5, 0]
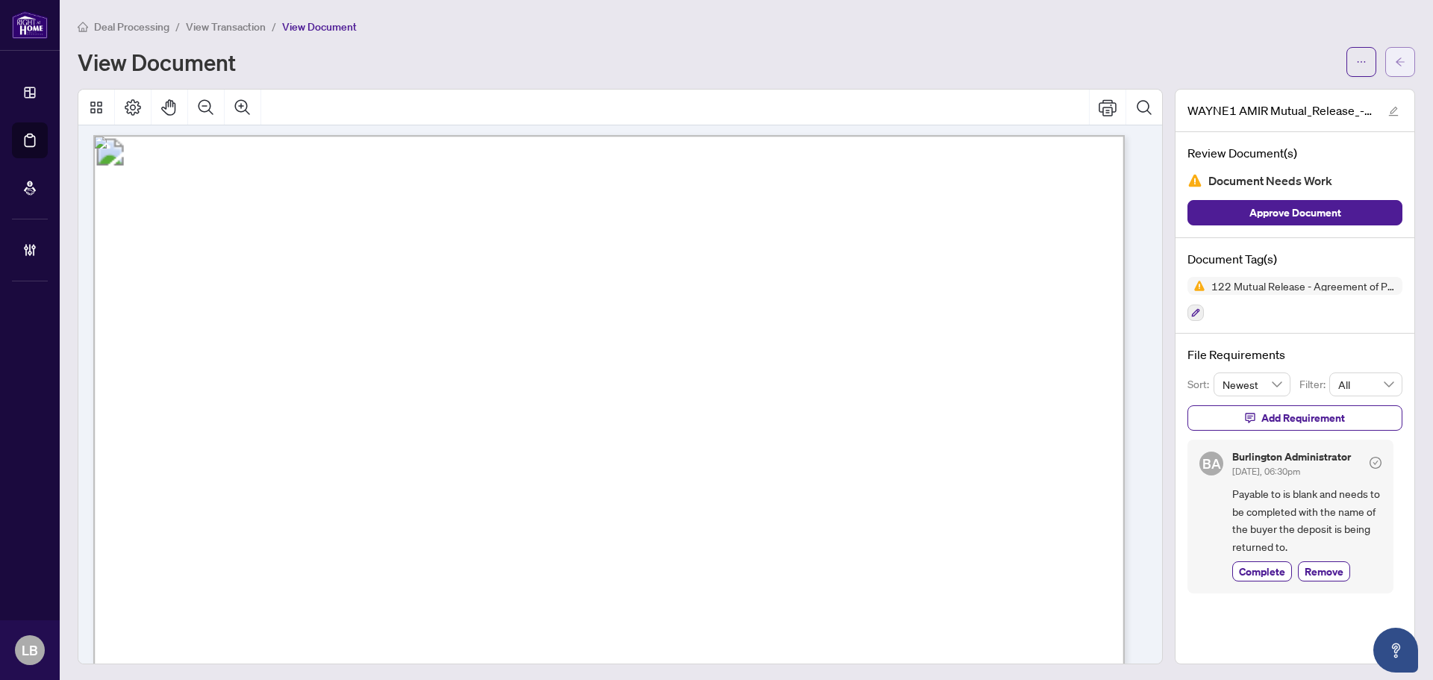
click at [1401, 49] on button "button" at bounding box center [1400, 62] width 30 height 30
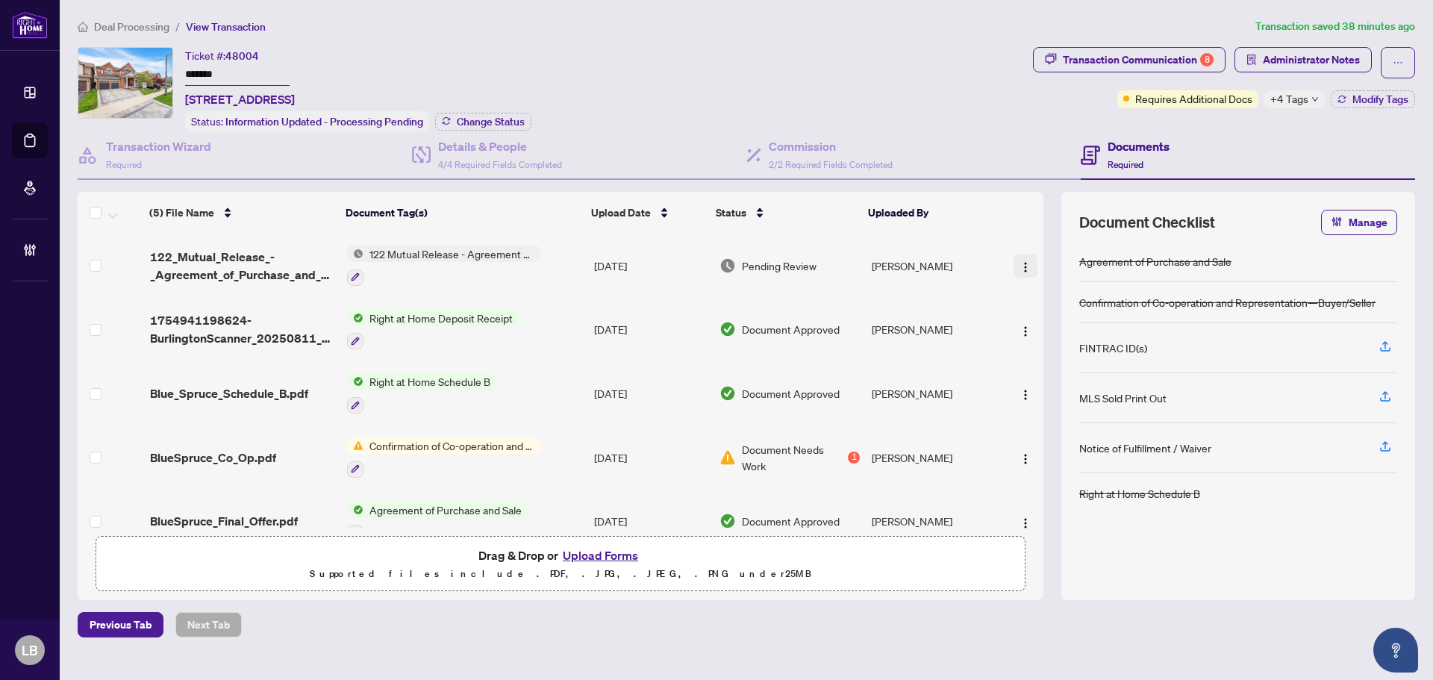
click at [1023, 263] on img "button" at bounding box center [1025, 267] width 12 height 12
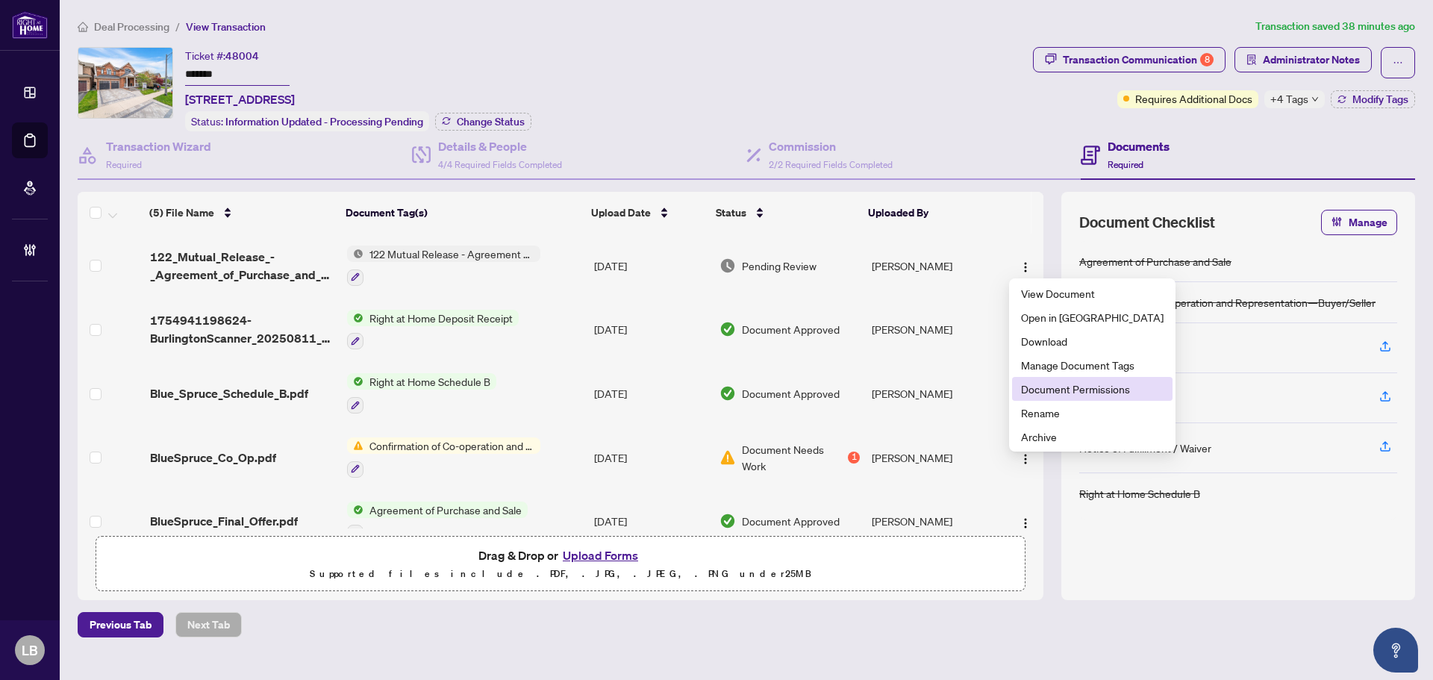
click at [1036, 387] on span "Document Permissions" at bounding box center [1092, 389] width 143 height 16
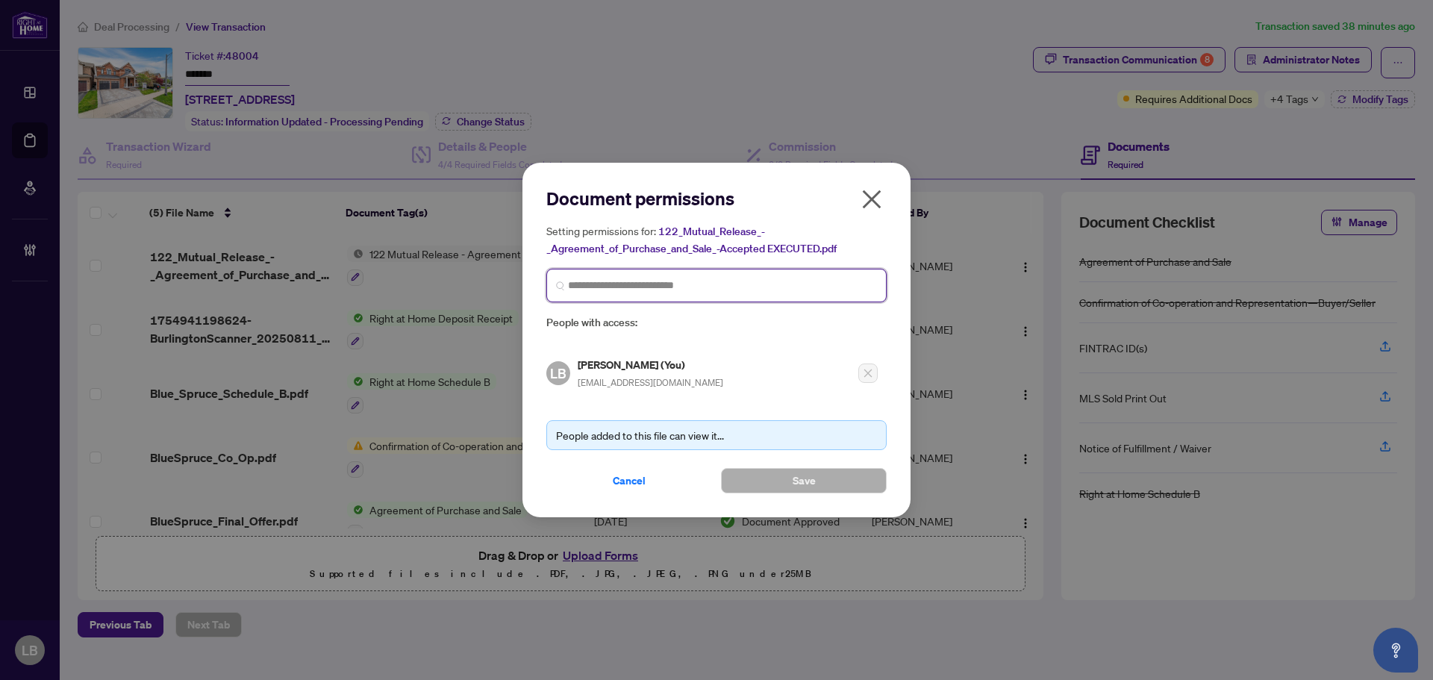
click at [619, 285] on input "search" at bounding box center [722, 286] width 309 height 16
type input "******"
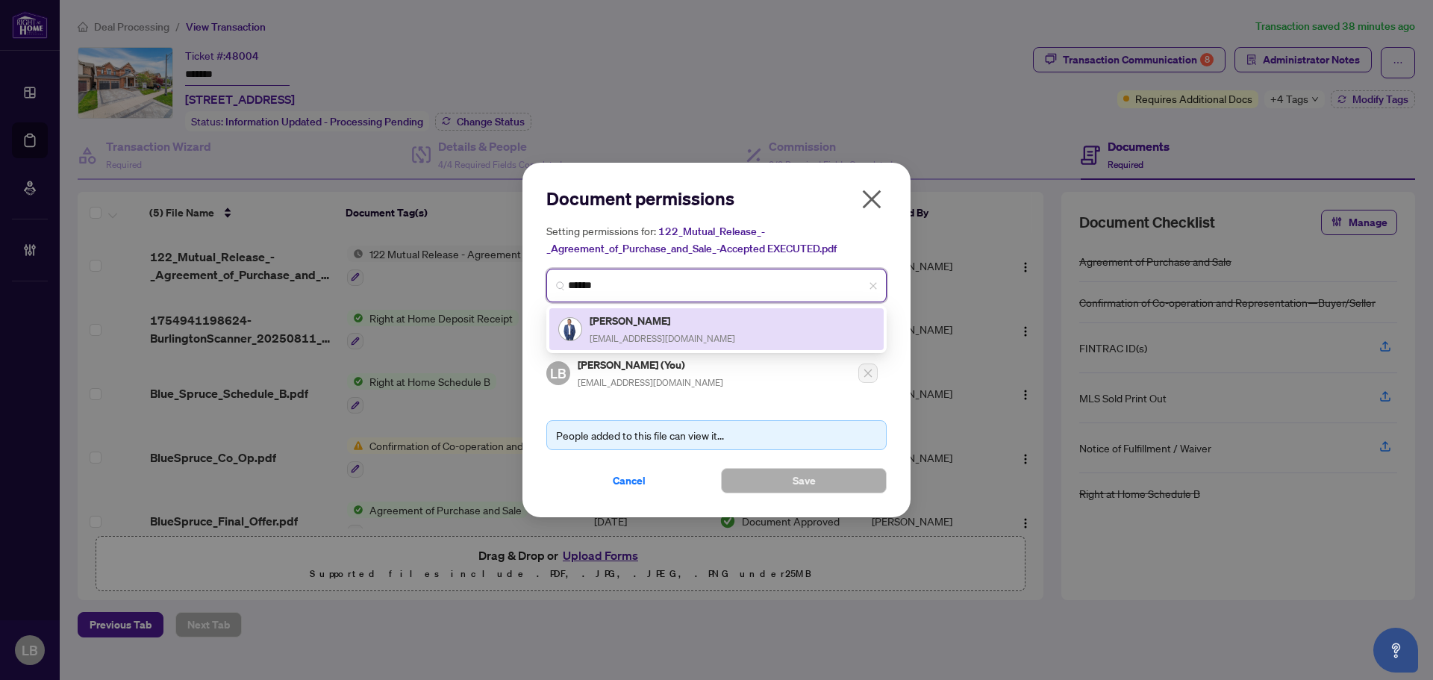
click at [674, 335] on div "Sal Abouchala info@soldbysal.ca" at bounding box center [716, 329] width 316 height 34
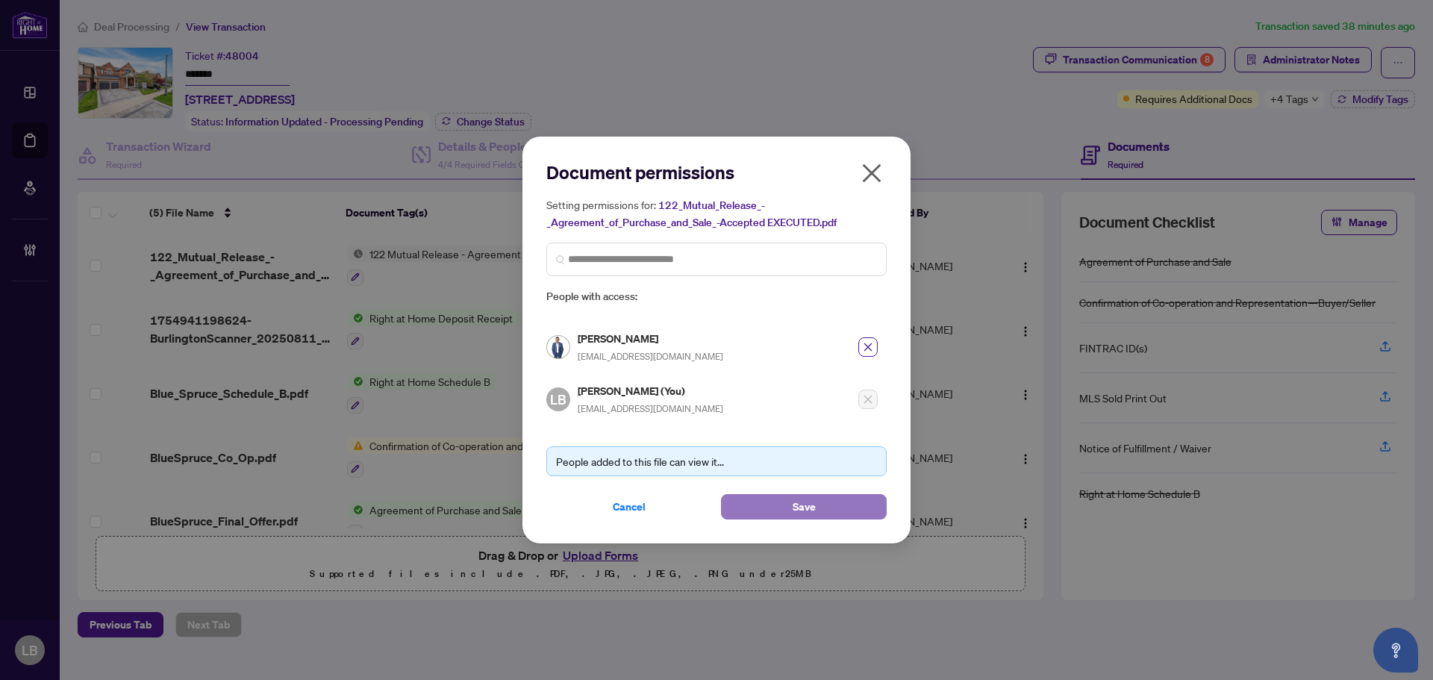
click at [817, 499] on button "Save" at bounding box center [804, 506] width 166 height 25
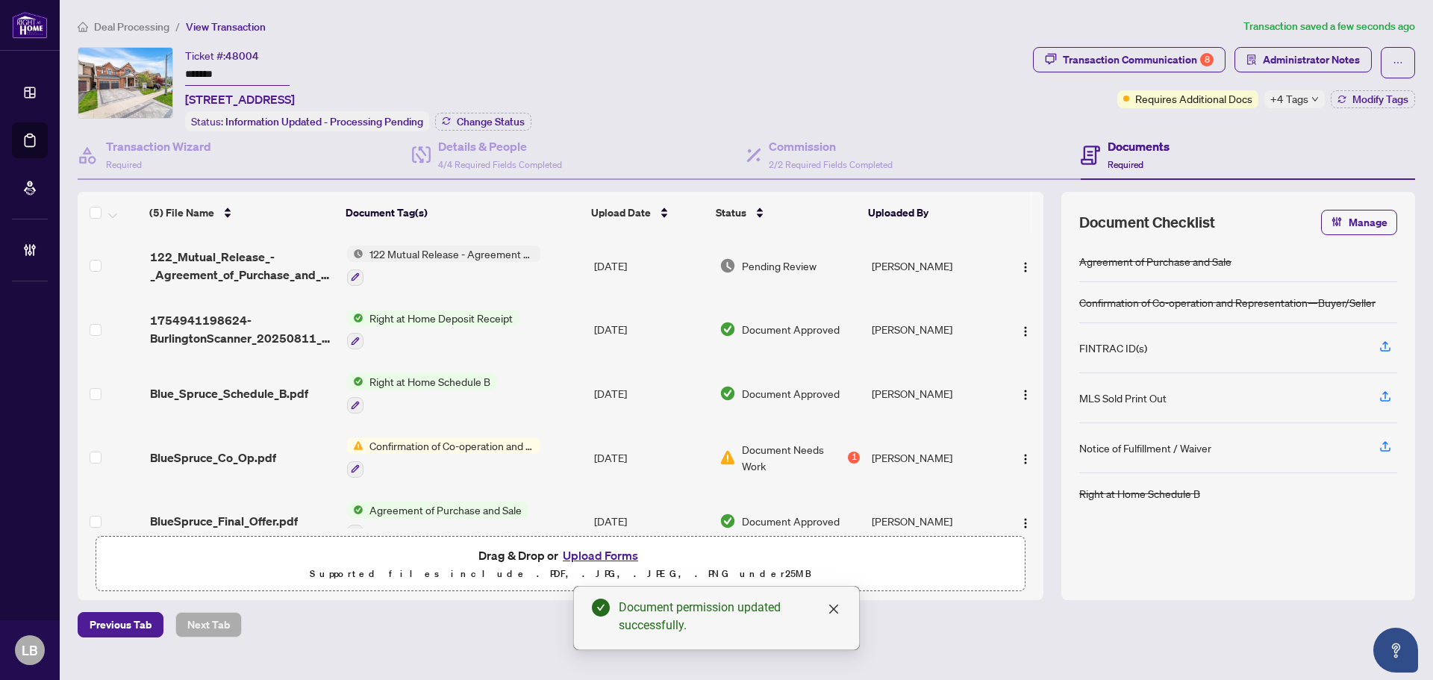
click at [250, 253] on span "122_Mutual_Release_-_Agreement_of_Purchase_and_Sale_-Accepted EXECUTED.pdf" at bounding box center [242, 266] width 185 height 36
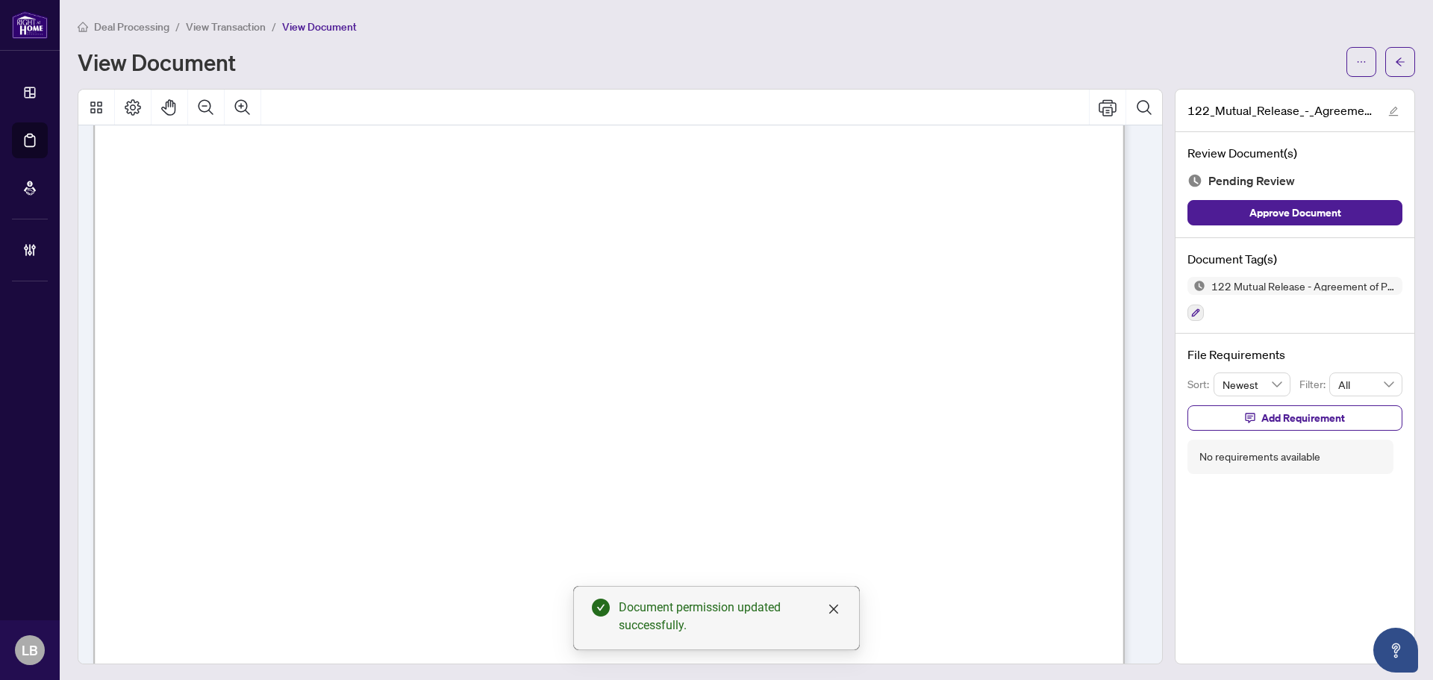
scroll to position [5, 0]
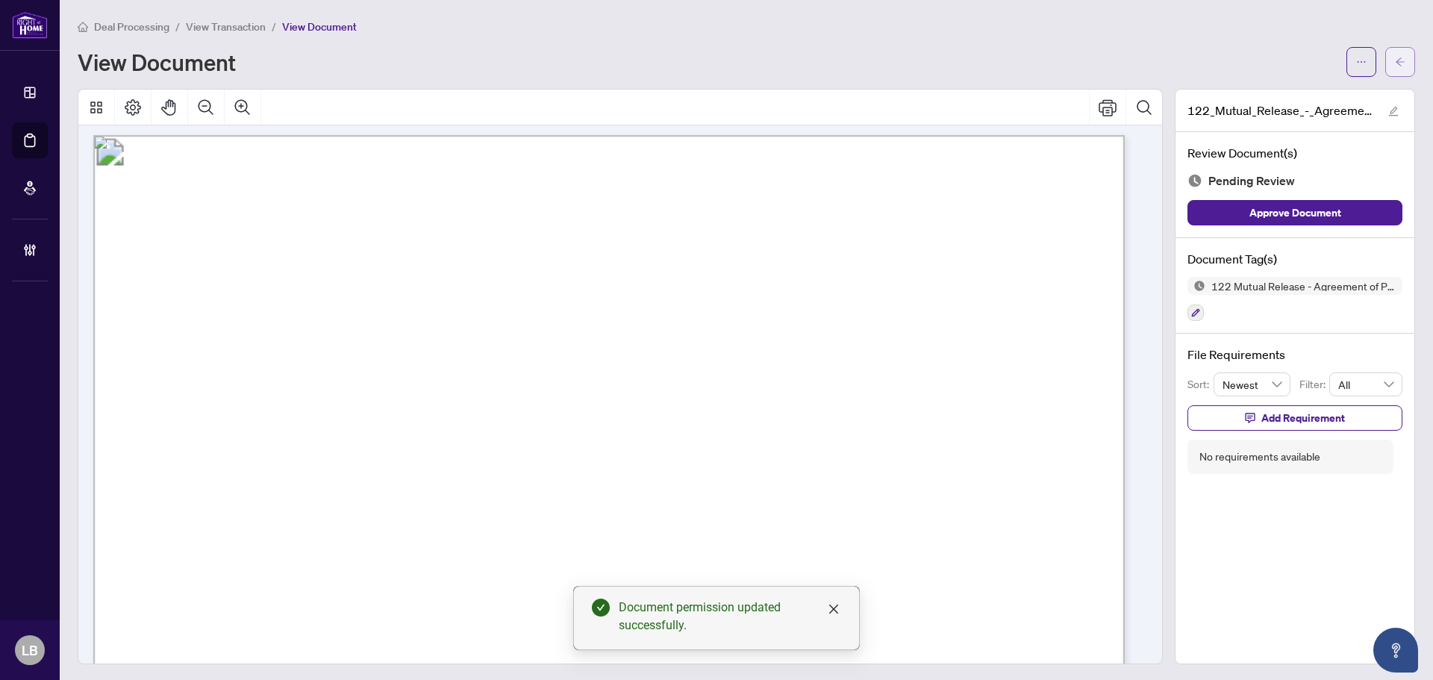
click at [1395, 57] on icon "arrow-left" at bounding box center [1400, 62] width 10 height 10
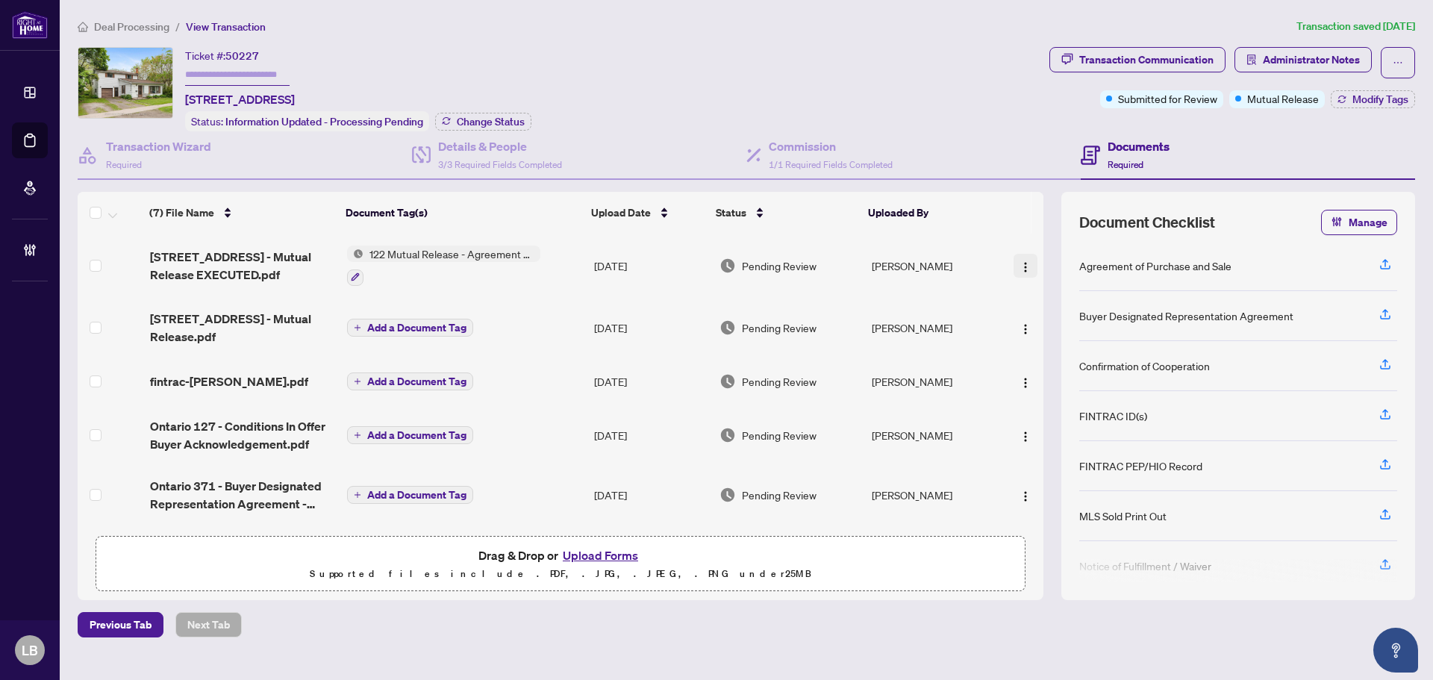
click at [1020, 266] on img "button" at bounding box center [1025, 267] width 12 height 12
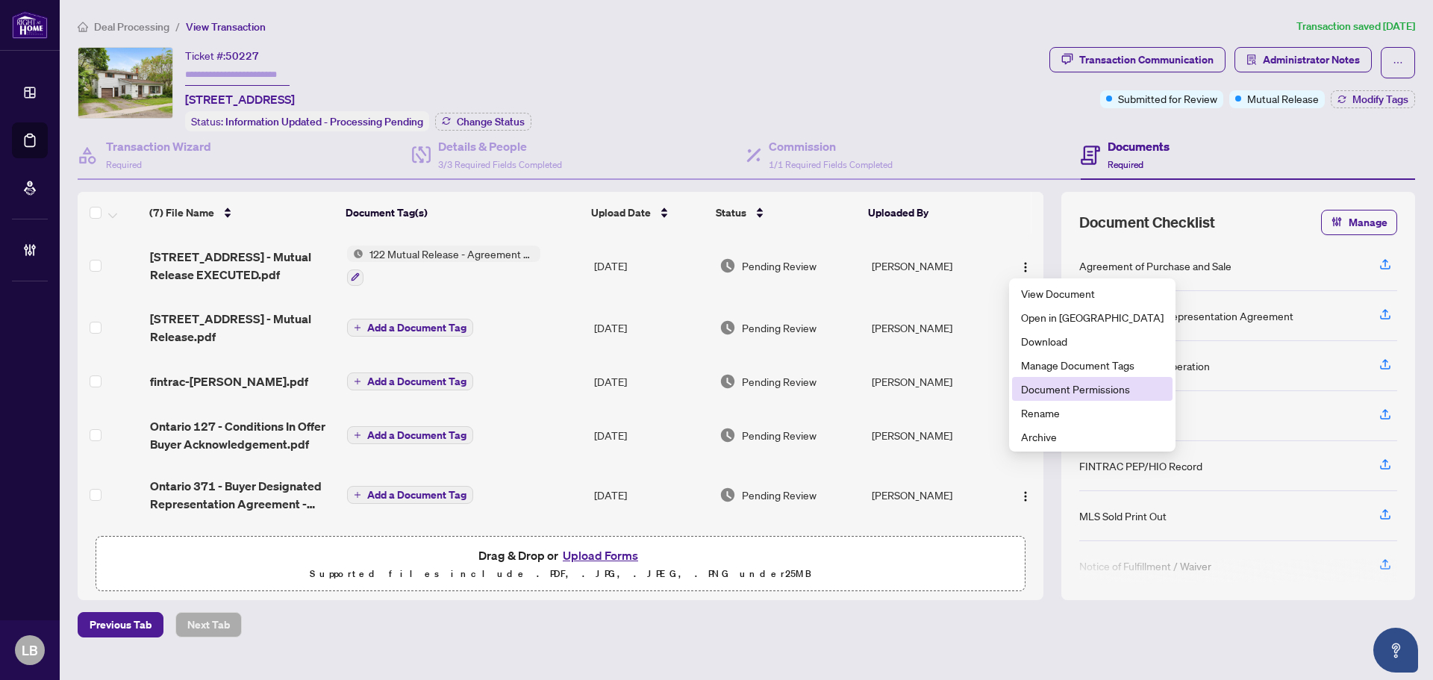
click at [1042, 391] on span "Document Permissions" at bounding box center [1092, 389] width 143 height 16
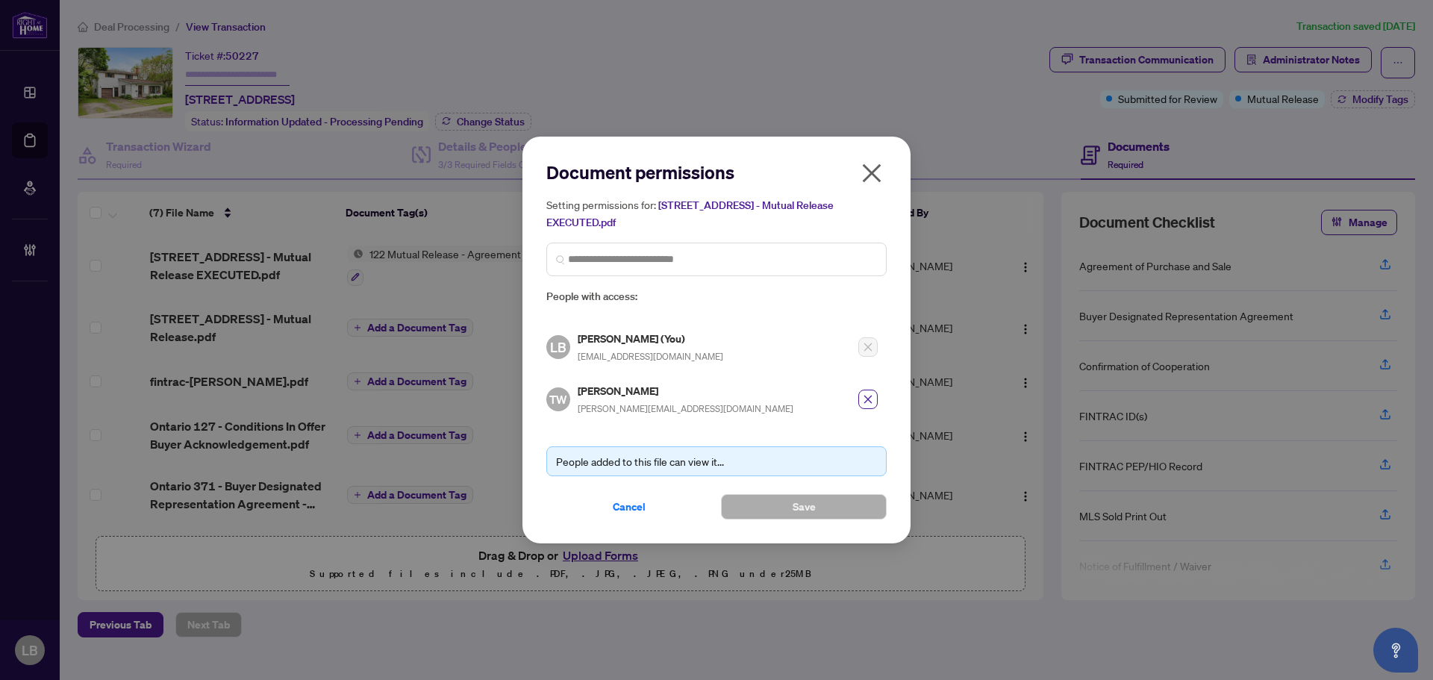
click at [872, 177] on icon "close" at bounding box center [872, 173] width 19 height 19
